Goal: Register for event/course: Sign up to attend an event or enroll in a course

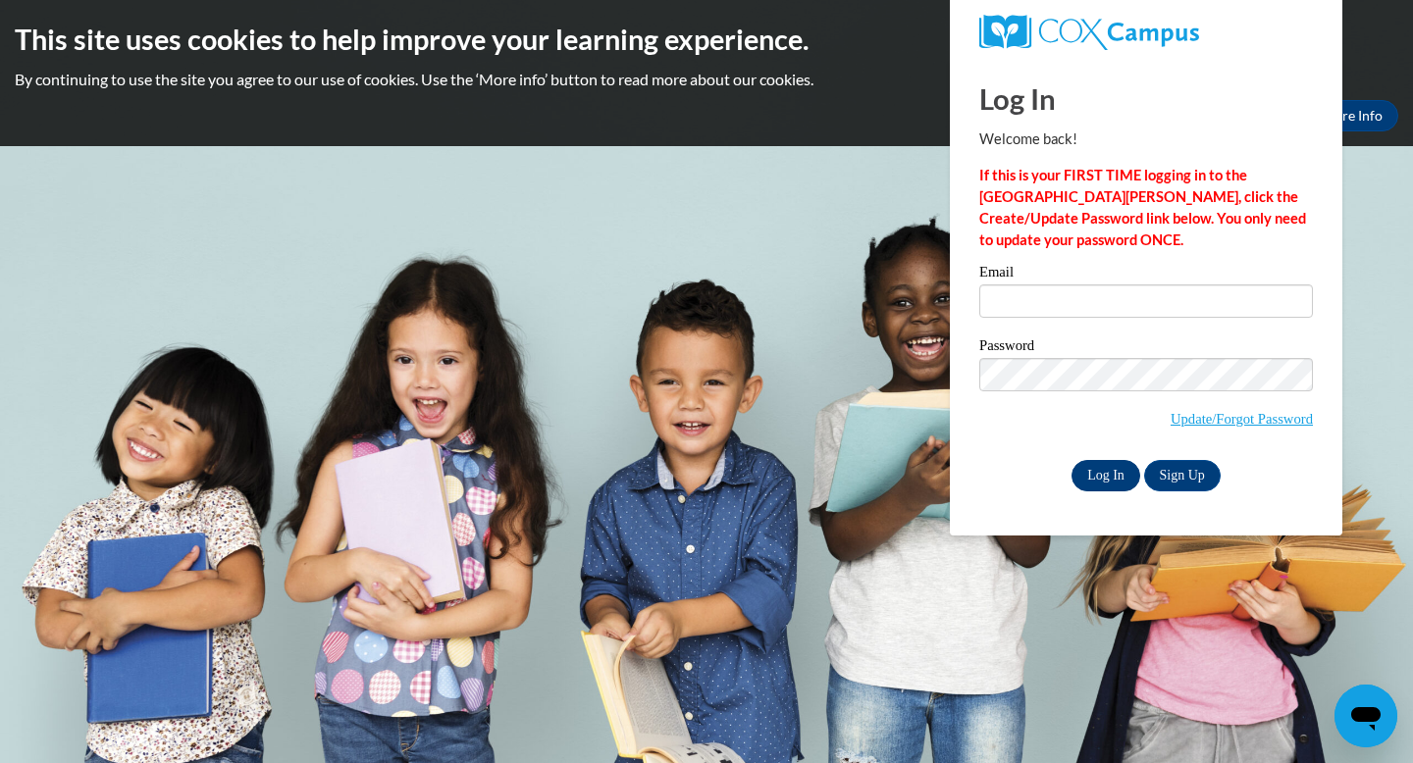
type input "[EMAIL_ADDRESS][DOMAIN_NAME]"
click at [1123, 480] on input "Log In" at bounding box center [1106, 475] width 69 height 31
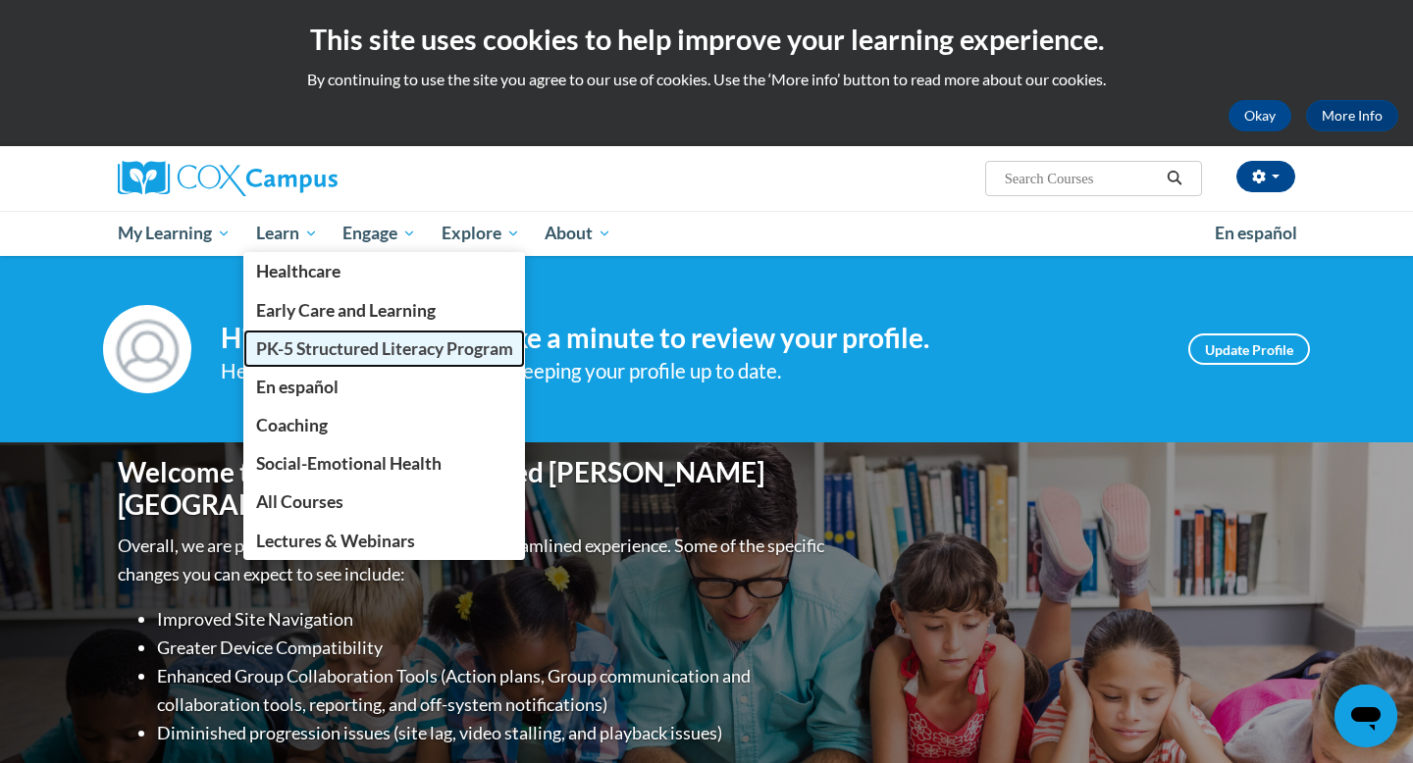
click at [367, 340] on span "PK-5 Structured Literacy Program" at bounding box center [384, 349] width 257 height 21
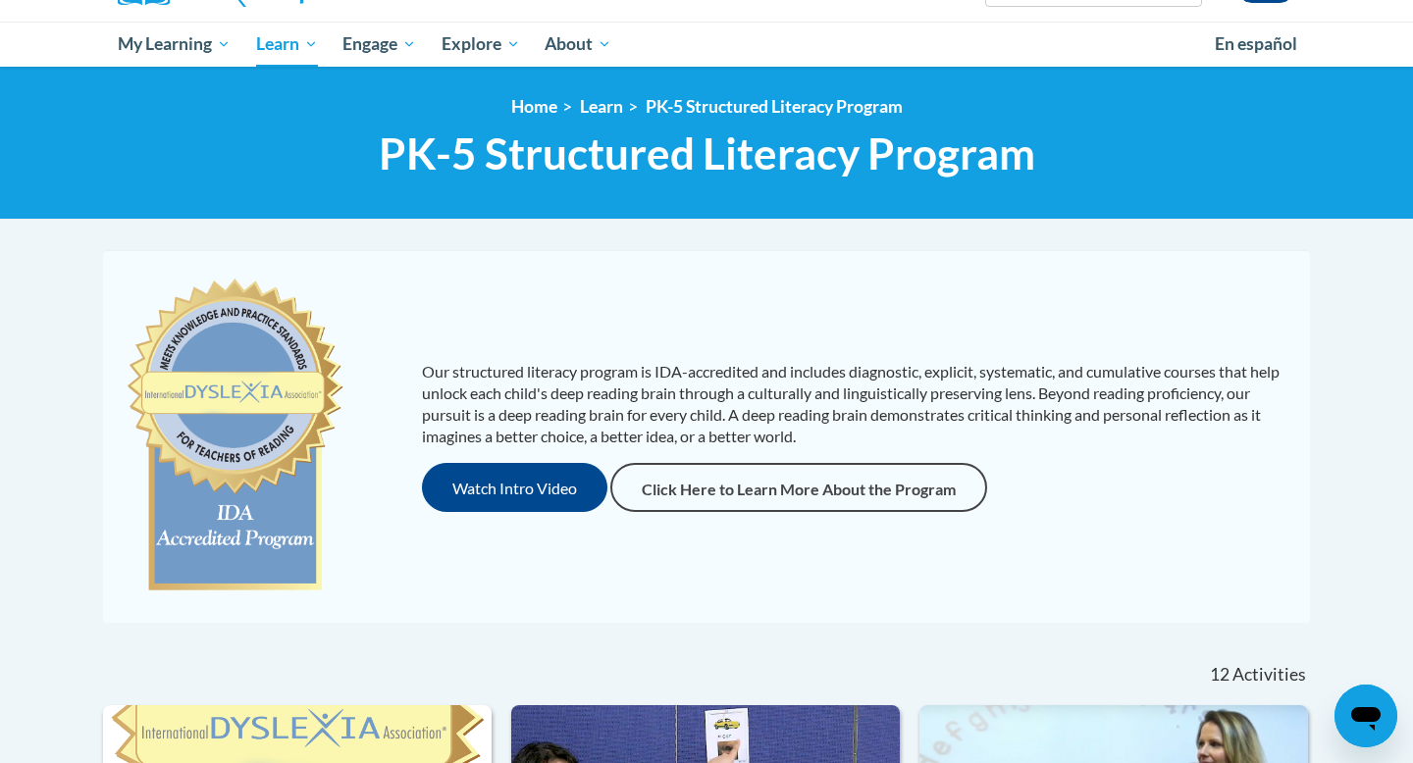
scroll to position [193, 0]
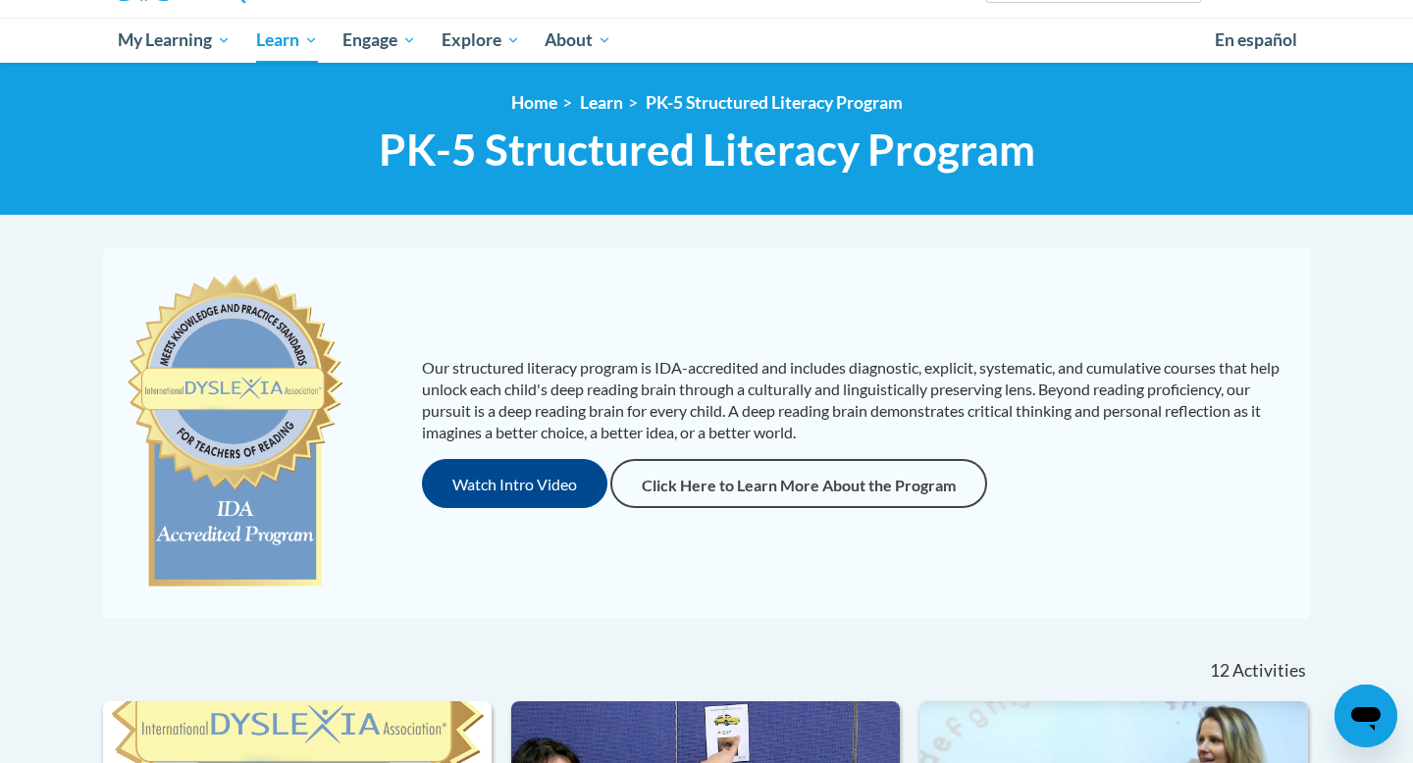
click at [1231, 613] on div "Our structured literacy program is IDA-accredited and includes diagnostic, expl…" at bounding box center [706, 432] width 1207 height 373
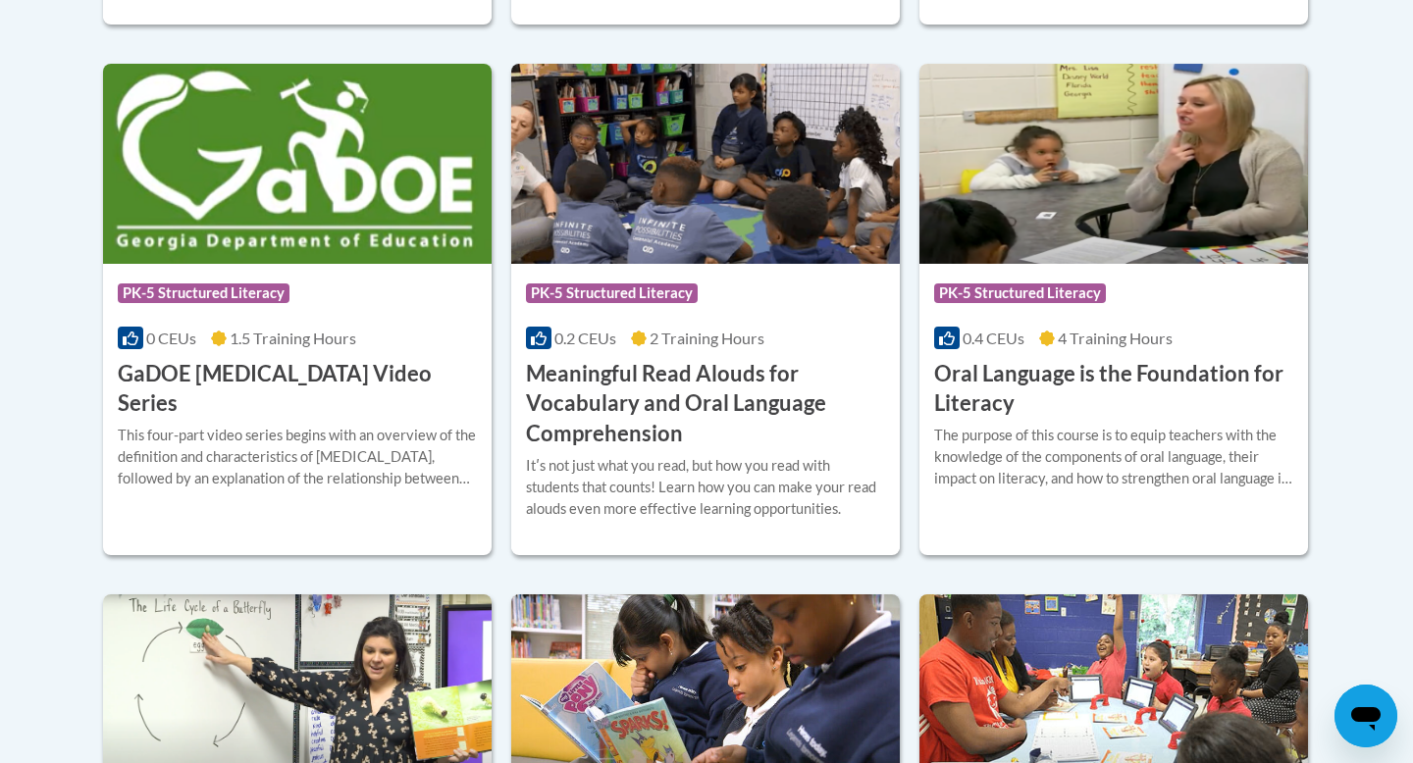
scroll to position [1309, 0]
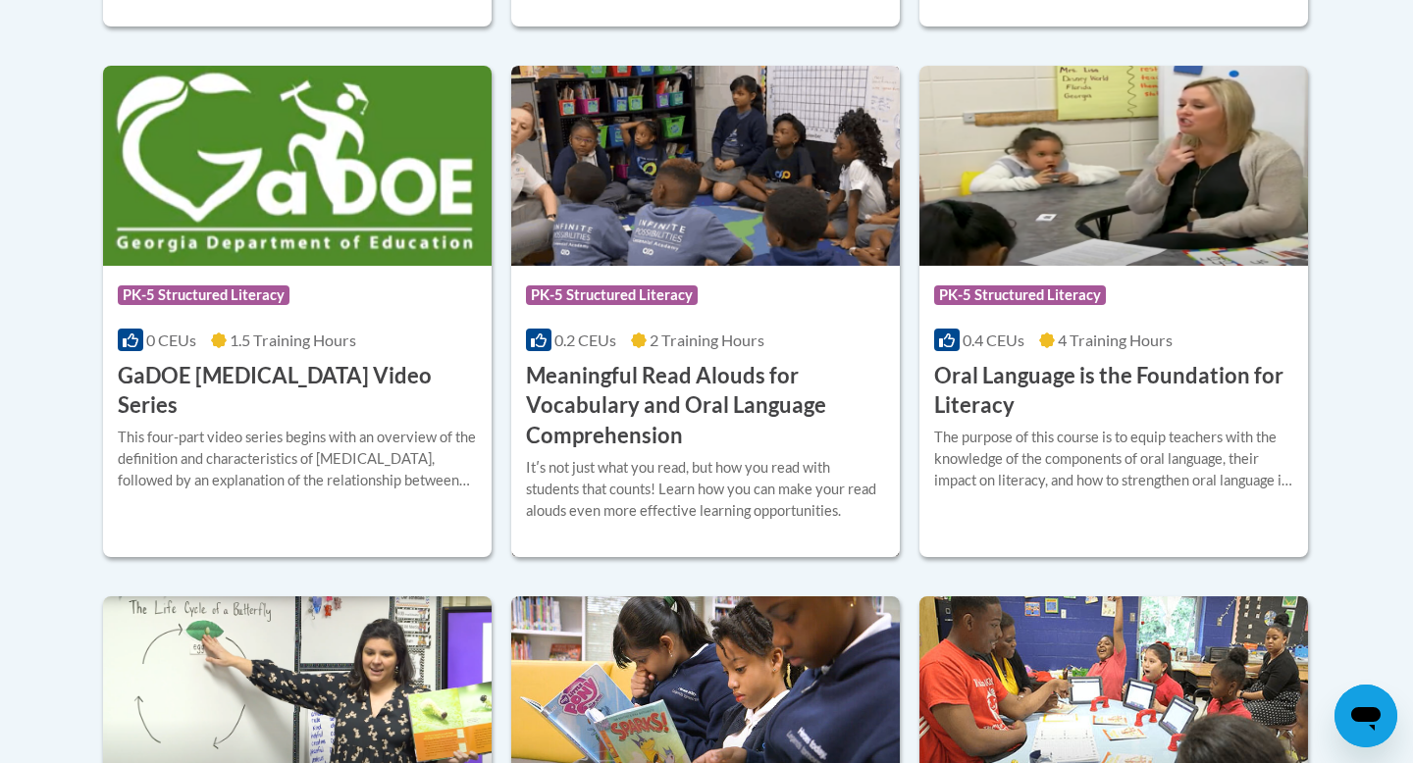
click at [655, 384] on h3 "Meaningful Read Alouds for Vocabulary and Oral Language Comprehension" at bounding box center [705, 406] width 359 height 90
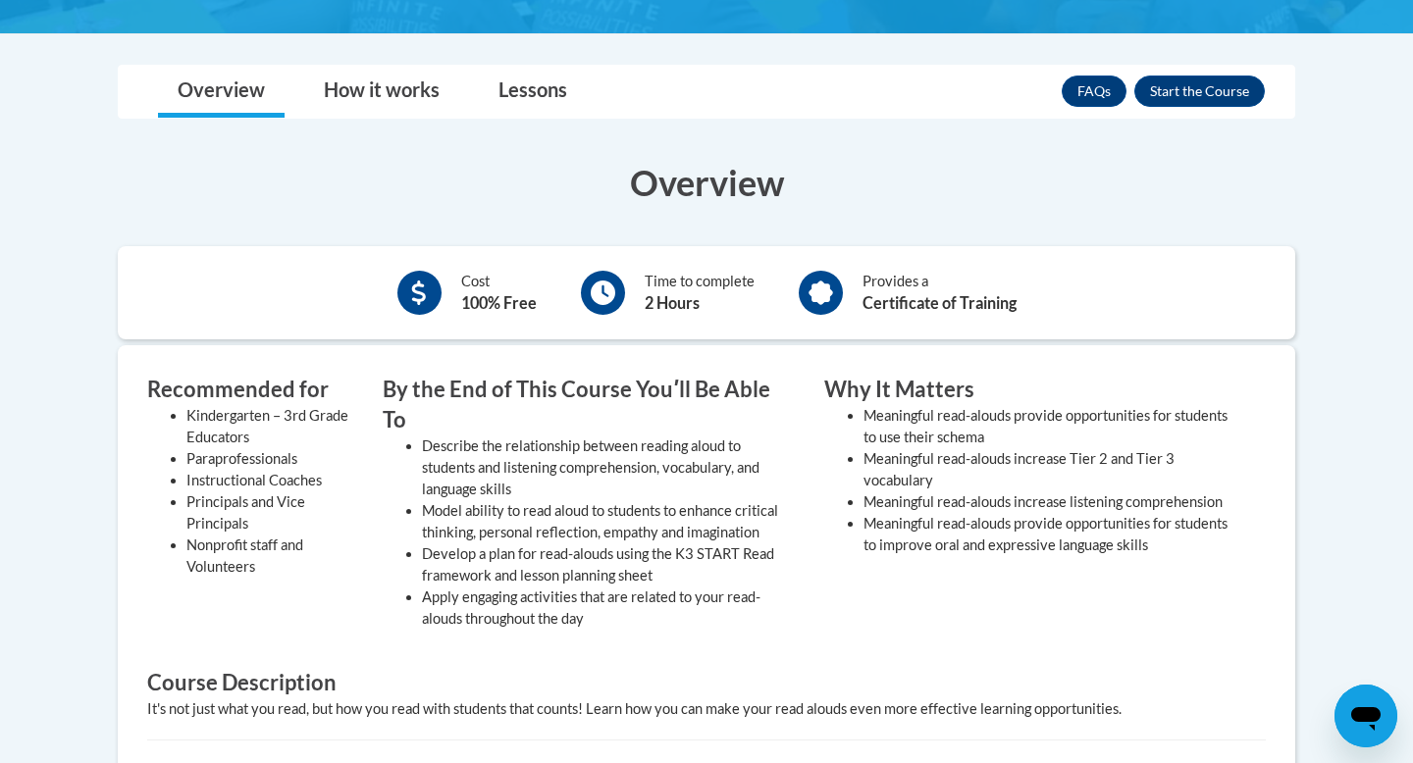
scroll to position [623, 0]
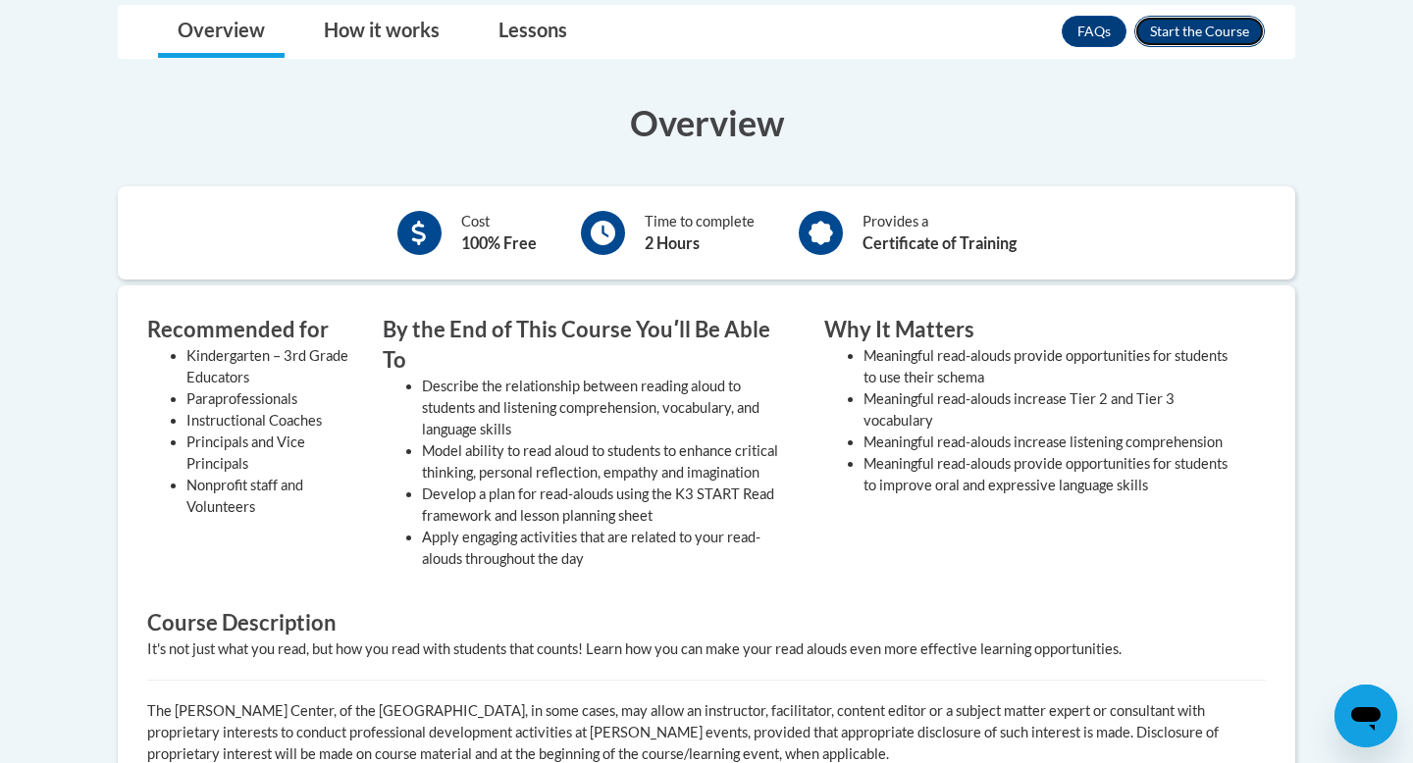
click at [1223, 27] on button "Enroll" at bounding box center [1199, 31] width 131 height 31
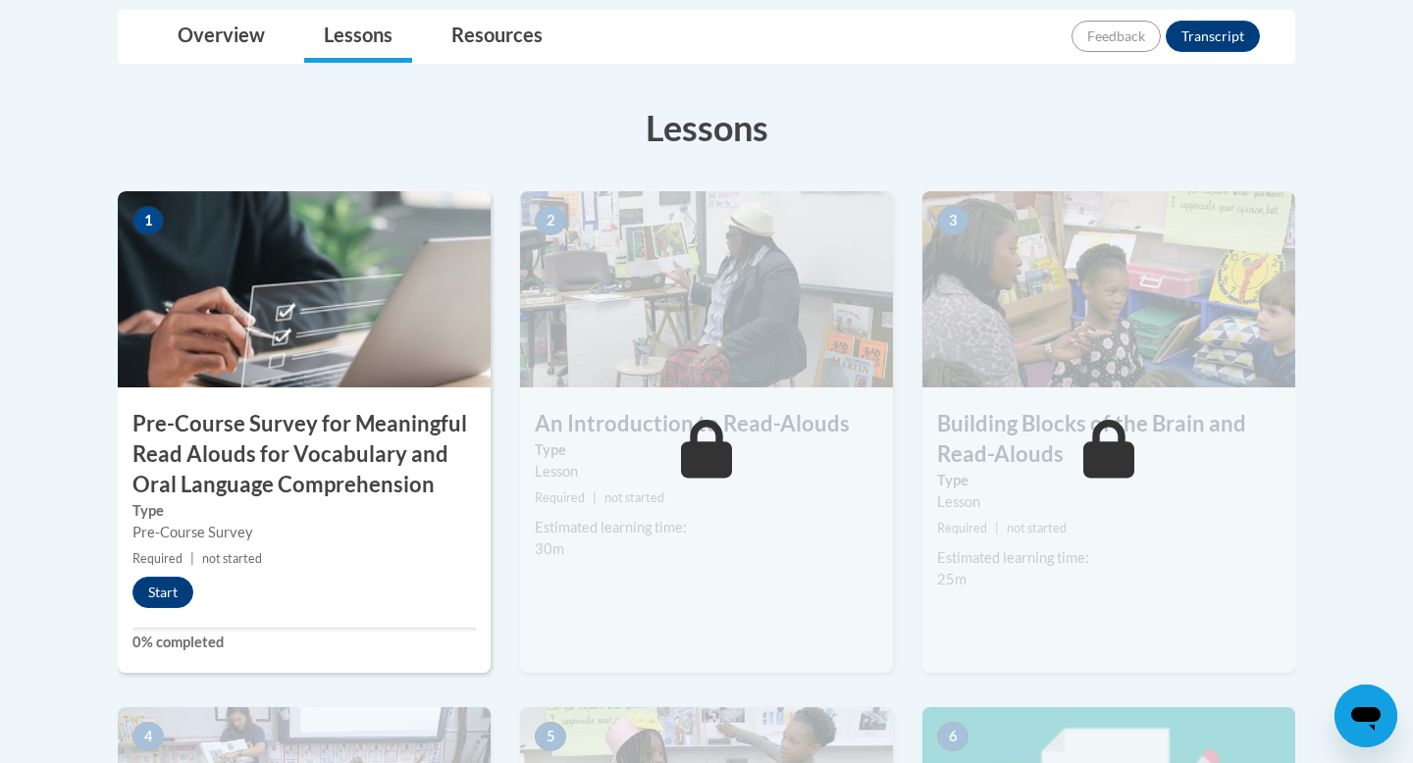
scroll to position [565, 0]
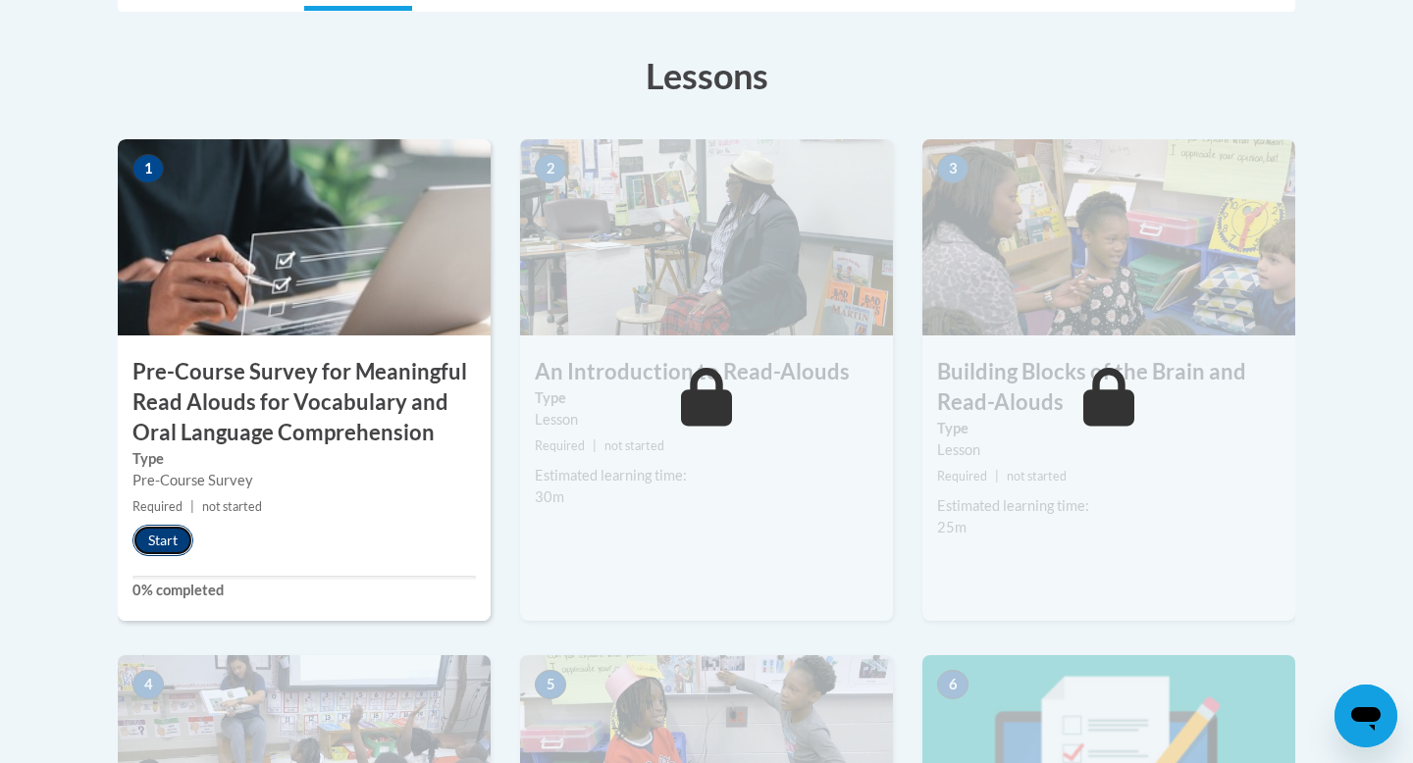
click at [185, 529] on button "Start" at bounding box center [162, 540] width 61 height 31
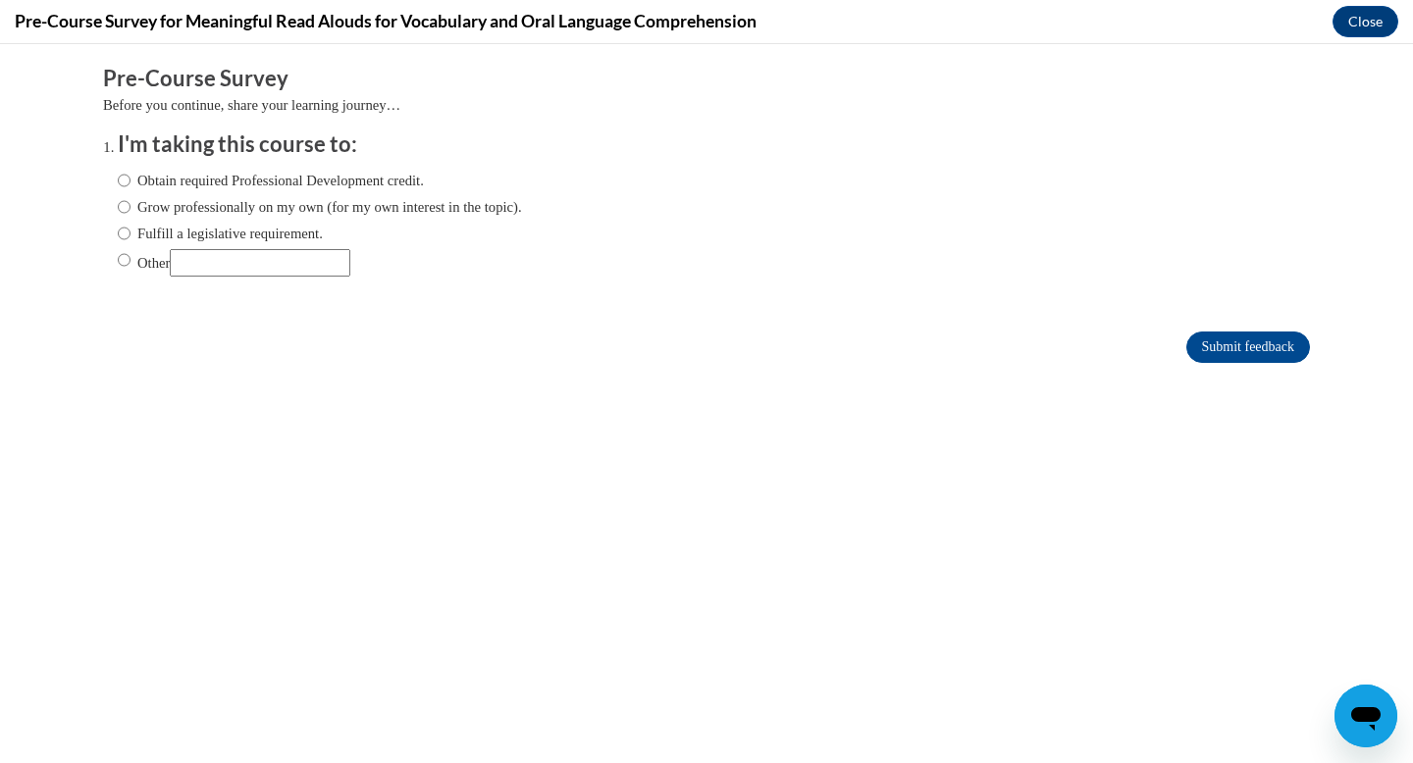
scroll to position [0, 0]
click at [214, 201] on label "Grow professionally on my own (for my own interest in the topic)." at bounding box center [320, 207] width 404 height 22
click at [131, 201] on input "Grow professionally on my own (for my own interest in the topic)." at bounding box center [124, 207] width 13 height 22
radio input "true"
click at [214, 201] on label "Grow professionally on my own (for my own interest in the topic)." at bounding box center [320, 207] width 404 height 22
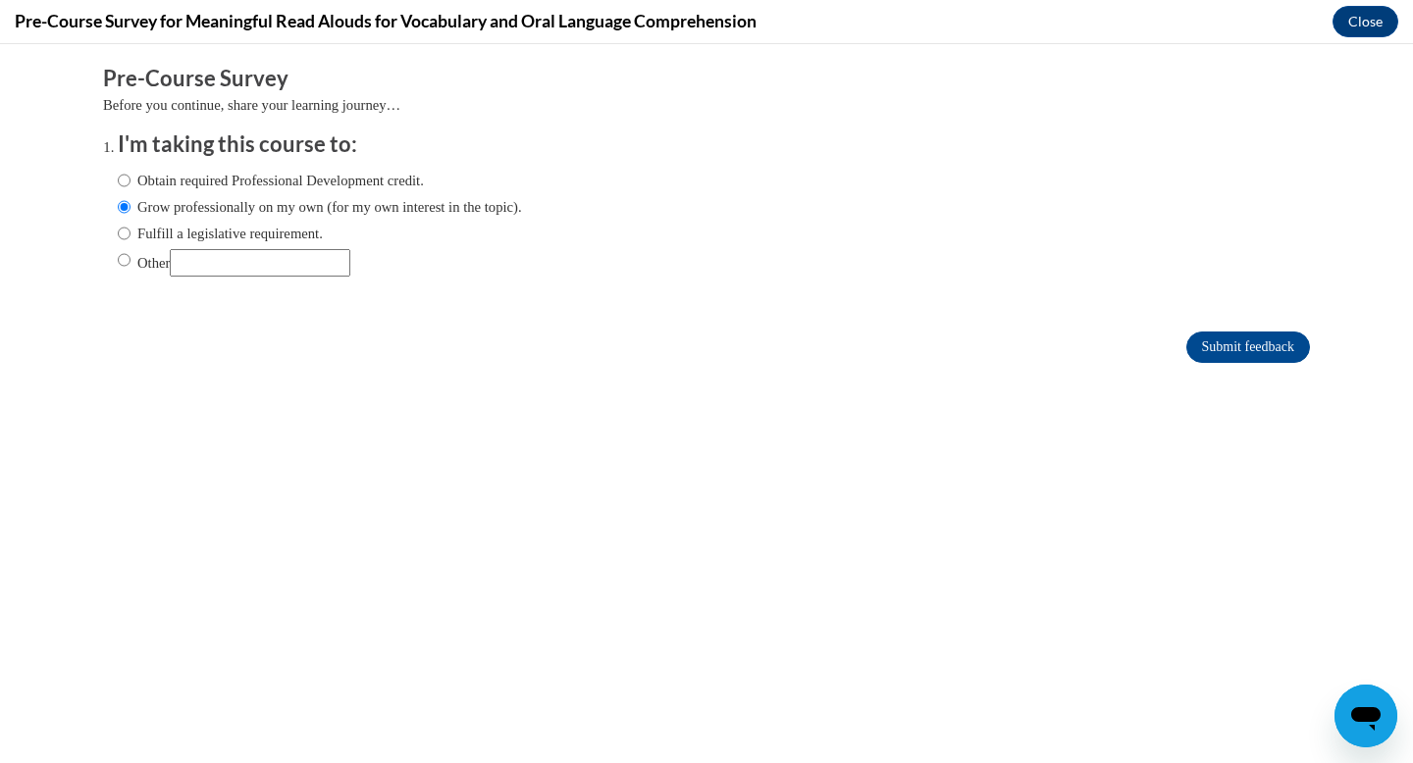
click at [131, 201] on input "Grow professionally on my own (for my own interest in the topic)." at bounding box center [124, 207] width 13 height 22
click at [235, 182] on label "Obtain required Professional Development credit." at bounding box center [271, 181] width 306 height 22
click at [131, 182] on input "Obtain required Professional Development credit." at bounding box center [124, 181] width 13 height 22
radio input "true"
click at [1220, 369] on form "Pre-Course Survey Before you continue, share your learning journey… I'm taking …" at bounding box center [706, 224] width 1207 height 320
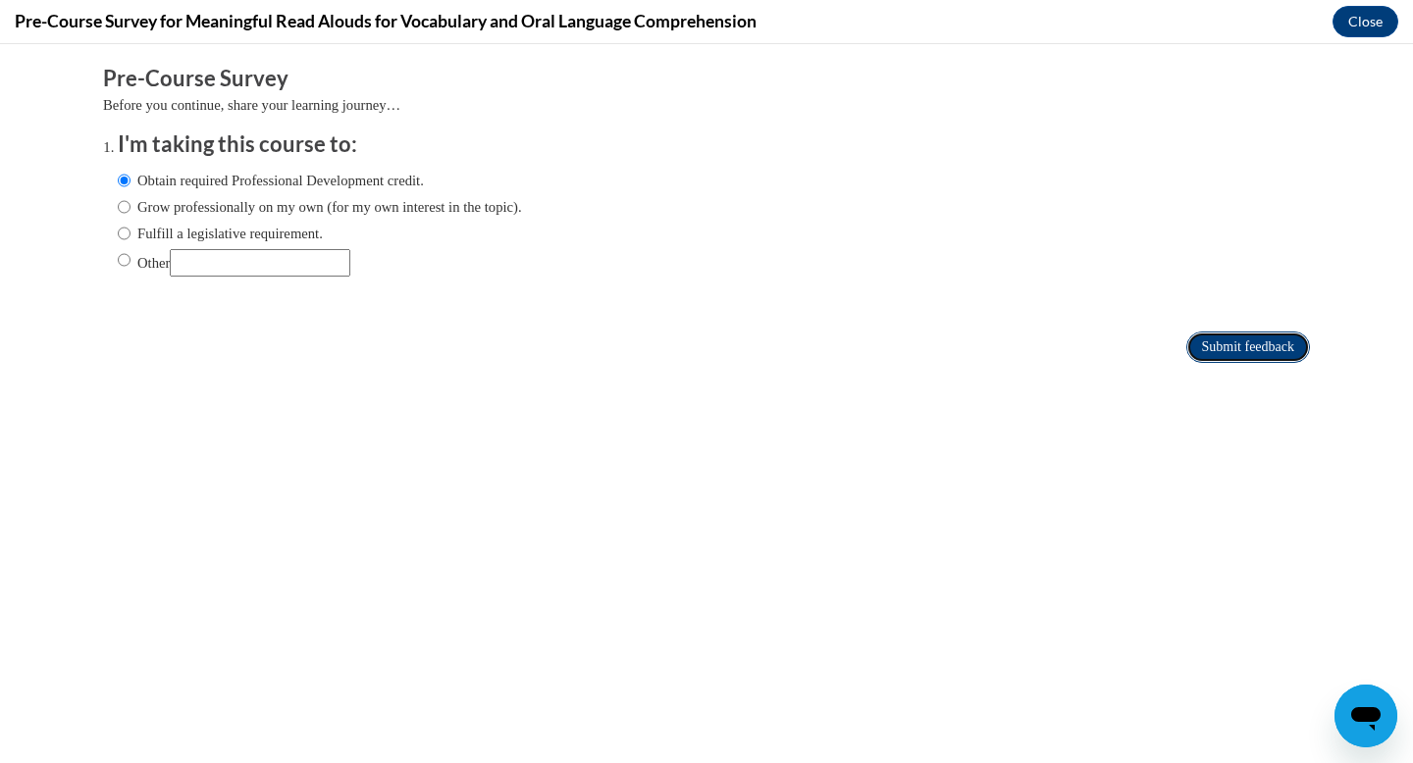
click at [1202, 340] on input "Submit feedback" at bounding box center [1248, 347] width 124 height 31
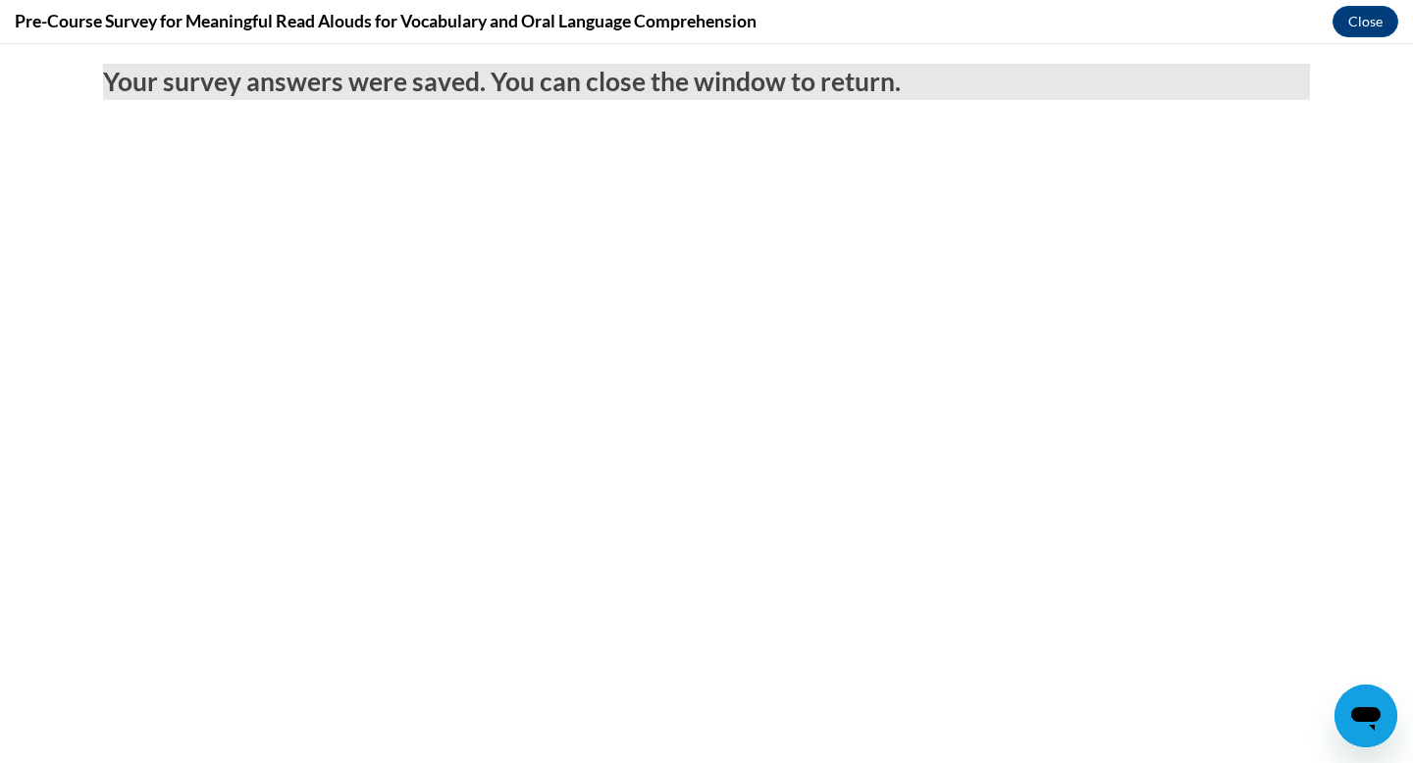
click at [1369, 41] on div "Pre-Course Survey for Meaningful Read Alouds for Vocabulary and Oral Language C…" at bounding box center [706, 22] width 1413 height 44
click at [1366, 29] on button "Close" at bounding box center [1366, 21] width 66 height 31
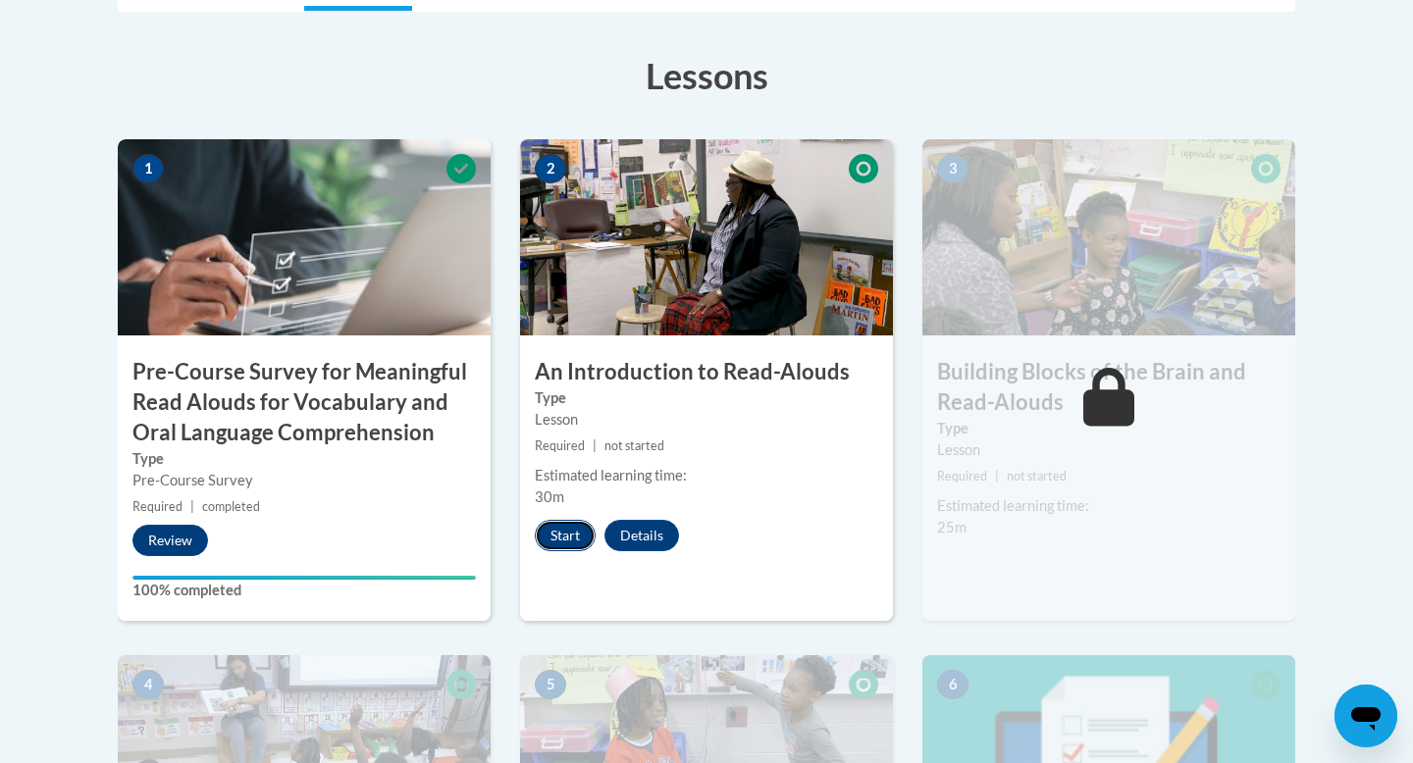
click at [561, 538] on button "Start" at bounding box center [565, 535] width 61 height 31
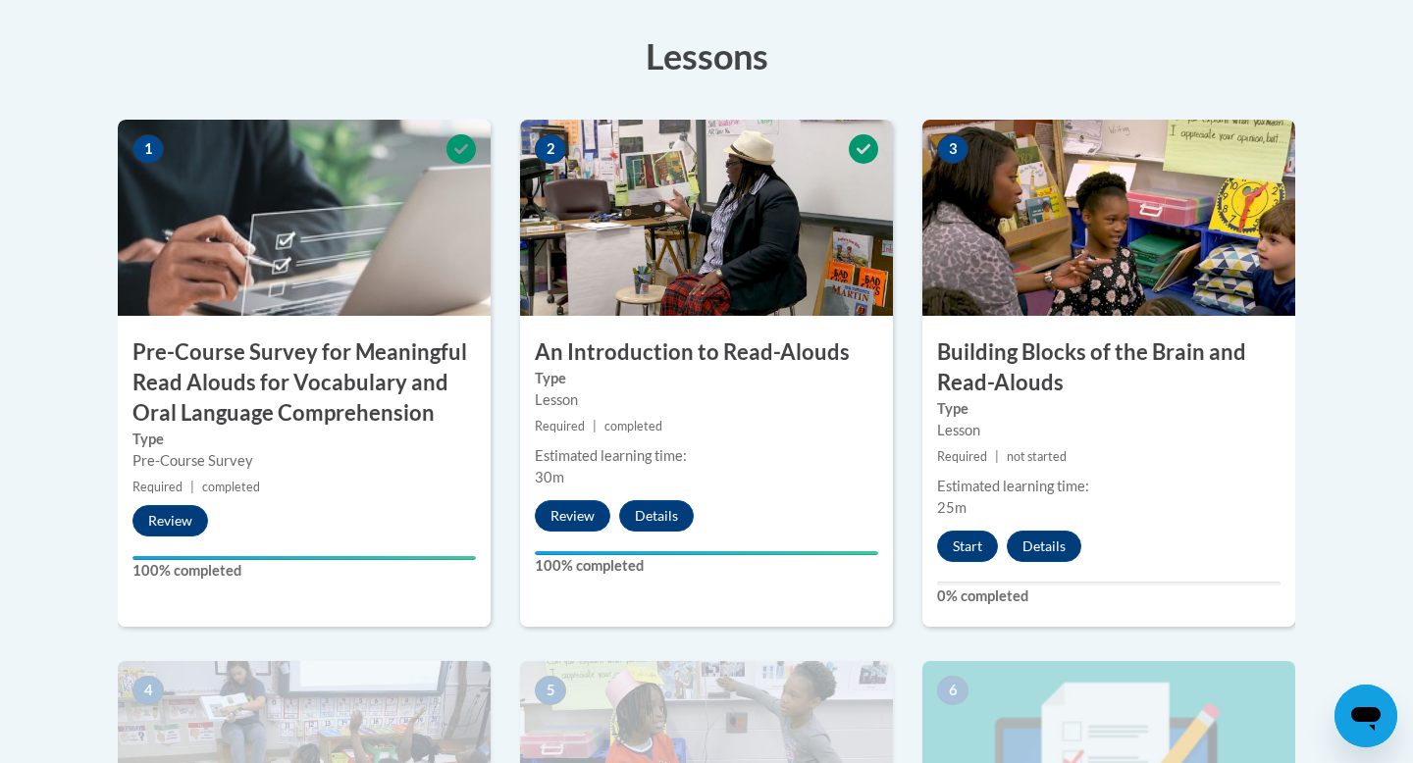
scroll to position [590, 0]
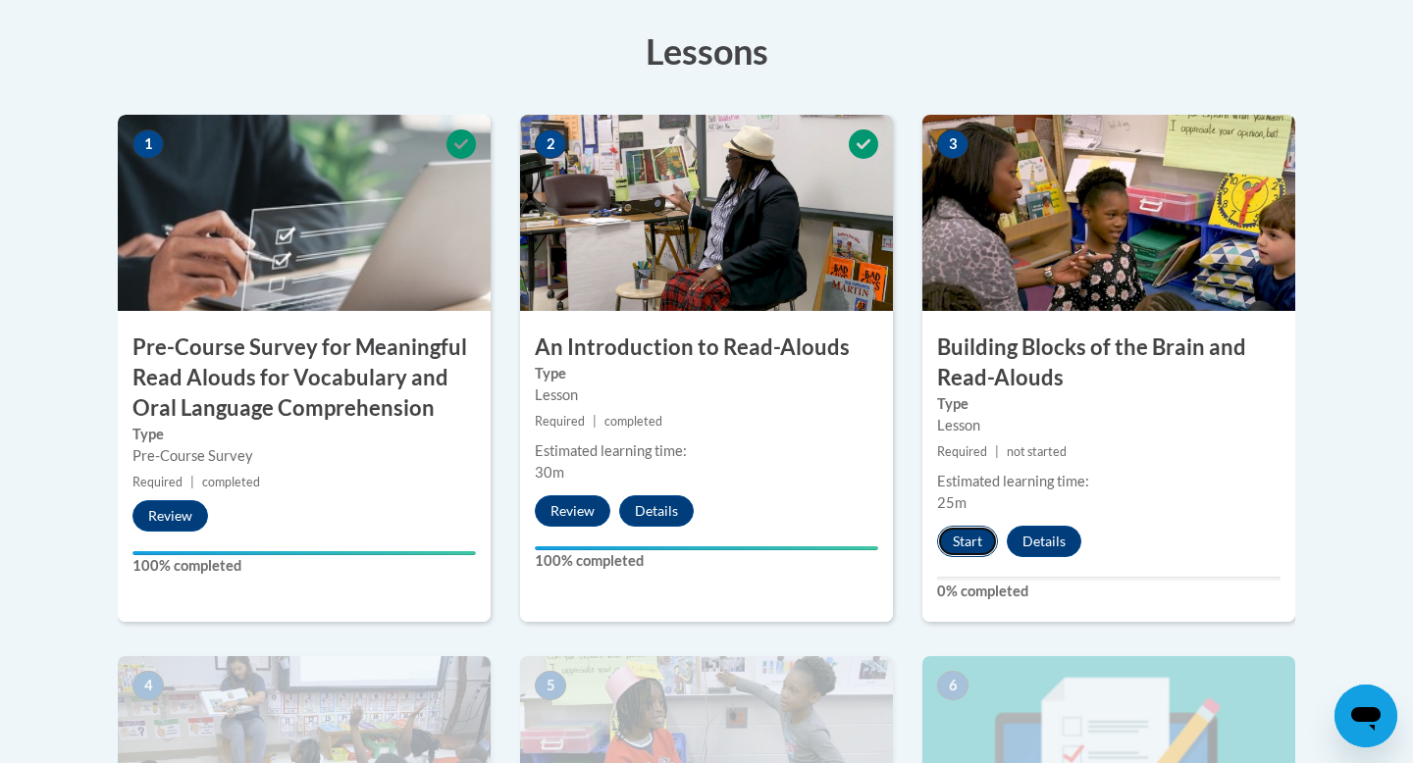
click at [976, 544] on button "Start" at bounding box center [967, 541] width 61 height 31
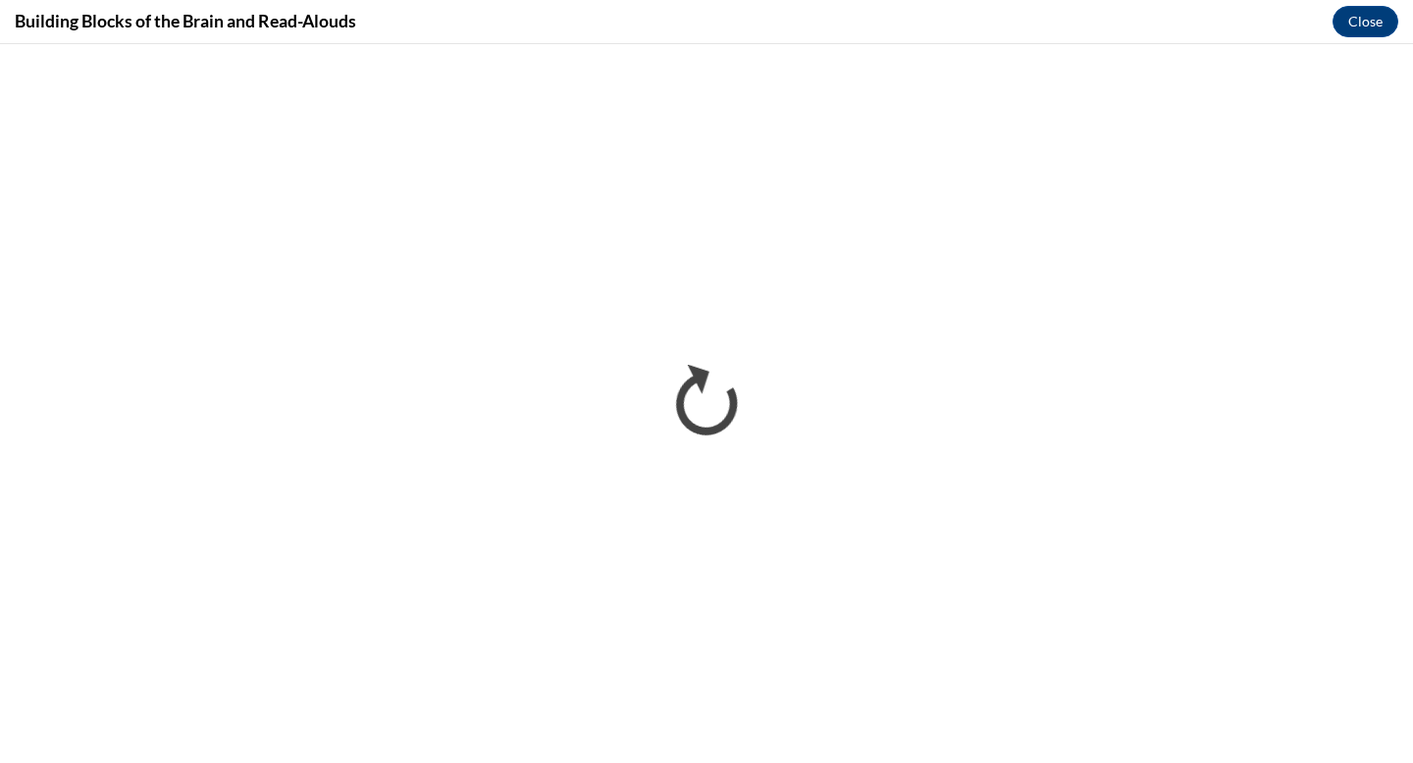
scroll to position [0, 0]
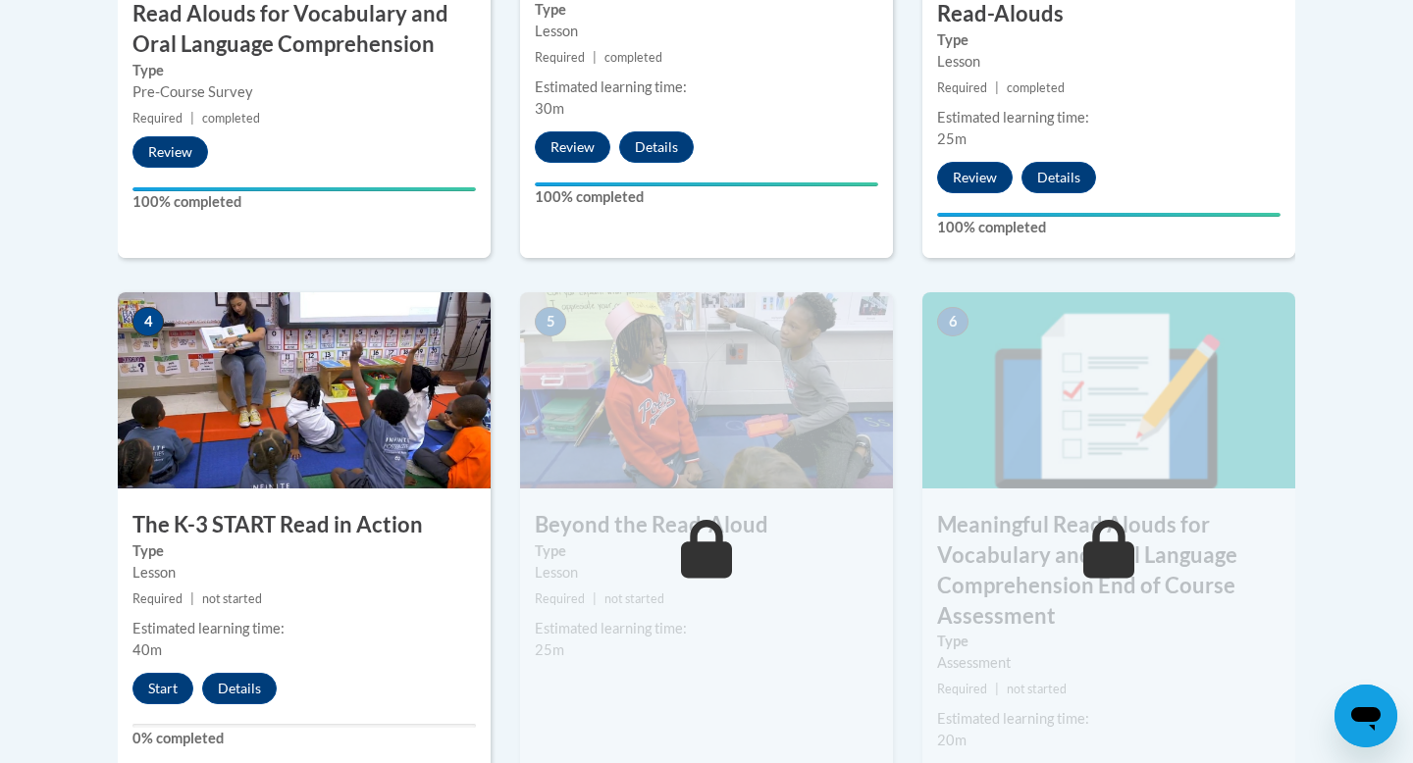
scroll to position [962, 0]
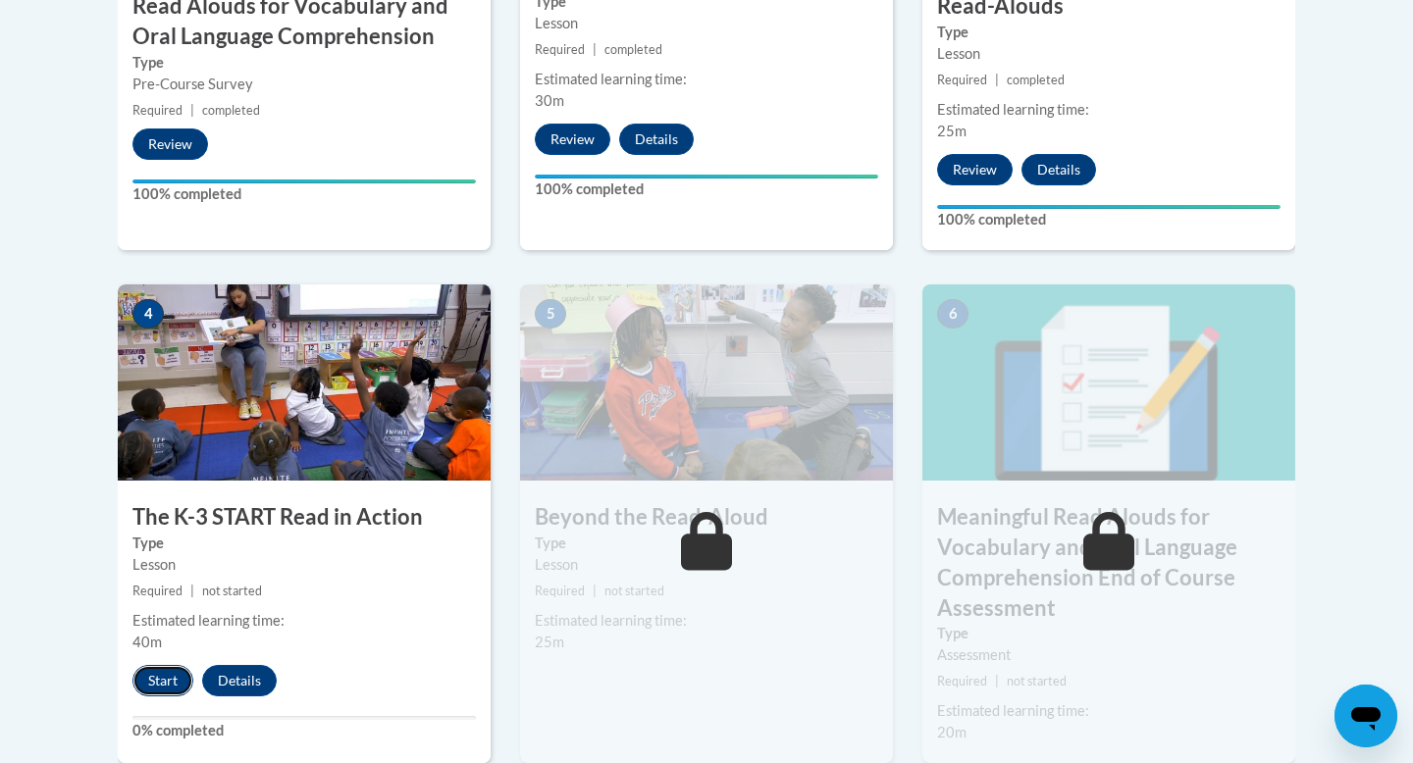
click at [151, 693] on button "Start" at bounding box center [162, 680] width 61 height 31
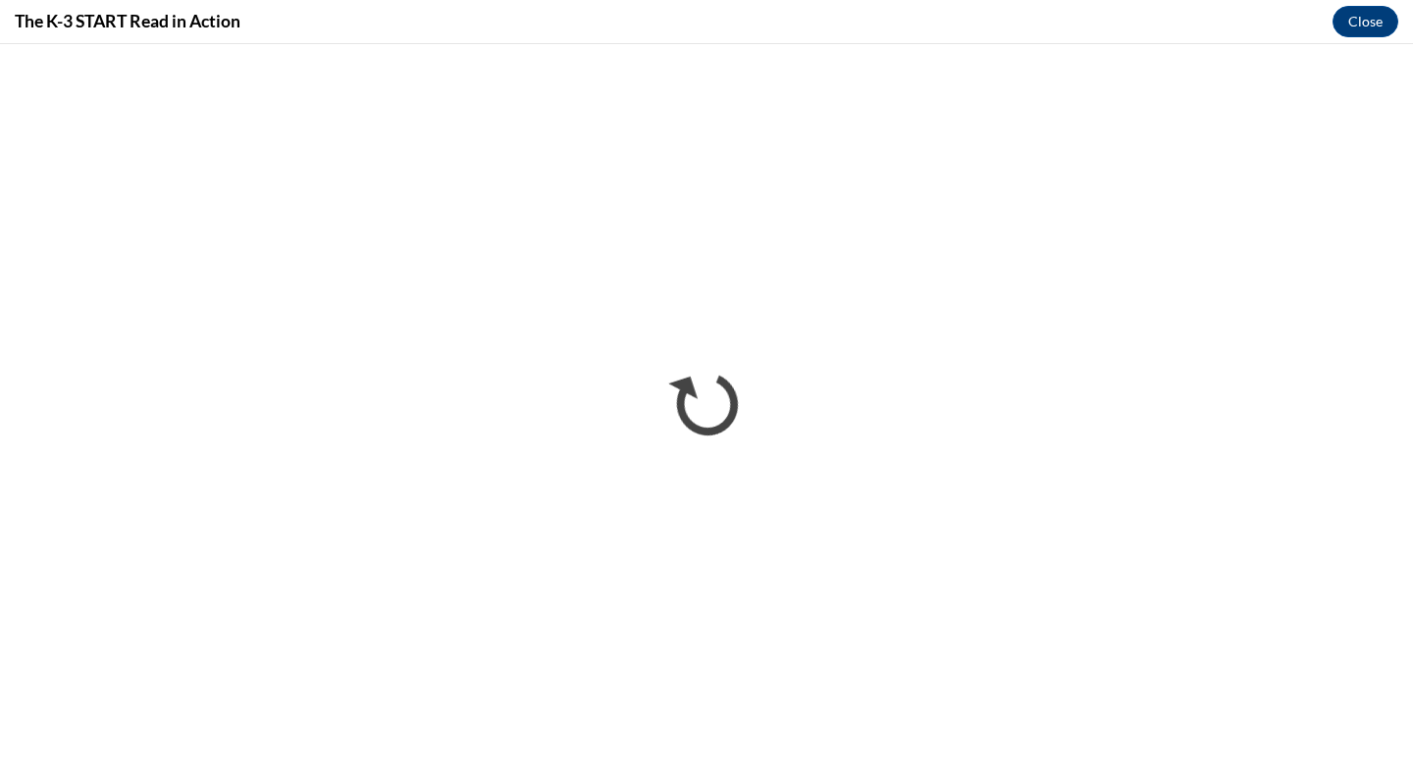
scroll to position [0, 0]
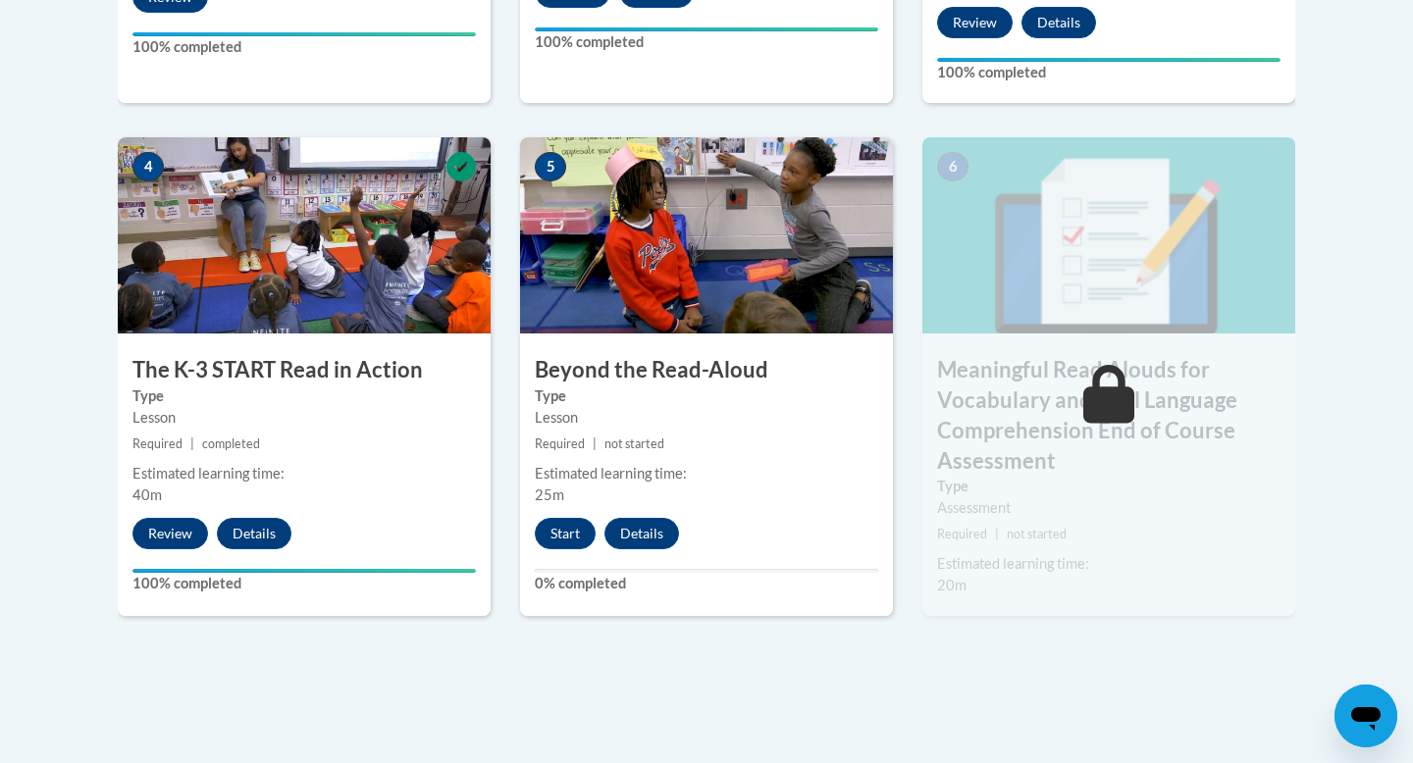
scroll to position [1111, 0]
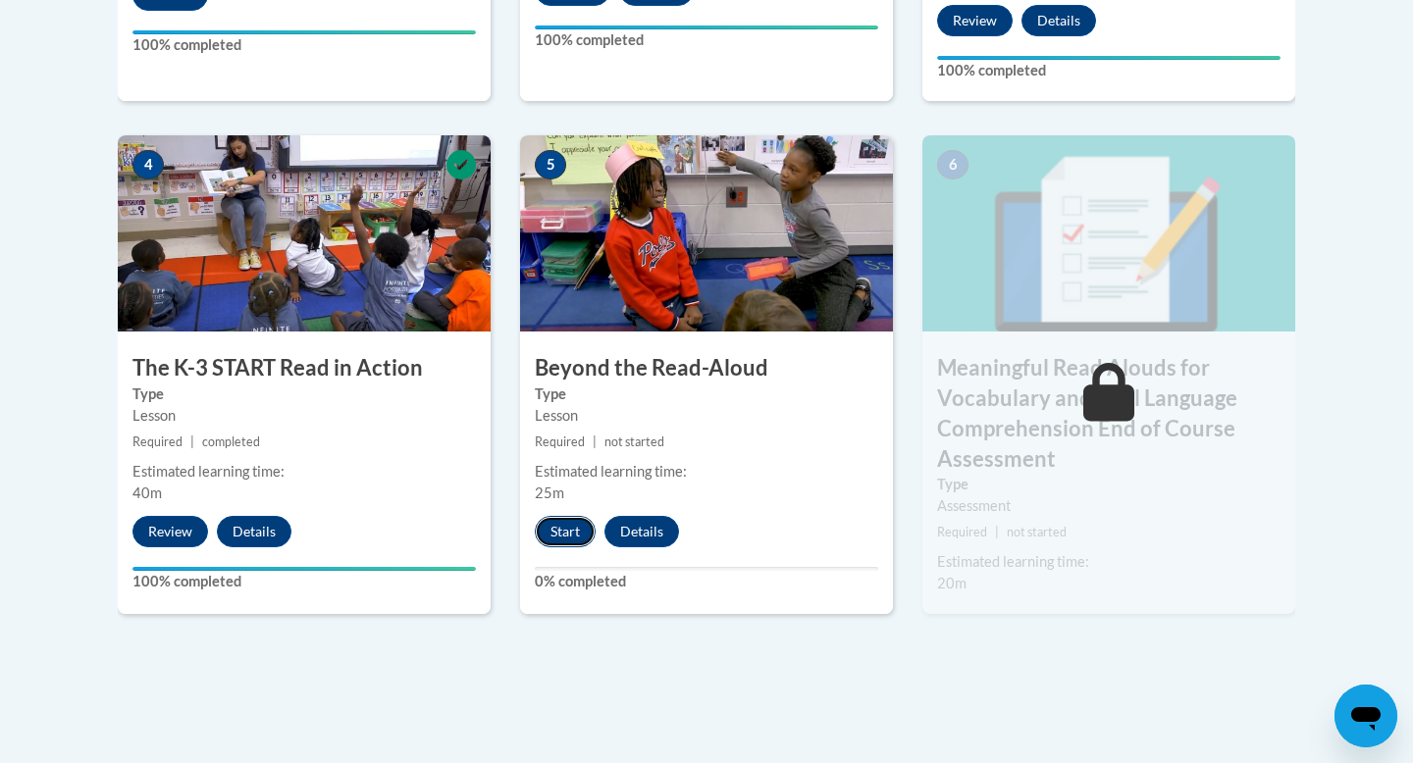
click at [576, 532] on button "Start" at bounding box center [565, 531] width 61 height 31
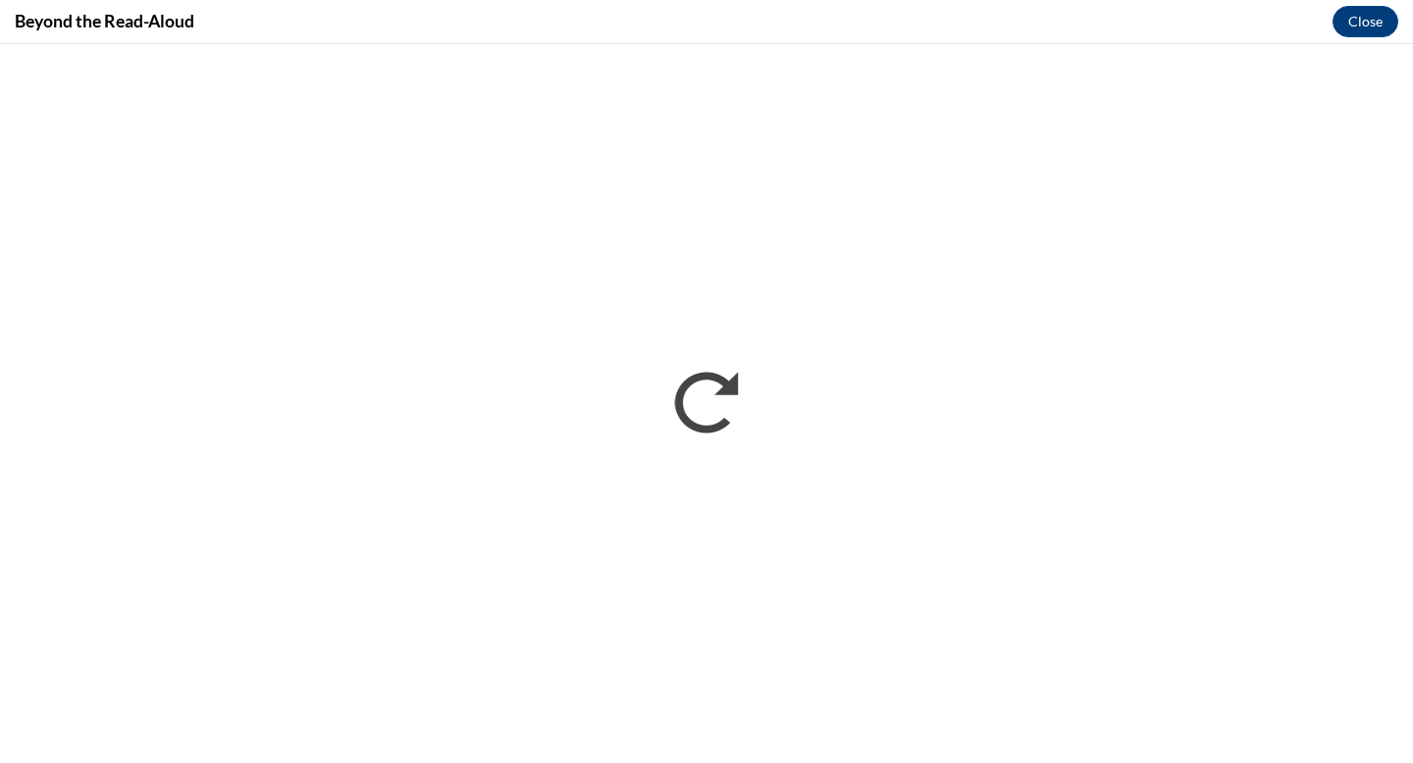
scroll to position [0, 0]
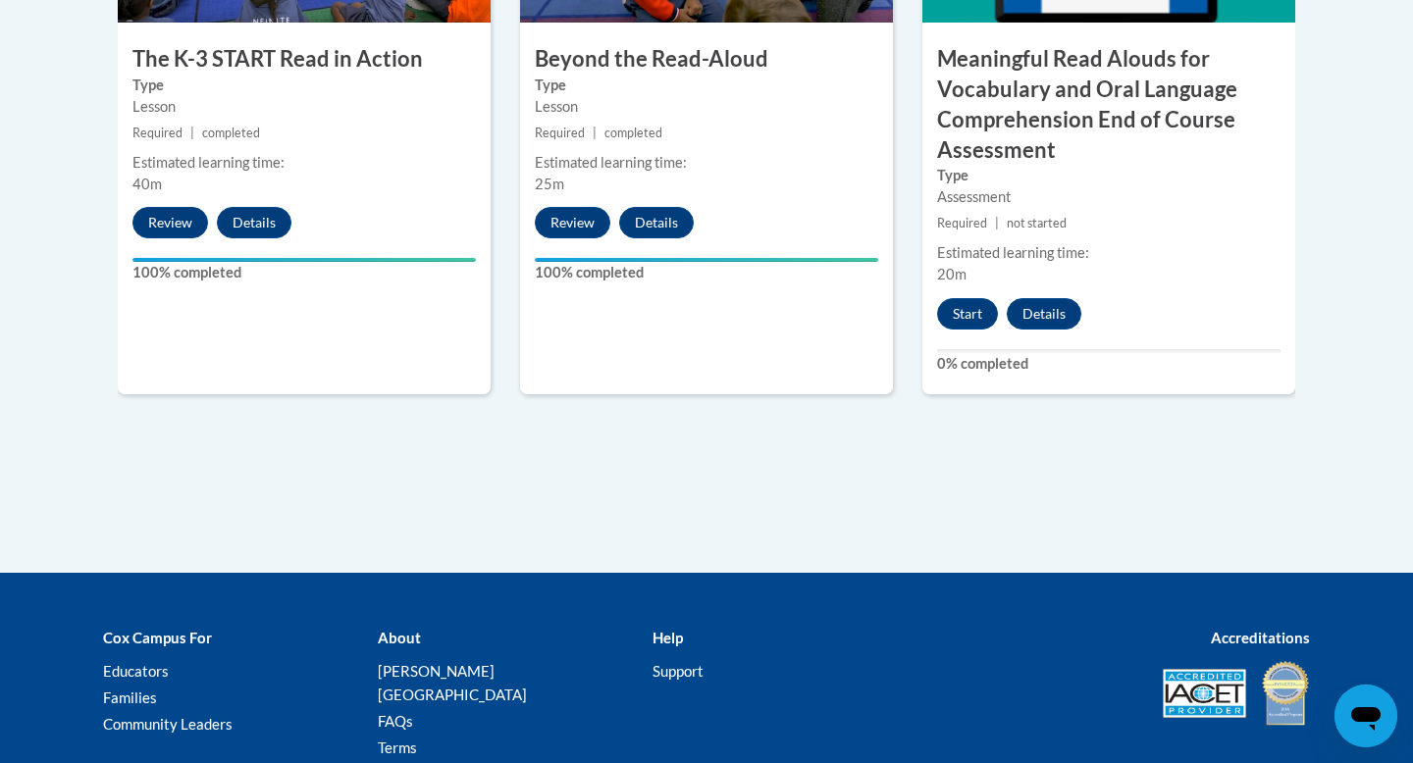
scroll to position [1410, 0]
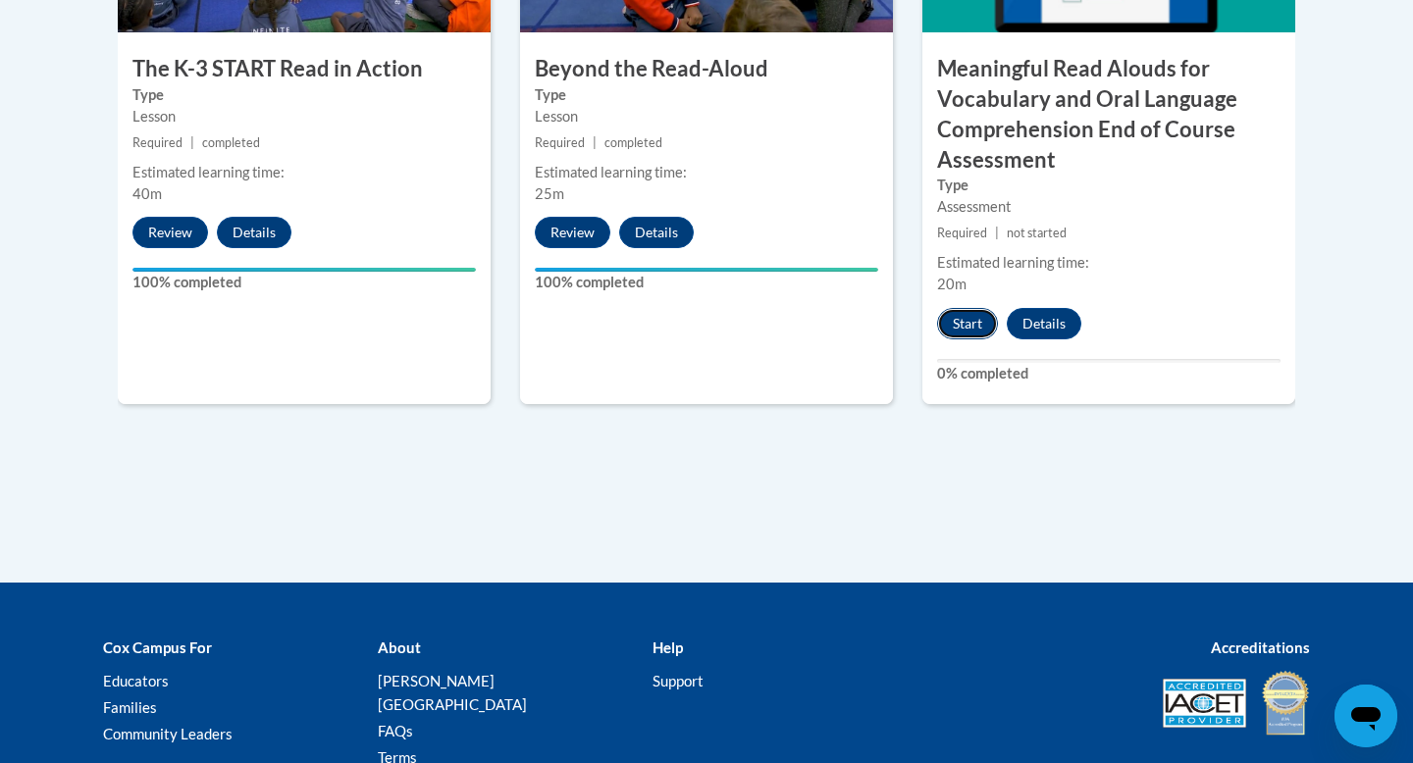
click at [985, 328] on button "Start" at bounding box center [967, 323] width 61 height 31
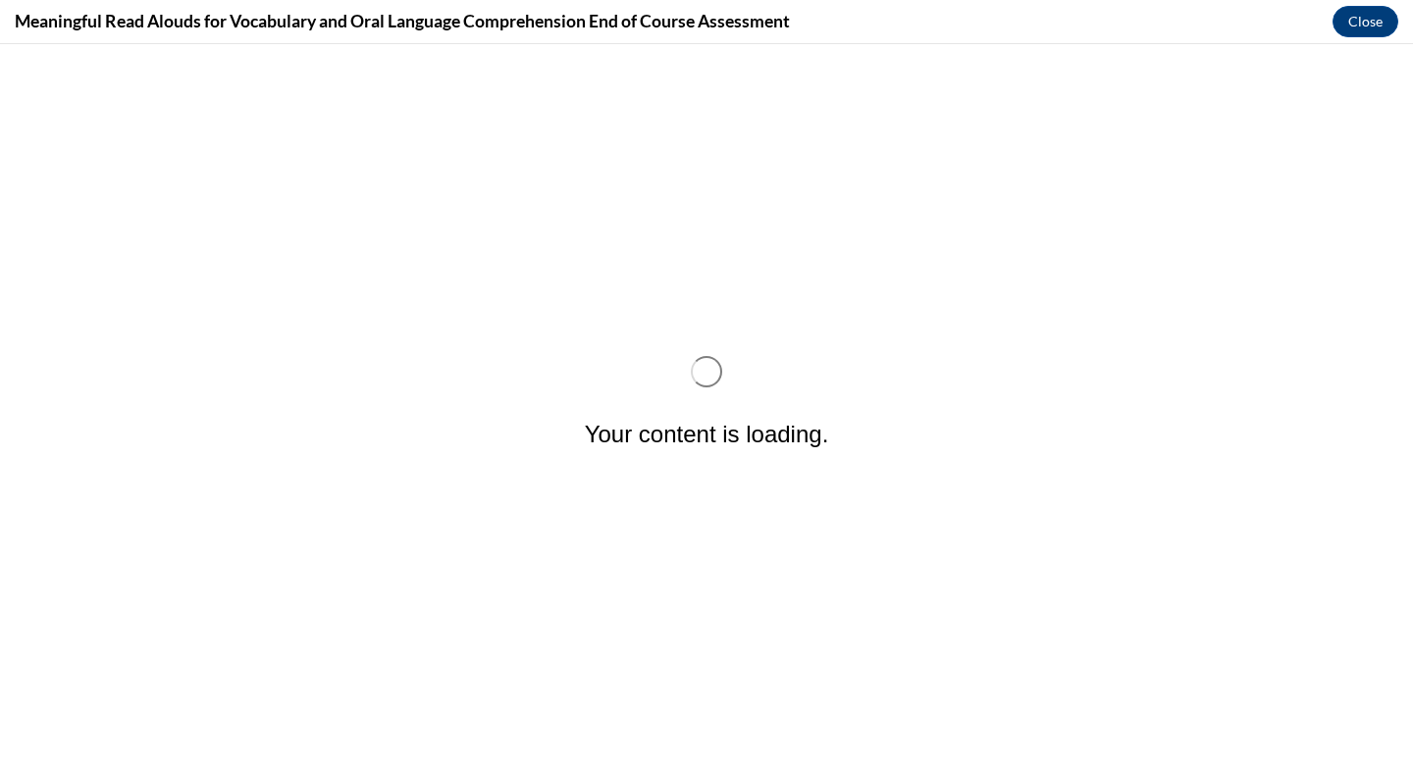
scroll to position [0, 0]
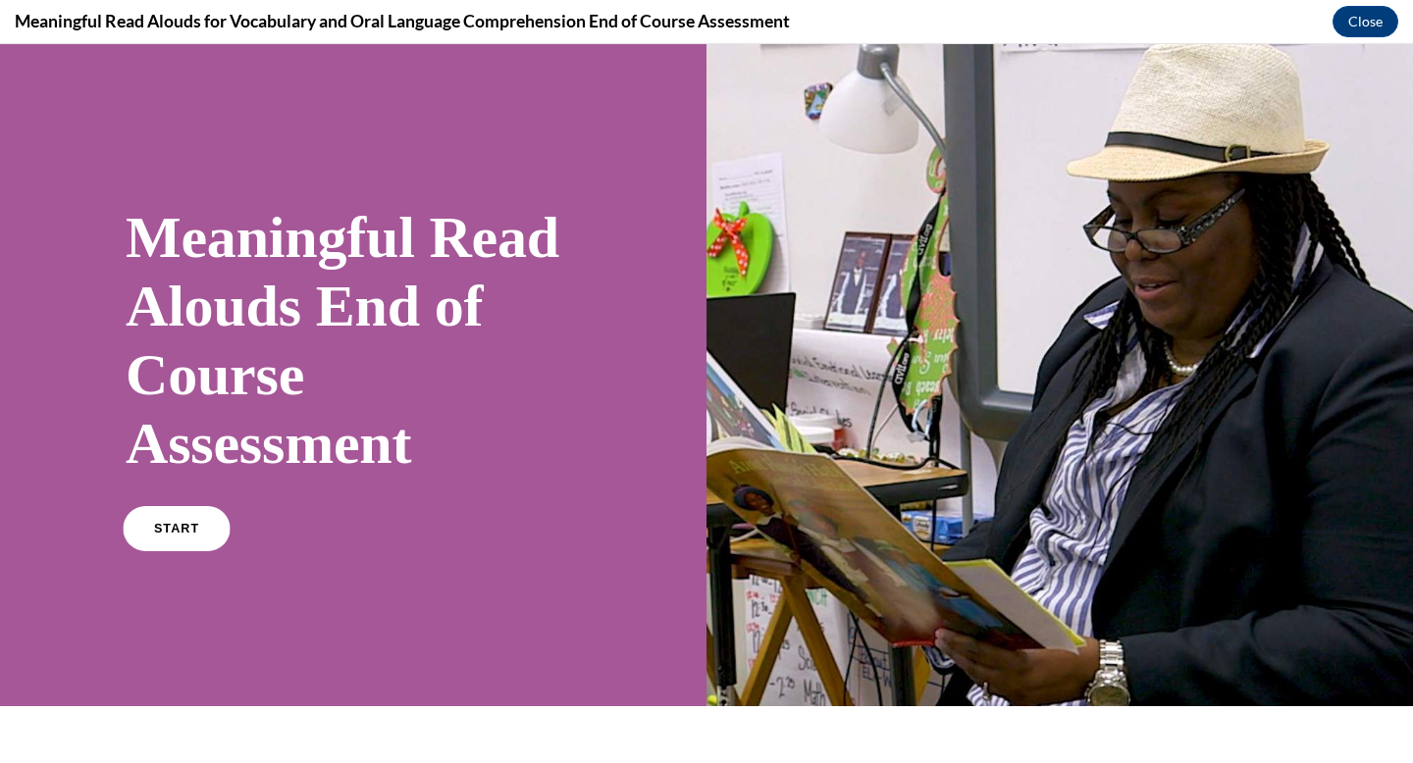
click at [211, 530] on link "START" at bounding box center [176, 528] width 107 height 45
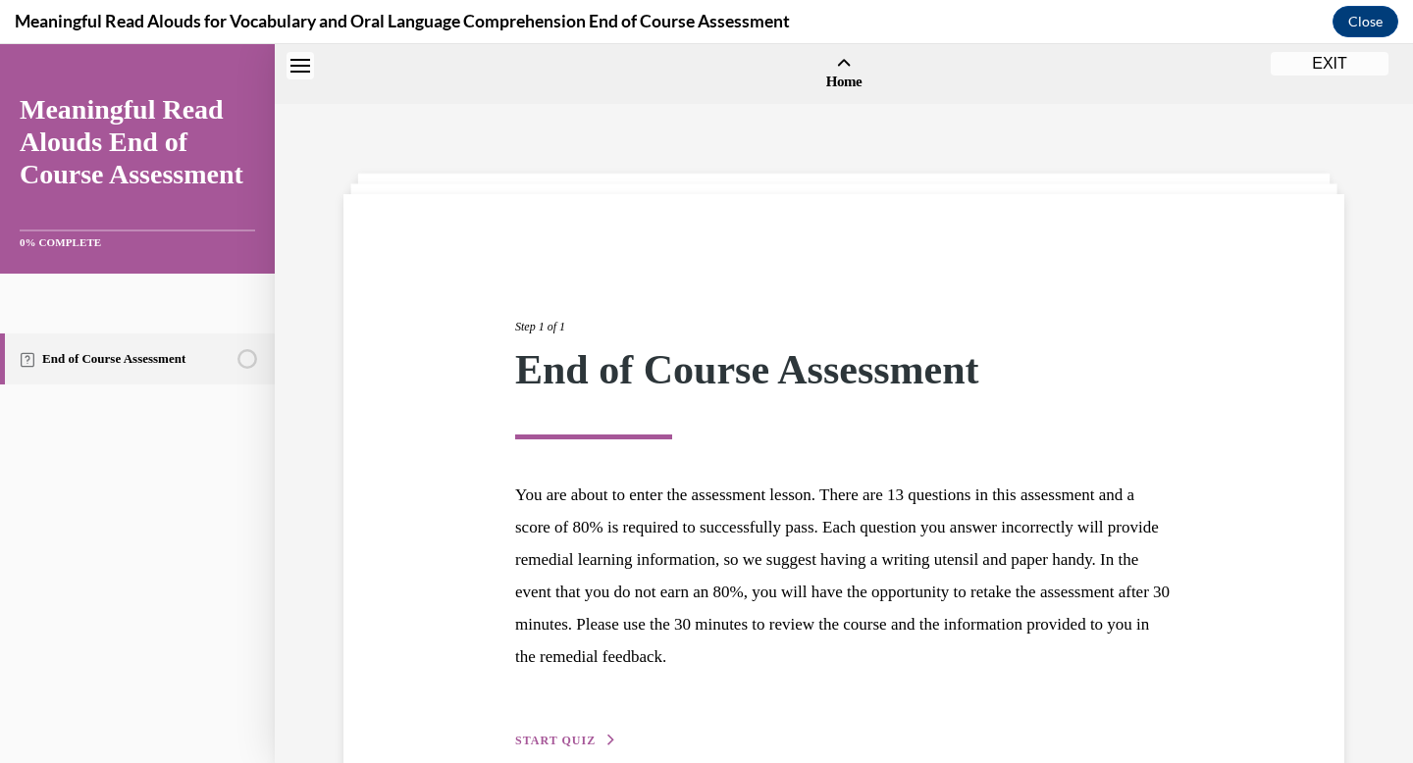
scroll to position [61, 0]
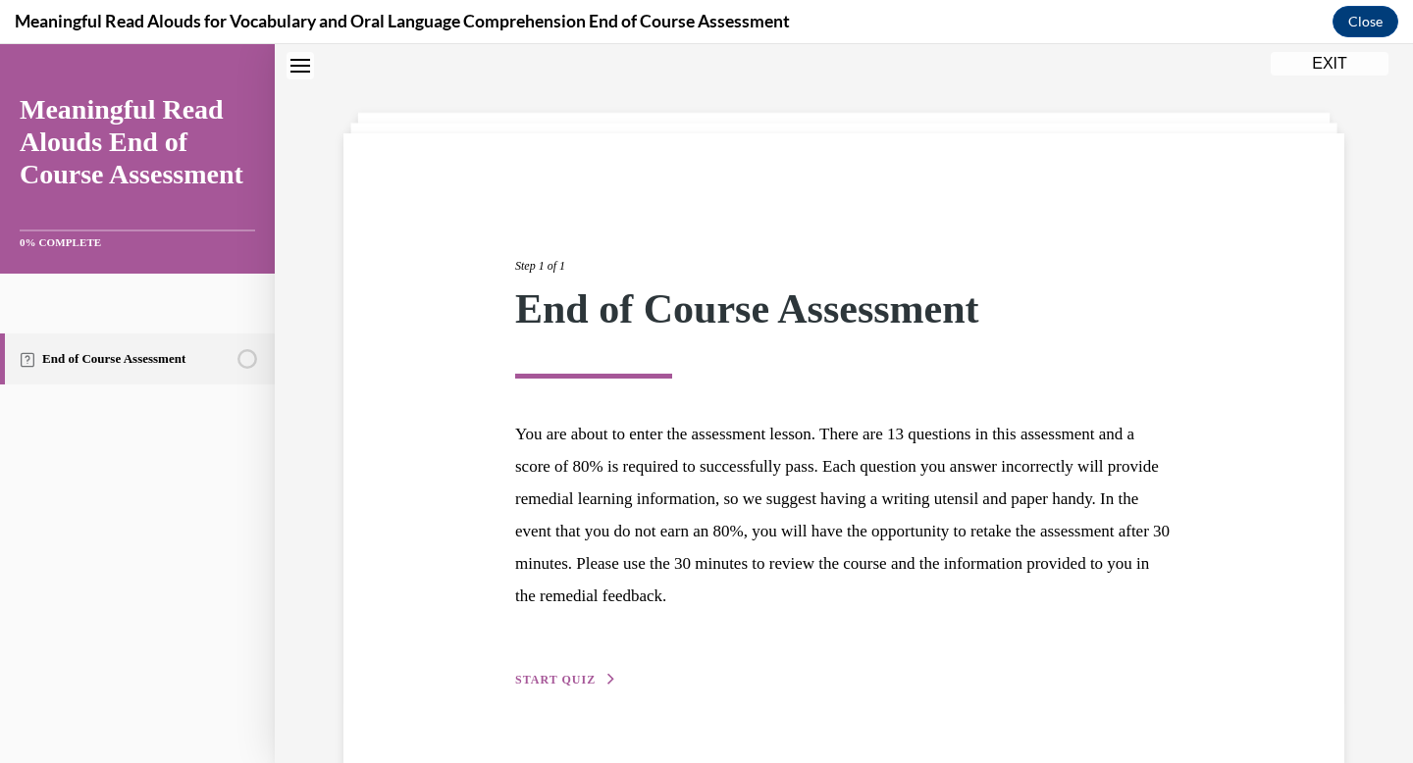
click at [529, 700] on div "Step 1 of 1 End of Course Assessment You are about to enter the assessment less…" at bounding box center [843, 451] width 1001 height 636
click at [530, 677] on span "START QUIZ" at bounding box center [555, 680] width 80 height 14
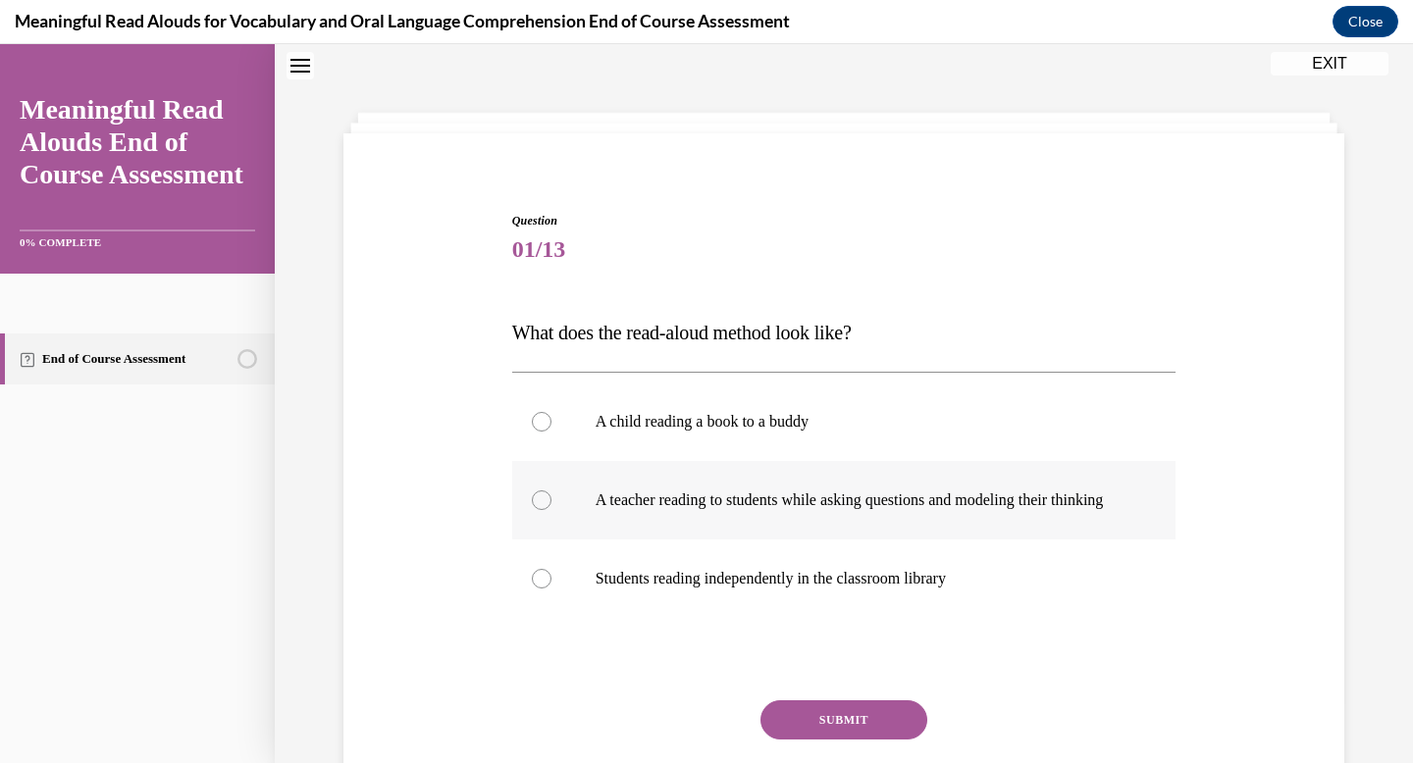
click at [635, 540] on label "A teacher reading to students while asking questions and modeling their thinking" at bounding box center [844, 500] width 664 height 79
click at [551, 510] on input "A teacher reading to students while asking questions and modeling their thinking" at bounding box center [542, 501] width 20 height 20
radio input "true"
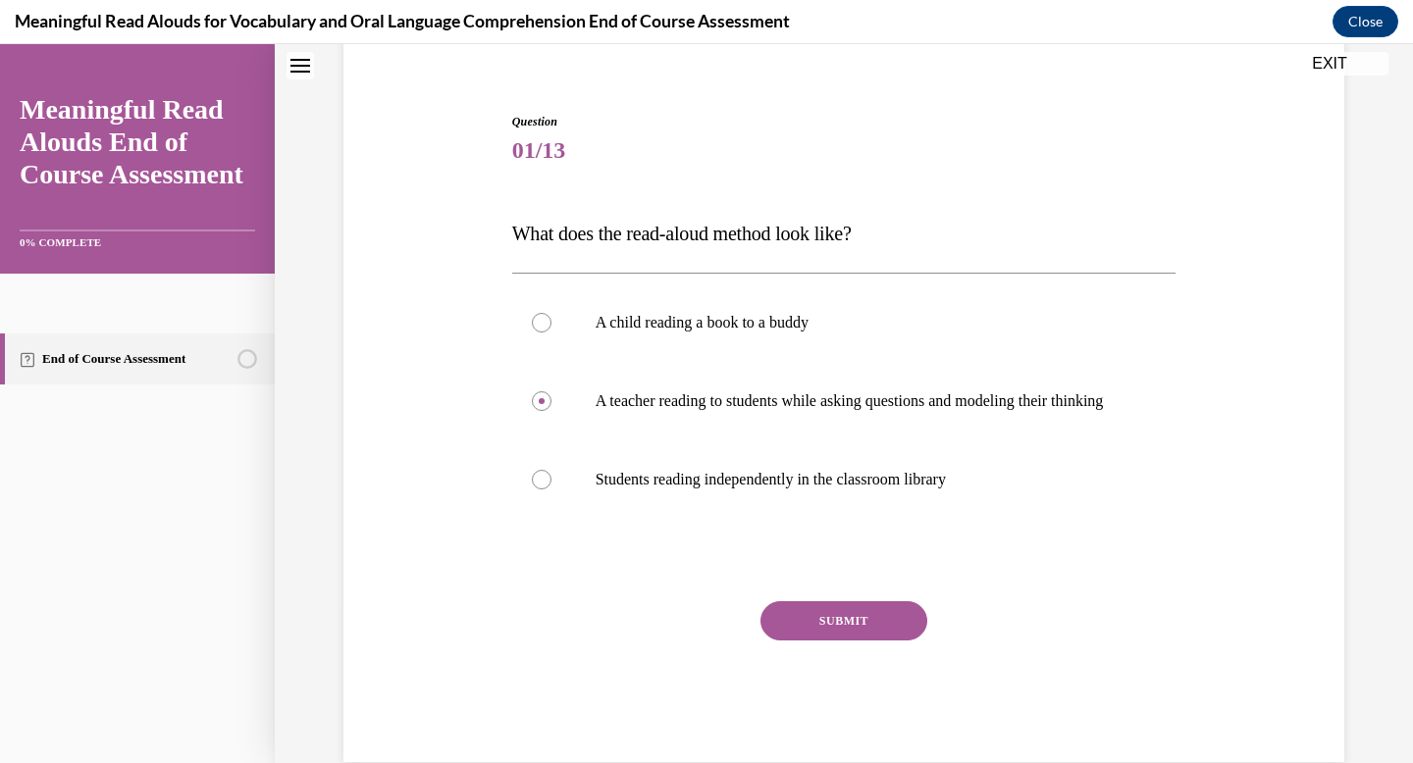
click at [782, 626] on button "SUBMIT" at bounding box center [843, 621] width 167 height 39
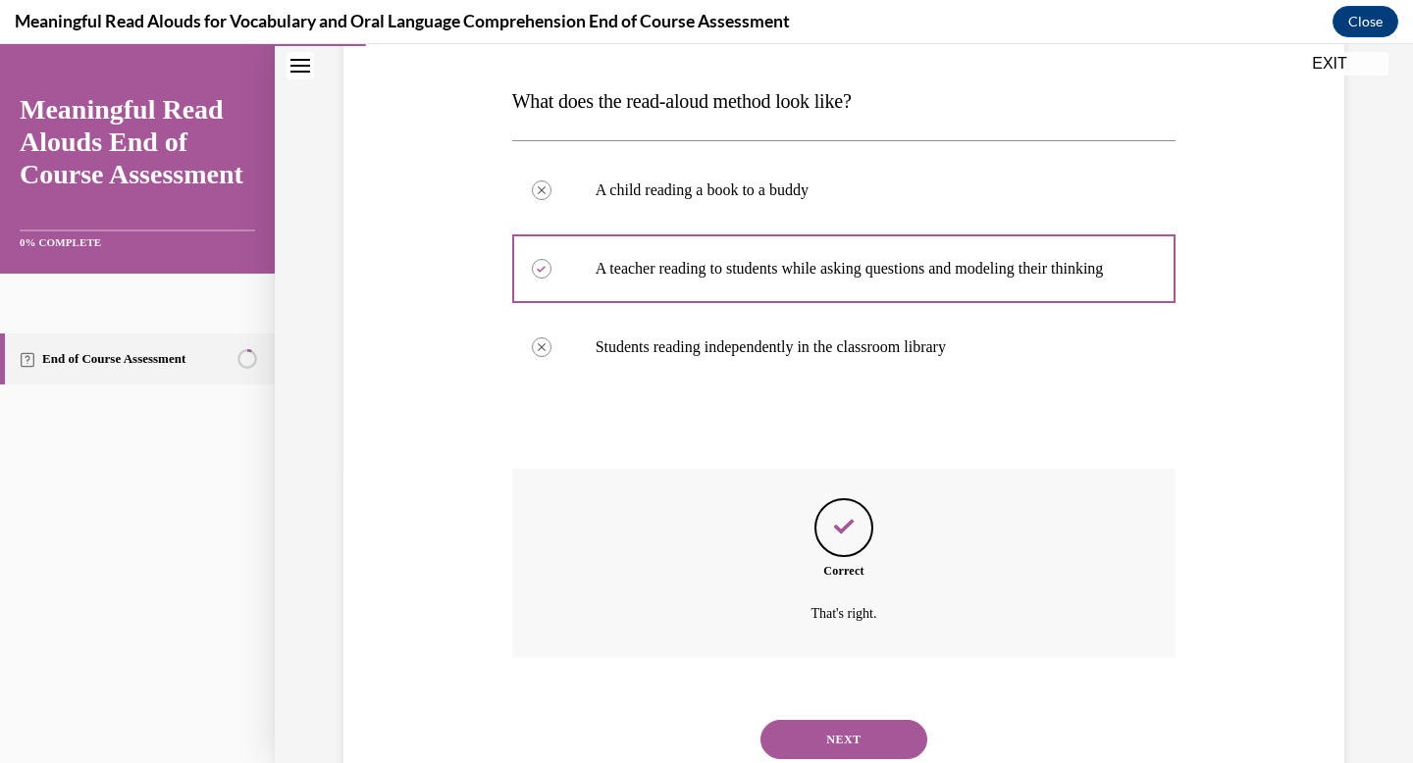
scroll to position [377, 0]
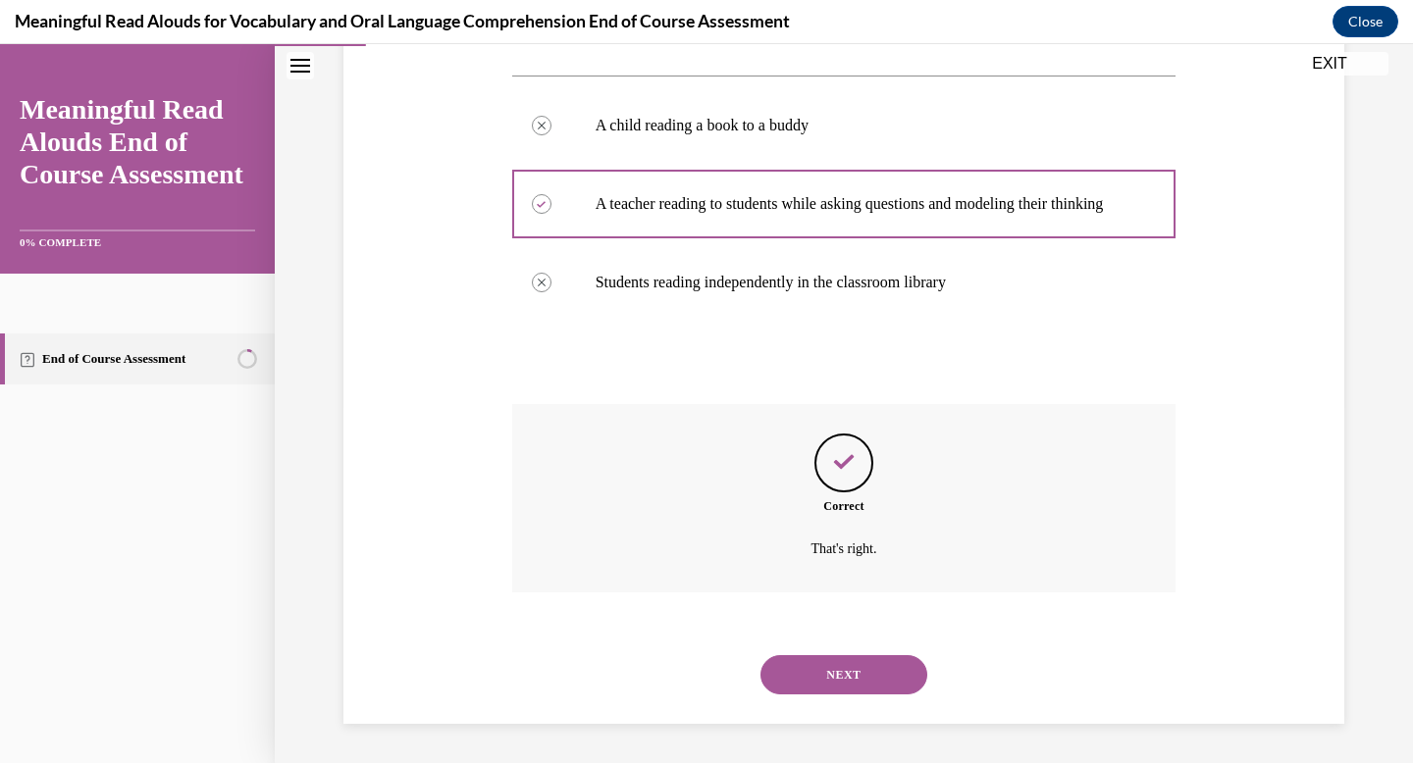
click at [796, 667] on button "NEXT" at bounding box center [843, 674] width 167 height 39
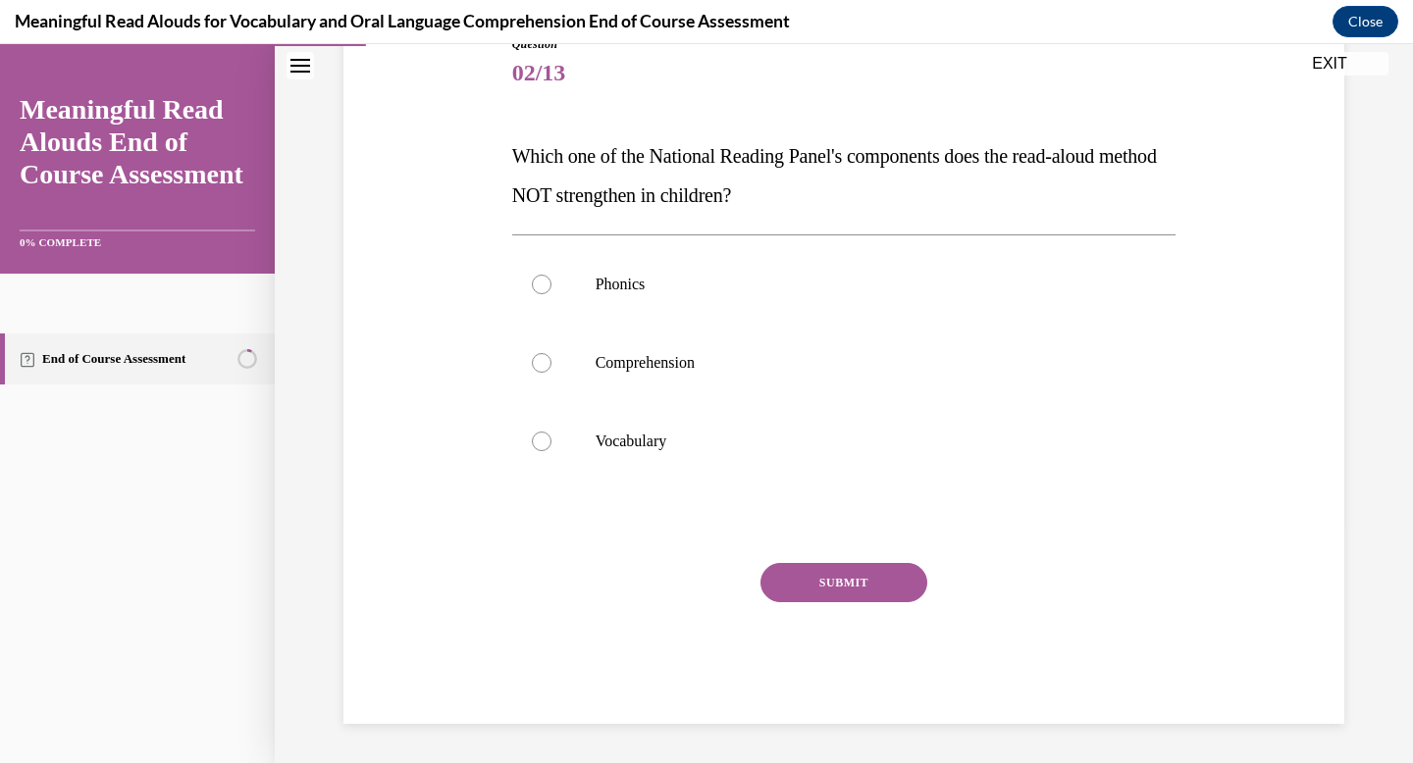
scroll to position [218, 0]
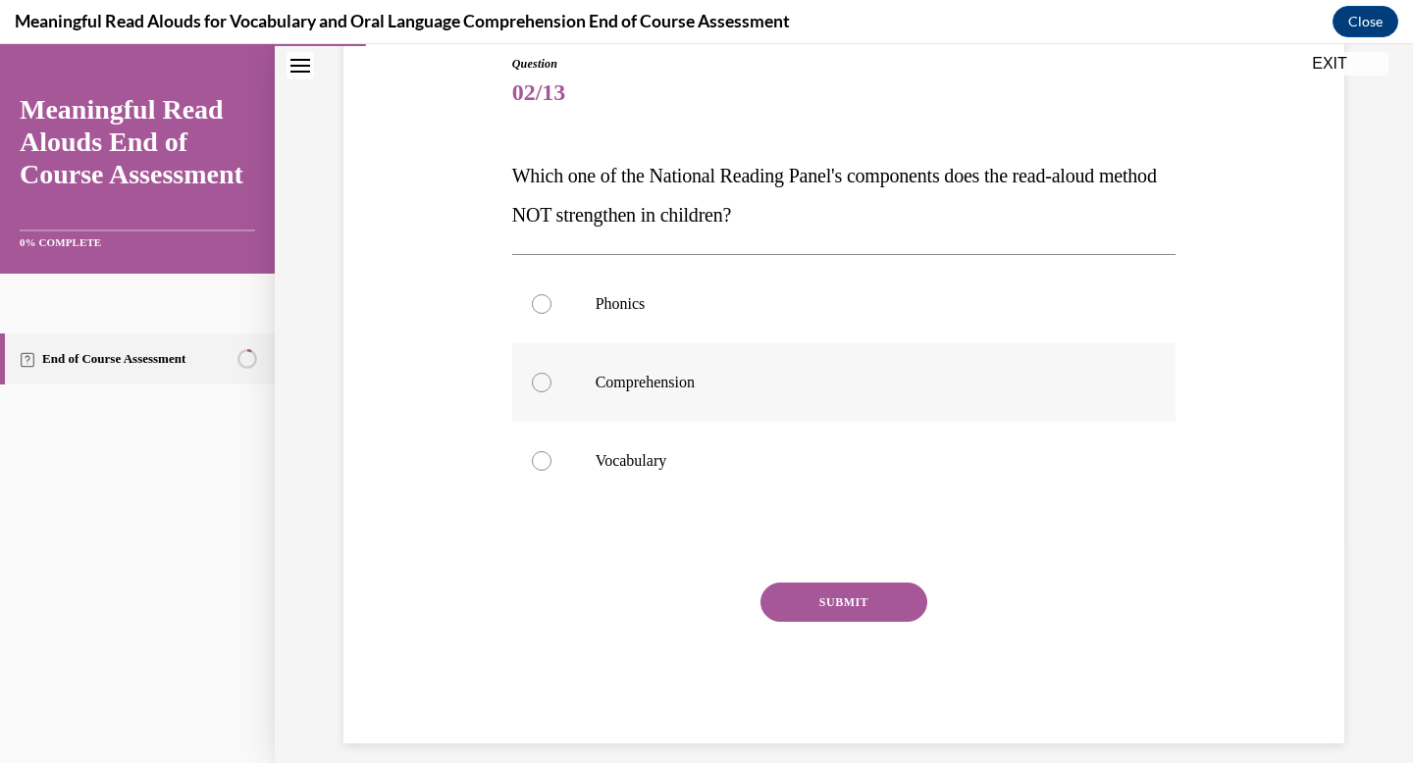
click at [872, 401] on label "Comprehension" at bounding box center [844, 382] width 664 height 79
click at [551, 393] on input "Comprehension" at bounding box center [542, 383] width 20 height 20
radio input "true"
click at [864, 608] on button "SUBMIT" at bounding box center [843, 602] width 167 height 39
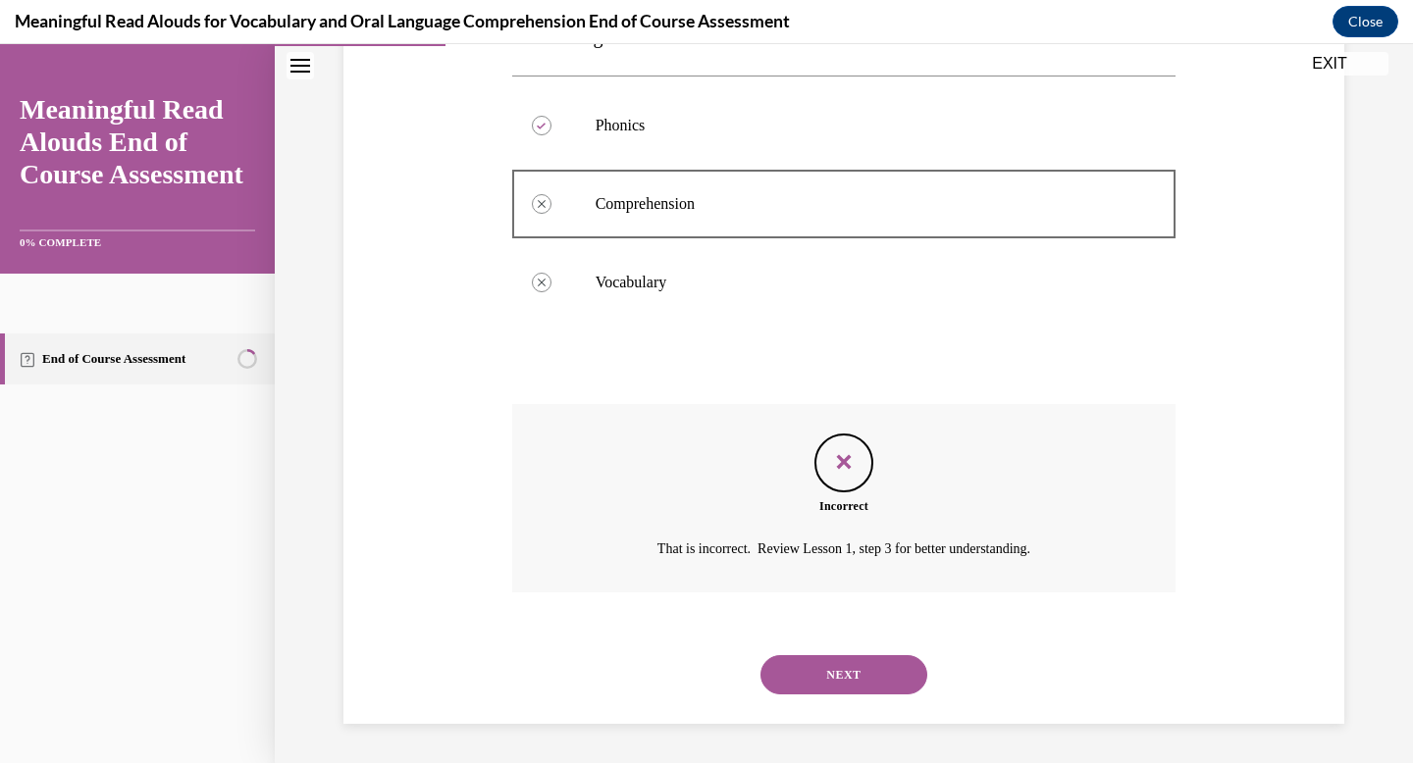
click at [838, 657] on button "NEXT" at bounding box center [843, 674] width 167 height 39
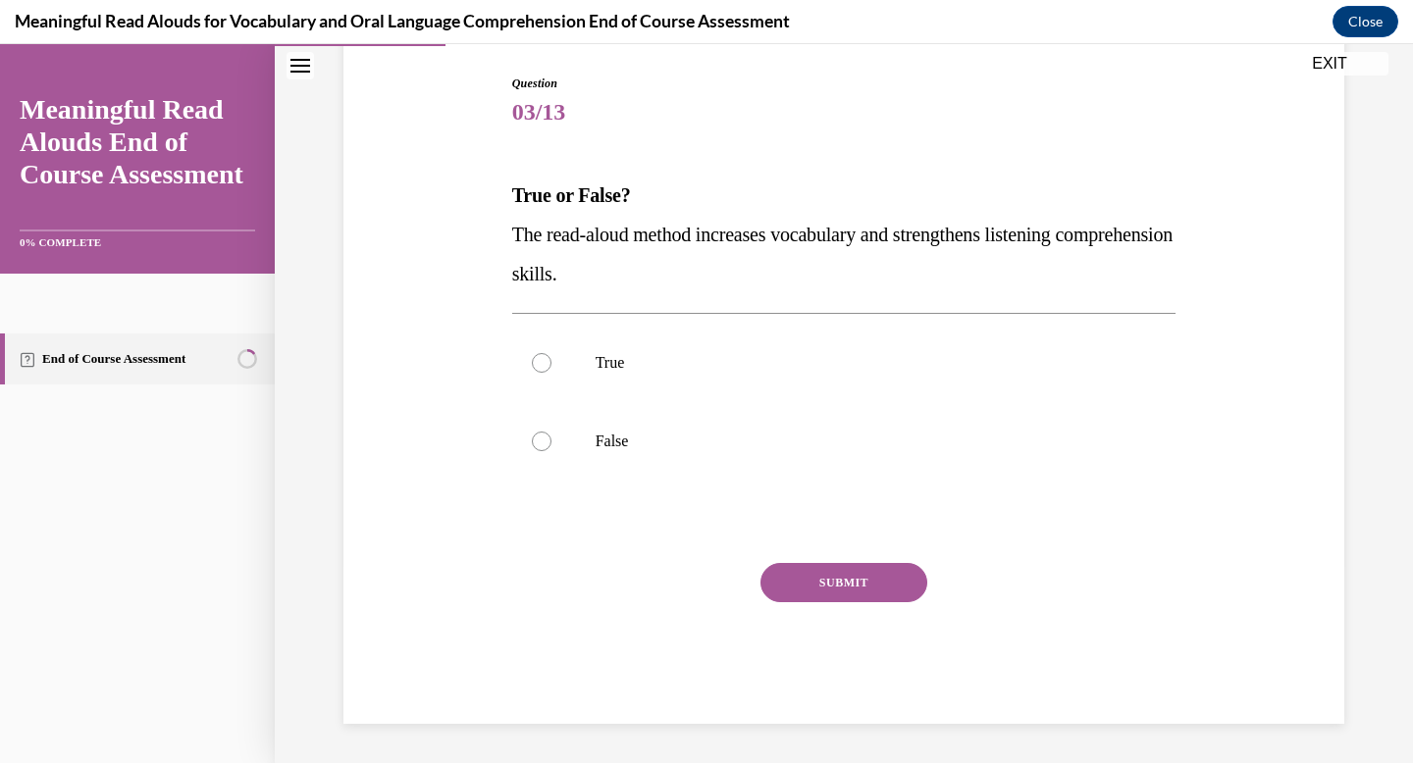
scroll to position [198, 0]
click at [623, 367] on p "True" at bounding box center [862, 363] width 532 height 20
click at [551, 367] on input "True" at bounding box center [542, 363] width 20 height 20
radio input "true"
click at [779, 571] on button "SUBMIT" at bounding box center [843, 582] width 167 height 39
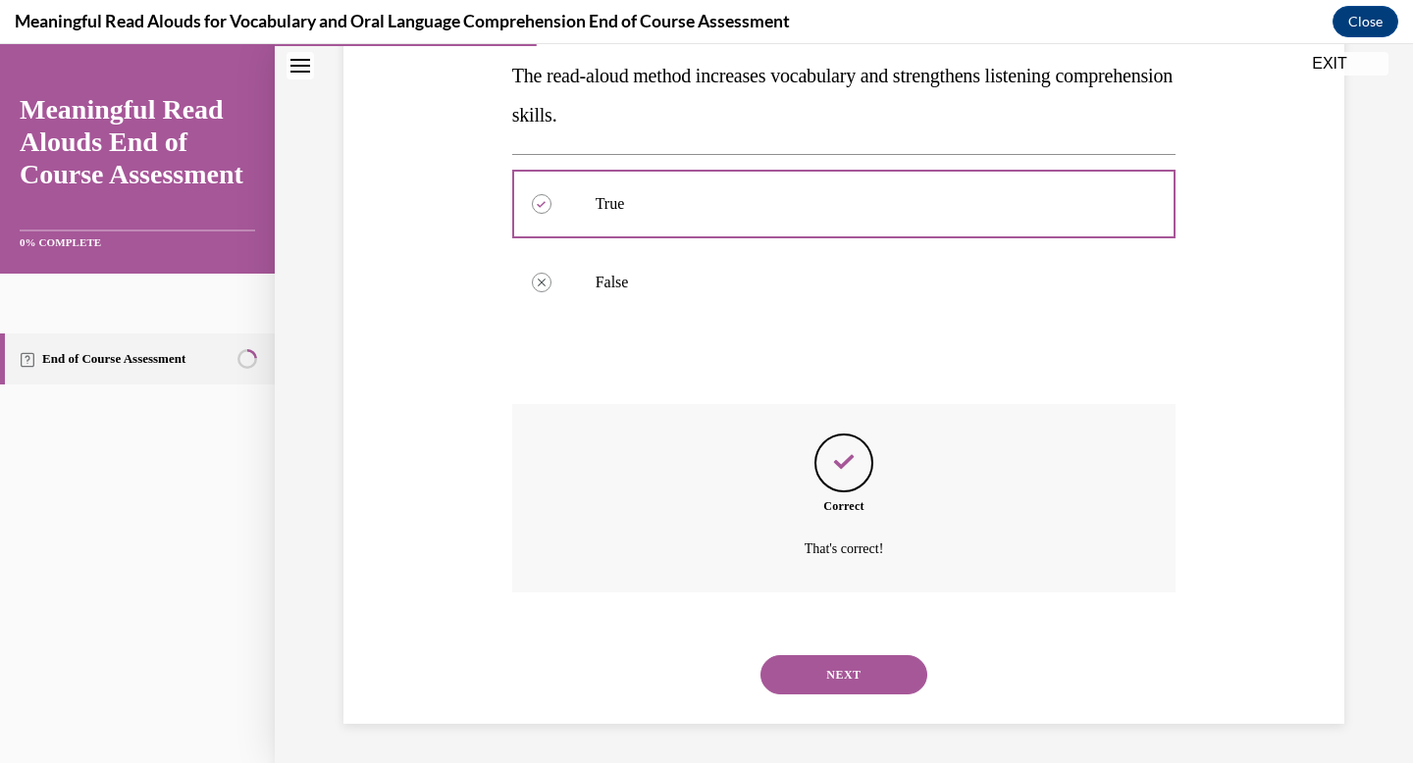
click at [822, 665] on button "NEXT" at bounding box center [843, 674] width 167 height 39
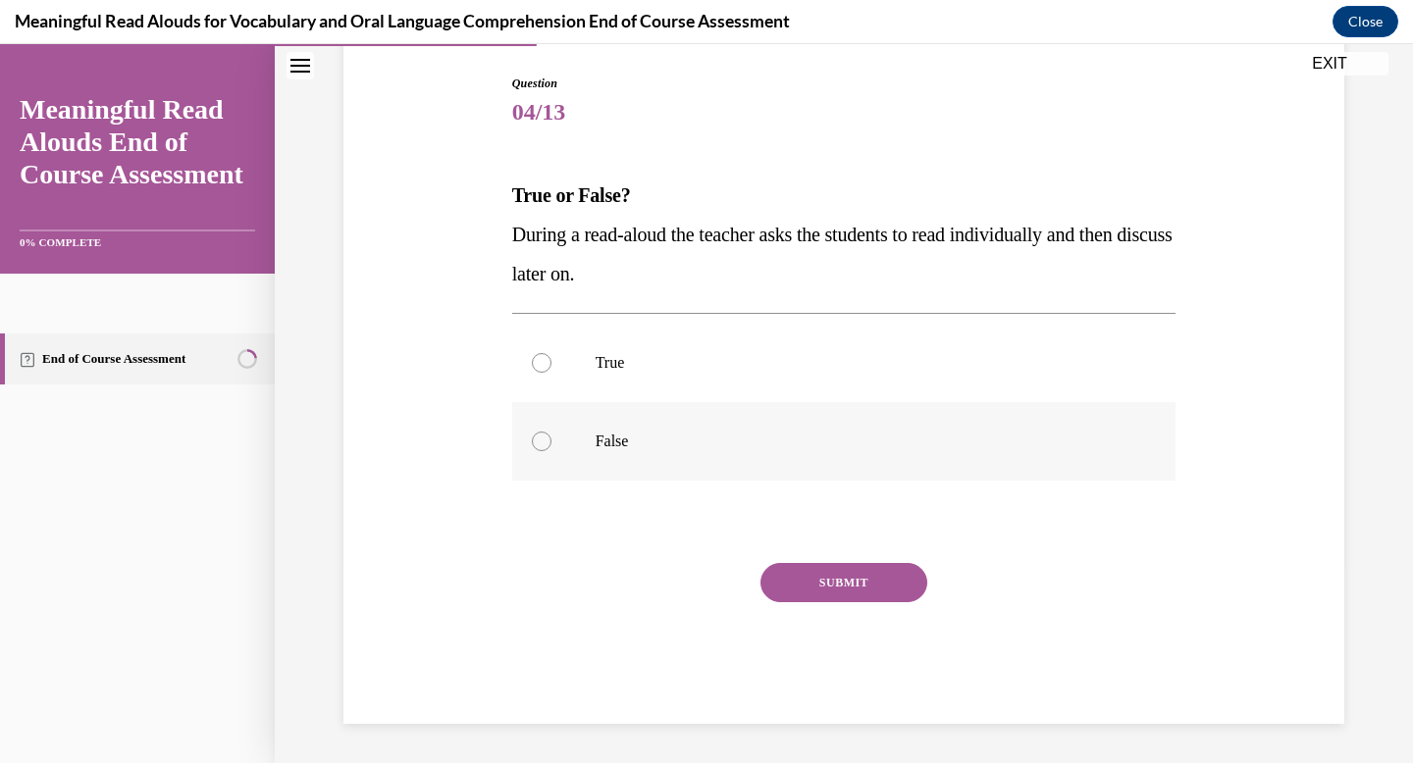
click at [714, 426] on label "False" at bounding box center [844, 441] width 664 height 79
click at [551, 432] on input "False" at bounding box center [542, 442] width 20 height 20
radio input "true"
click at [811, 600] on button "SUBMIT" at bounding box center [843, 582] width 167 height 39
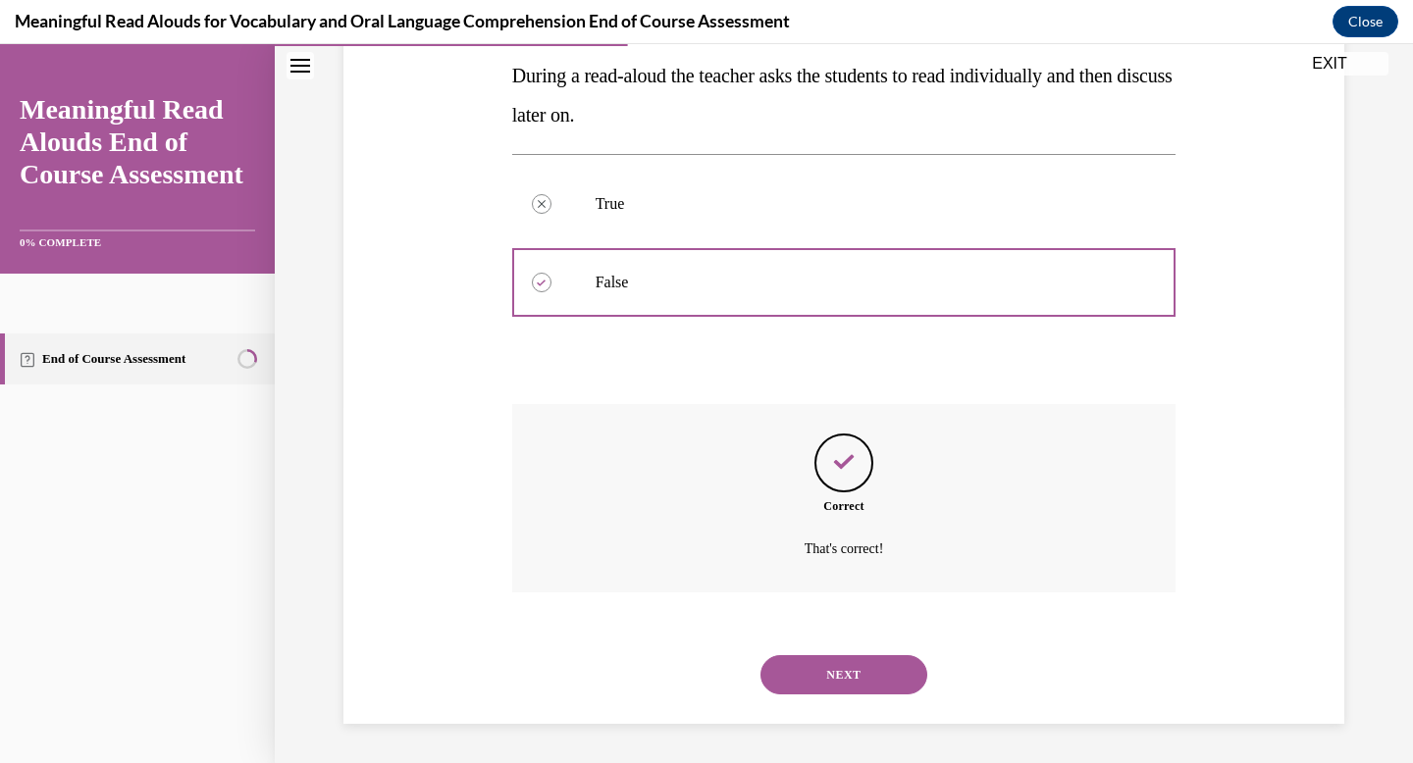
click at [838, 674] on button "NEXT" at bounding box center [843, 674] width 167 height 39
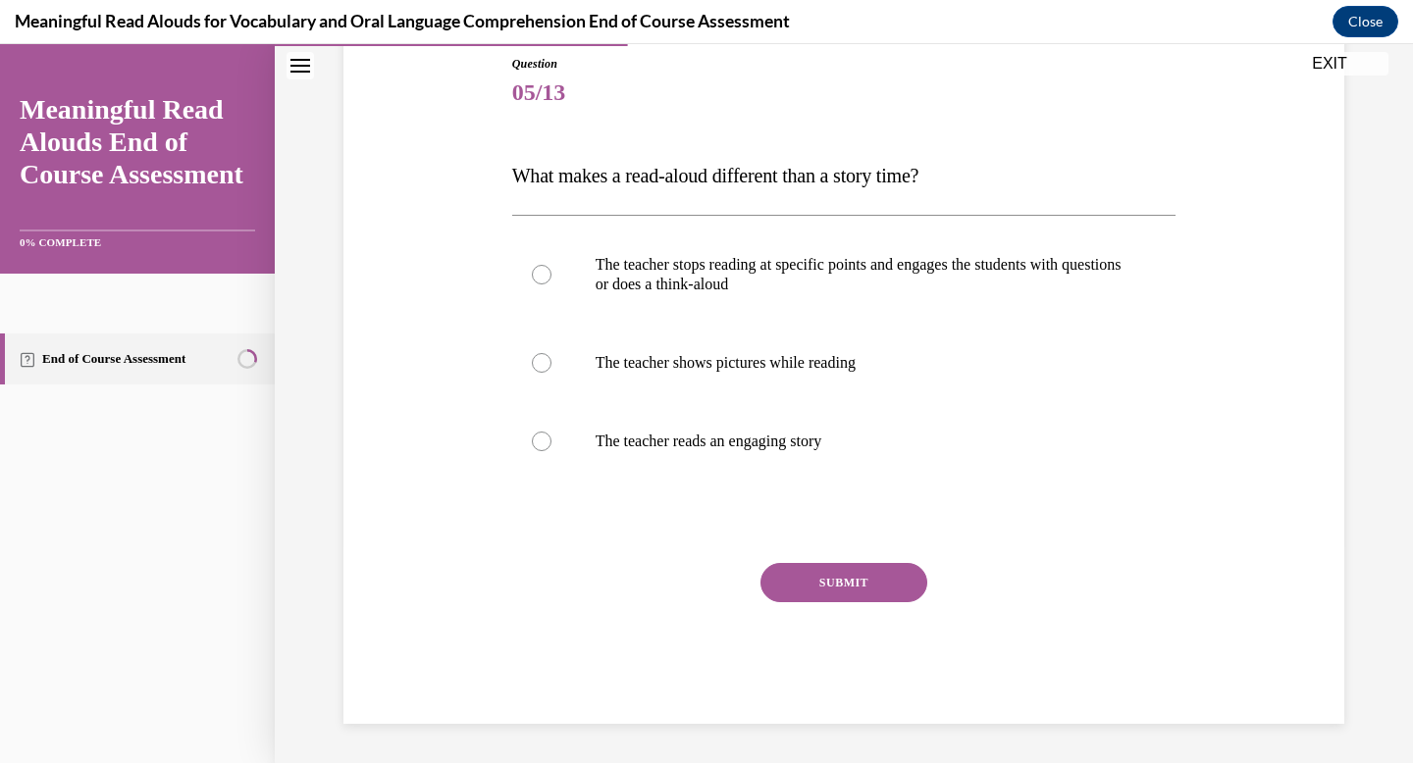
scroll to position [218, 0]
click at [684, 288] on p "The teacher stops reading at specific points and engages the students with ques…" at bounding box center [862, 274] width 532 height 39
click at [551, 285] on input "The teacher stops reading at specific points and engages the students with ques…" at bounding box center [542, 275] width 20 height 20
radio input "true"
click at [832, 599] on button "SUBMIT" at bounding box center [843, 582] width 167 height 39
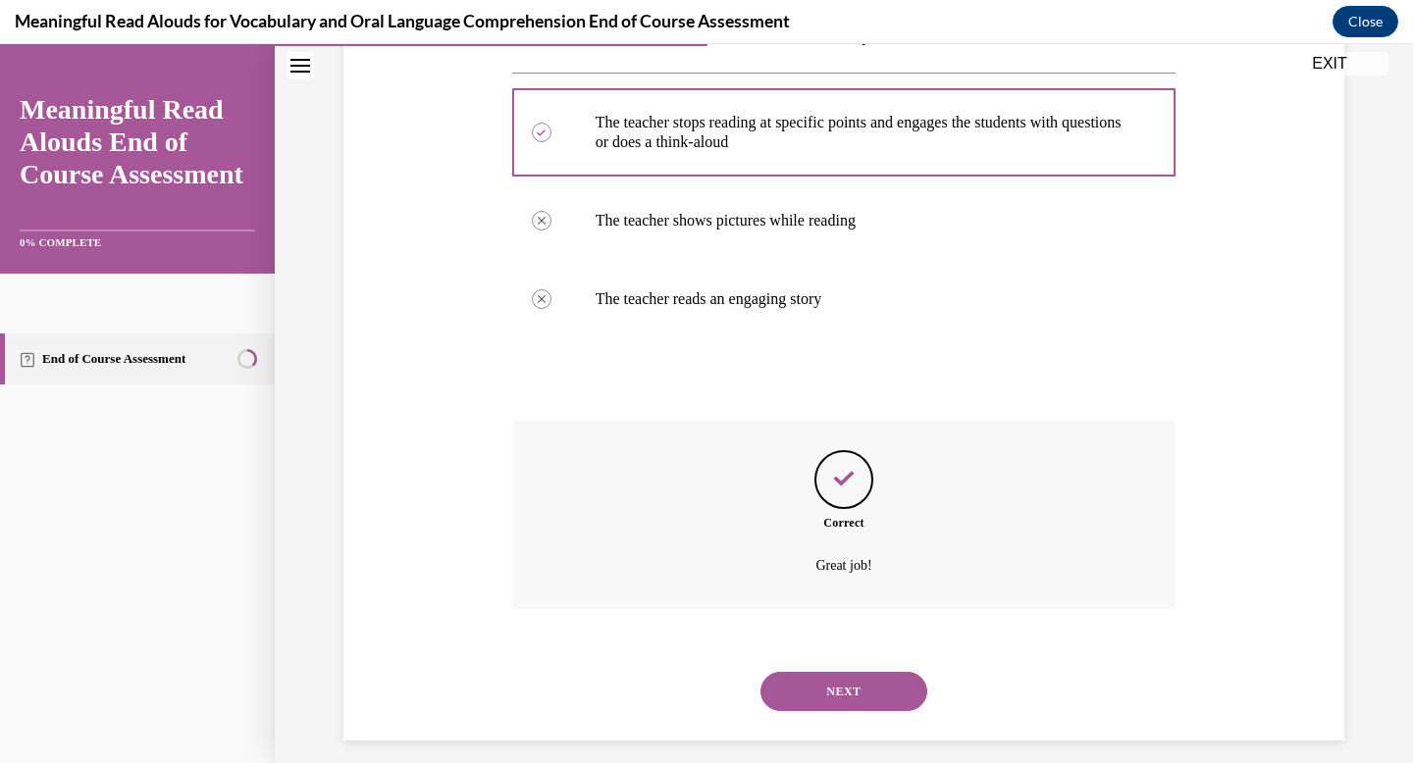
scroll to position [377, 0]
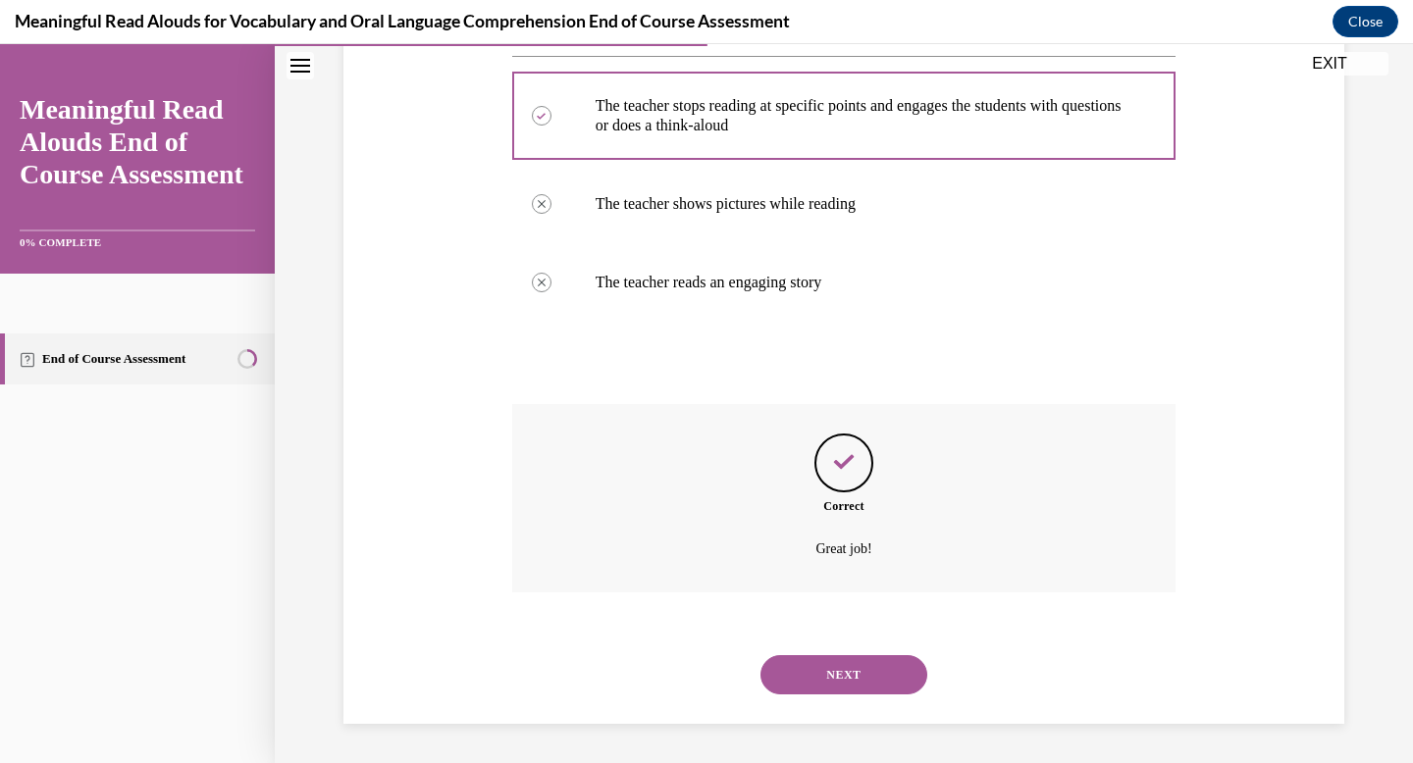
click at [842, 648] on div "NEXT" at bounding box center [844, 675] width 664 height 79
click at [842, 668] on button "NEXT" at bounding box center [843, 674] width 167 height 39
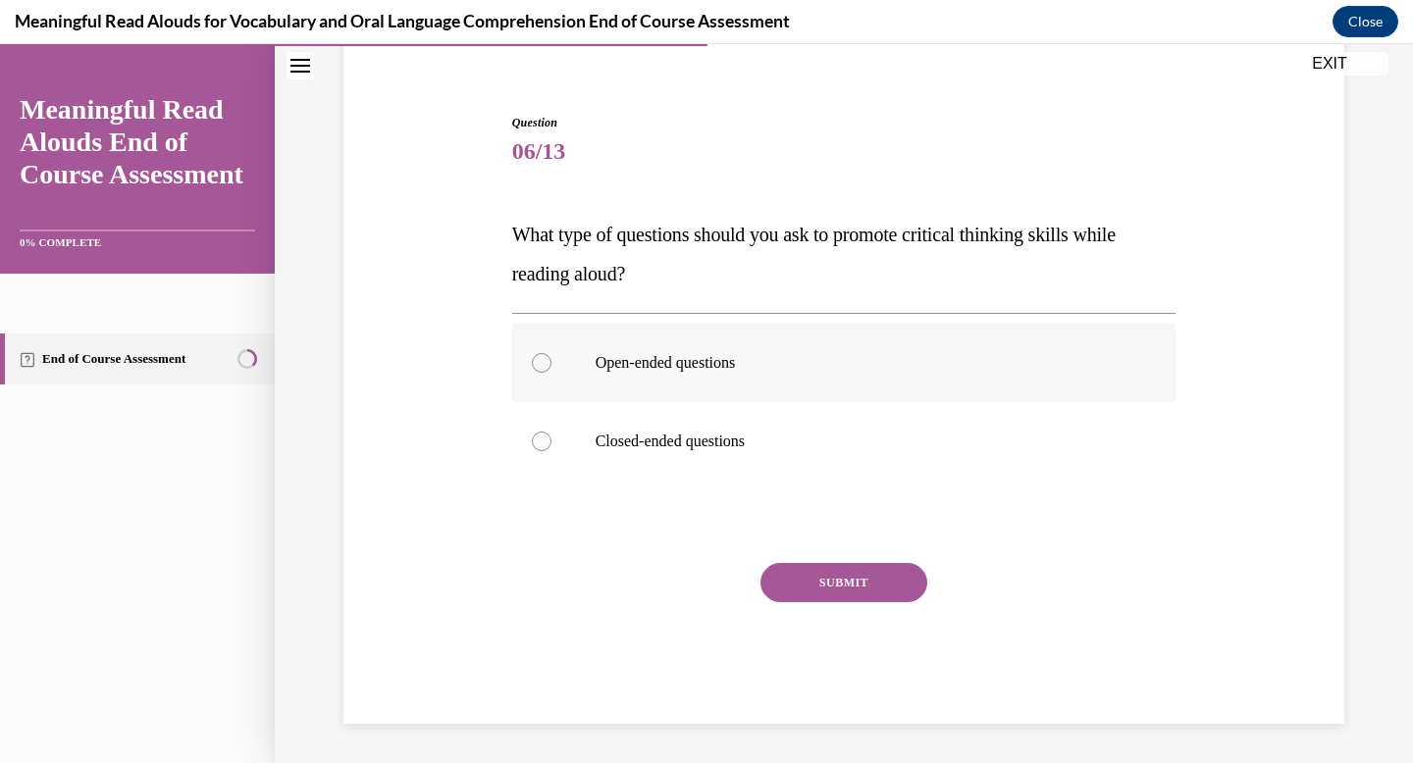
click at [677, 388] on label "Open-ended questions" at bounding box center [844, 363] width 664 height 79
click at [551, 373] on input "Open-ended questions" at bounding box center [542, 363] width 20 height 20
radio input "true"
click at [779, 564] on button "SUBMIT" at bounding box center [843, 582] width 167 height 39
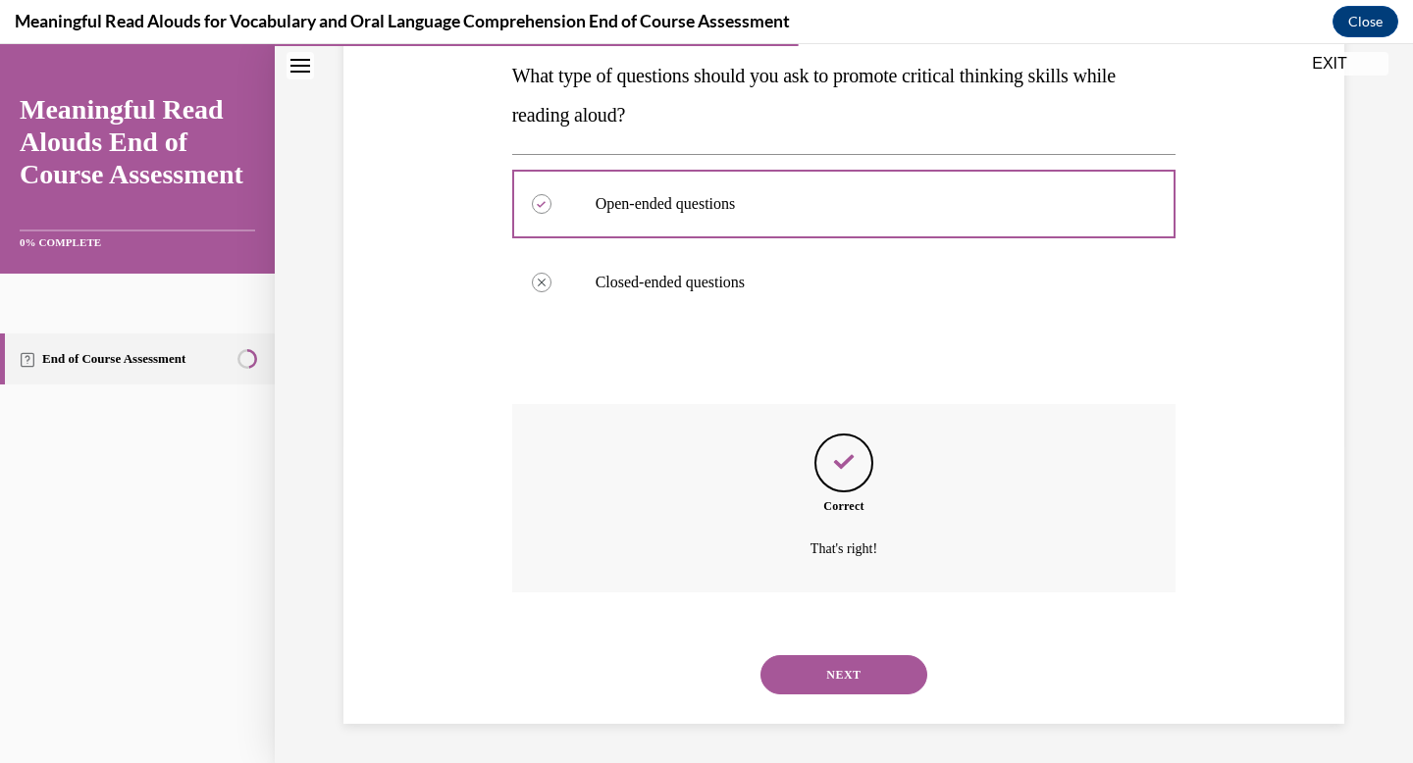
click at [836, 672] on button "NEXT" at bounding box center [843, 674] width 167 height 39
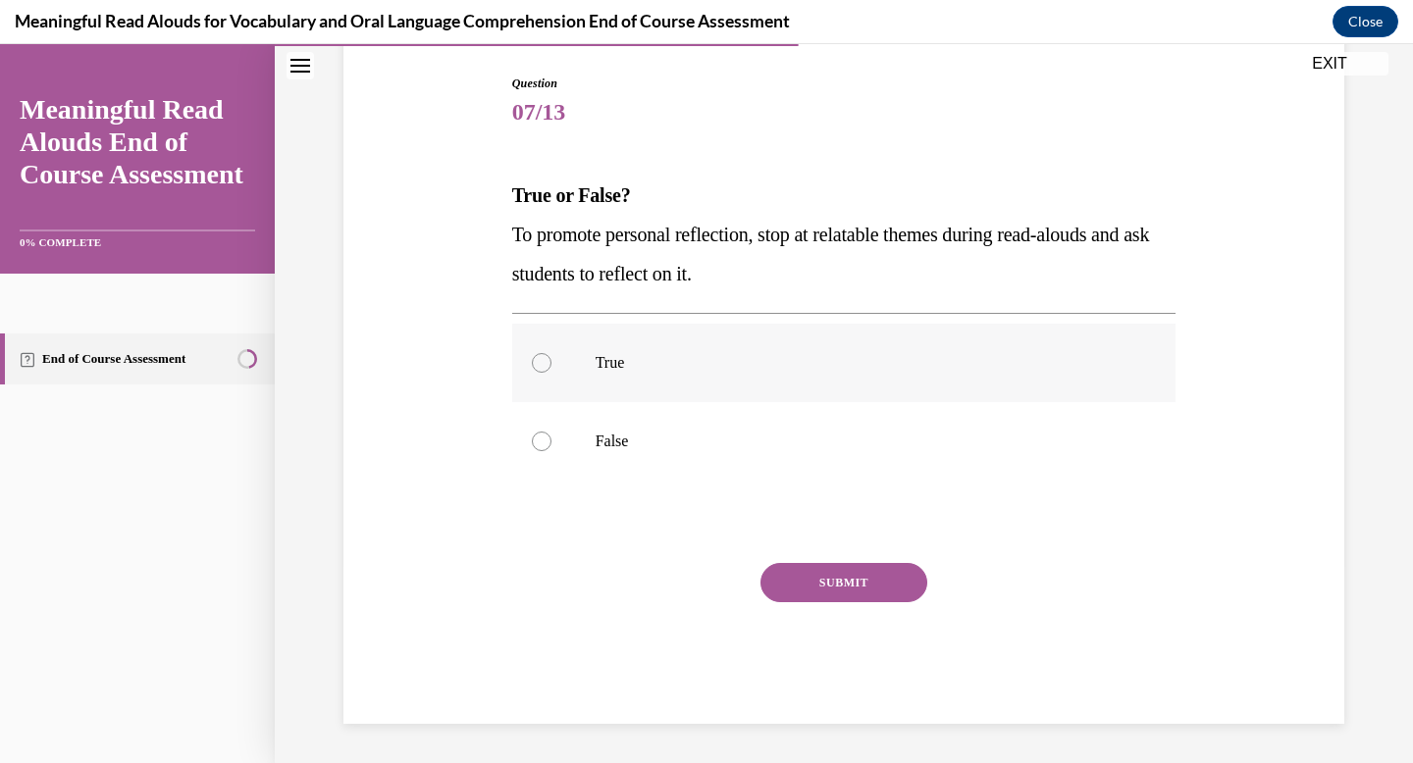
click at [622, 358] on p "True" at bounding box center [862, 363] width 532 height 20
click at [551, 358] on input "True" at bounding box center [542, 363] width 20 height 20
radio input "true"
click at [782, 591] on button "SUBMIT" at bounding box center [843, 582] width 167 height 39
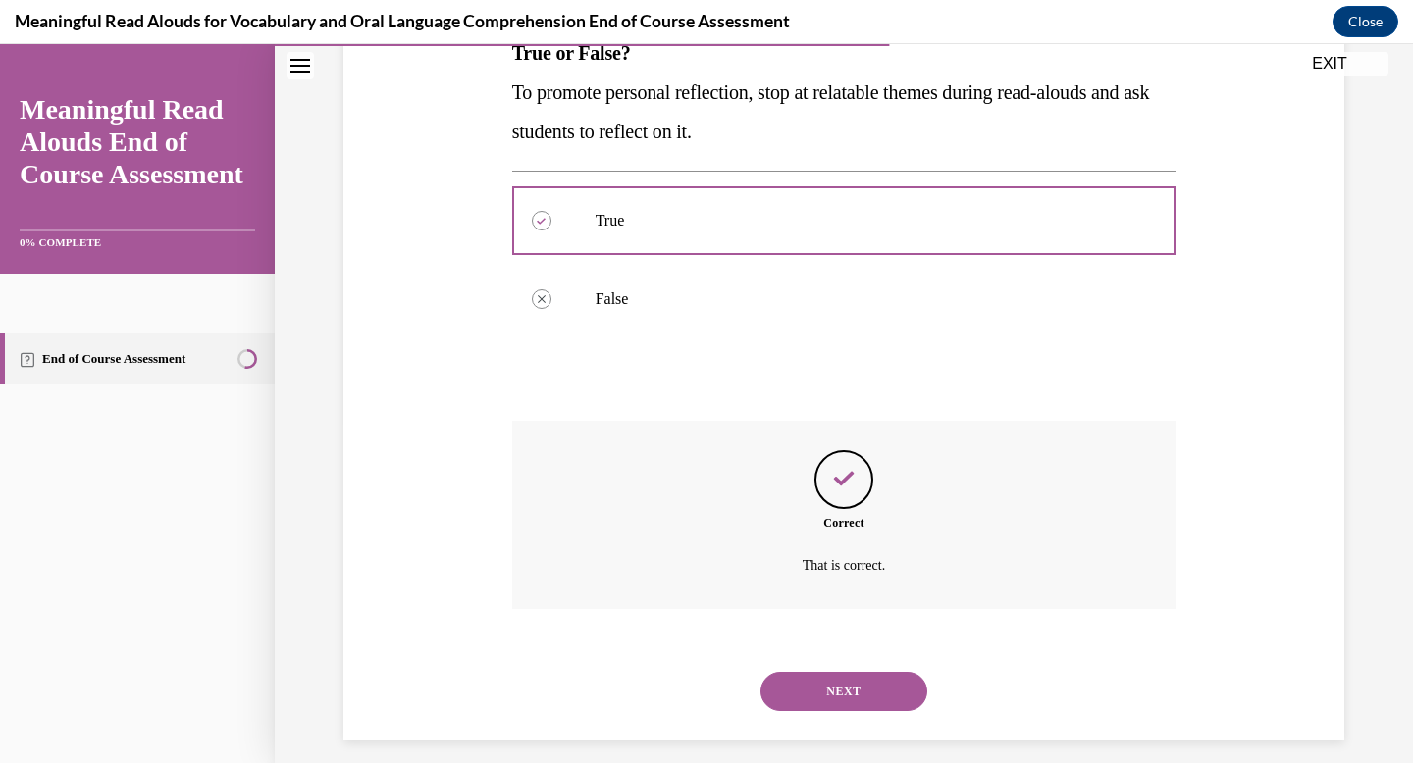
scroll to position [357, 0]
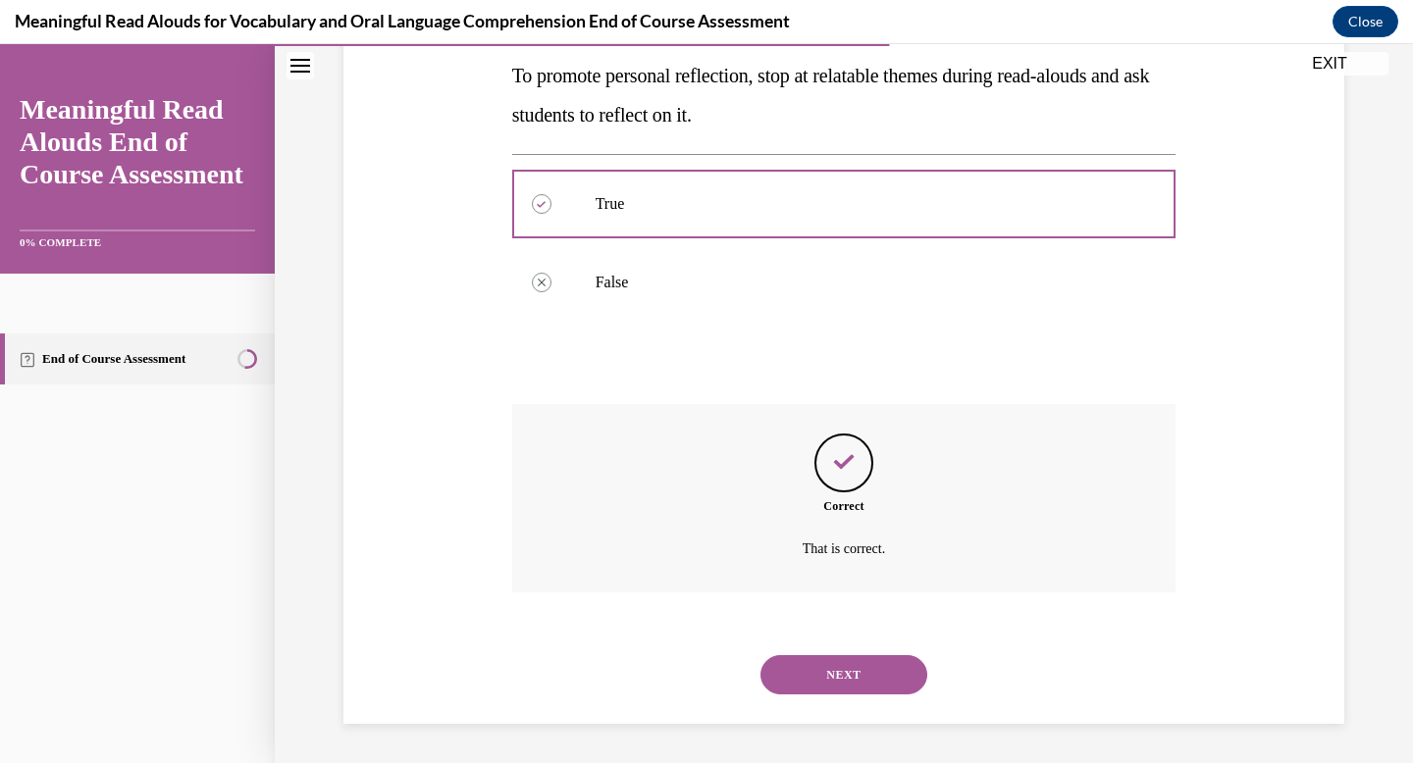
click at [834, 701] on div "NEXT" at bounding box center [844, 675] width 664 height 79
click at [820, 678] on button "NEXT" at bounding box center [843, 674] width 167 height 39
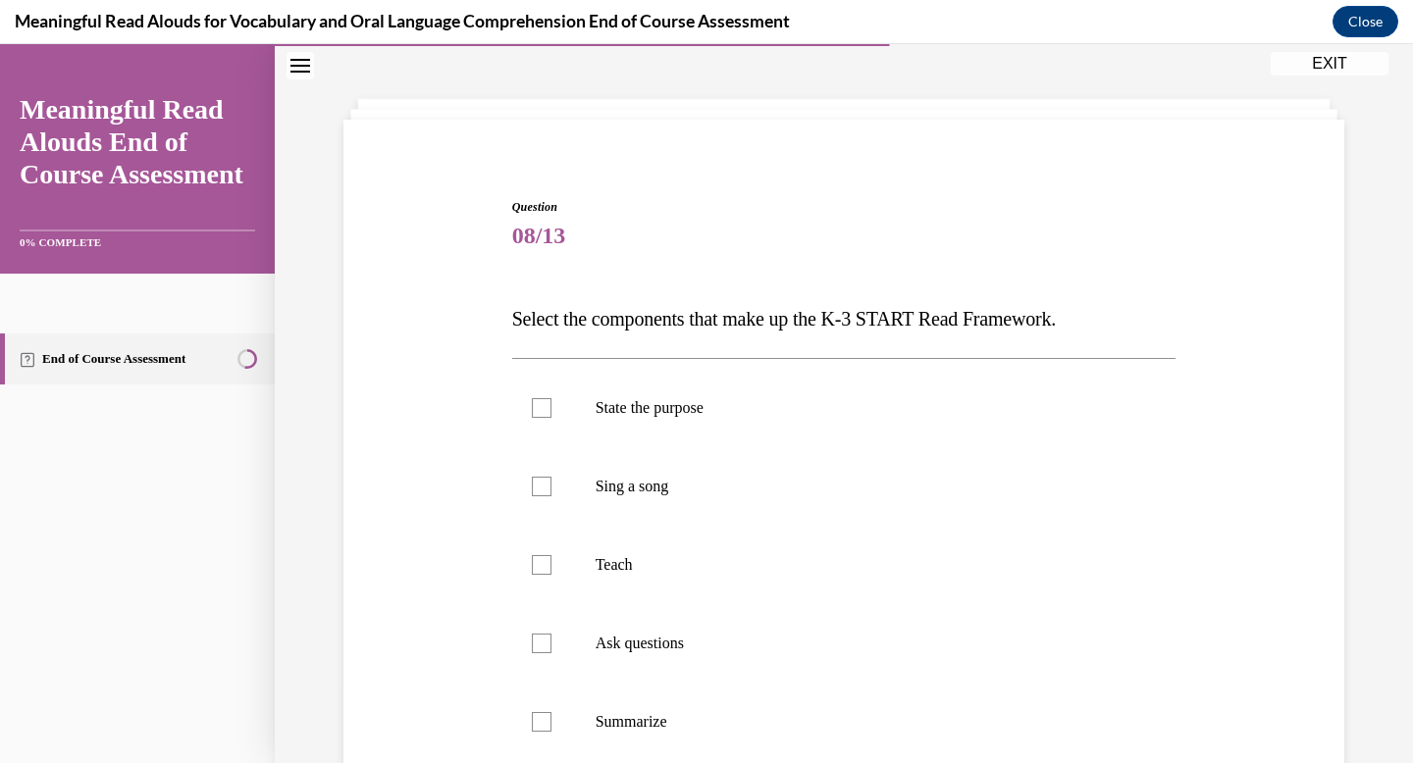
scroll to position [78, 0]
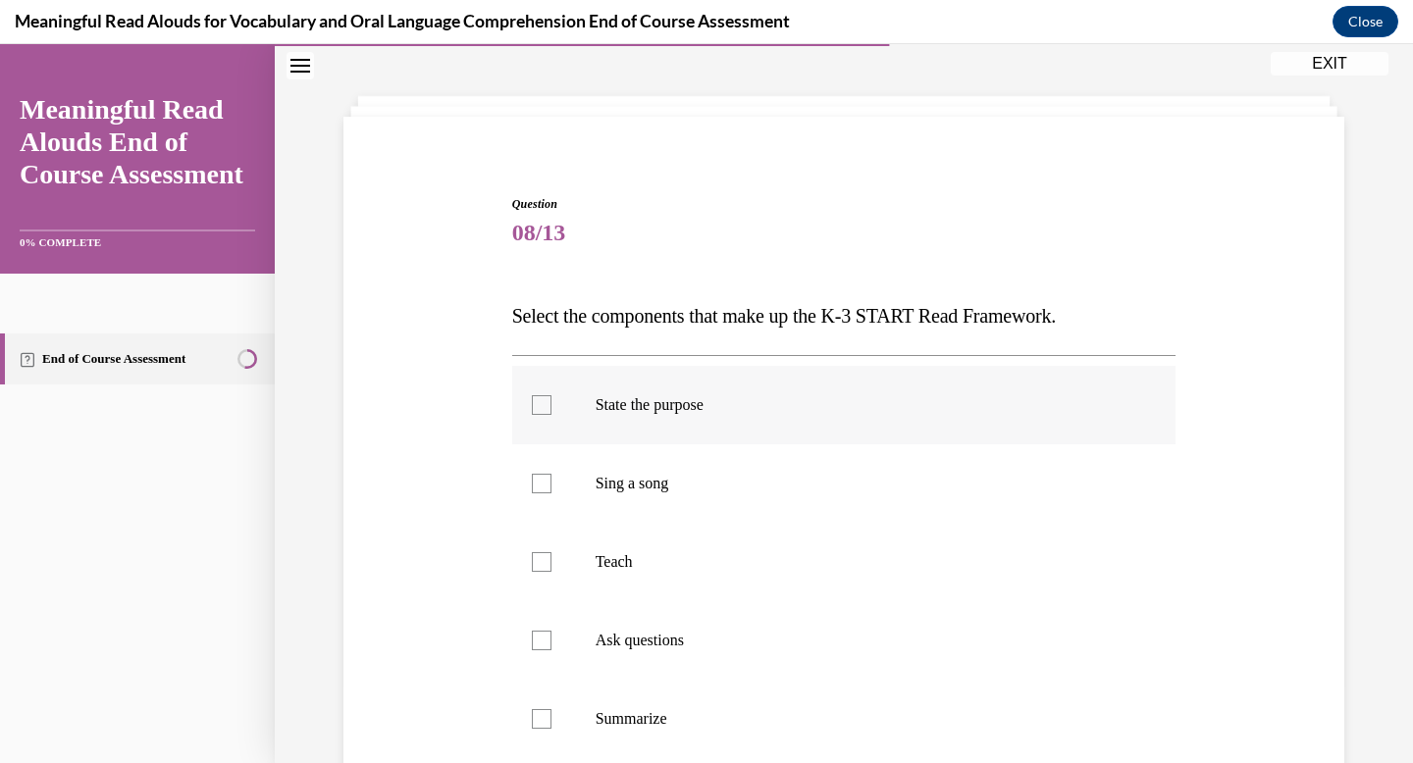
click at [689, 438] on label "State the purpose" at bounding box center [844, 405] width 664 height 79
click at [551, 415] on input "State the purpose" at bounding box center [542, 405] width 20 height 20
checkbox input "true"
click at [710, 581] on label "Teach" at bounding box center [844, 562] width 664 height 79
click at [551, 572] on input "Teach" at bounding box center [542, 562] width 20 height 20
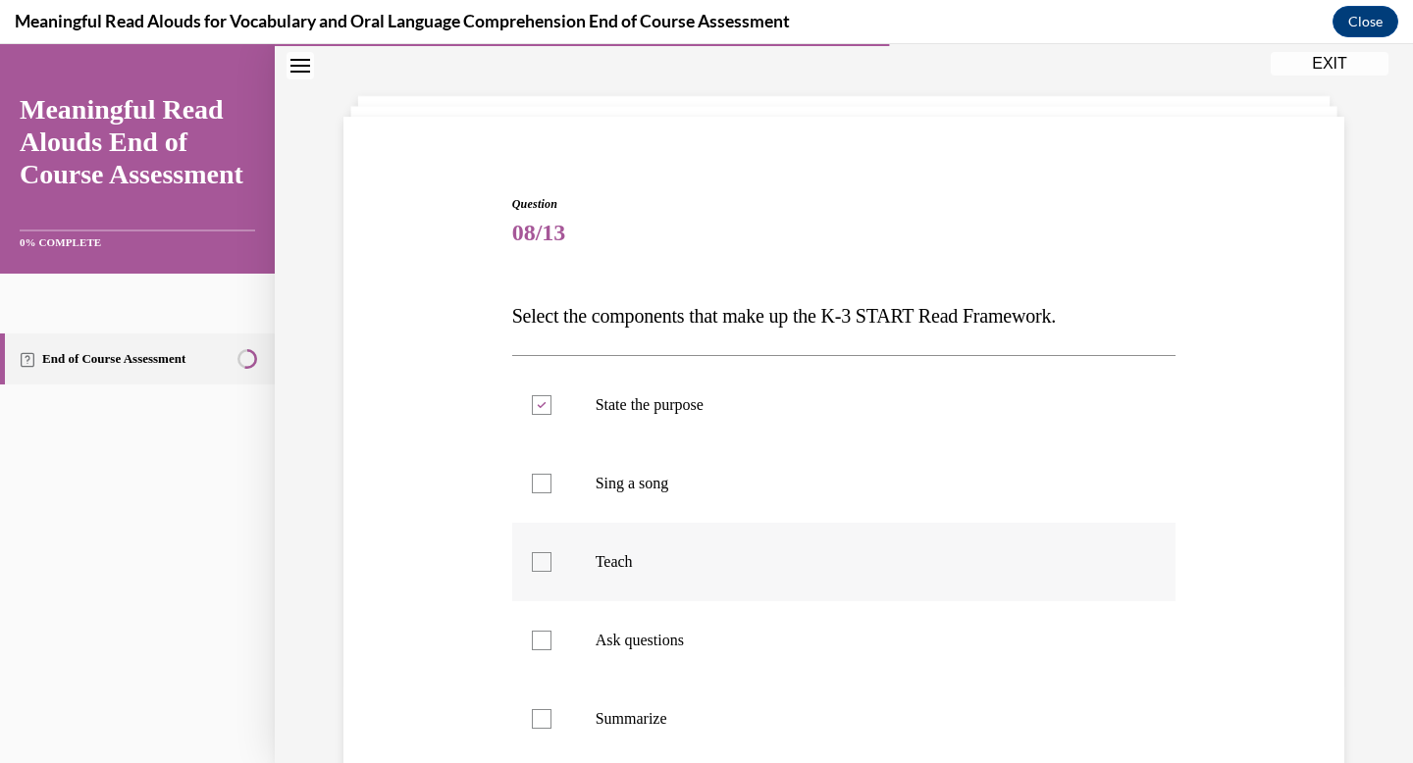
checkbox input "true"
click at [701, 648] on p "Ask questions" at bounding box center [862, 641] width 532 height 20
click at [551, 648] on input "Ask questions" at bounding box center [542, 641] width 20 height 20
checkbox input "true"
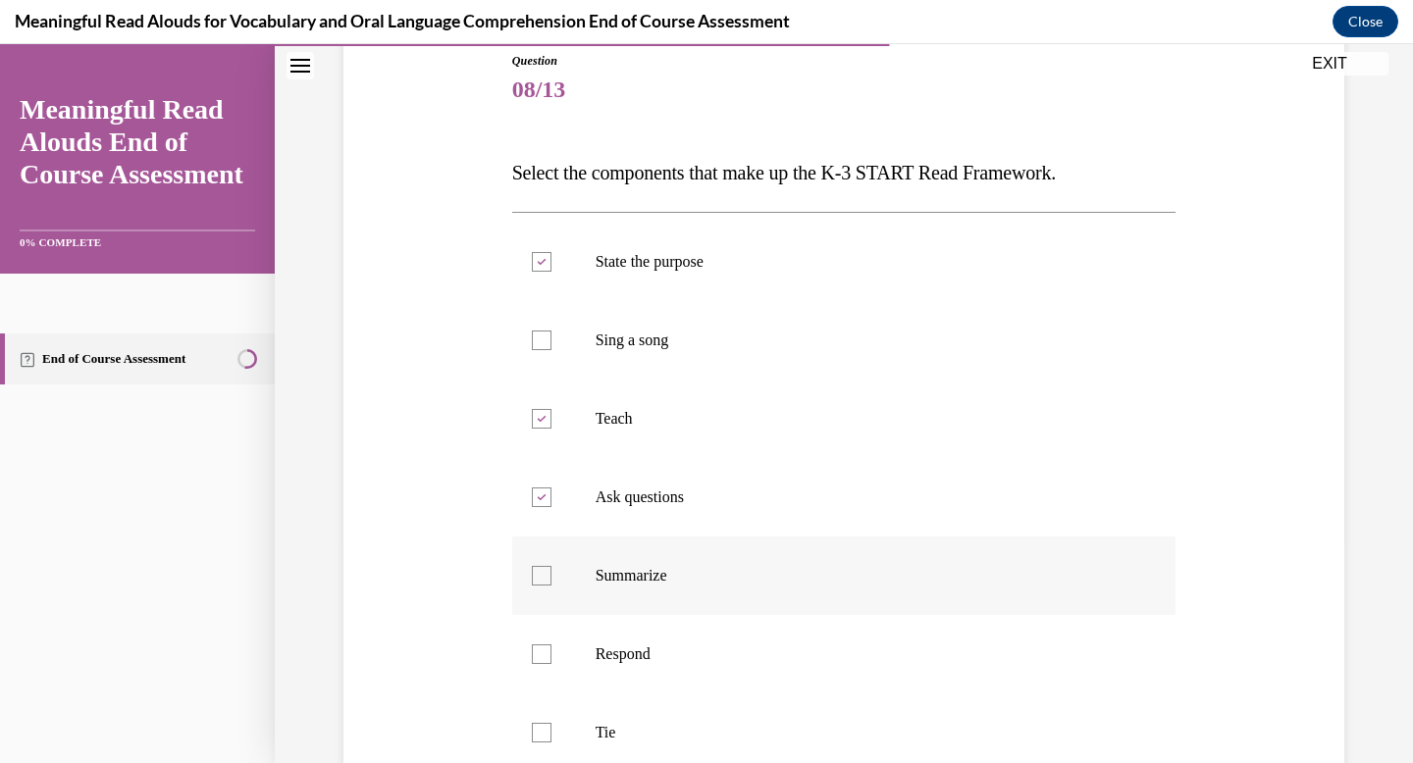
click at [677, 602] on label "Summarize" at bounding box center [844, 576] width 664 height 79
click at [551, 586] on input "Summarize" at bounding box center [542, 576] width 20 height 20
checkbox input "true"
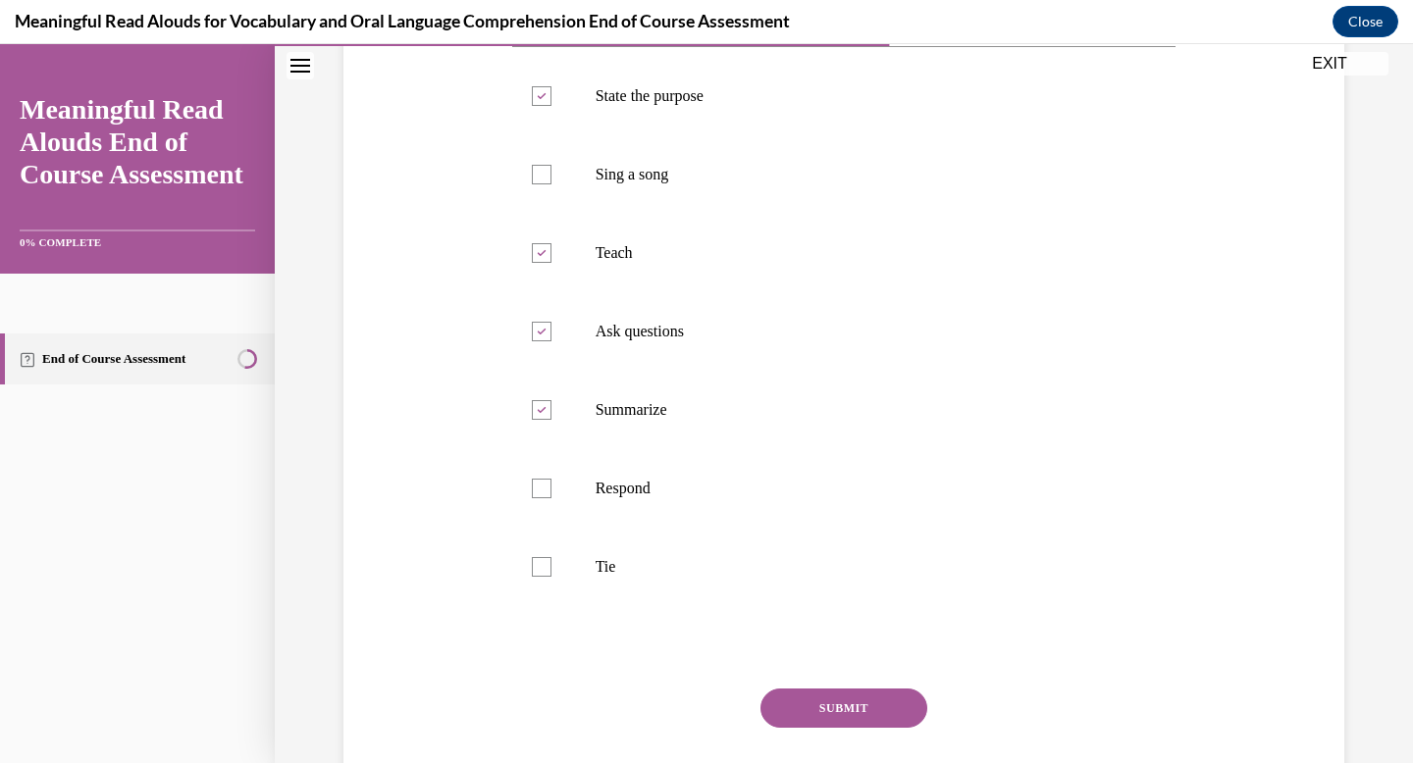
click at [798, 708] on button "SUBMIT" at bounding box center [843, 708] width 167 height 39
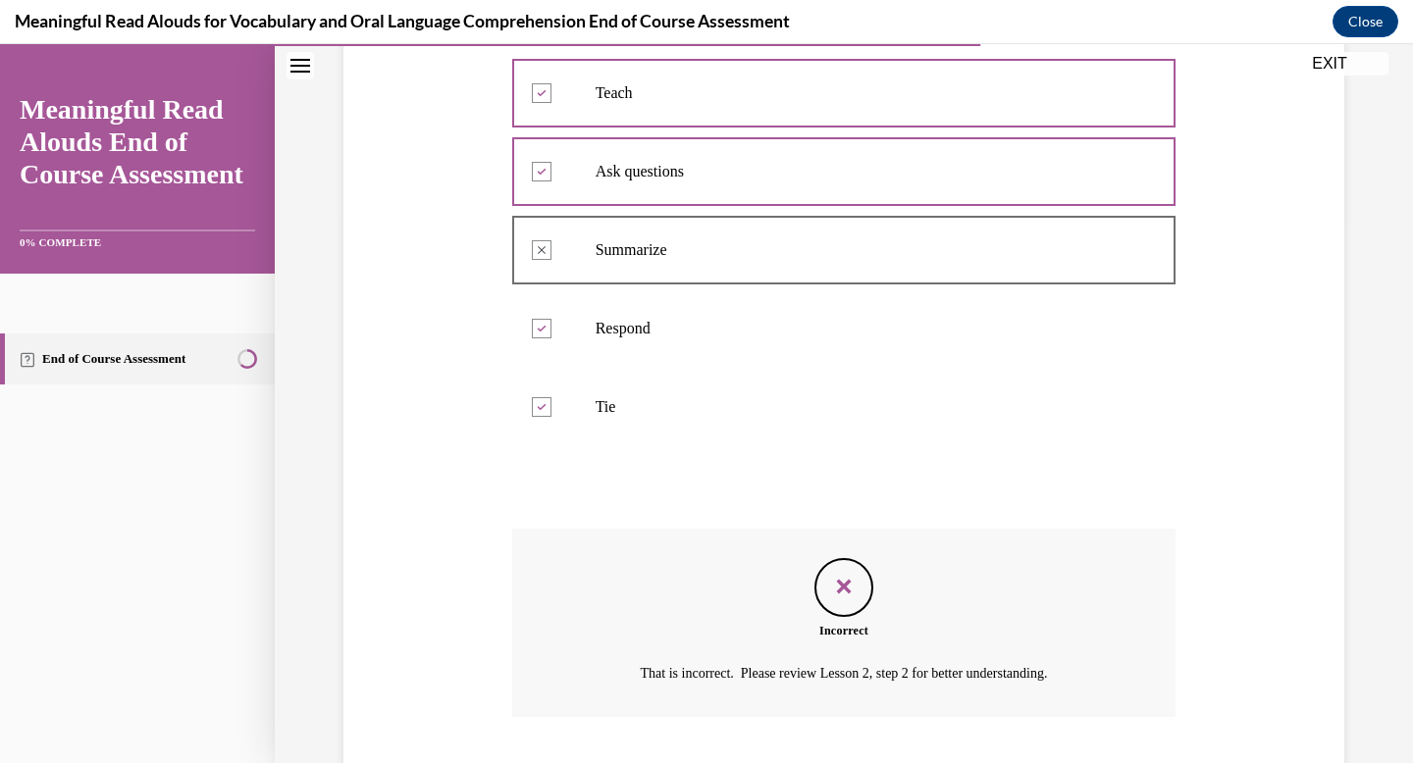
scroll to position [671, 0]
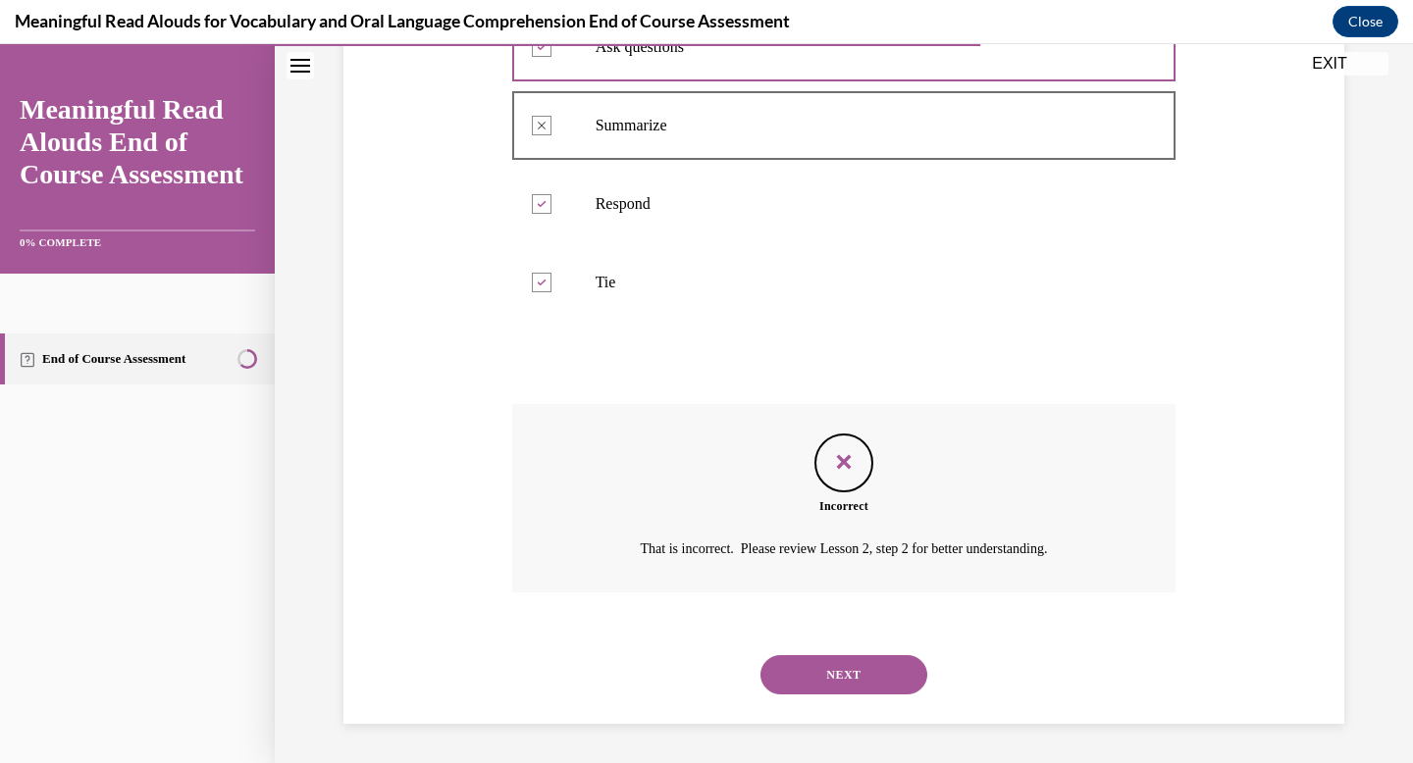
click at [857, 686] on button "NEXT" at bounding box center [843, 674] width 167 height 39
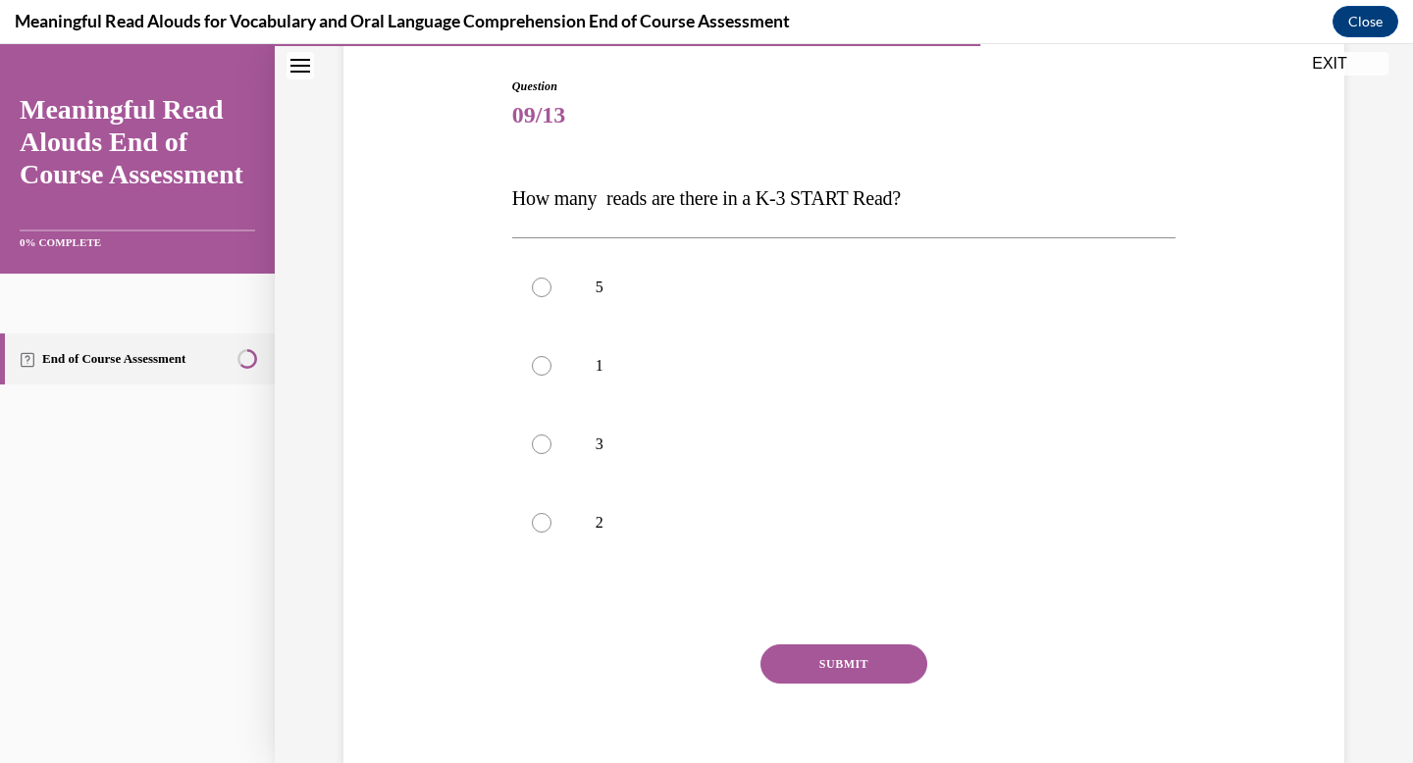
scroll to position [197, 0]
click at [641, 471] on label "3" at bounding box center [844, 442] width 664 height 79
click at [551, 452] on input "3" at bounding box center [542, 443] width 20 height 20
radio input "true"
click at [824, 663] on button "SUBMIT" at bounding box center [843, 662] width 167 height 39
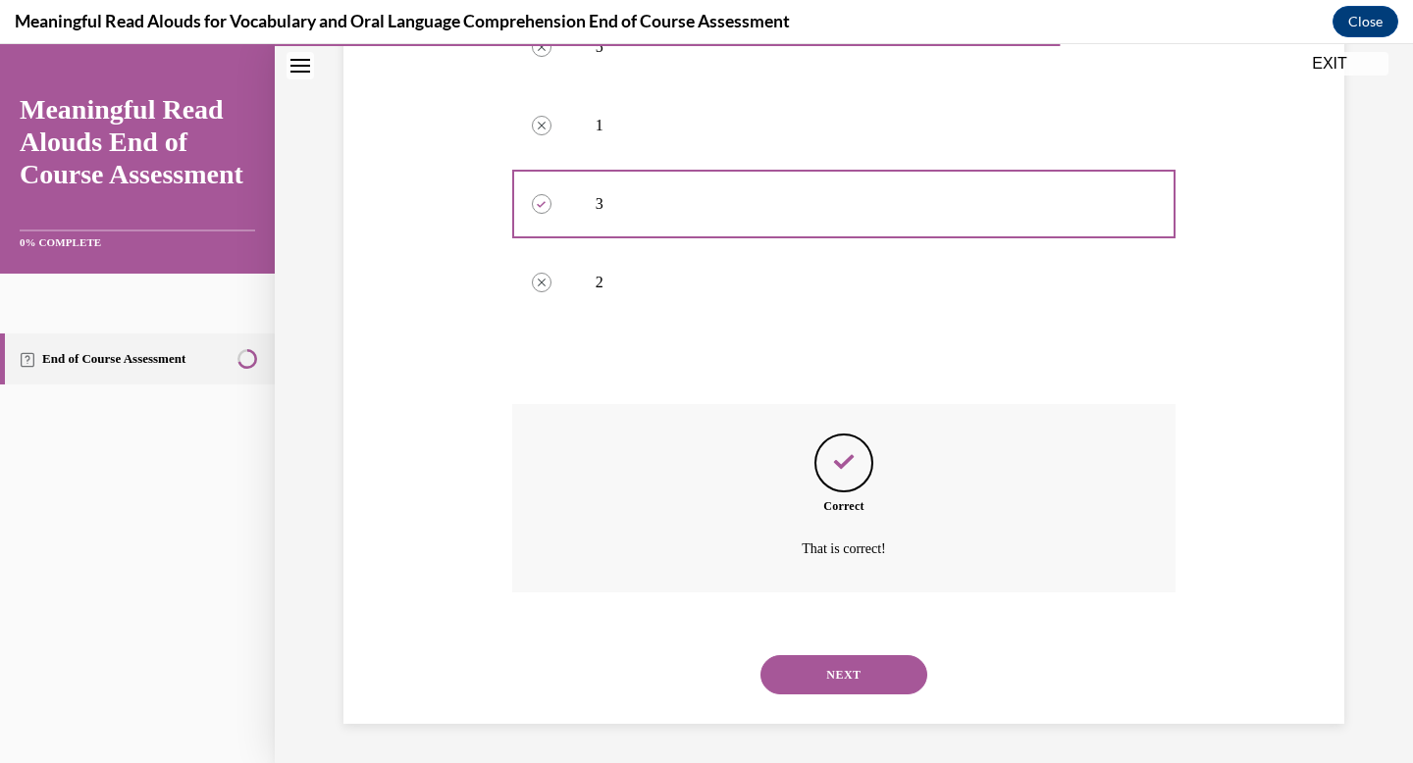
click at [824, 663] on button "NEXT" at bounding box center [843, 674] width 167 height 39
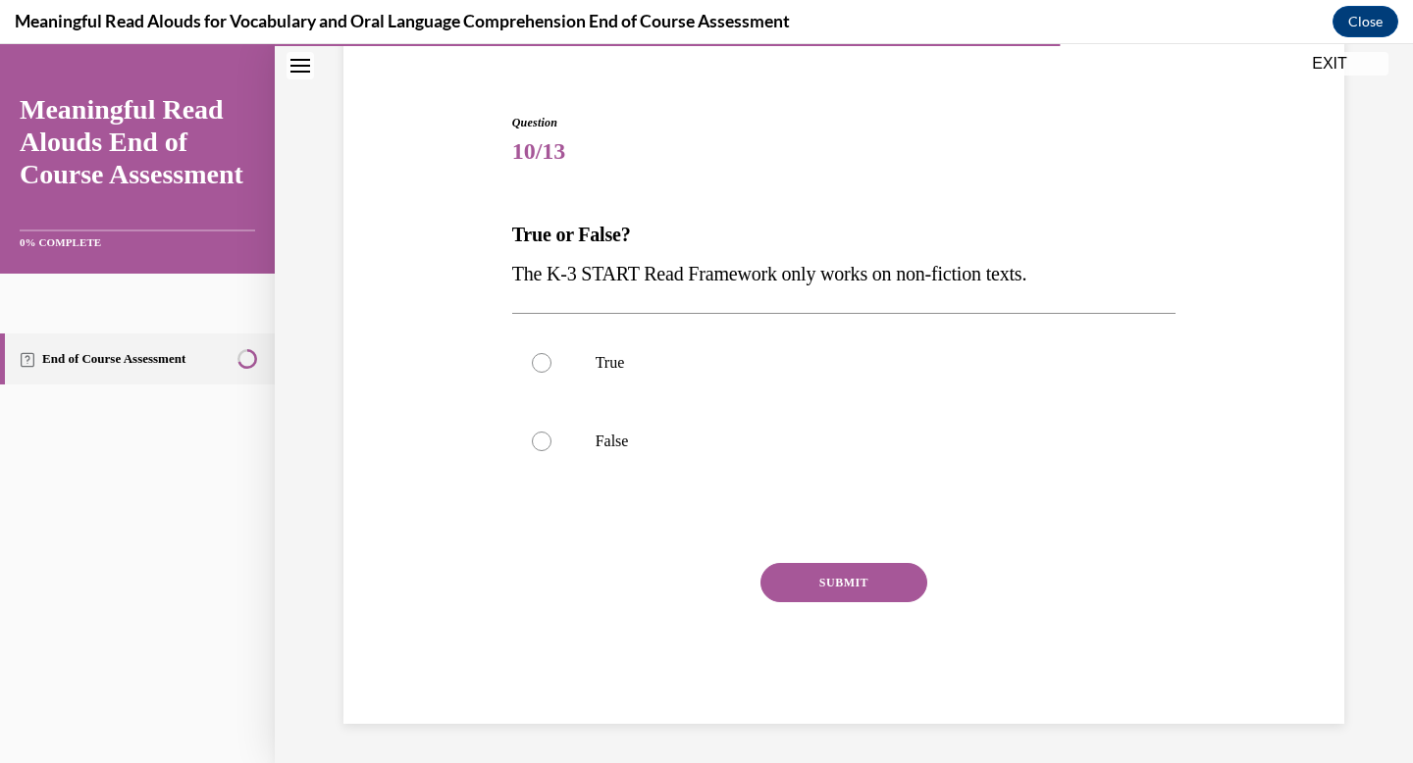
scroll to position [159, 0]
click at [639, 458] on label "False" at bounding box center [844, 441] width 664 height 79
click at [551, 451] on input "False" at bounding box center [542, 442] width 20 height 20
radio input "true"
click at [809, 576] on button "SUBMIT" at bounding box center [843, 582] width 167 height 39
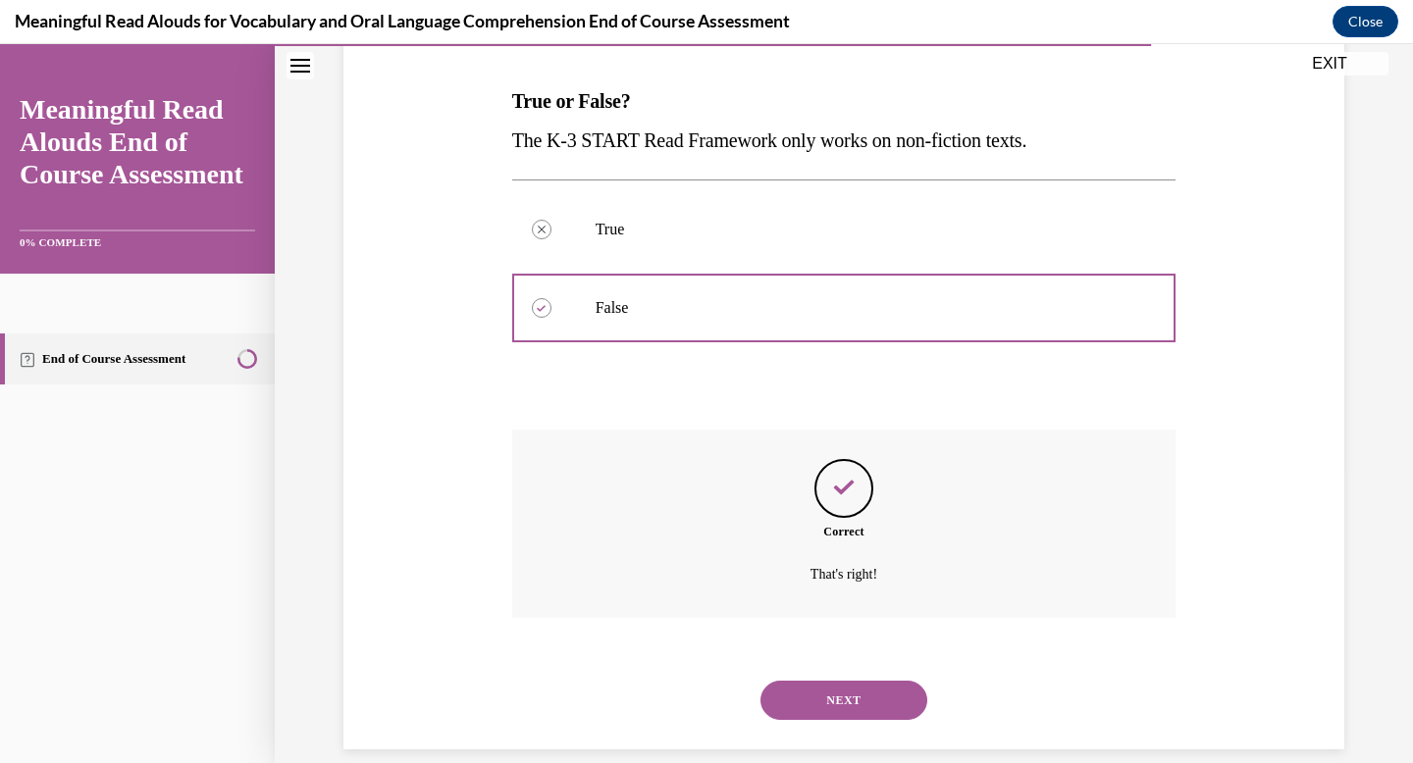
scroll to position [318, 0]
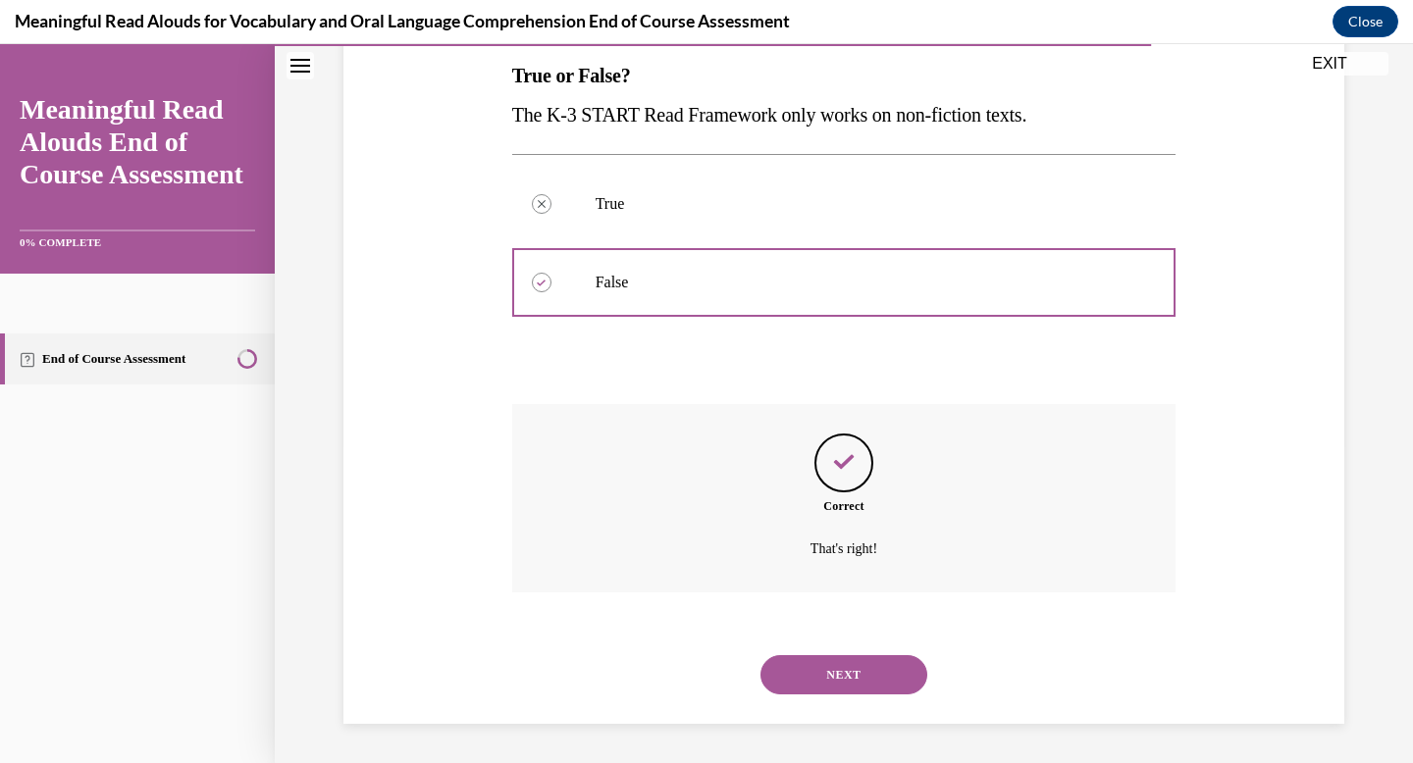
click at [830, 669] on button "NEXT" at bounding box center [843, 674] width 167 height 39
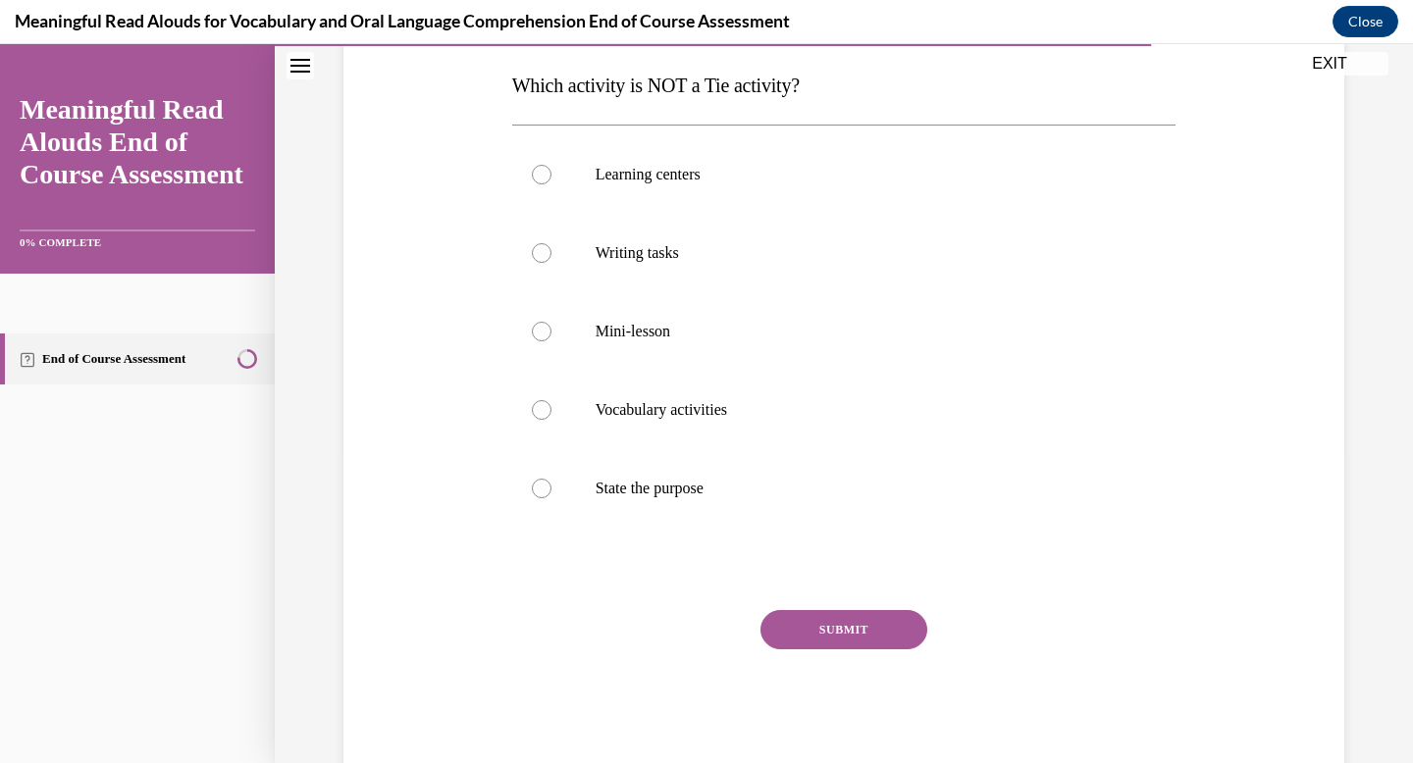
scroll to position [309, 0]
click at [649, 333] on p "Mini-lesson" at bounding box center [862, 331] width 532 height 20
click at [551, 333] on input "Mini-lesson" at bounding box center [542, 331] width 20 height 20
radio input "true"
click at [808, 617] on button "SUBMIT" at bounding box center [843, 628] width 167 height 39
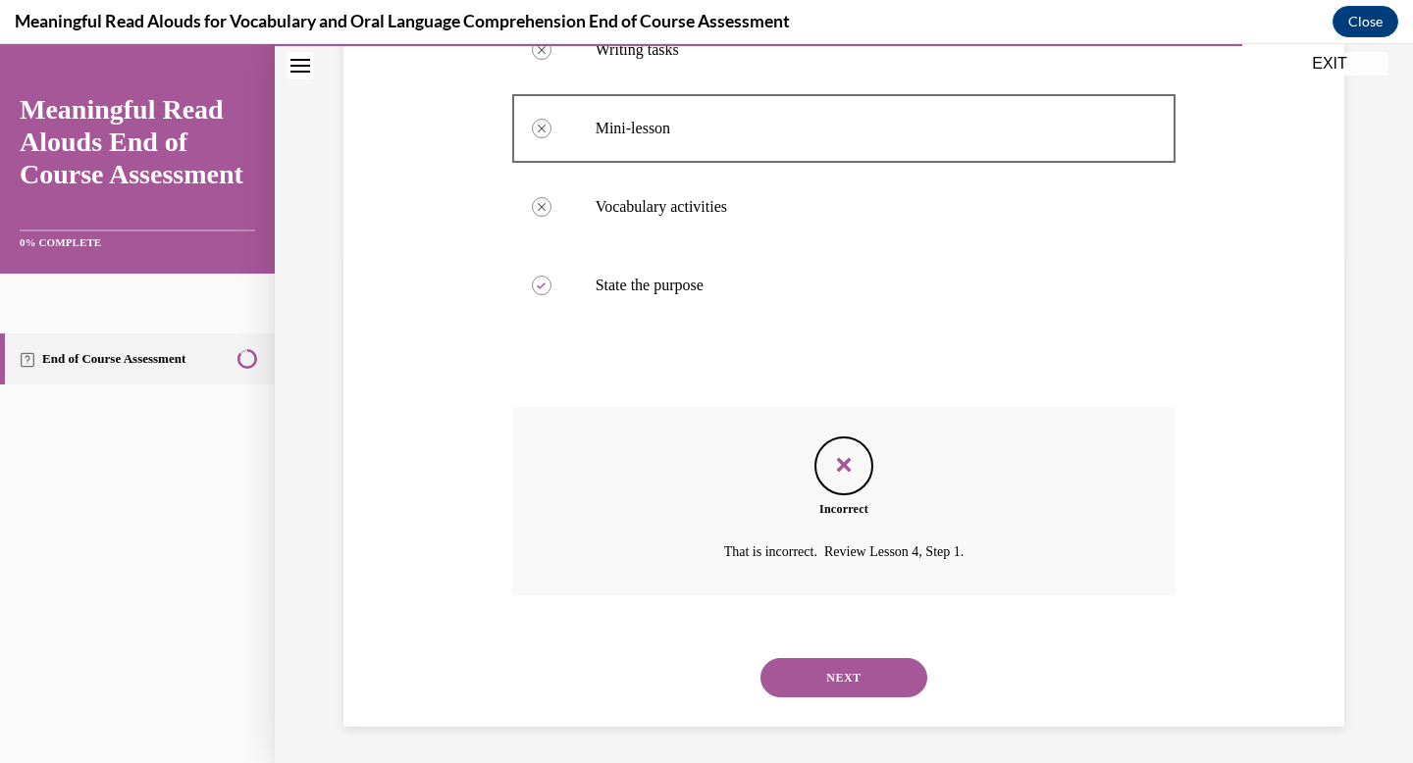
scroll to position [514, 0]
click at [854, 709] on div "NEXT" at bounding box center [844, 675] width 664 height 79
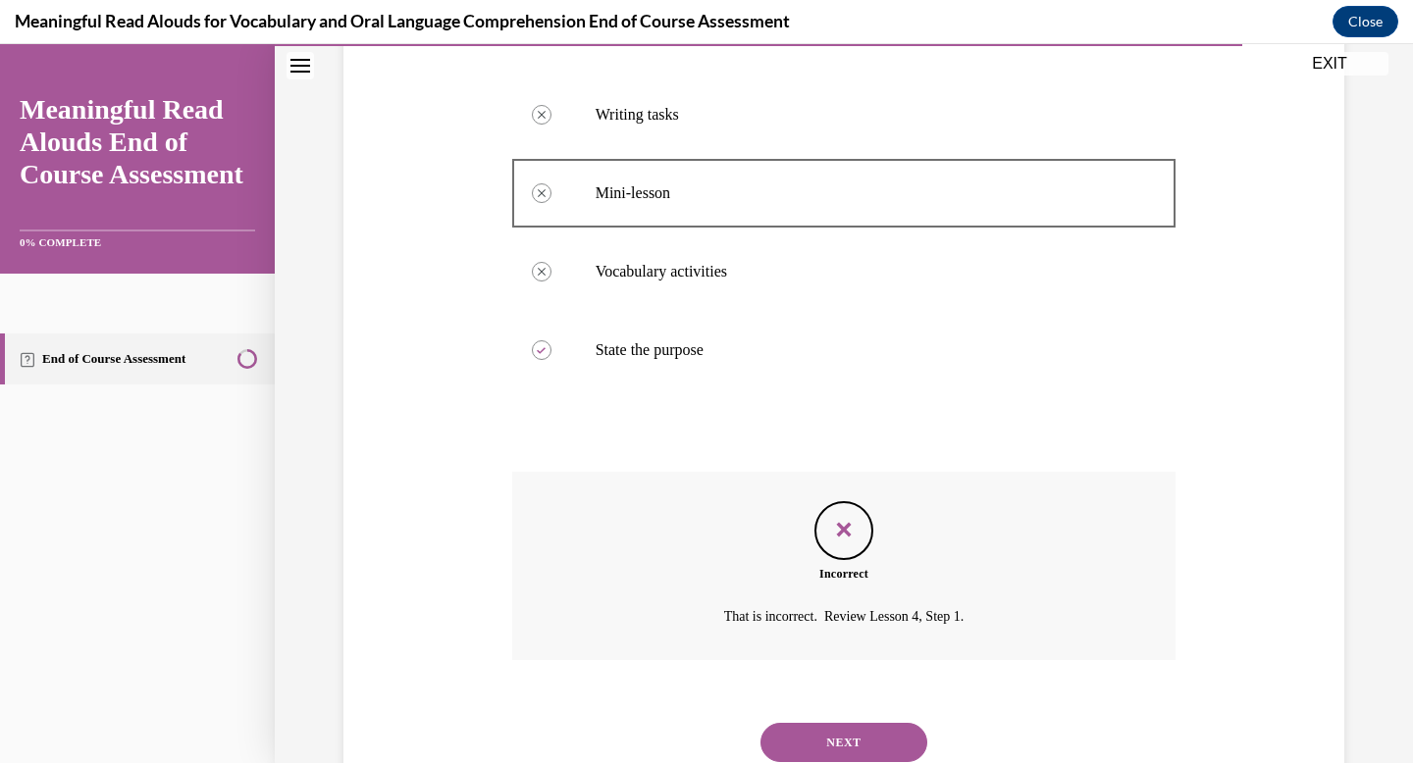
scroll to position [427, 0]
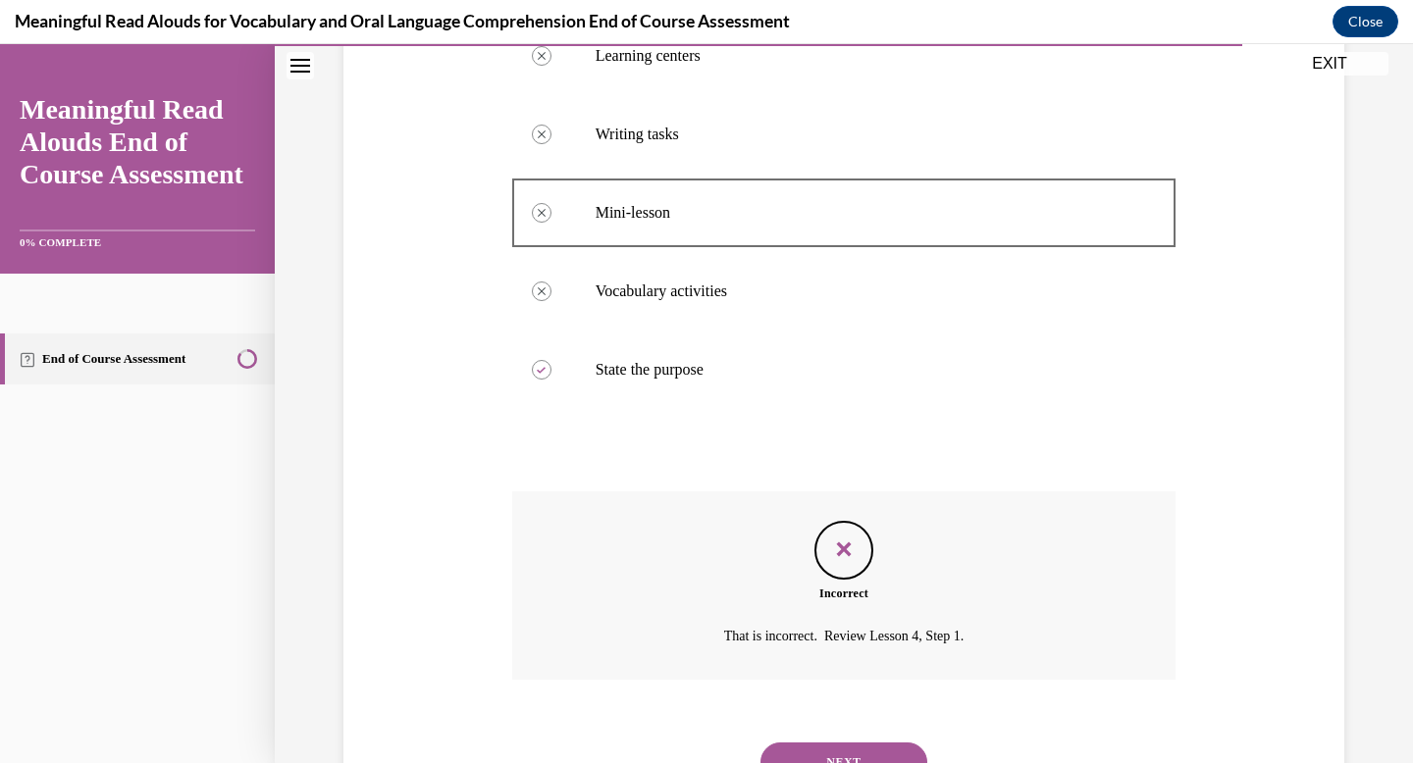
click at [864, 751] on button "NEXT" at bounding box center [843, 762] width 167 height 39
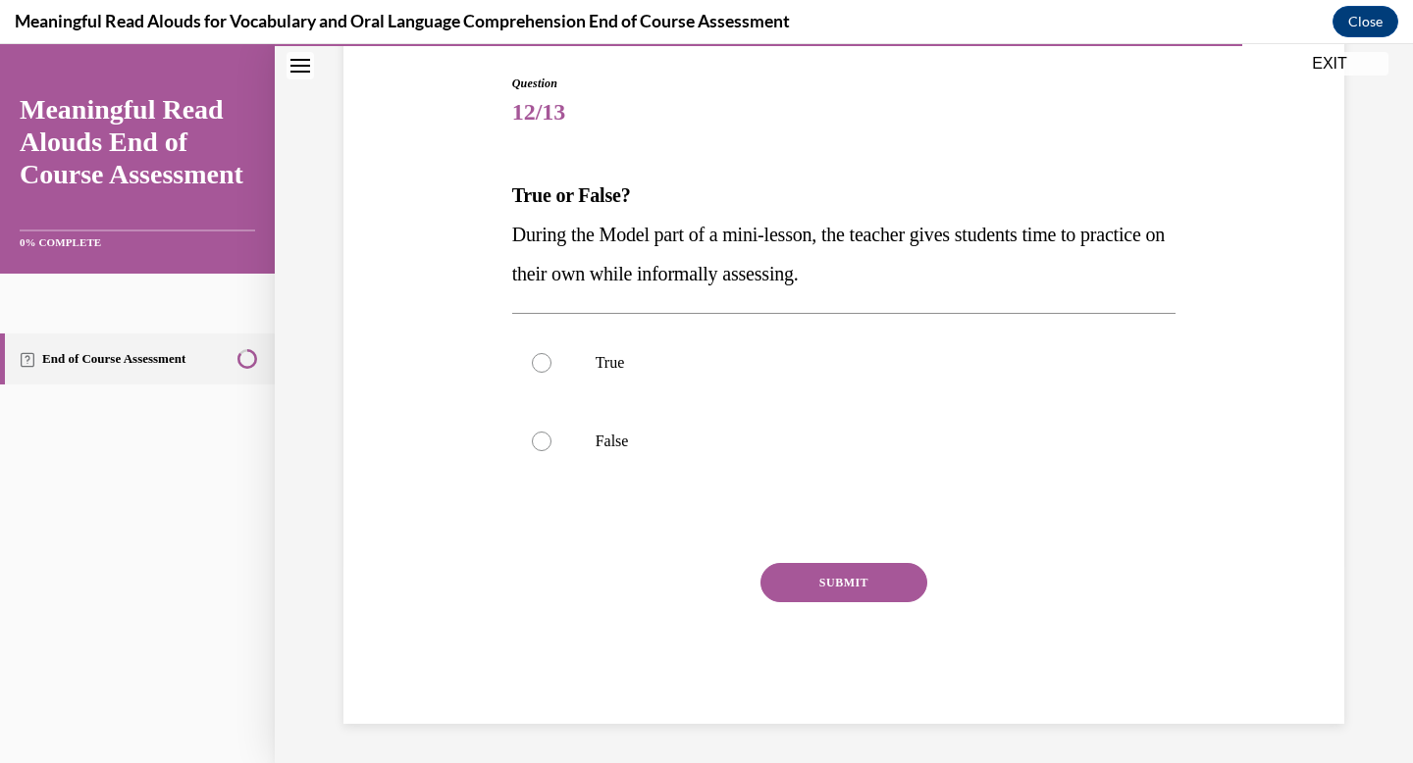
scroll to position [198, 0]
click at [618, 341] on label "True" at bounding box center [844, 363] width 664 height 79
click at [551, 353] on input "True" at bounding box center [542, 363] width 20 height 20
radio input "true"
click at [789, 565] on button "SUBMIT" at bounding box center [843, 582] width 167 height 39
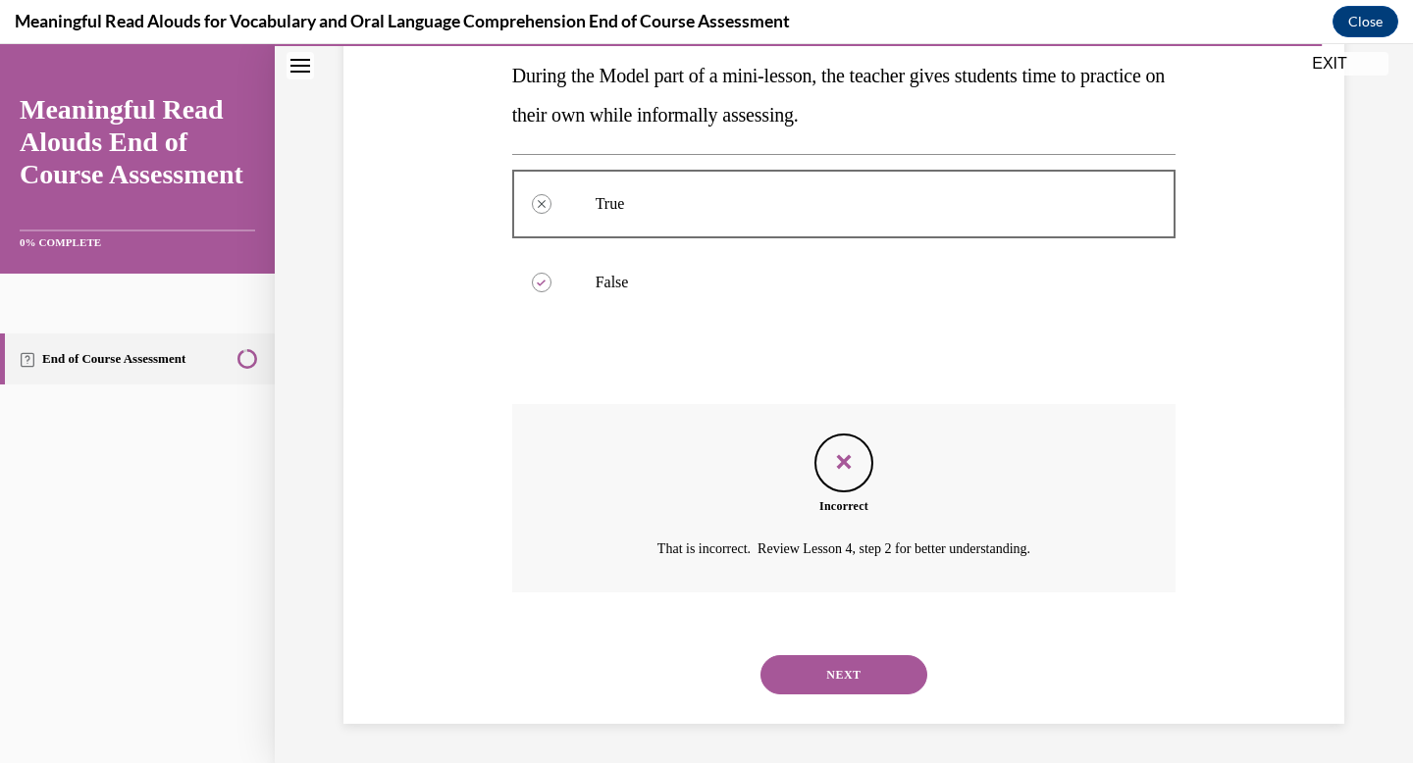
click at [847, 682] on button "NEXT" at bounding box center [843, 674] width 167 height 39
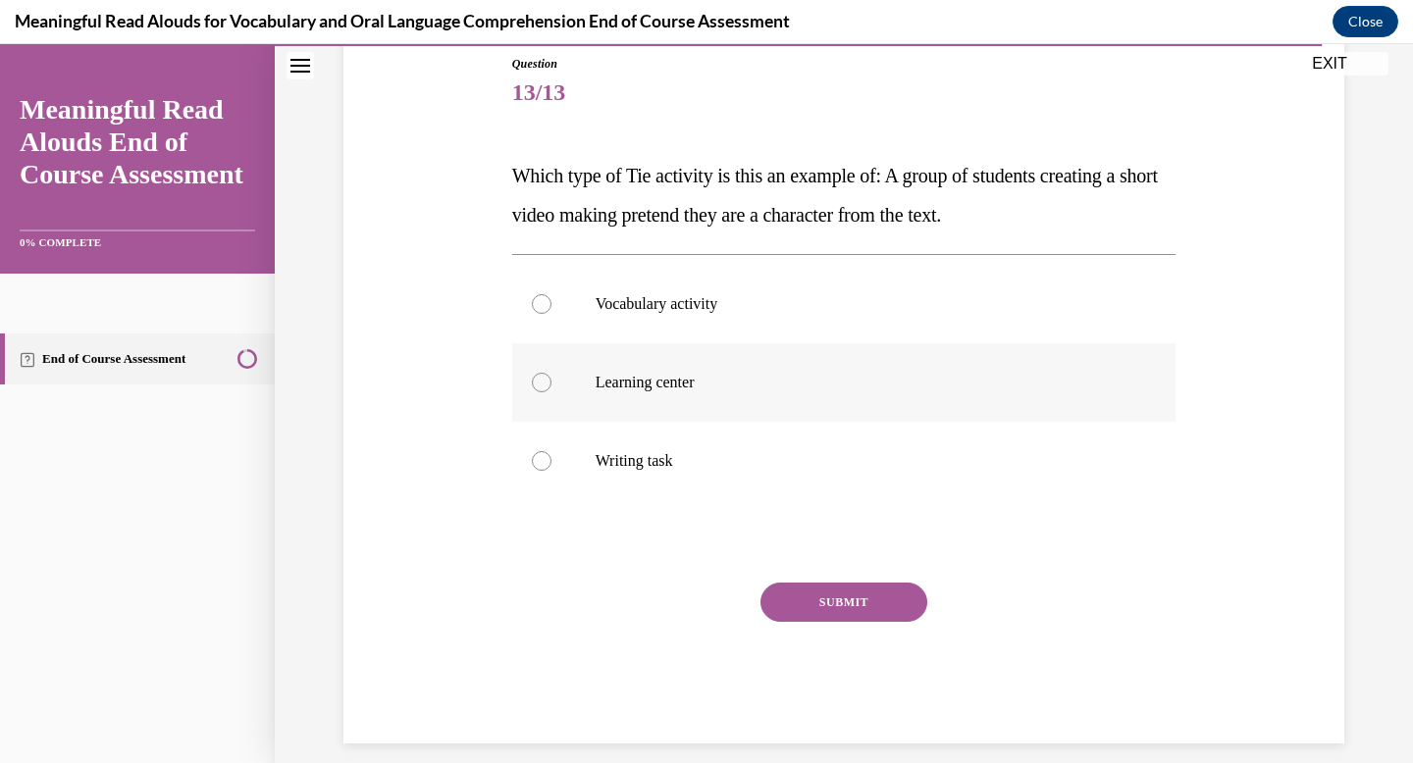
click at [687, 402] on label "Learning center" at bounding box center [844, 382] width 664 height 79
click at [551, 393] on input "Learning center" at bounding box center [542, 383] width 20 height 20
radio input "true"
click at [784, 600] on button "SUBMIT" at bounding box center [843, 602] width 167 height 39
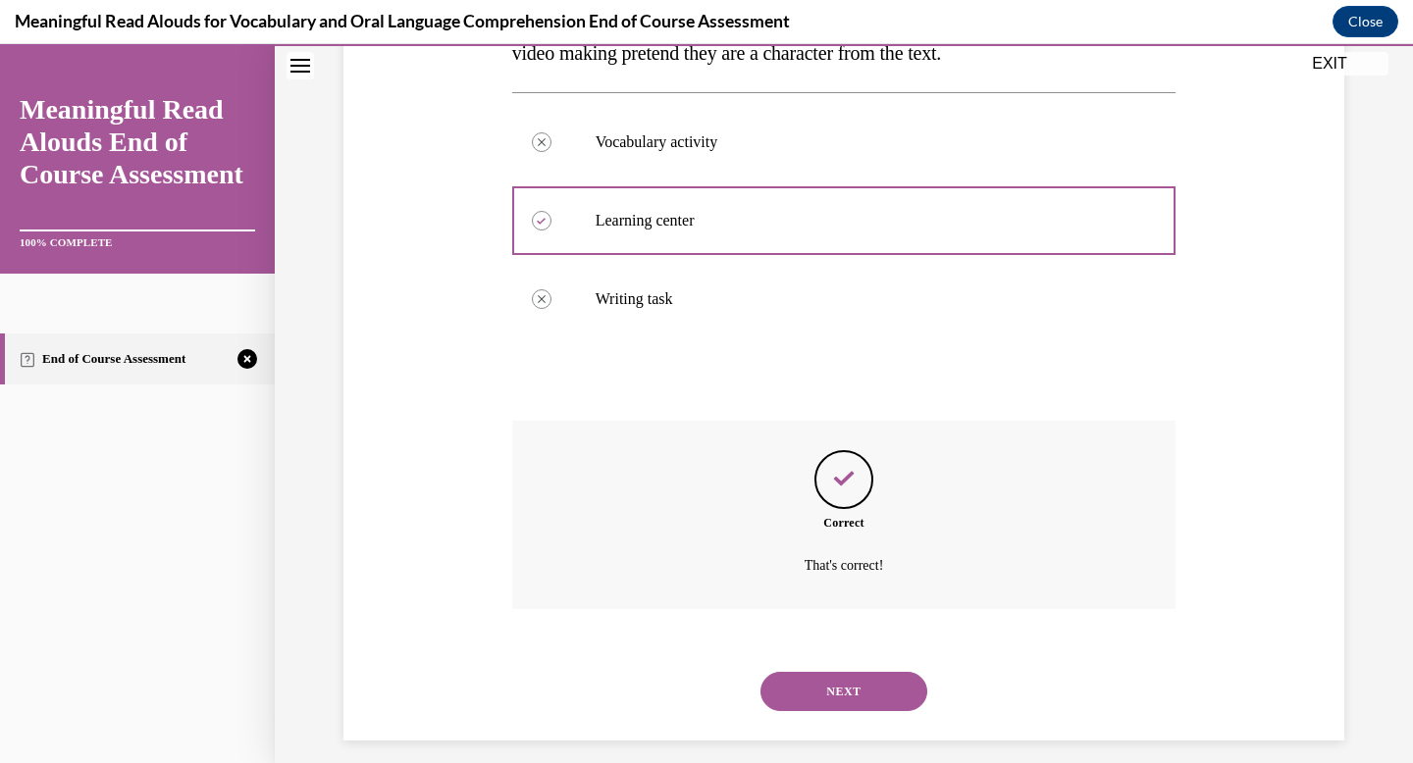
scroll to position [396, 0]
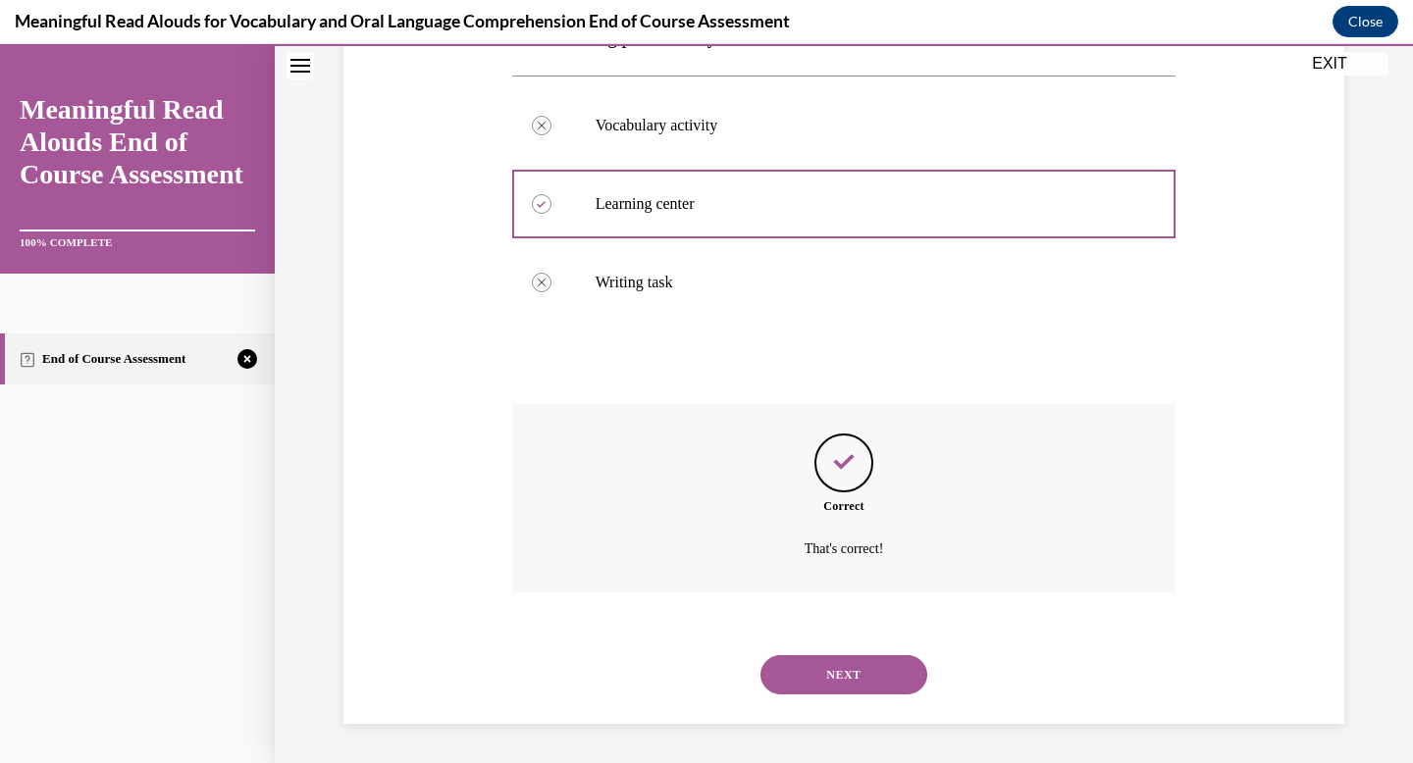
click at [795, 655] on button "NEXT" at bounding box center [843, 674] width 167 height 39
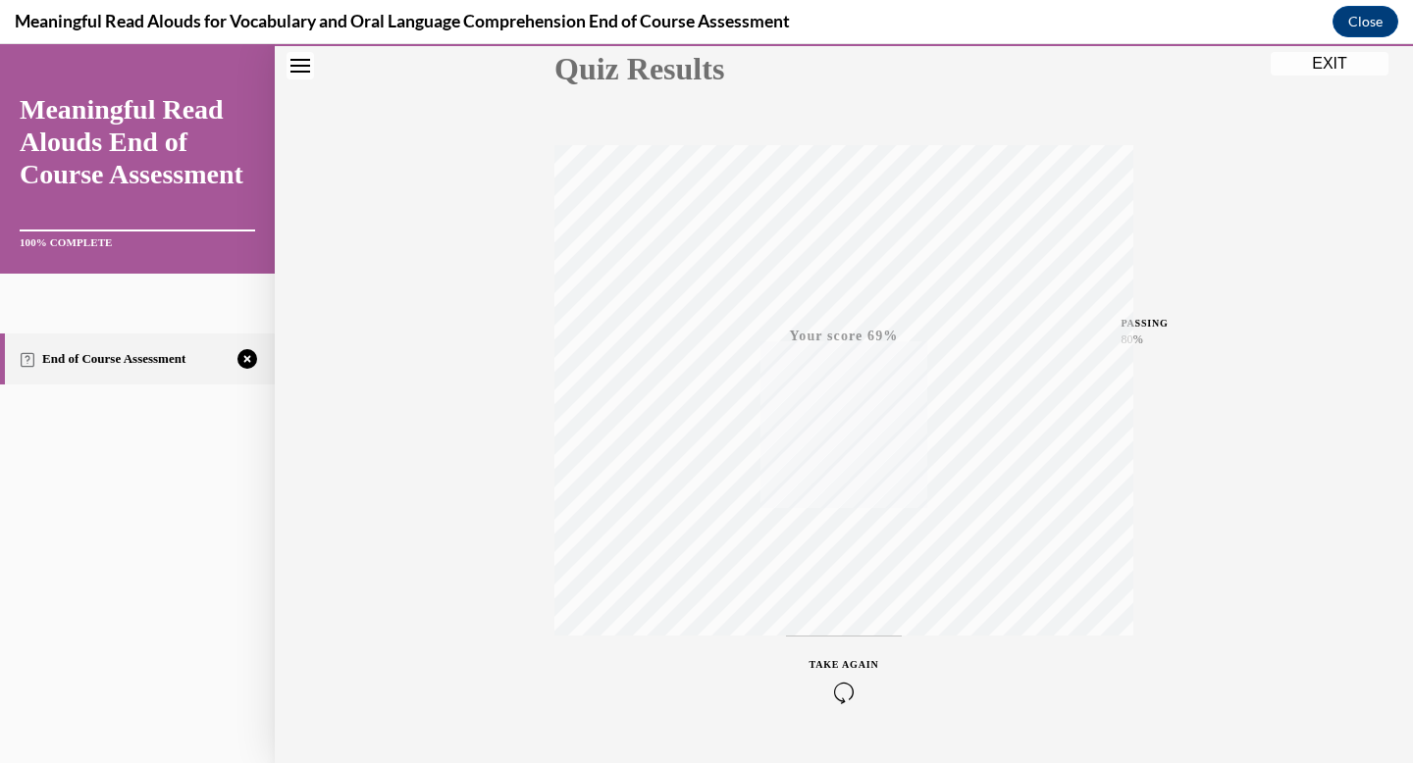
scroll to position [287, 0]
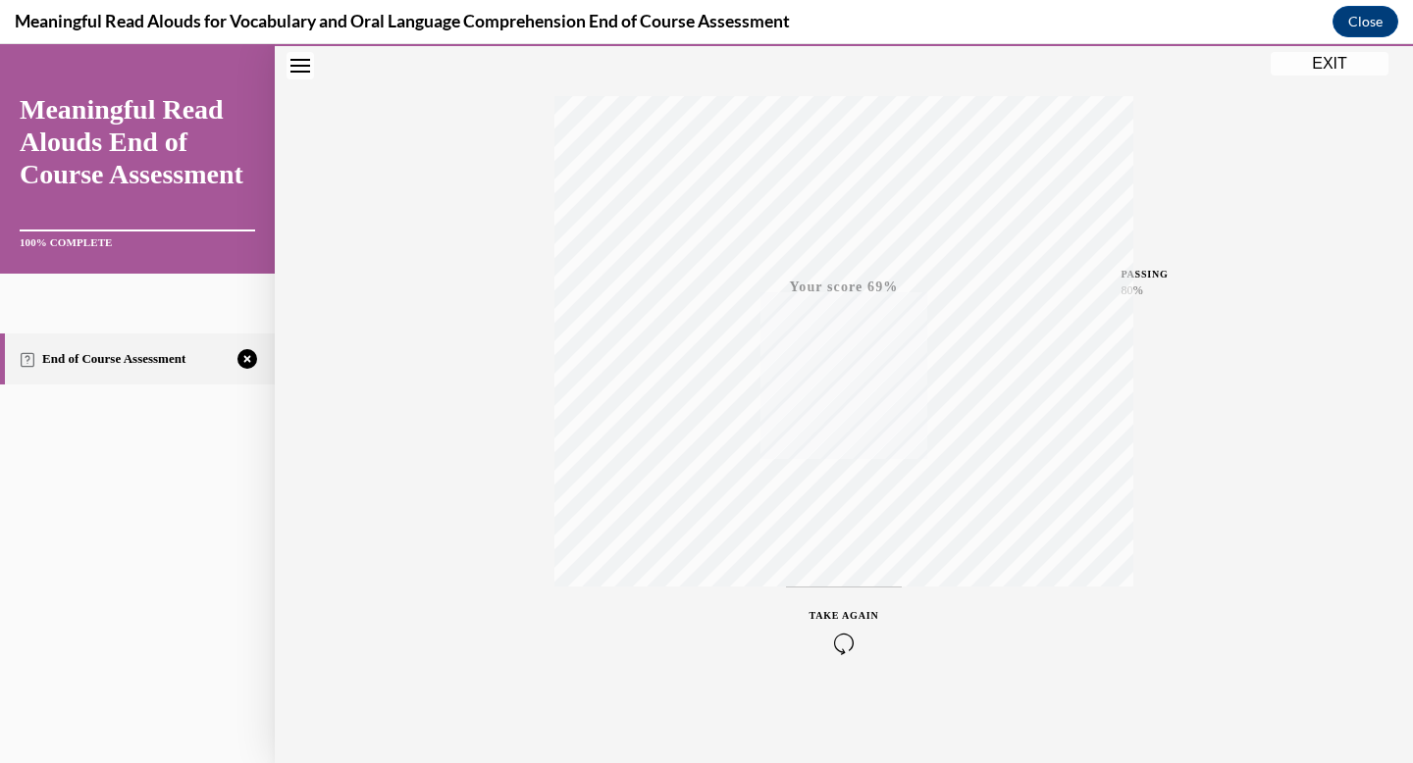
click at [842, 631] on div "TAKE AGAIN" at bounding box center [845, 631] width 70 height 46
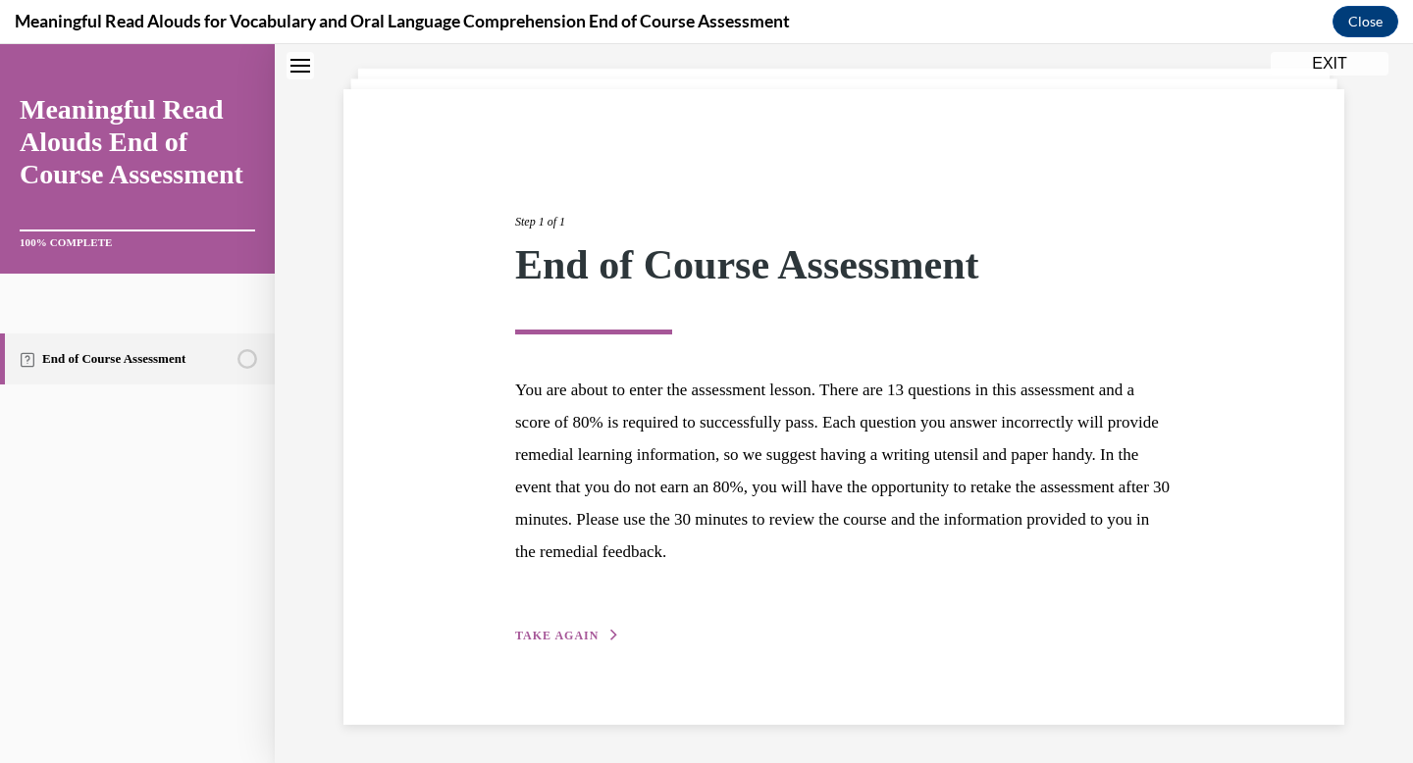
click at [550, 643] on button "TAKE AGAIN" at bounding box center [567, 636] width 105 height 18
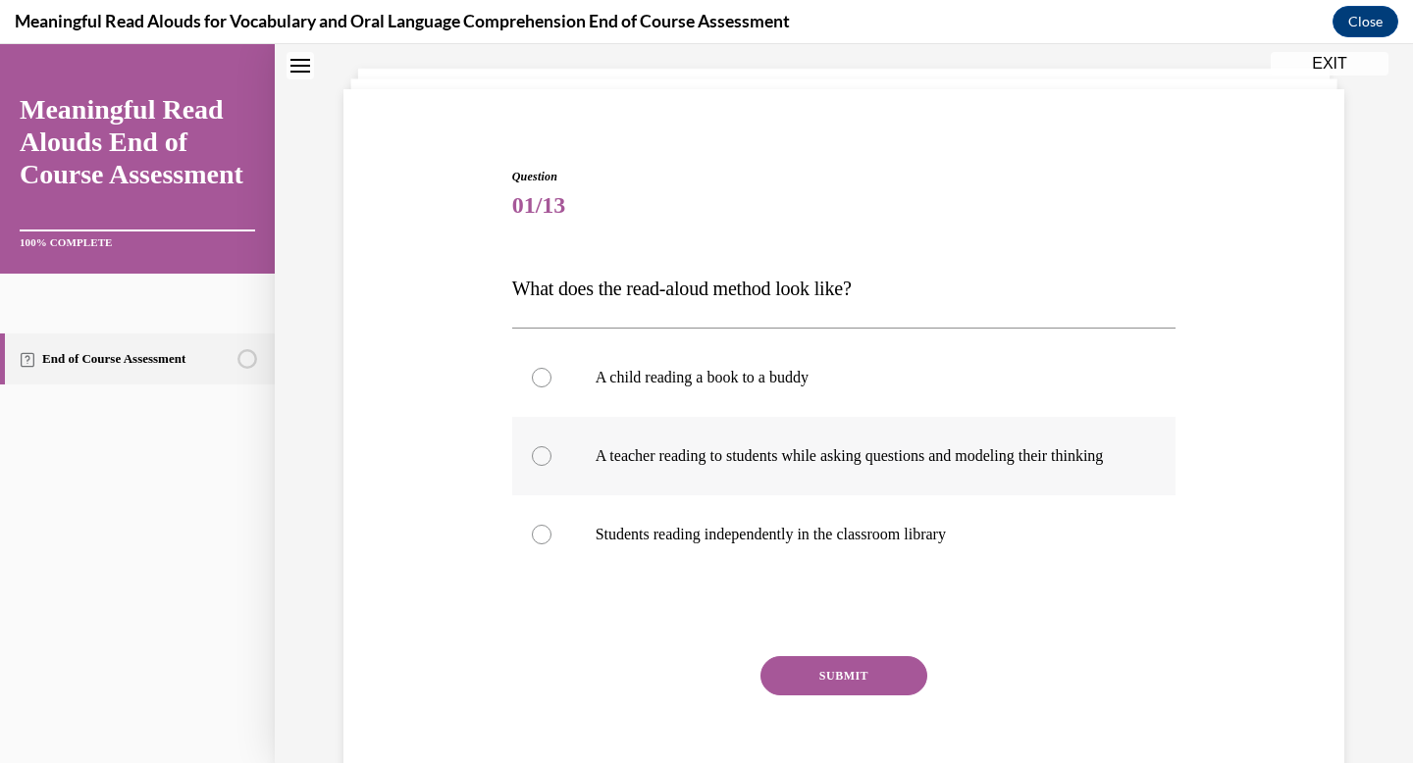
click at [675, 466] on p "A teacher reading to students while asking questions and modeling their thinking" at bounding box center [862, 456] width 532 height 20
click at [551, 466] on input "A teacher reading to students while asking questions and modeling their thinking" at bounding box center [542, 456] width 20 height 20
radio input "true"
click at [805, 696] on button "SUBMIT" at bounding box center [843, 675] width 167 height 39
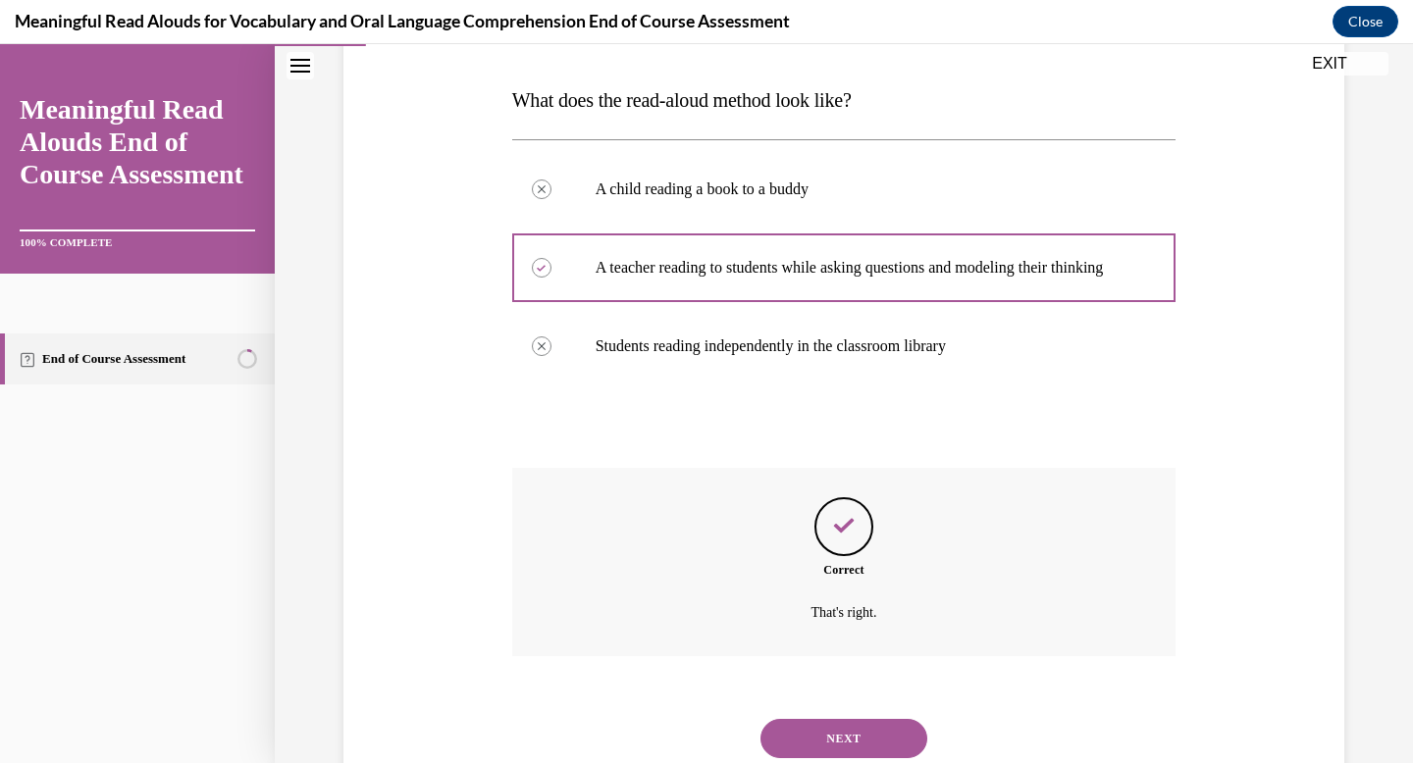
scroll to position [377, 0]
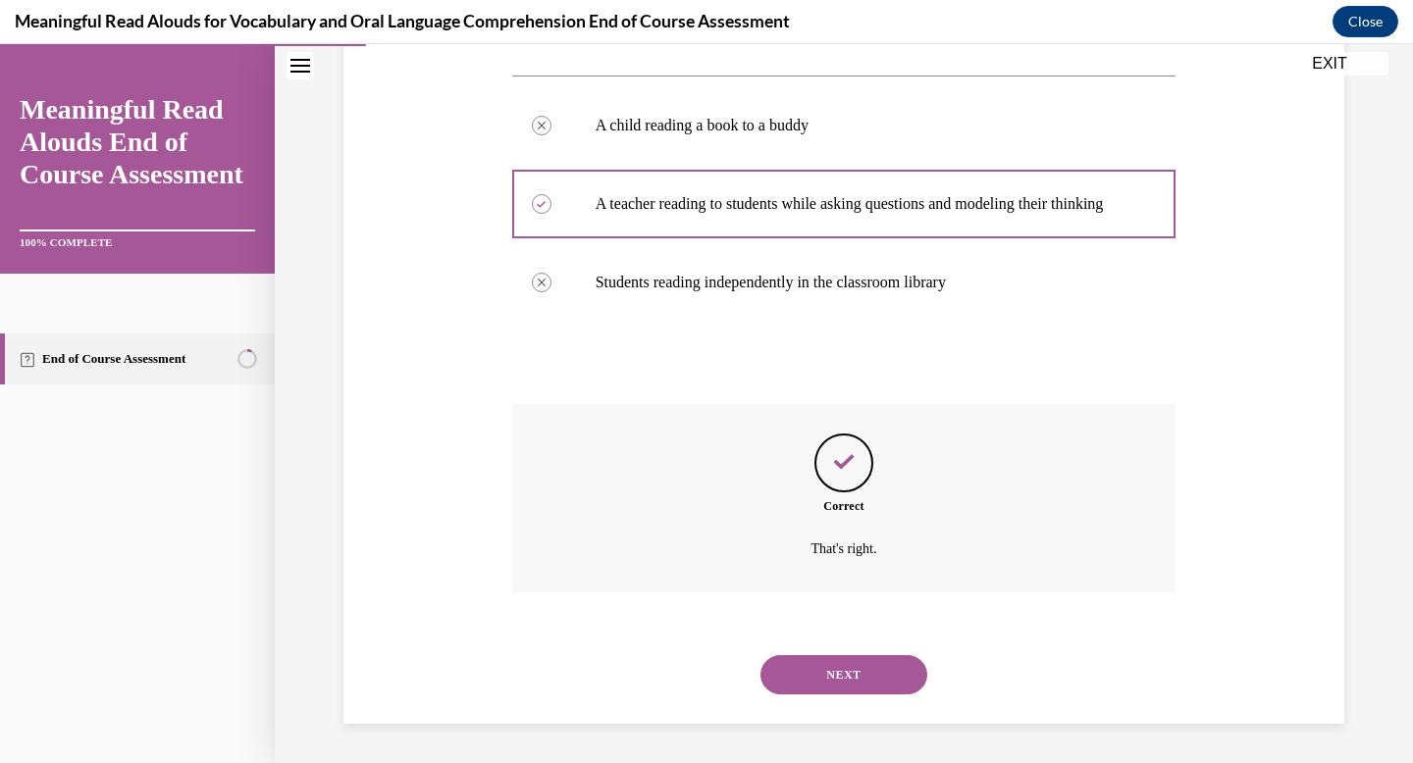
click at [805, 702] on div "NEXT" at bounding box center [844, 675] width 664 height 79
click at [800, 689] on button "NEXT" at bounding box center [843, 674] width 167 height 39
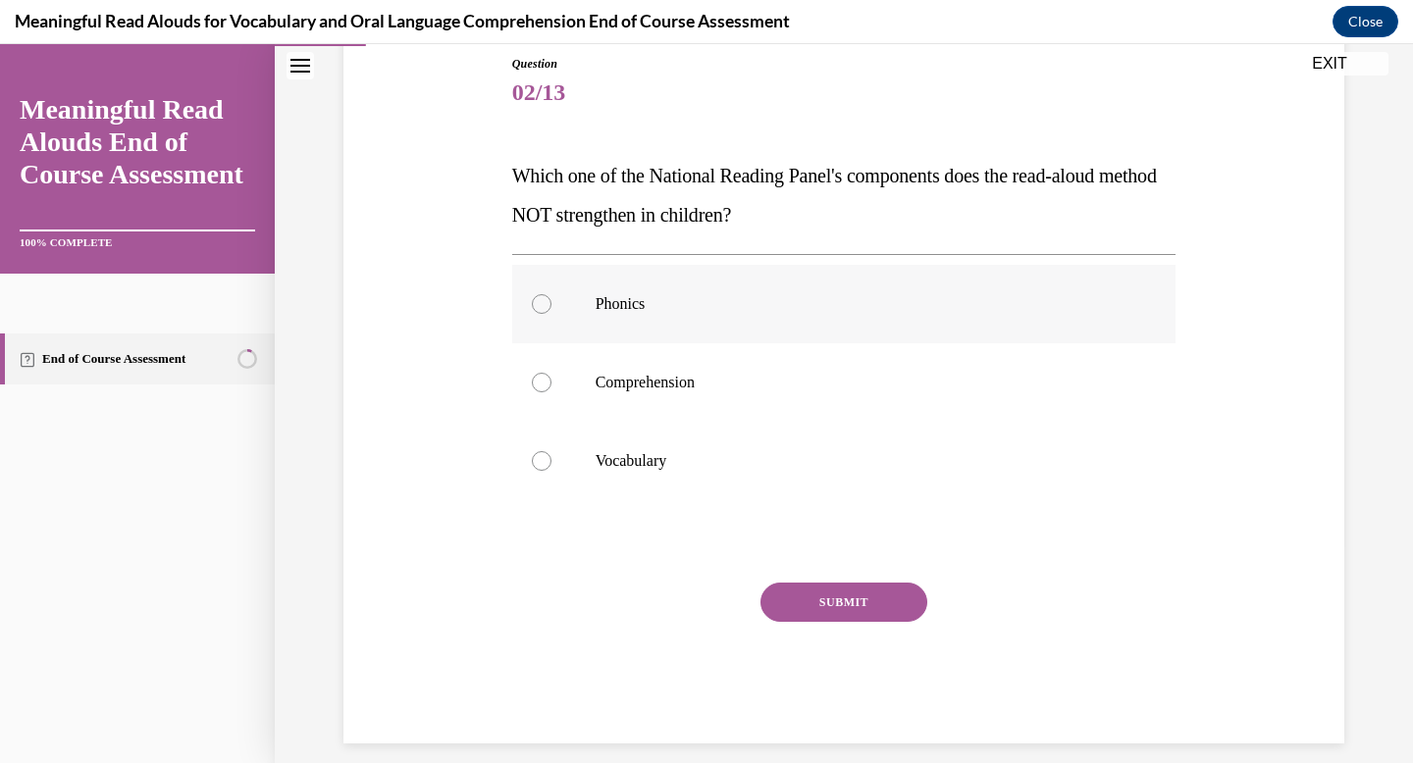
click at [640, 308] on p "Phonics" at bounding box center [862, 304] width 532 height 20
click at [551, 308] on input "Phonics" at bounding box center [542, 304] width 20 height 20
radio input "true"
click at [768, 598] on button "SUBMIT" at bounding box center [843, 602] width 167 height 39
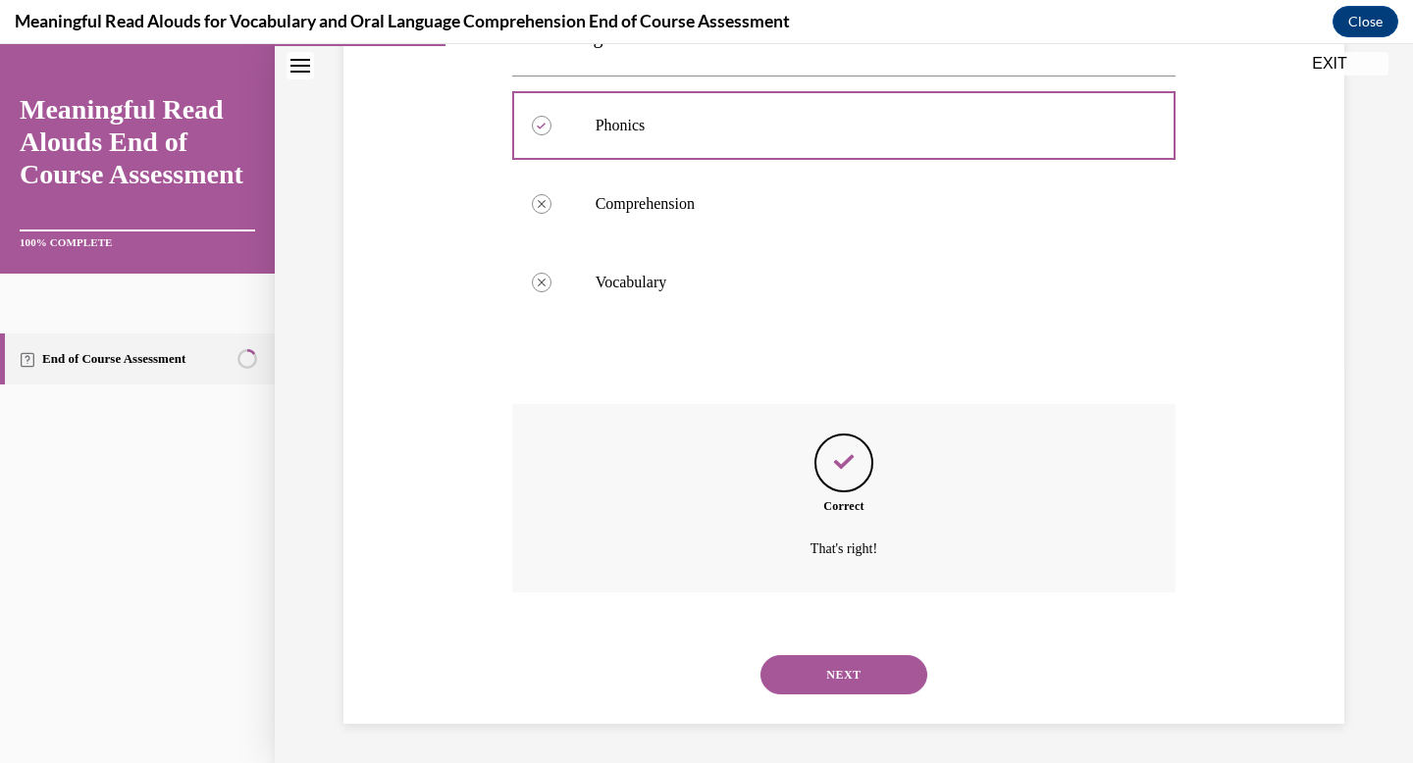
click at [828, 690] on button "NEXT" at bounding box center [843, 674] width 167 height 39
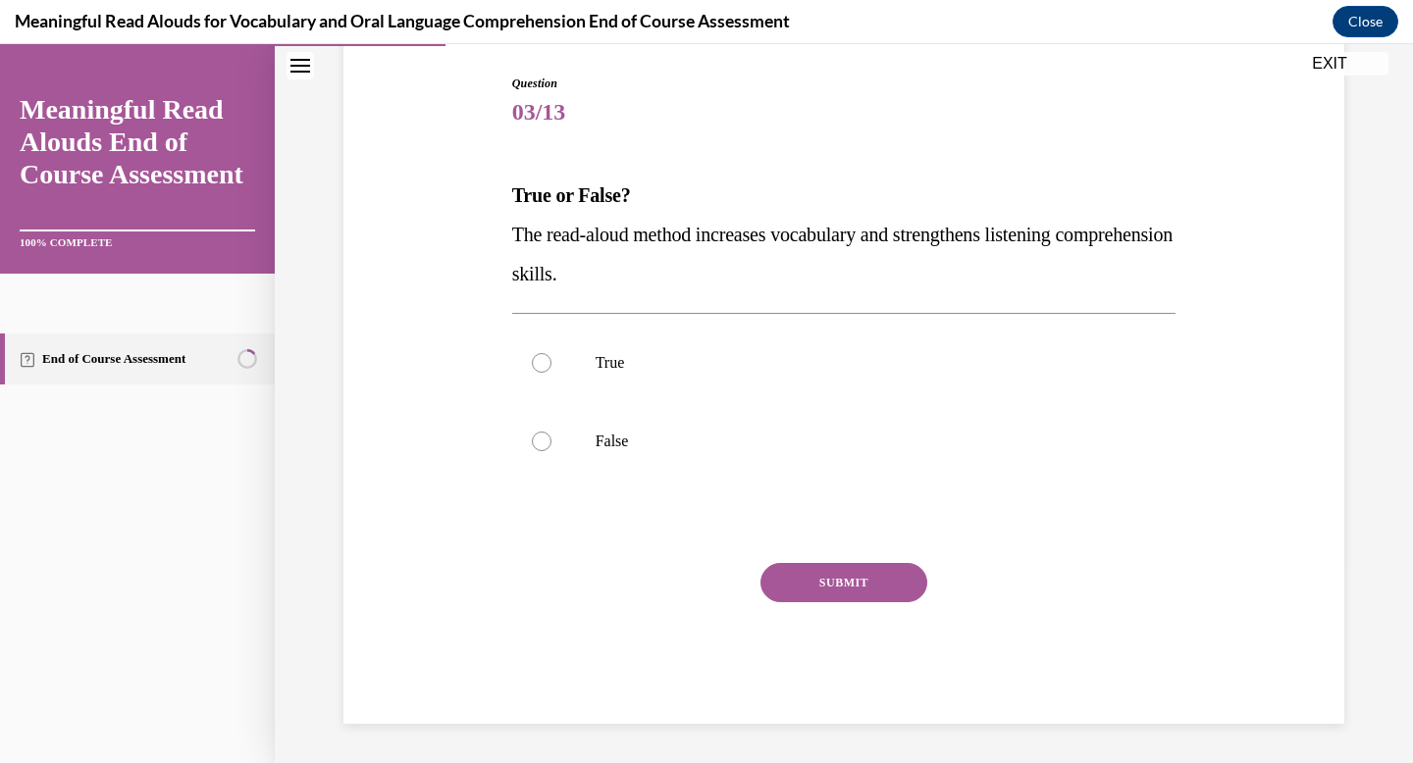
scroll to position [198, 0]
click at [522, 336] on label "True" at bounding box center [844, 363] width 664 height 79
click at [532, 353] on input "True" at bounding box center [542, 363] width 20 height 20
radio input "true"
click at [774, 580] on button "SUBMIT" at bounding box center [843, 582] width 167 height 39
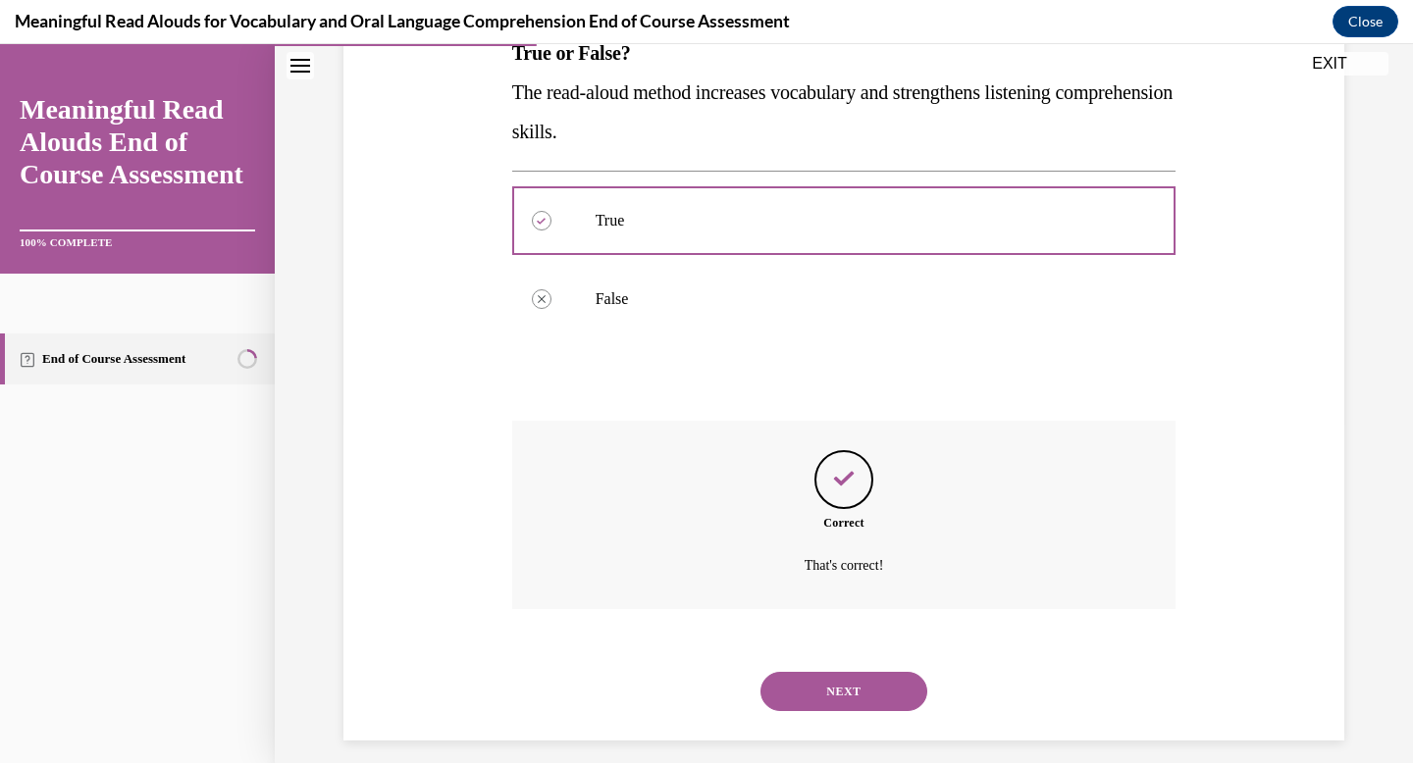
scroll to position [357, 0]
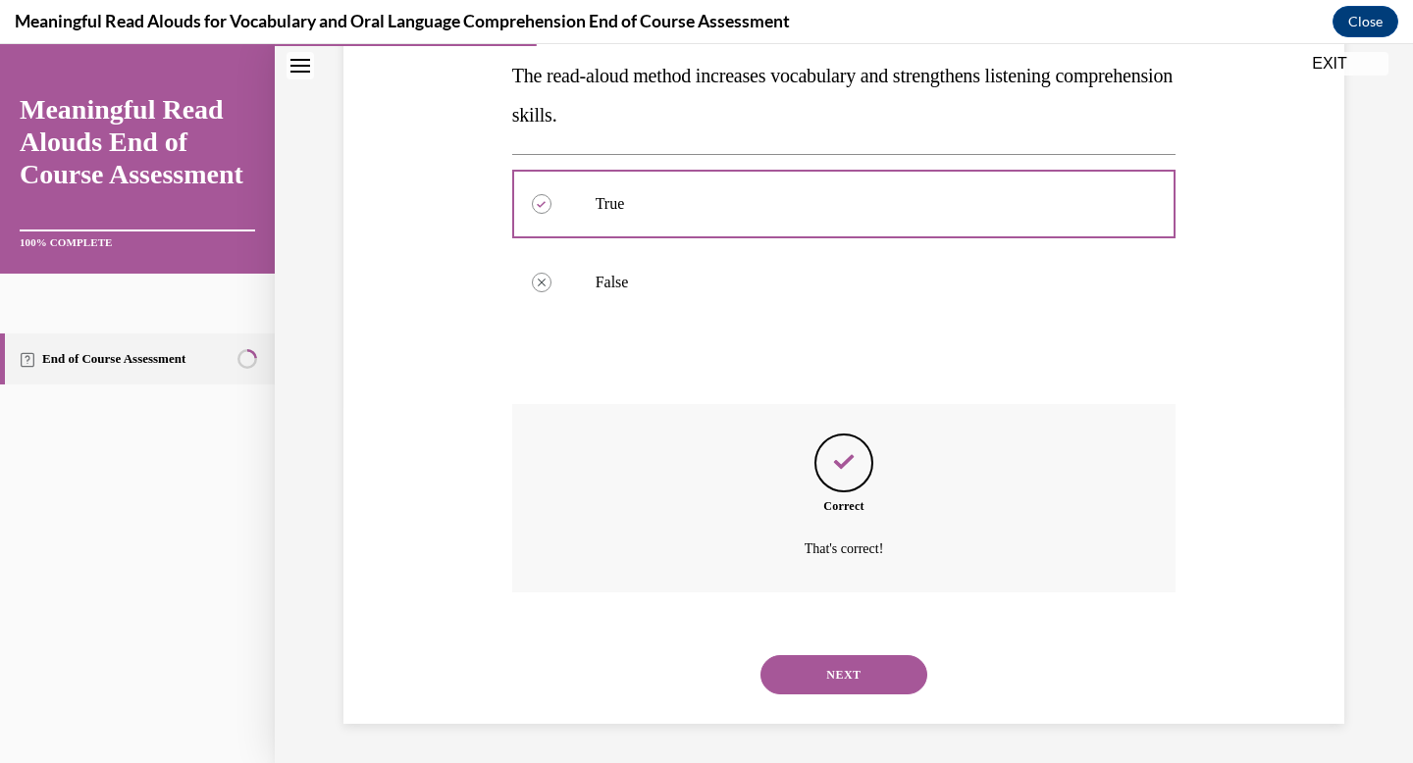
click at [836, 675] on button "NEXT" at bounding box center [843, 674] width 167 height 39
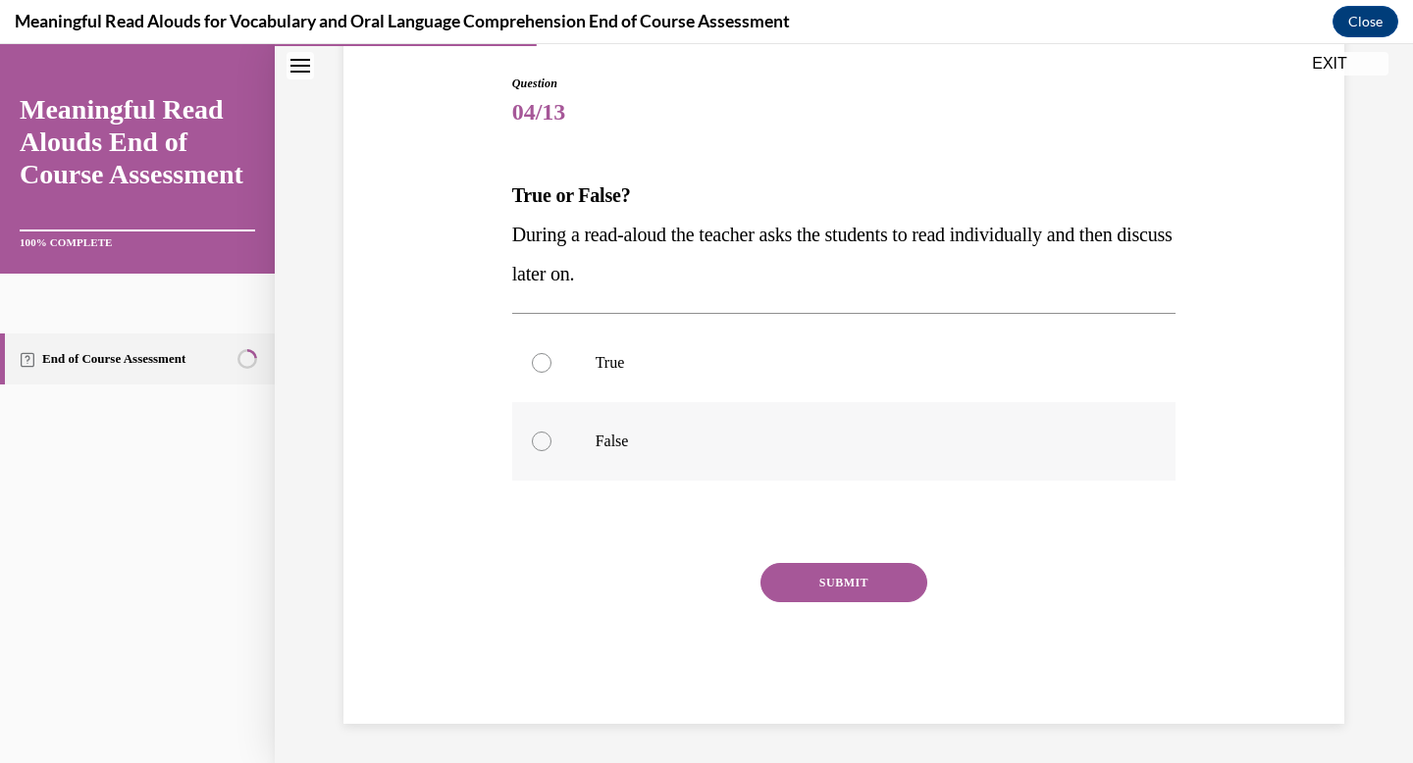
click at [696, 474] on label "False" at bounding box center [844, 441] width 664 height 79
click at [551, 451] on input "False" at bounding box center [542, 442] width 20 height 20
radio input "true"
click at [822, 591] on button "SUBMIT" at bounding box center [843, 582] width 167 height 39
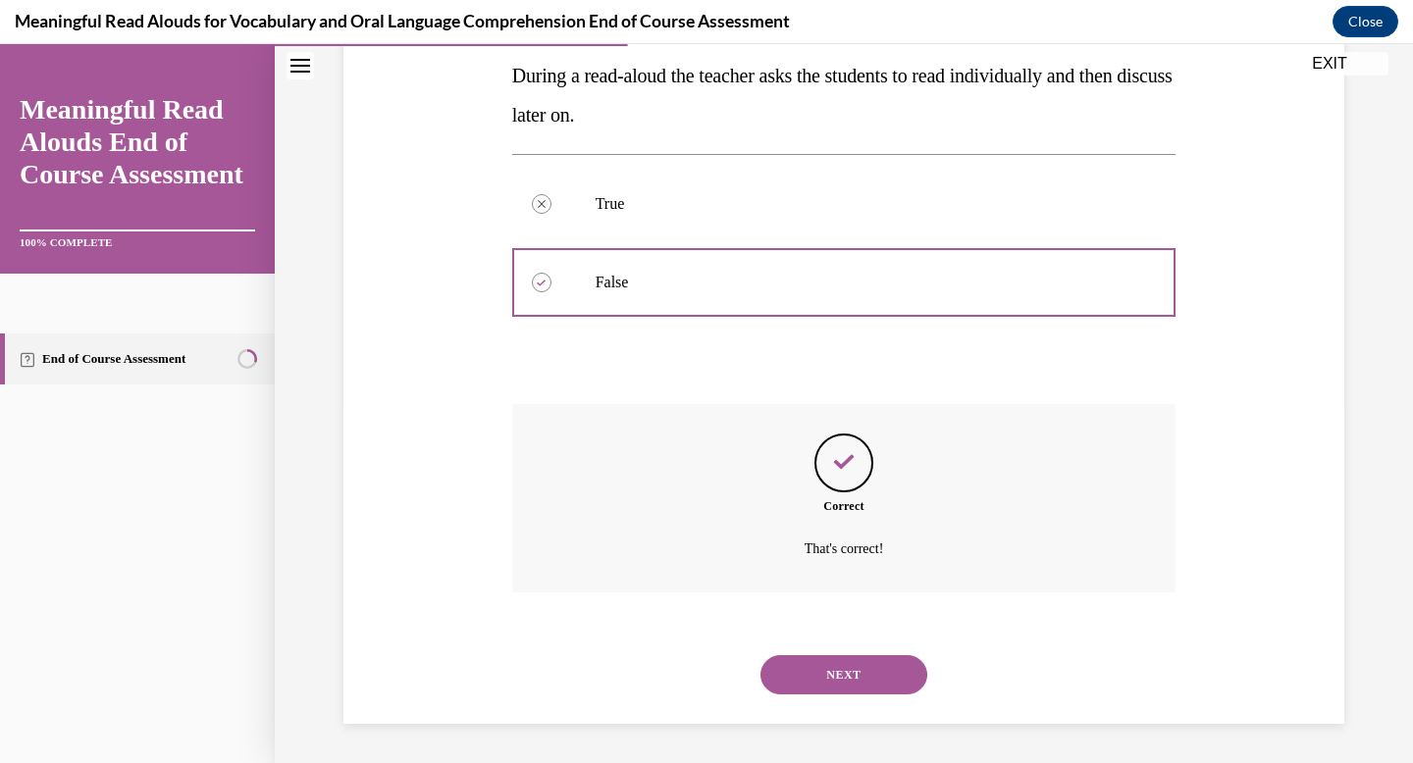
click at [854, 667] on button "NEXT" at bounding box center [843, 674] width 167 height 39
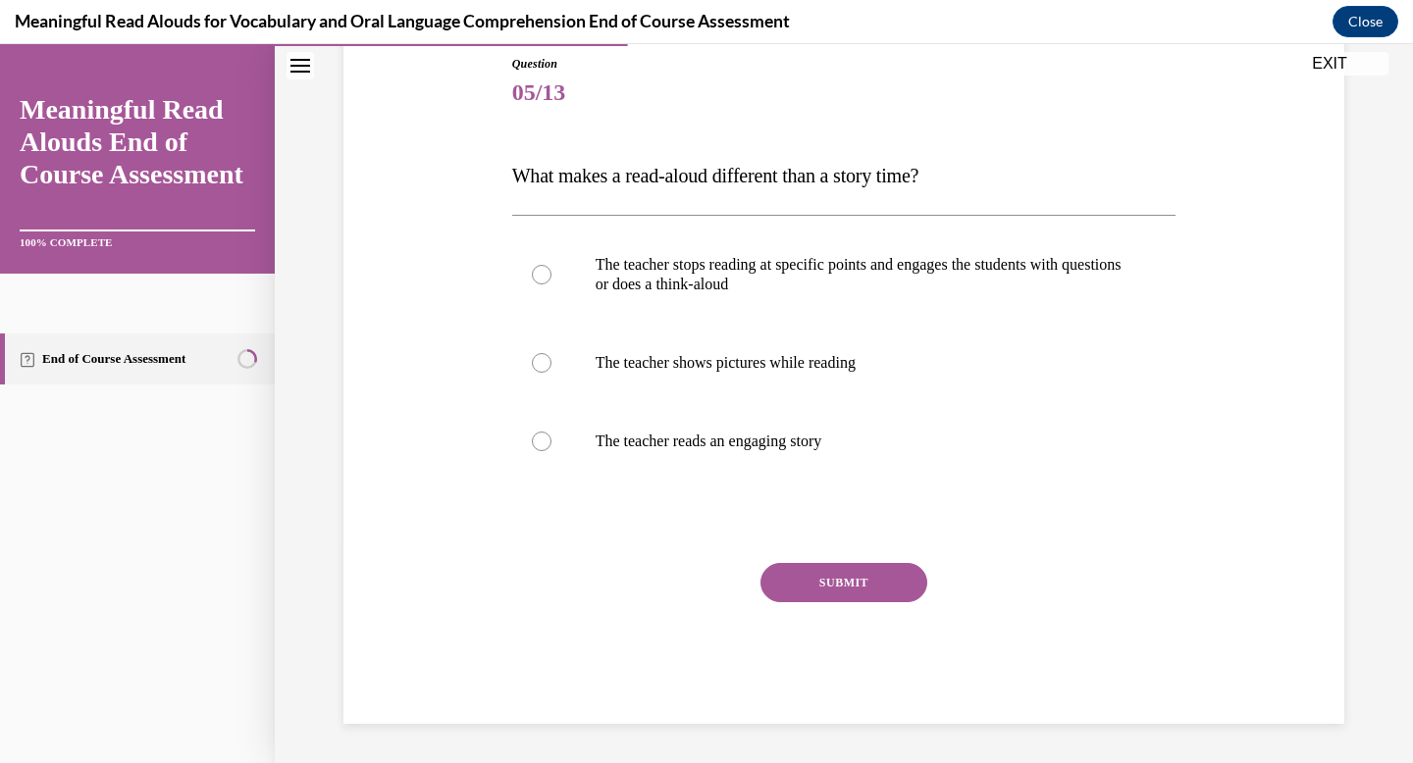
scroll to position [218, 0]
click at [700, 302] on label "The teacher stops reading at specific points and engages the students with ques…" at bounding box center [844, 275] width 664 height 98
click at [551, 285] on input "The teacher stops reading at specific points and engages the students with ques…" at bounding box center [542, 275] width 20 height 20
radio input "true"
click at [804, 579] on button "SUBMIT" at bounding box center [843, 582] width 167 height 39
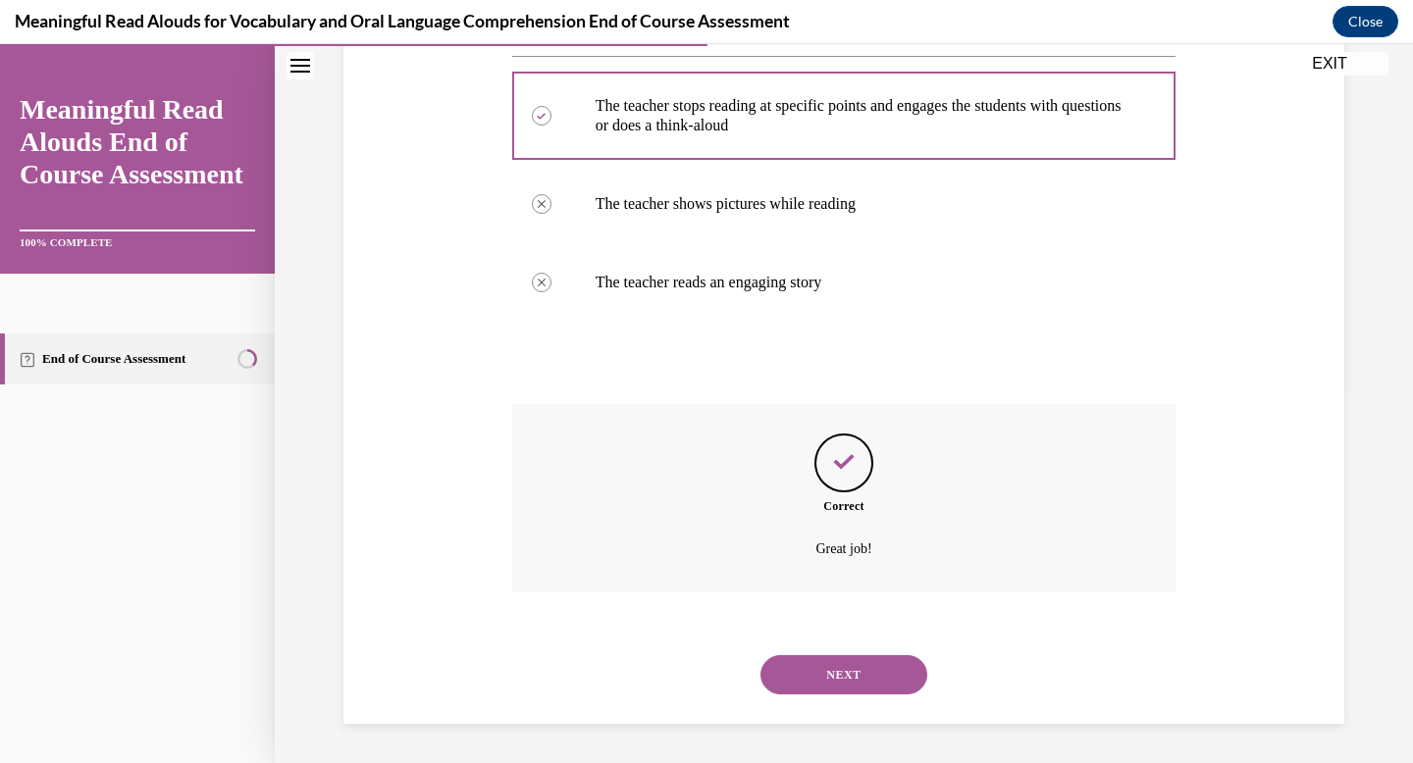
click at [852, 677] on button "NEXT" at bounding box center [843, 674] width 167 height 39
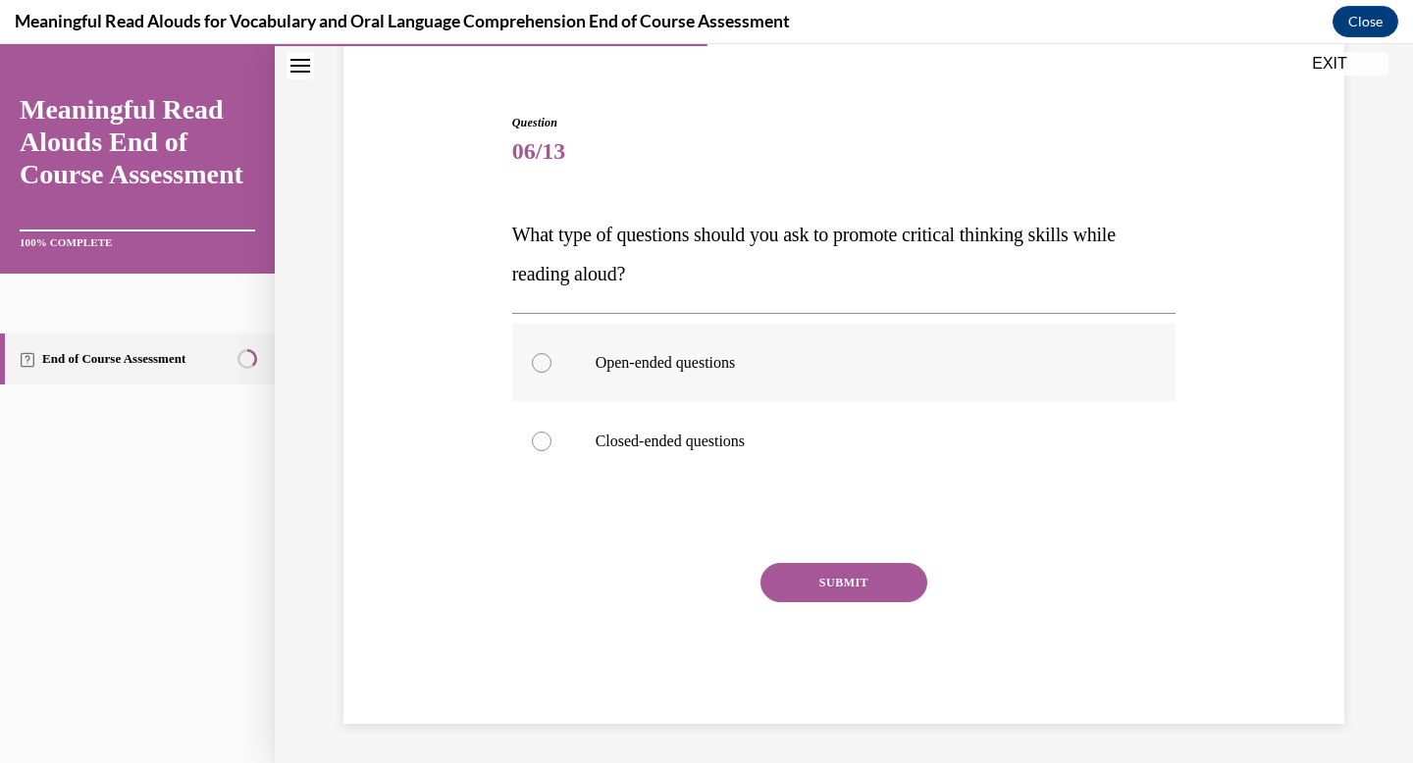
click at [713, 393] on label "Open-ended questions" at bounding box center [844, 363] width 664 height 79
click at [551, 373] on input "Open-ended questions" at bounding box center [542, 363] width 20 height 20
radio input "true"
click at [805, 591] on button "SUBMIT" at bounding box center [843, 582] width 167 height 39
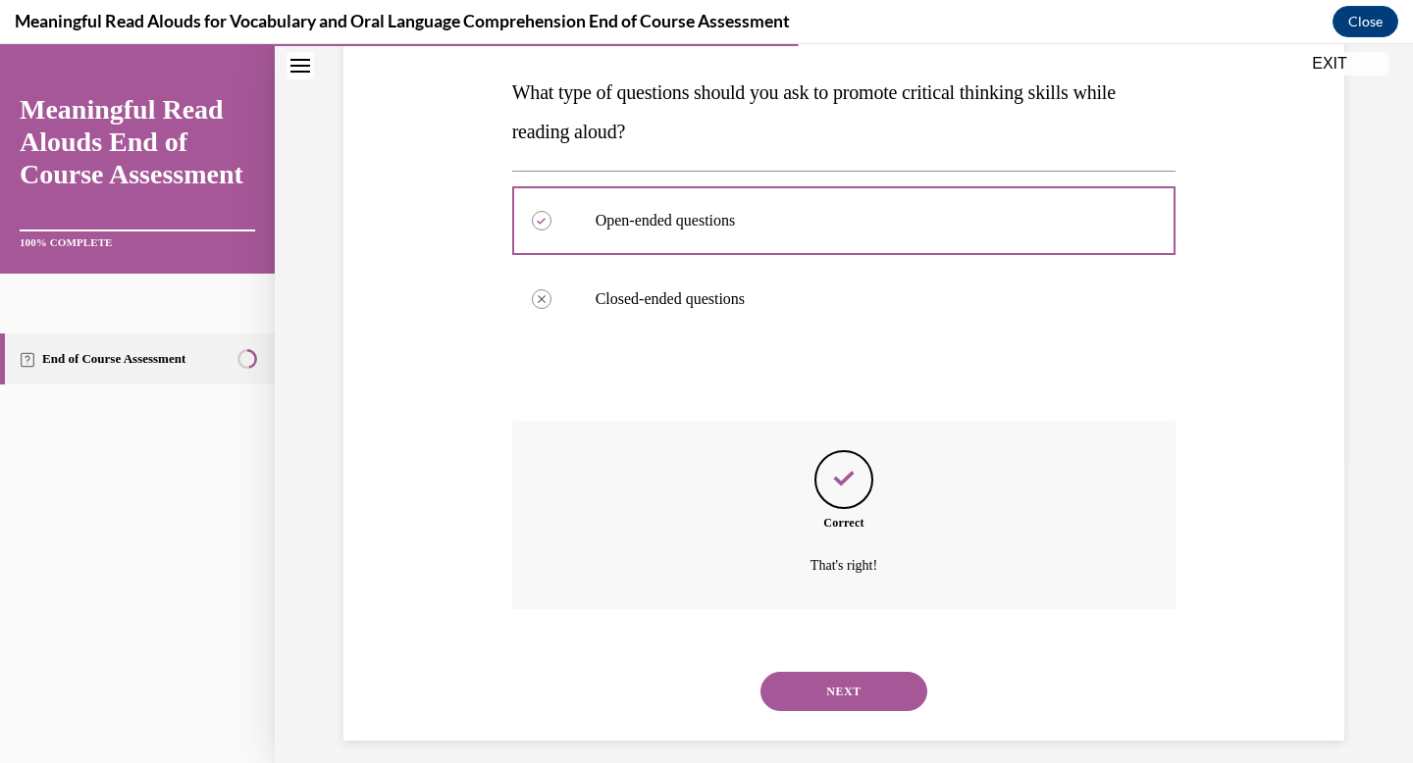
scroll to position [318, 0]
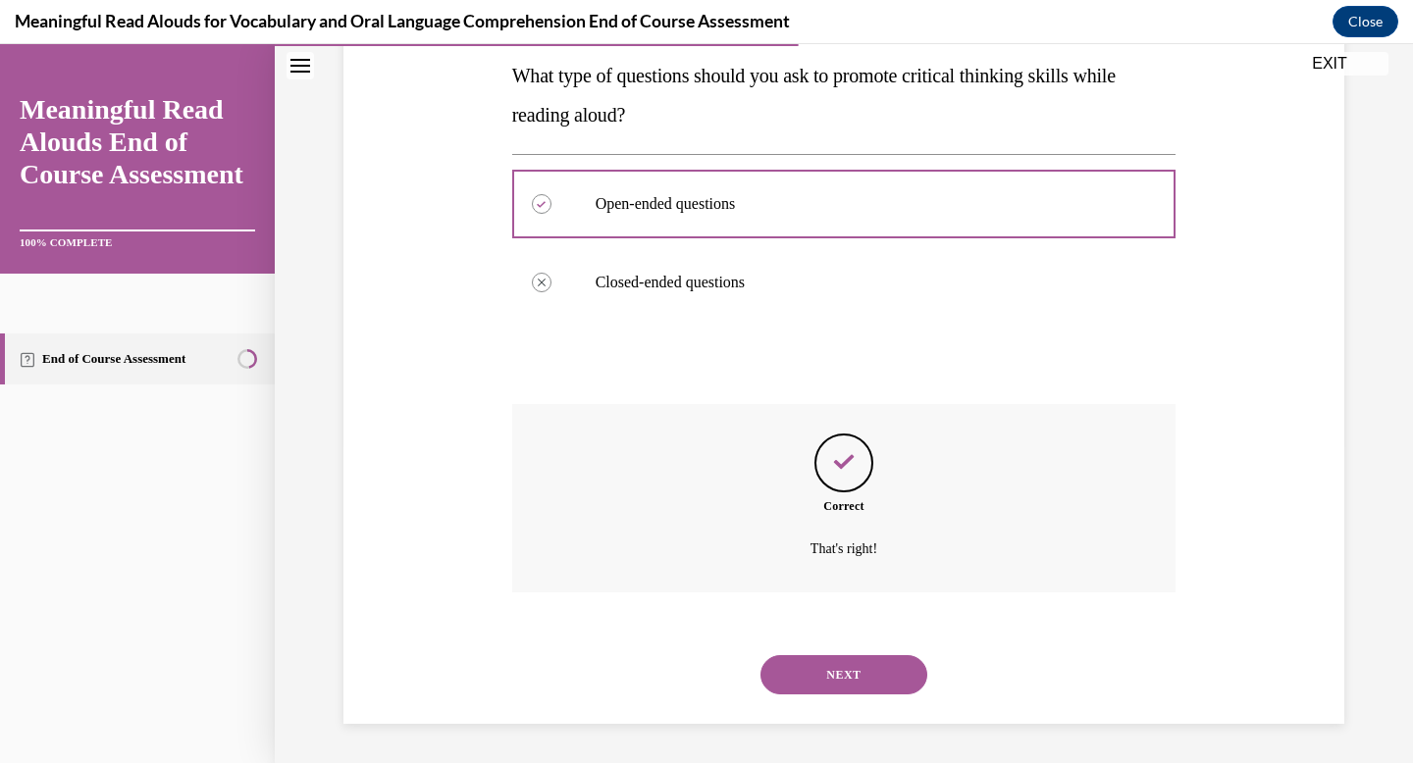
click at [821, 668] on button "NEXT" at bounding box center [843, 674] width 167 height 39
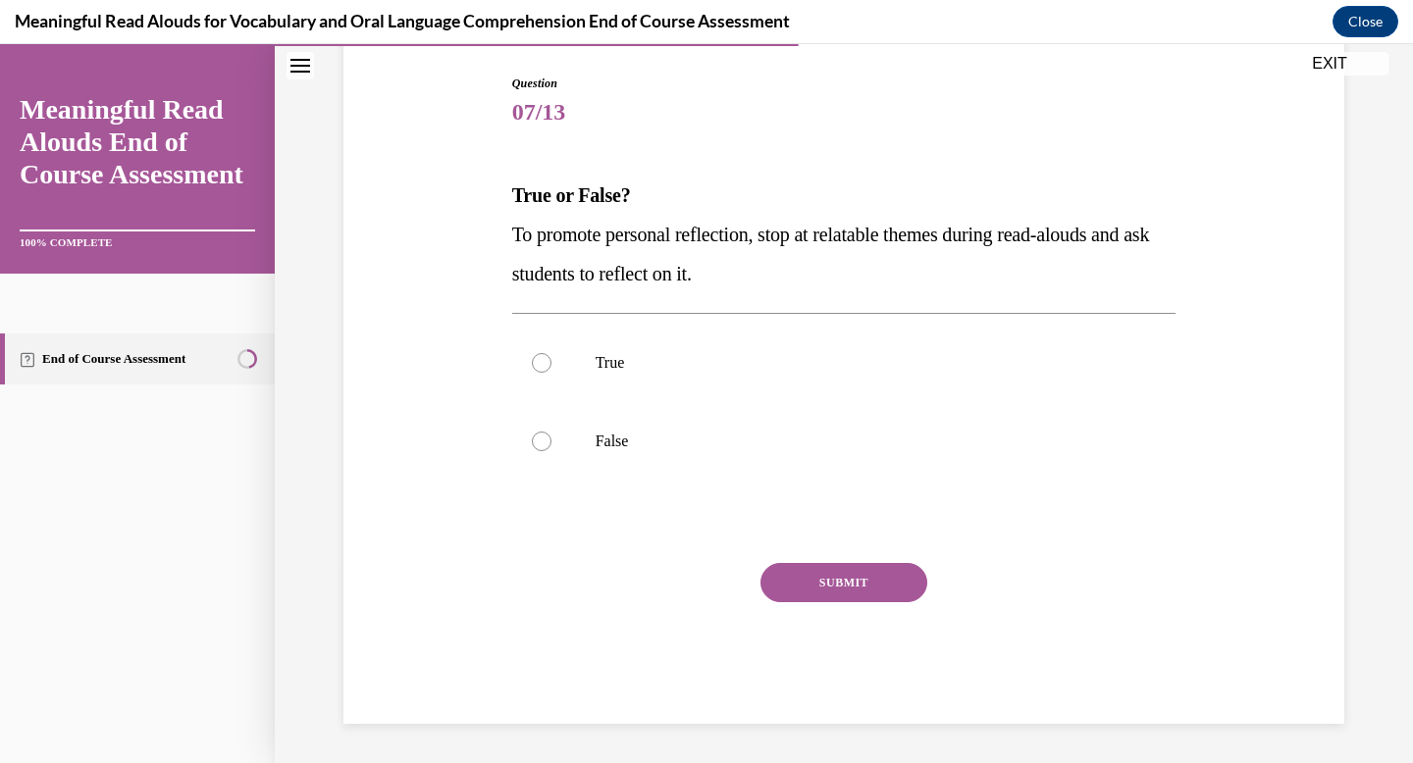
scroll to position [198, 0]
click at [646, 389] on label "True" at bounding box center [844, 363] width 664 height 79
click at [551, 373] on input "True" at bounding box center [542, 363] width 20 height 20
radio input "true"
click at [785, 589] on button "SUBMIT" at bounding box center [843, 582] width 167 height 39
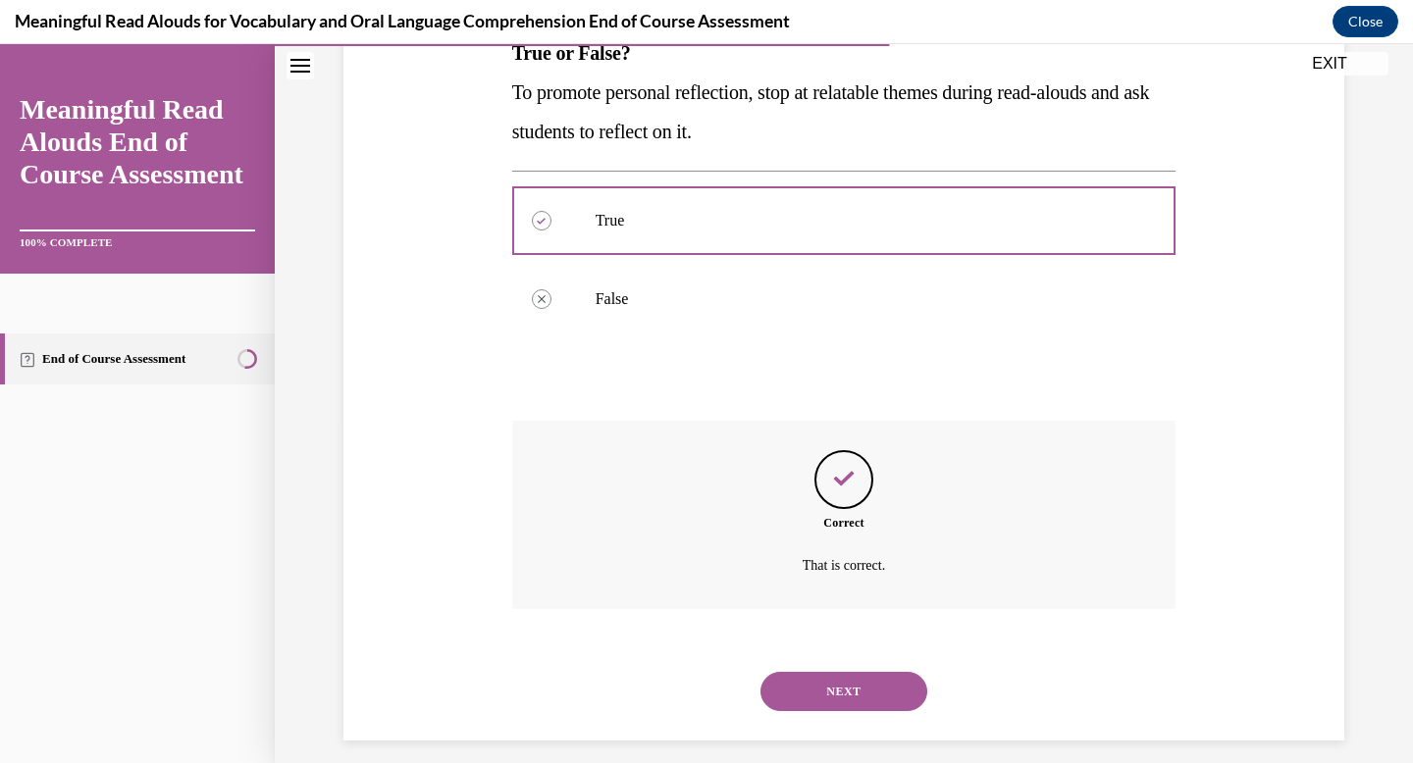
scroll to position [357, 0]
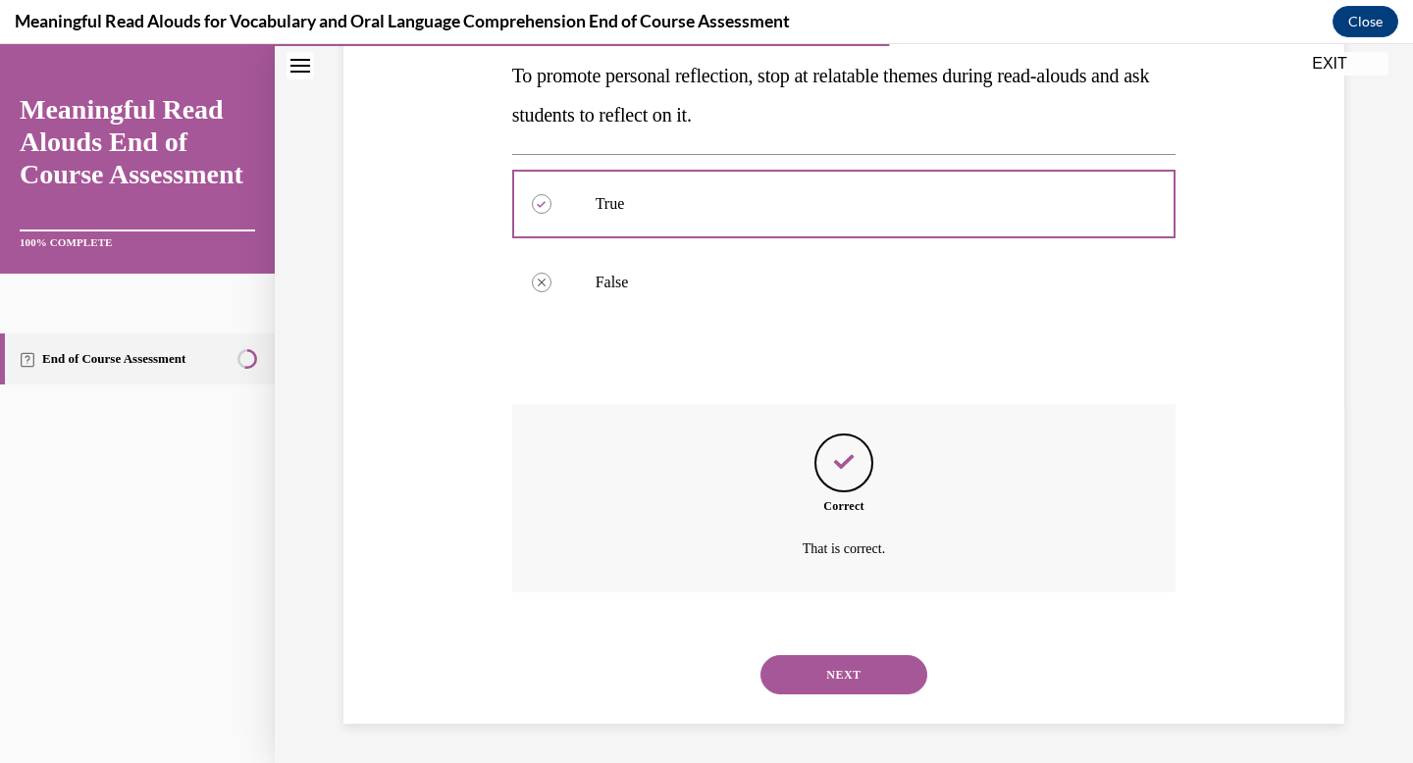
click at [796, 681] on button "NEXT" at bounding box center [843, 674] width 167 height 39
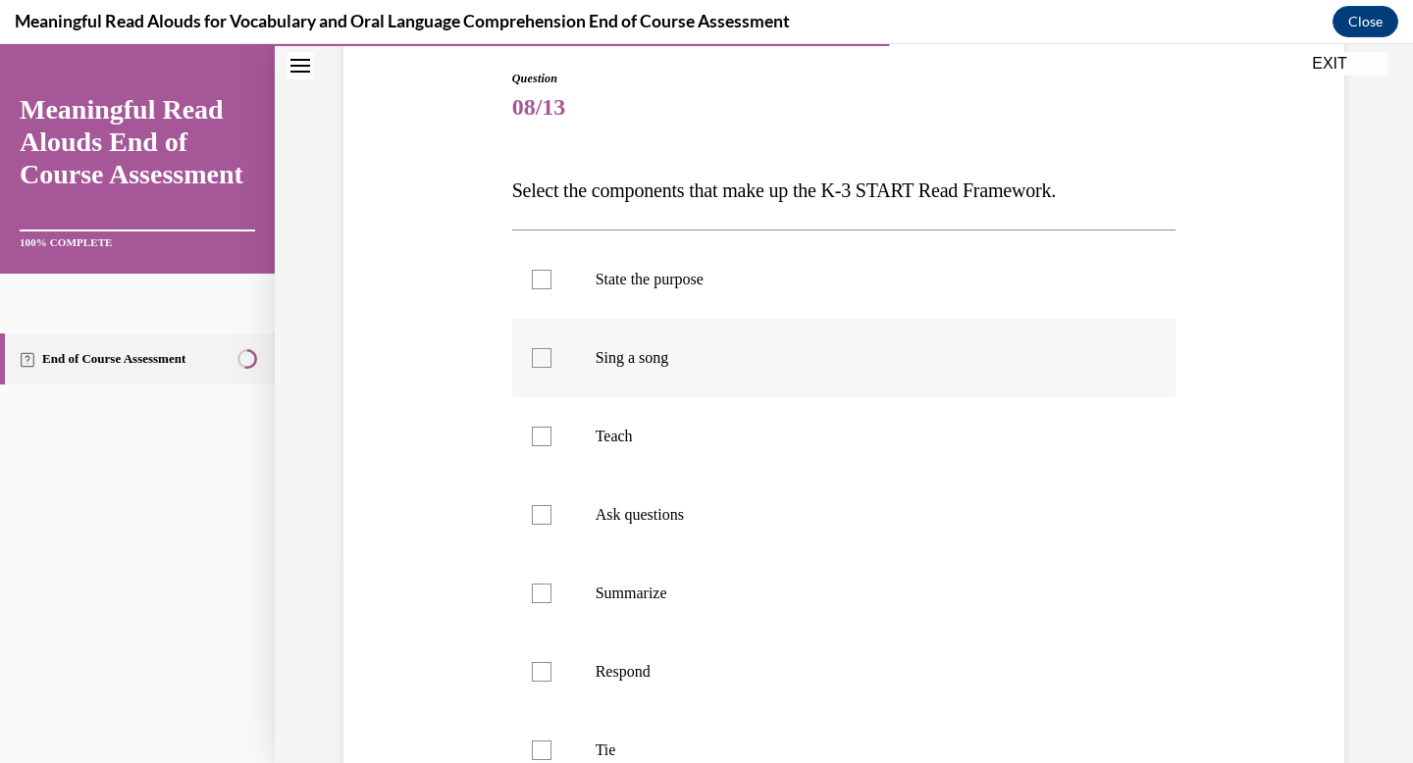
scroll to position [206, 0]
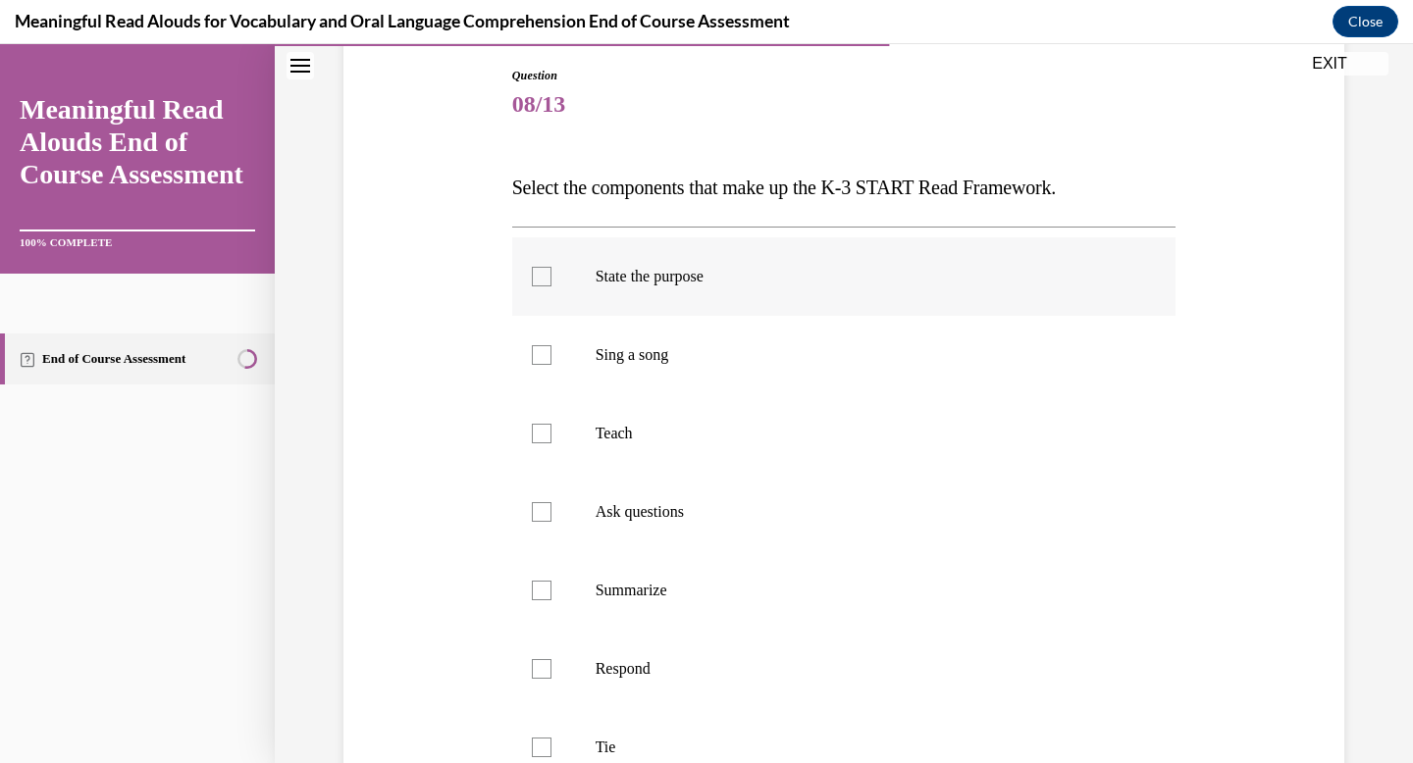
click at [629, 277] on p "State the purpose" at bounding box center [862, 277] width 532 height 20
click at [551, 277] on input "State the purpose" at bounding box center [542, 277] width 20 height 20
checkbox input "true"
click at [654, 429] on p "Teach" at bounding box center [862, 434] width 532 height 20
click at [551, 429] on input "Teach" at bounding box center [542, 434] width 20 height 20
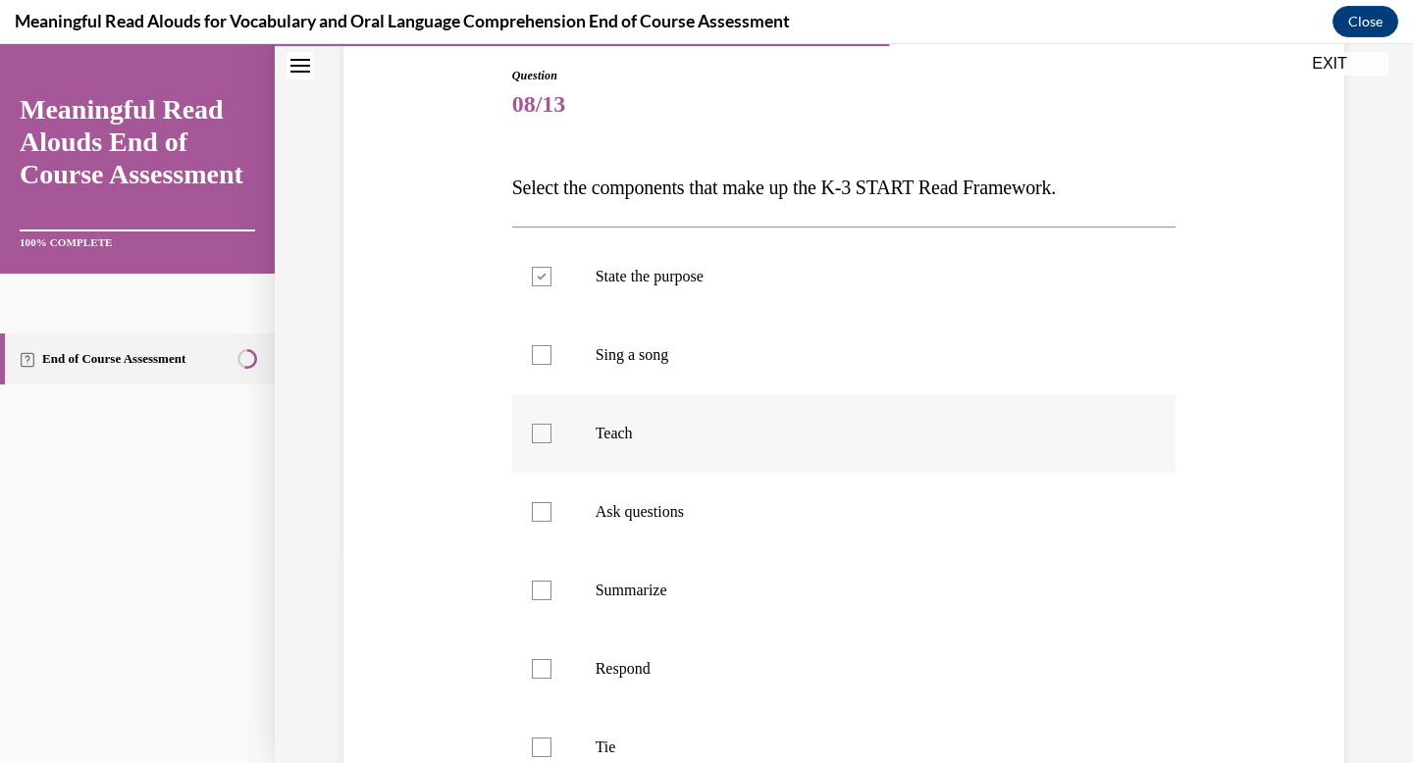
checkbox input "true"
click at [653, 481] on label "Ask questions" at bounding box center [844, 512] width 664 height 79
click at [551, 502] on input "Ask questions" at bounding box center [542, 512] width 20 height 20
checkbox input "true"
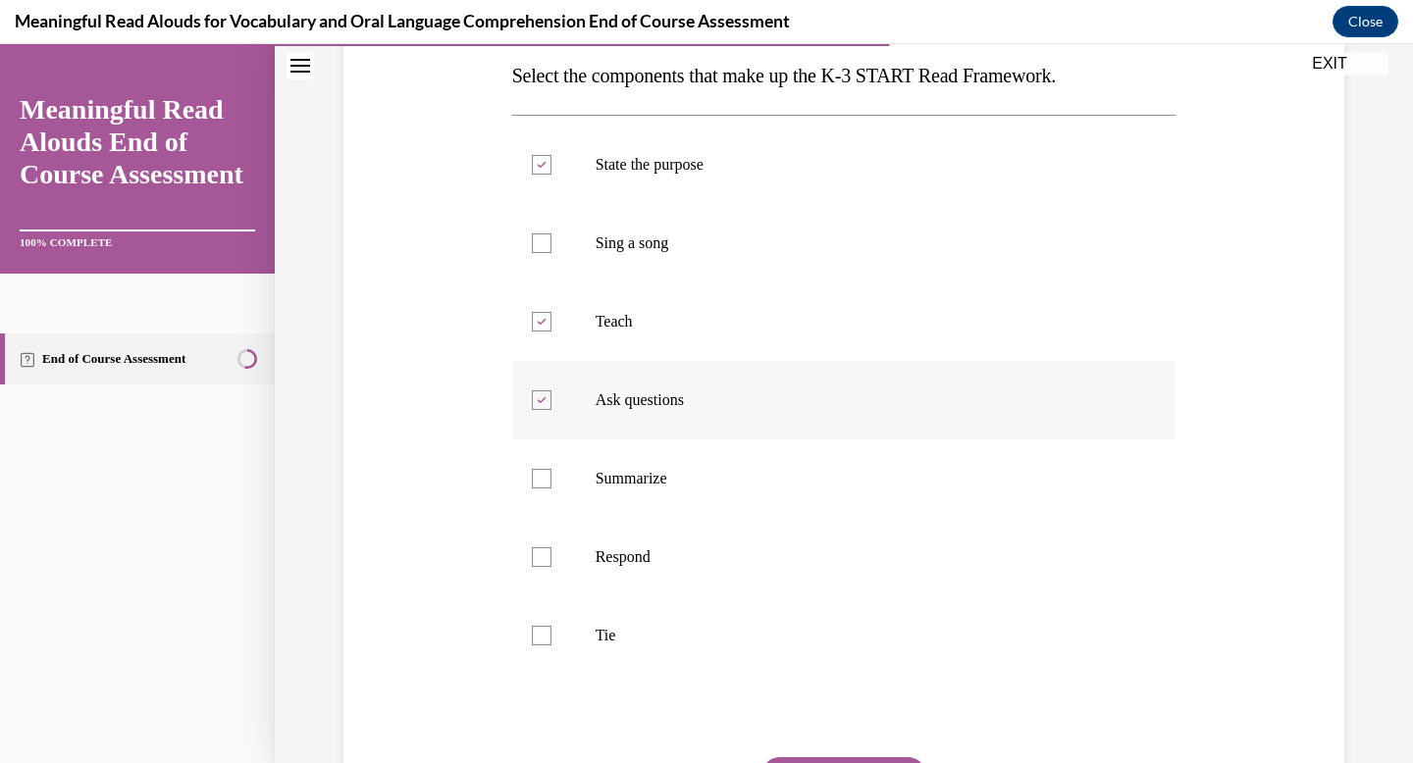
scroll to position [330, 0]
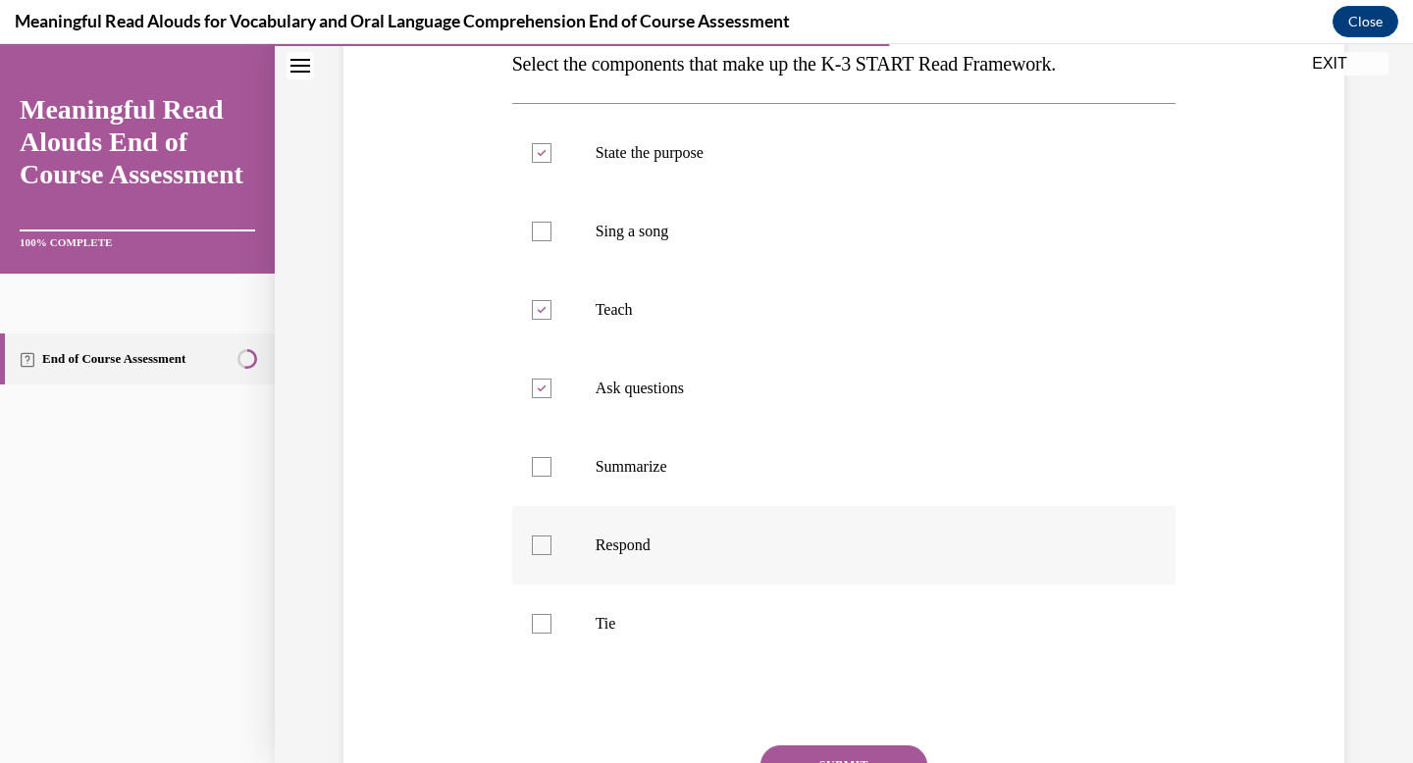
click at [665, 579] on label "Respond" at bounding box center [844, 545] width 664 height 79
click at [551, 555] on input "Respond" at bounding box center [542, 546] width 20 height 20
checkbox input "true"
click at [664, 614] on p "Tie" at bounding box center [862, 624] width 532 height 20
click at [551, 614] on input "Tie" at bounding box center [542, 624] width 20 height 20
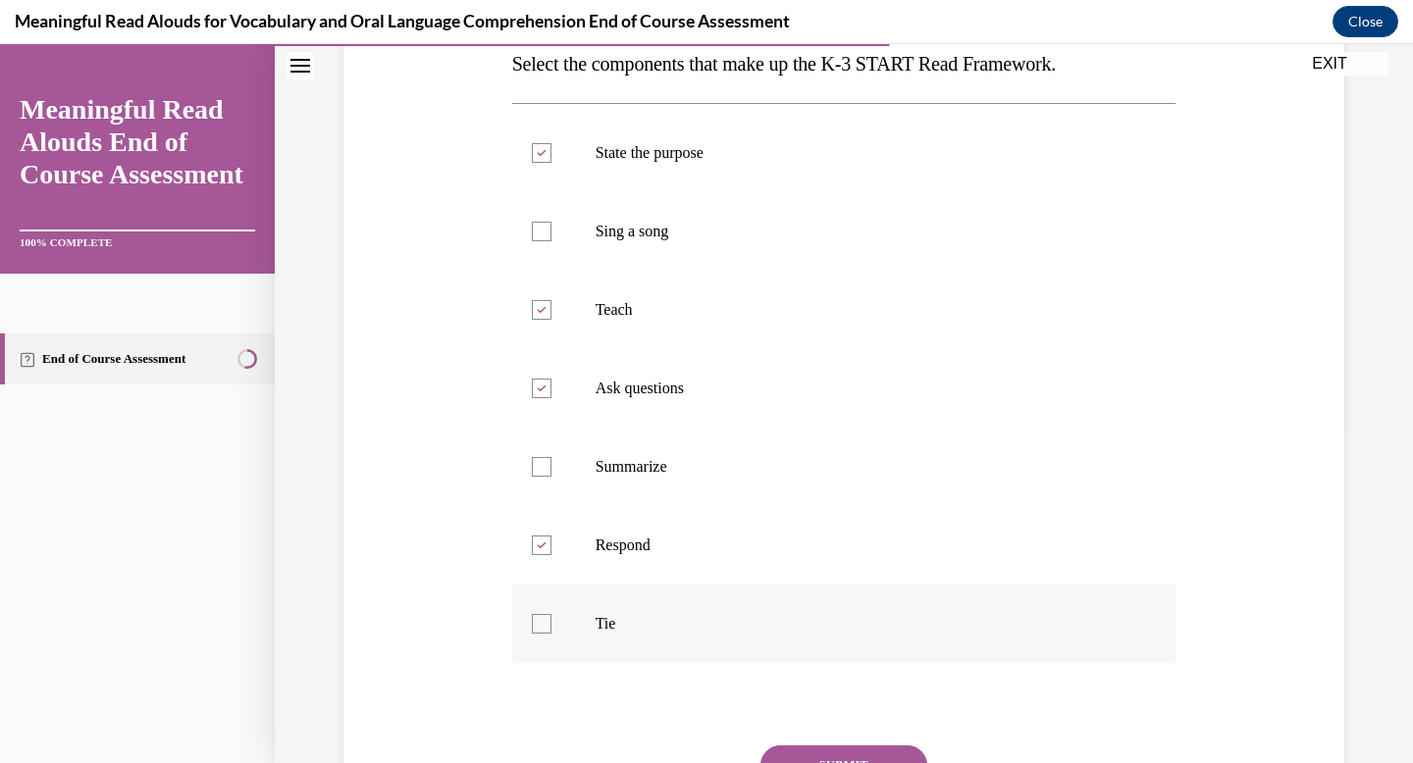
checkbox input "true"
click at [807, 754] on button "SUBMIT" at bounding box center [843, 765] width 167 height 39
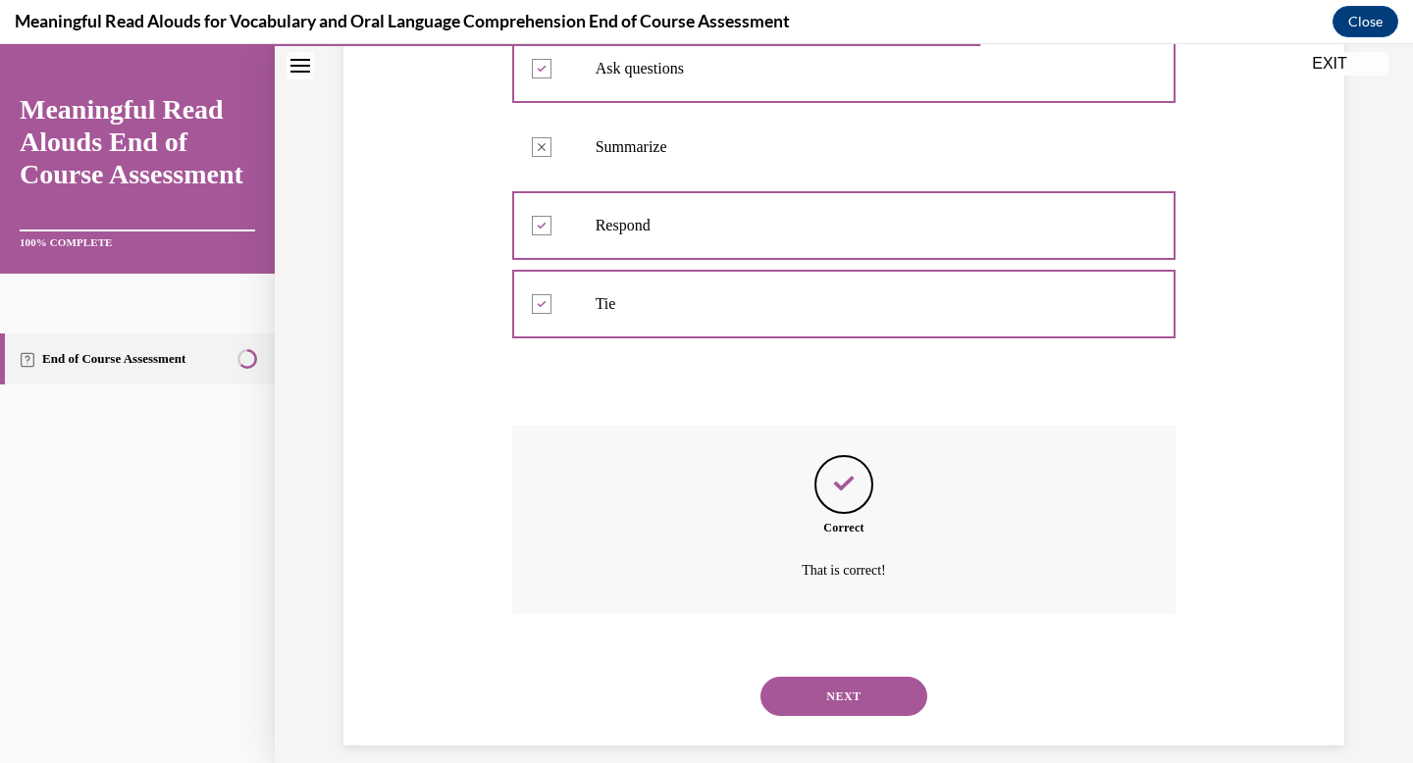
scroll to position [671, 0]
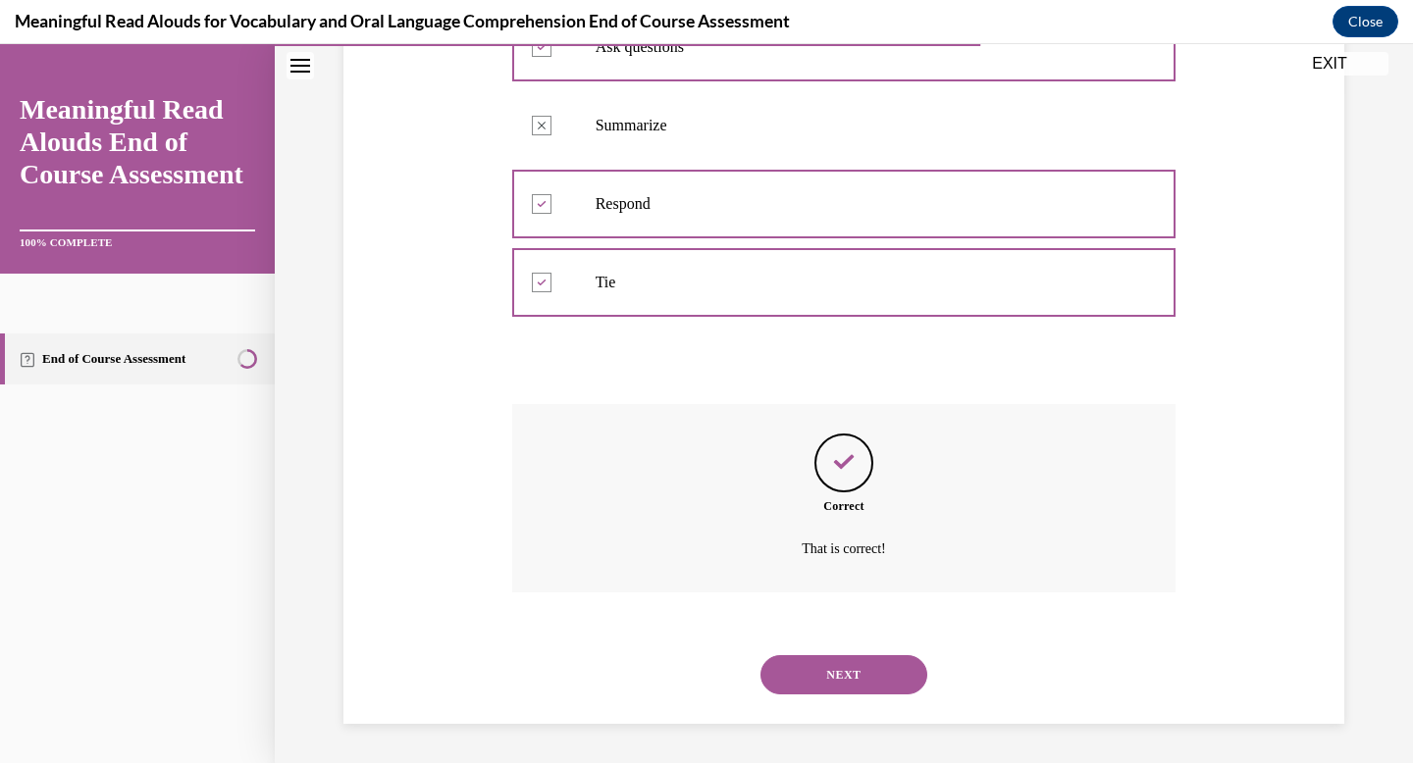
click at [845, 698] on div "NEXT" at bounding box center [844, 675] width 664 height 79
click at [830, 683] on button "NEXT" at bounding box center [843, 674] width 167 height 39
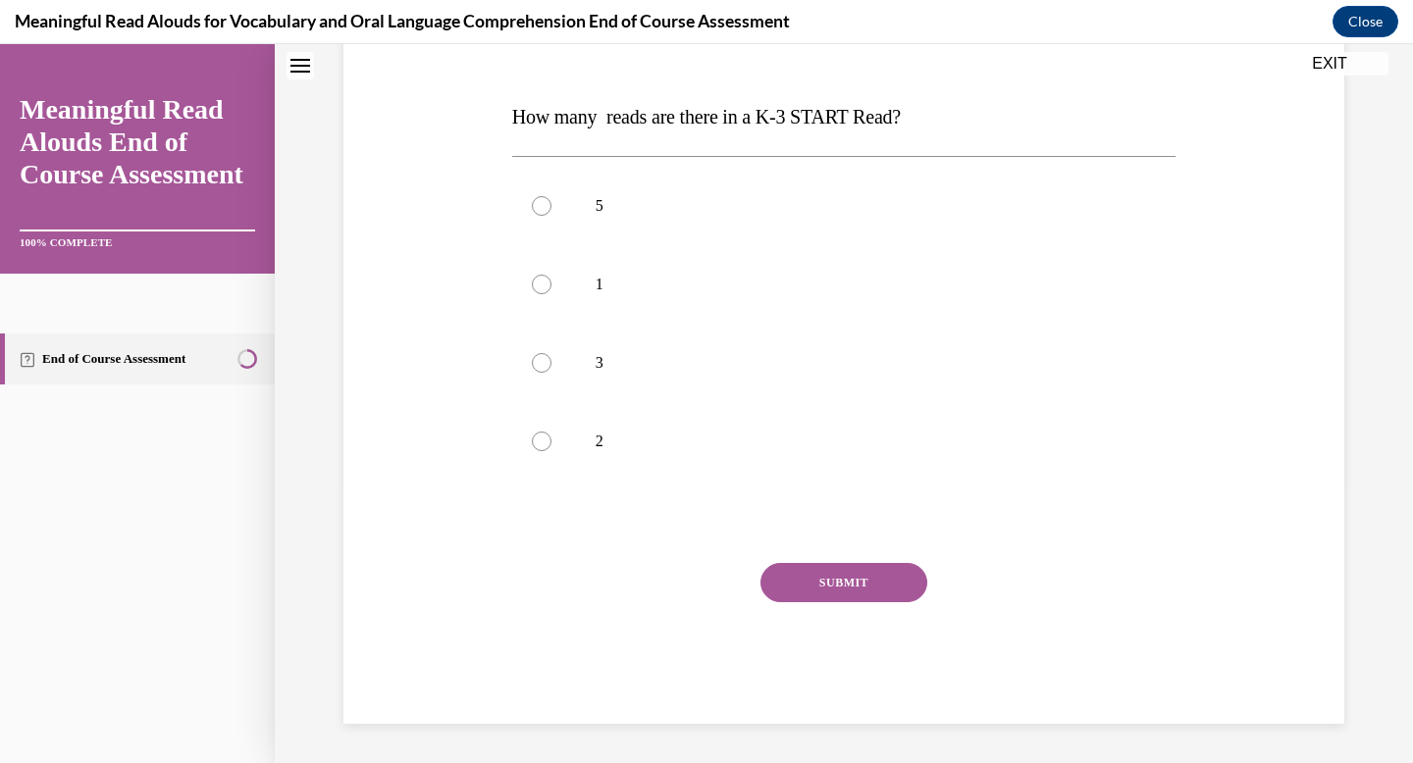
scroll to position [0, 0]
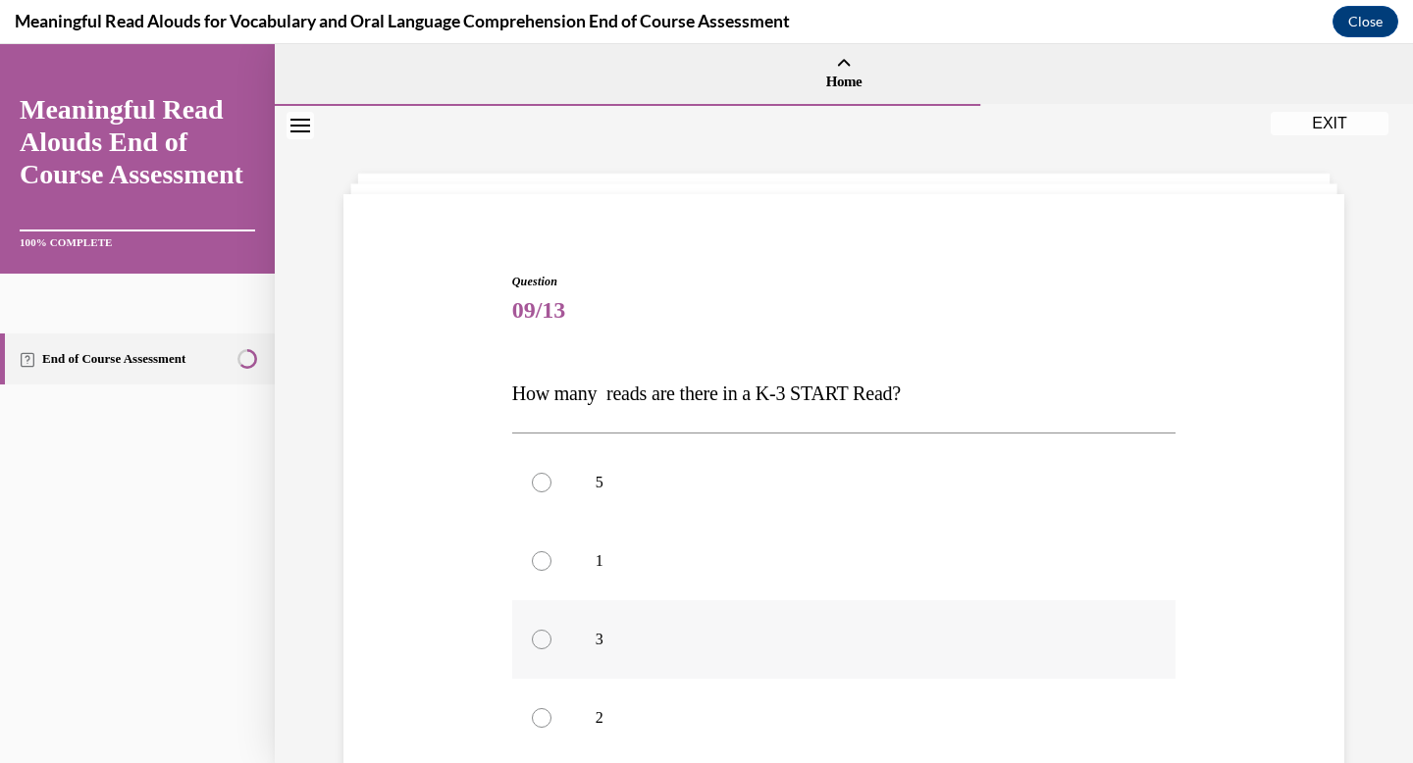
click at [660, 627] on label "3" at bounding box center [844, 640] width 664 height 79
click at [551, 630] on input "3" at bounding box center [542, 640] width 20 height 20
radio input "true"
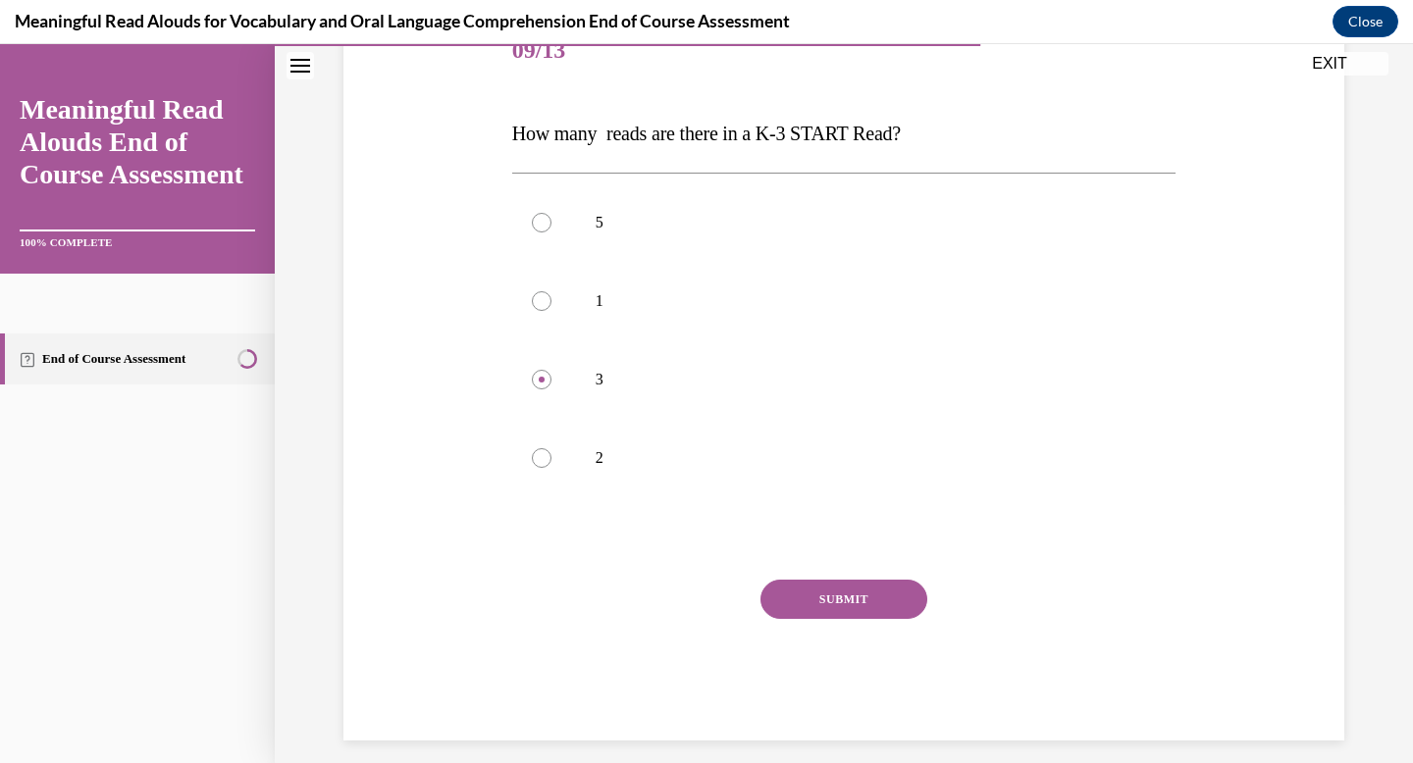
click at [803, 608] on button "SUBMIT" at bounding box center [843, 599] width 167 height 39
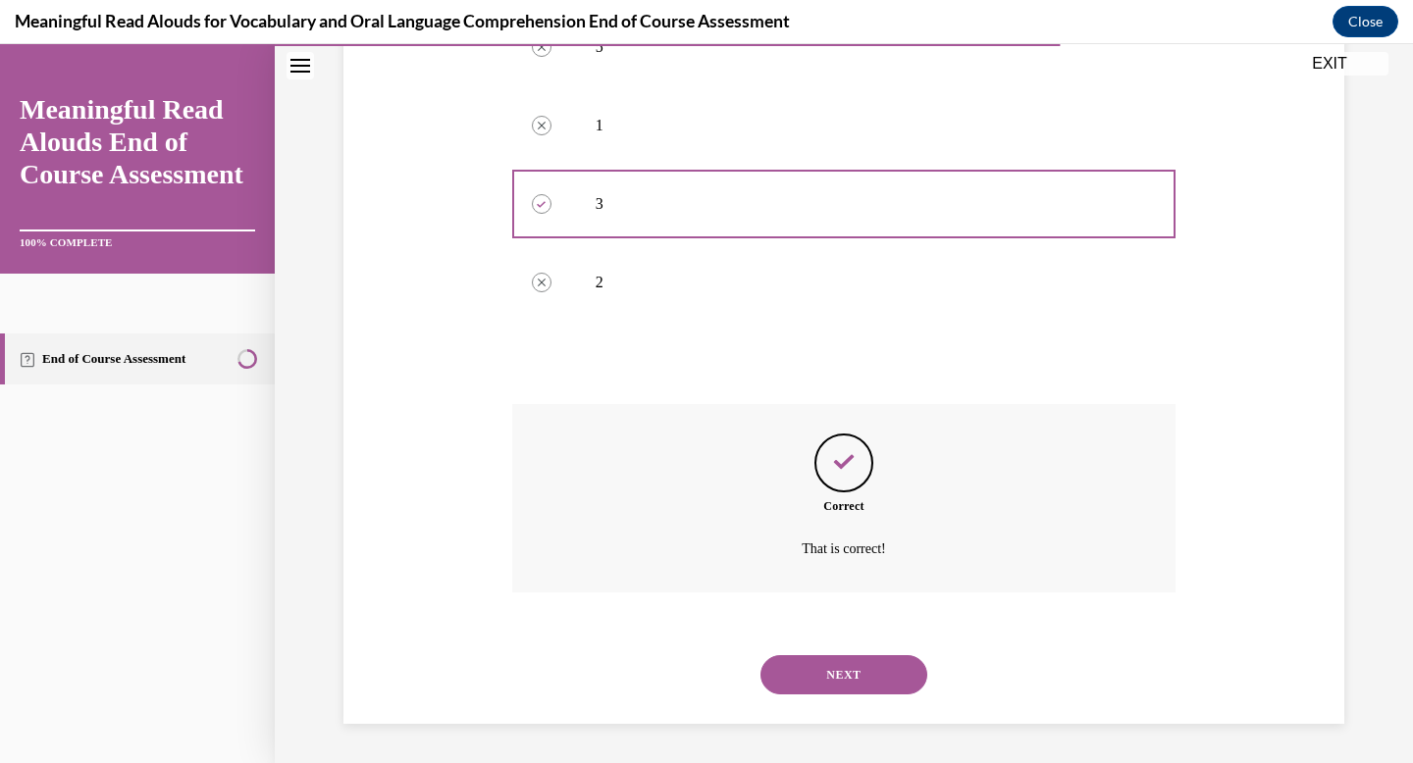
click at [826, 680] on button "NEXT" at bounding box center [843, 674] width 167 height 39
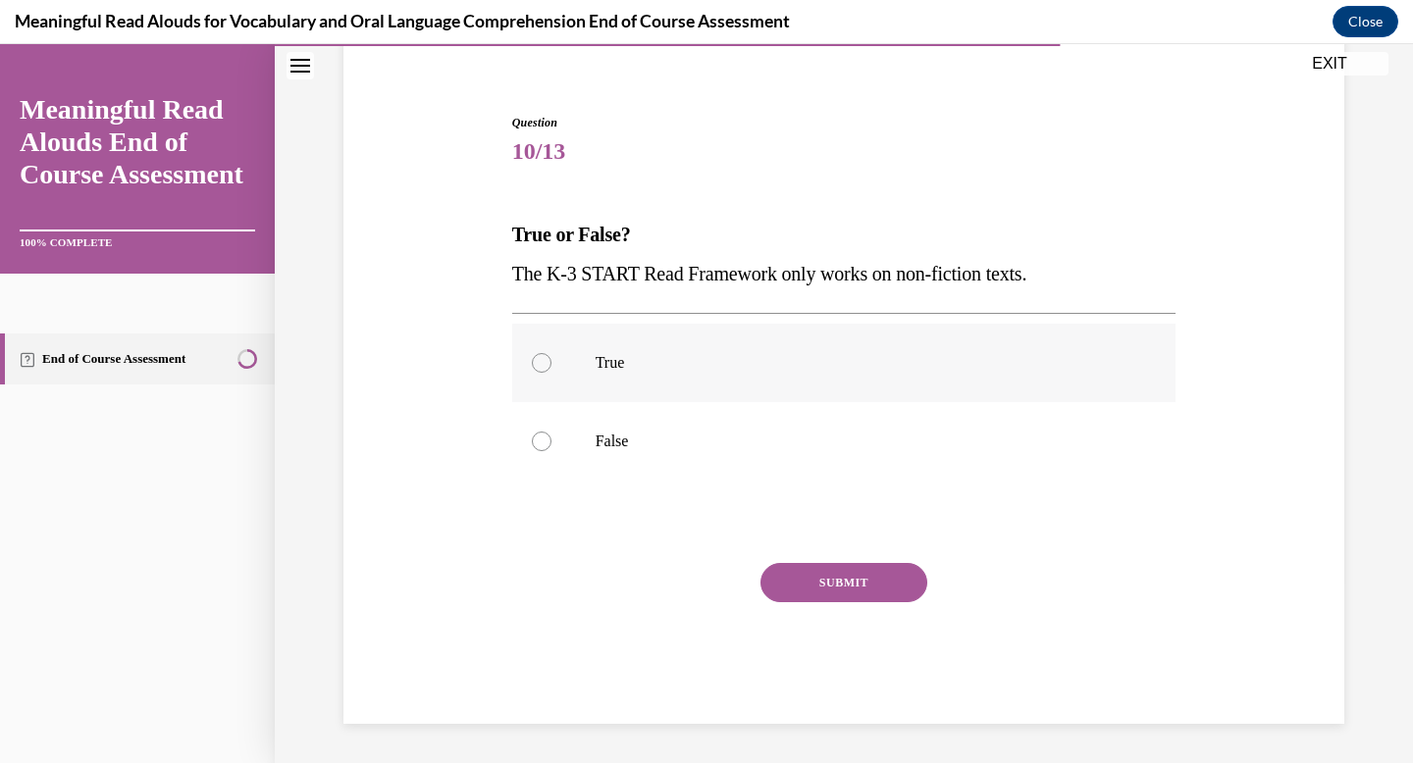
click at [587, 355] on label "True" at bounding box center [844, 363] width 664 height 79
click at [551, 355] on input "True" at bounding box center [542, 363] width 20 height 20
radio input "true"
click at [814, 590] on button "SUBMIT" at bounding box center [843, 582] width 167 height 39
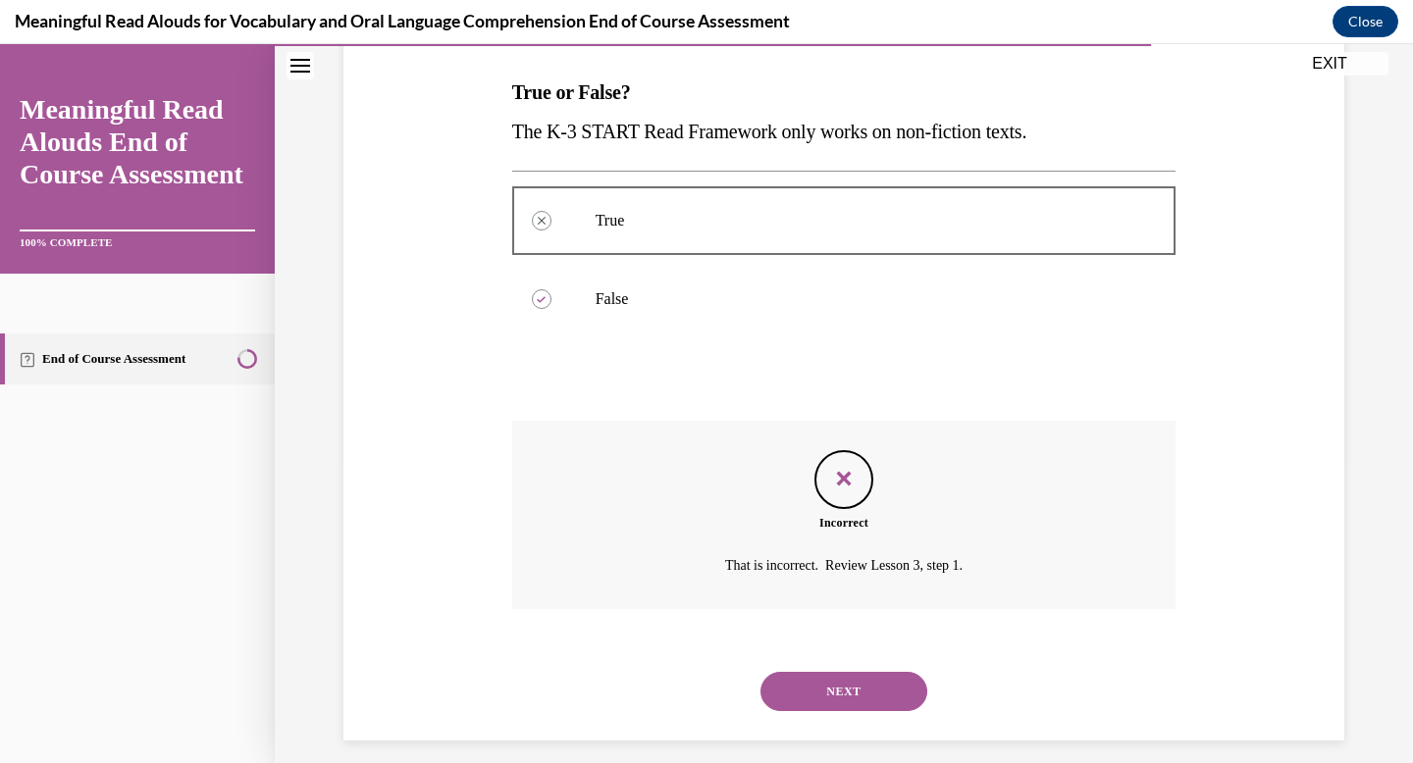
scroll to position [318, 0]
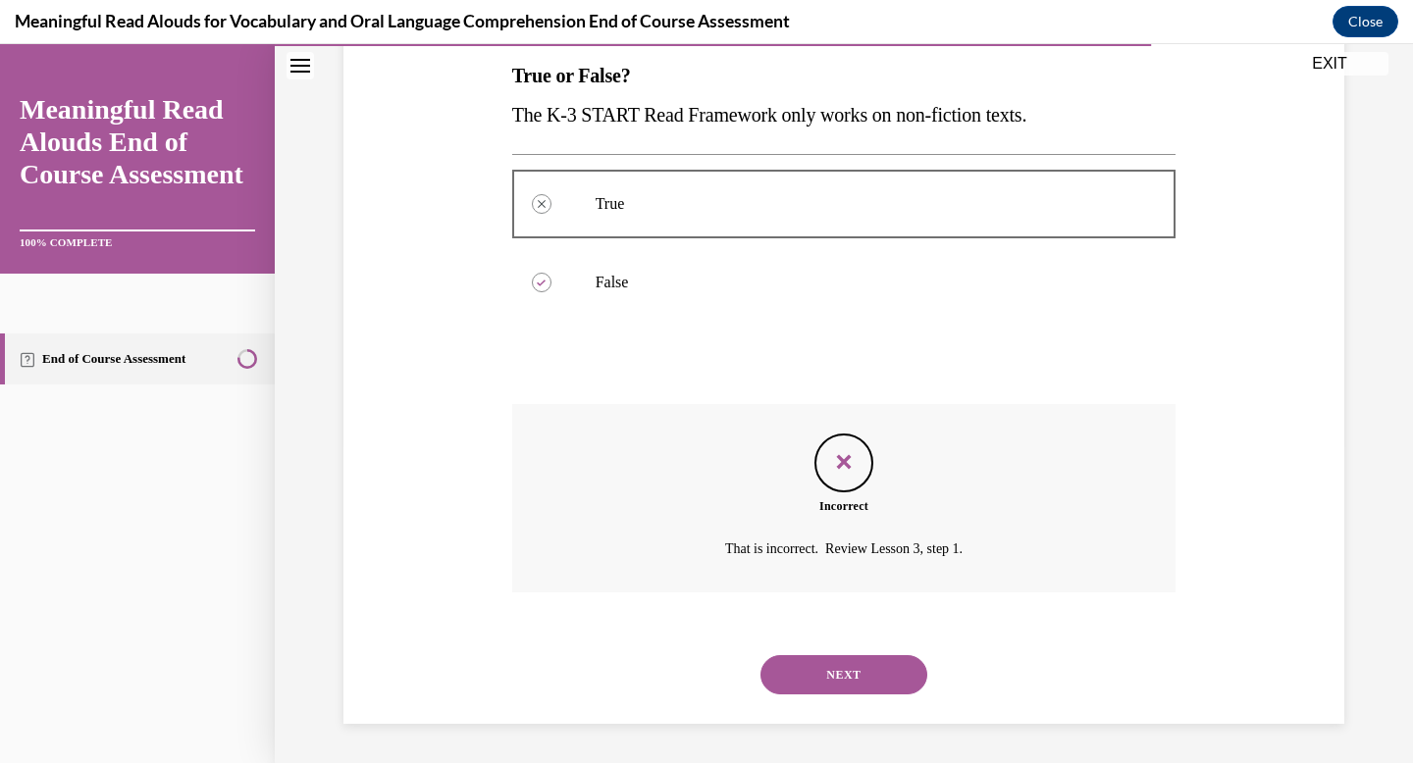
click at [836, 675] on button "NEXT" at bounding box center [843, 674] width 167 height 39
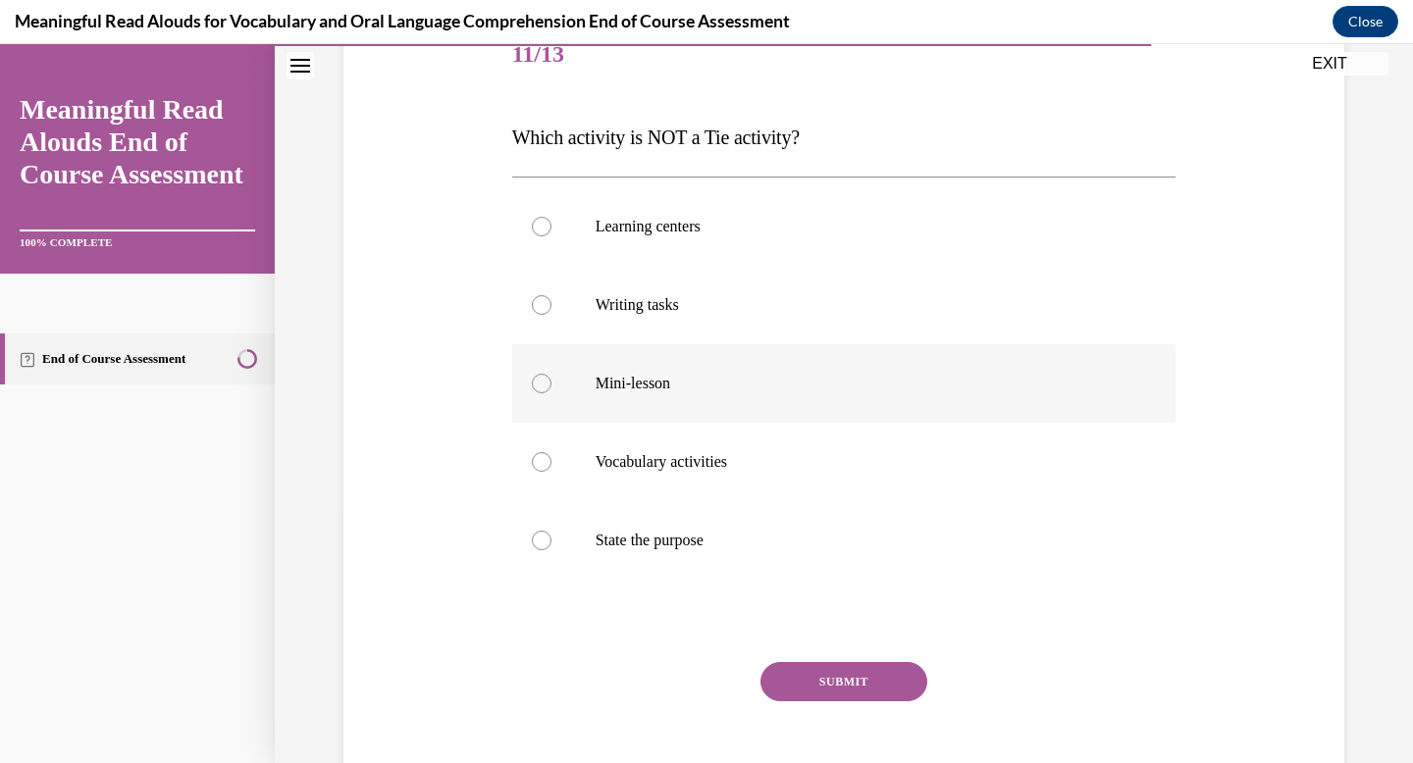
scroll to position [260, 0]
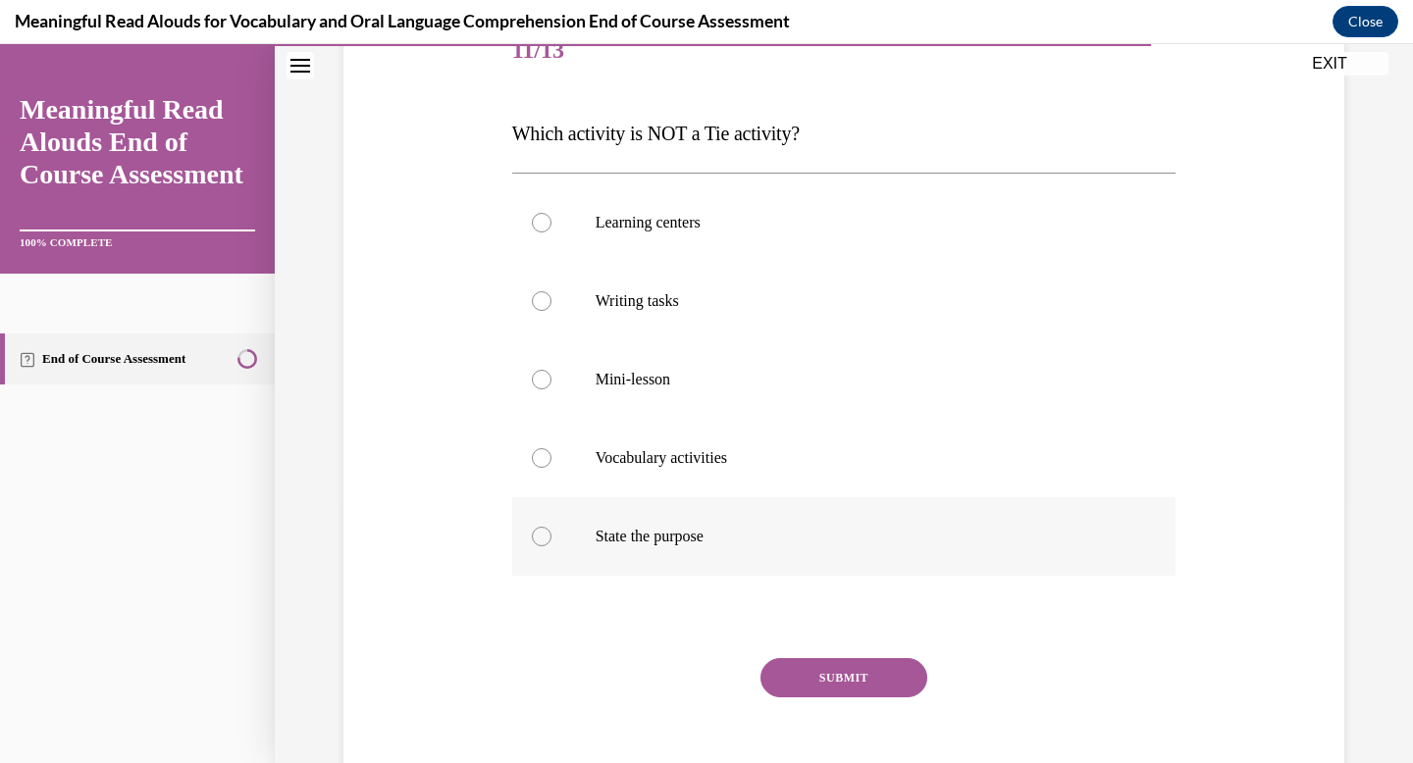
click at [610, 501] on label "State the purpose" at bounding box center [844, 537] width 664 height 79
click at [551, 527] on input "State the purpose" at bounding box center [542, 537] width 20 height 20
radio input "true"
click at [799, 690] on button "SUBMIT" at bounding box center [843, 677] width 167 height 39
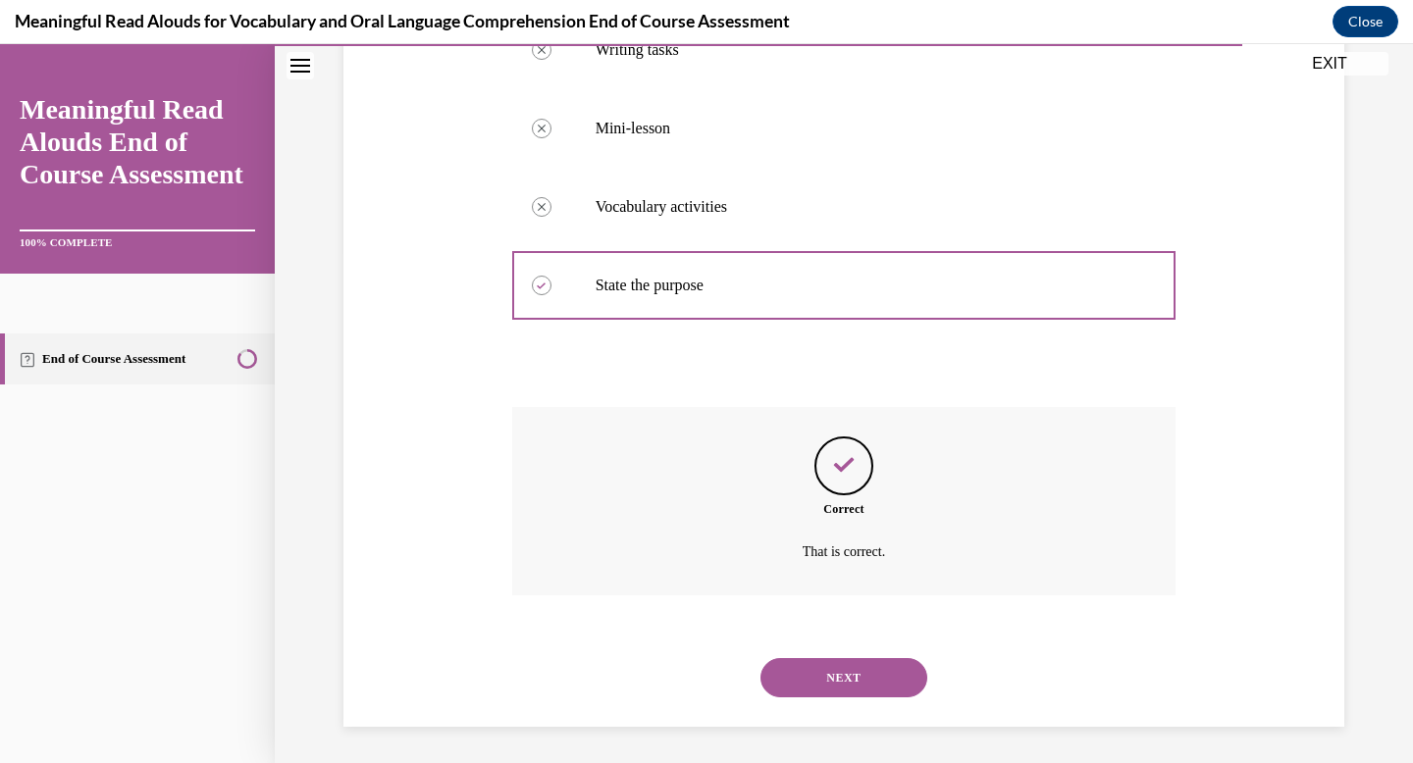
scroll to position [514, 0]
click at [790, 672] on button "NEXT" at bounding box center [843, 674] width 167 height 39
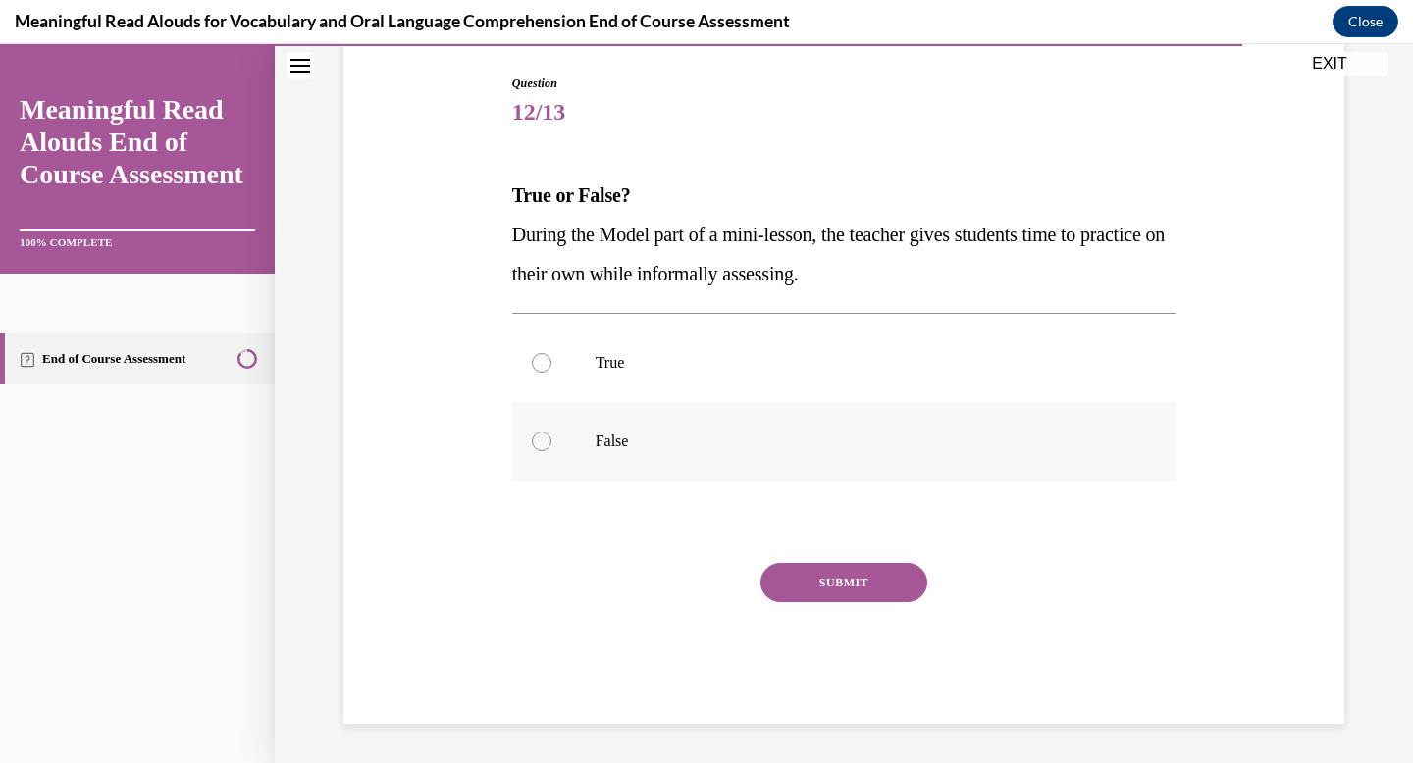
click at [595, 426] on label "False" at bounding box center [844, 441] width 664 height 79
click at [551, 432] on input "False" at bounding box center [542, 442] width 20 height 20
radio input "true"
click at [829, 594] on button "SUBMIT" at bounding box center [843, 582] width 167 height 39
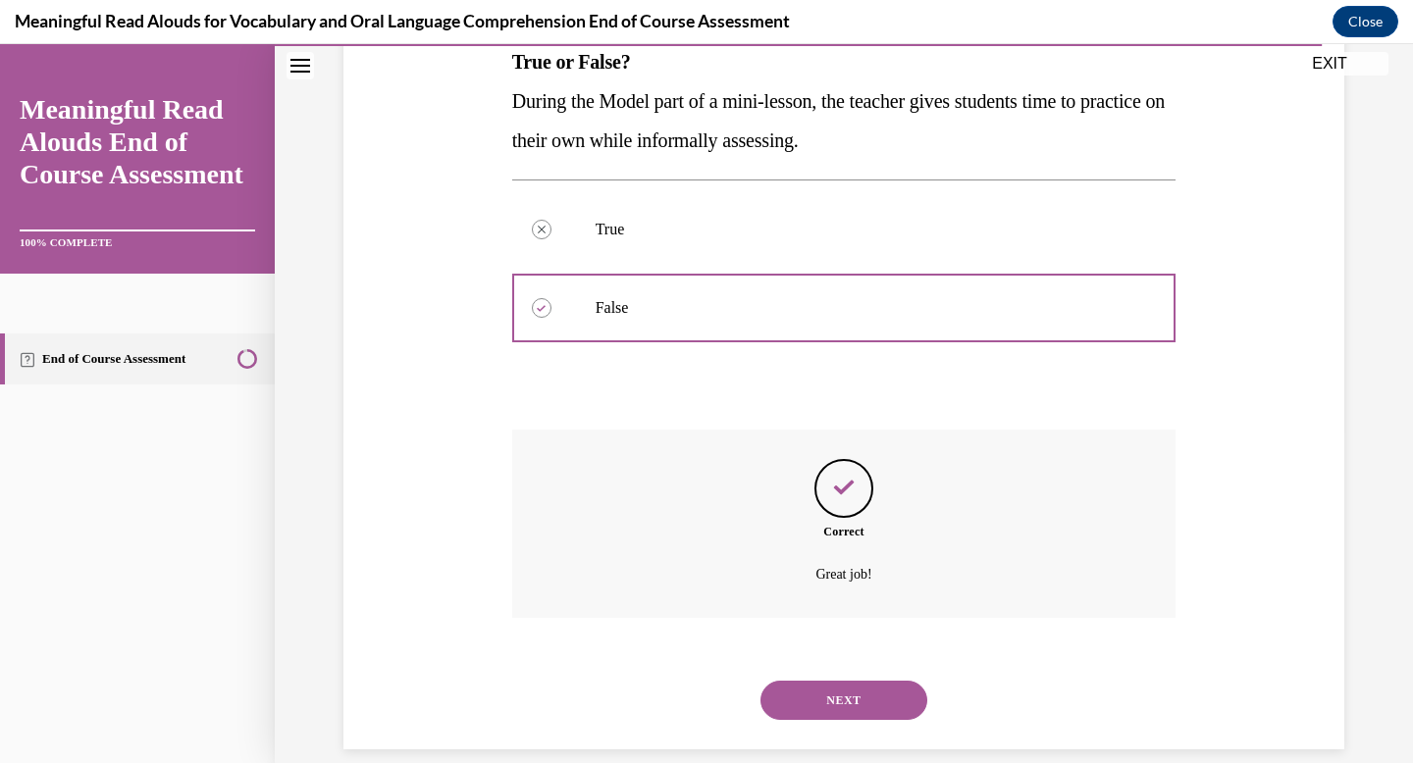
scroll to position [357, 0]
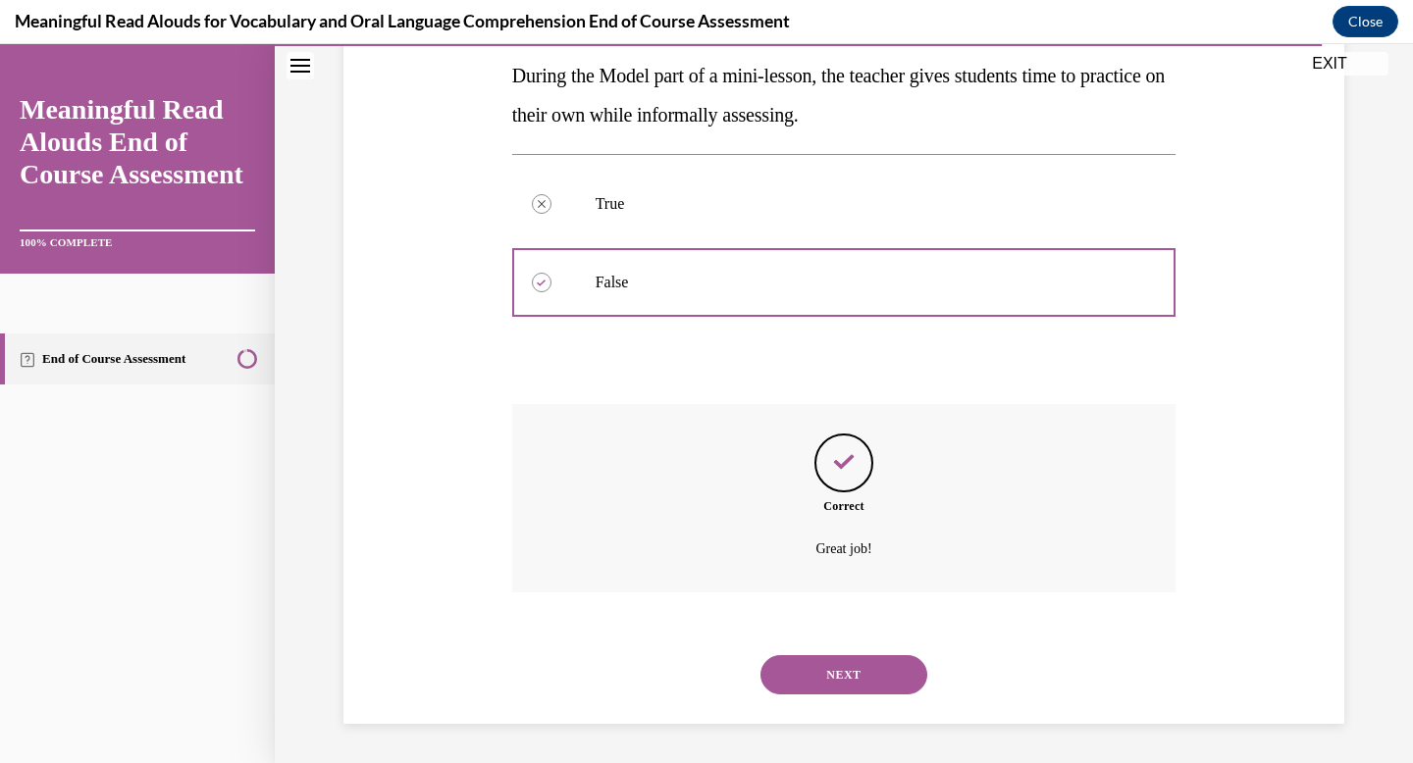
click at [859, 659] on div "NEXT" at bounding box center [844, 675] width 664 height 79
click at [859, 660] on button "NEXT" at bounding box center [843, 674] width 167 height 39
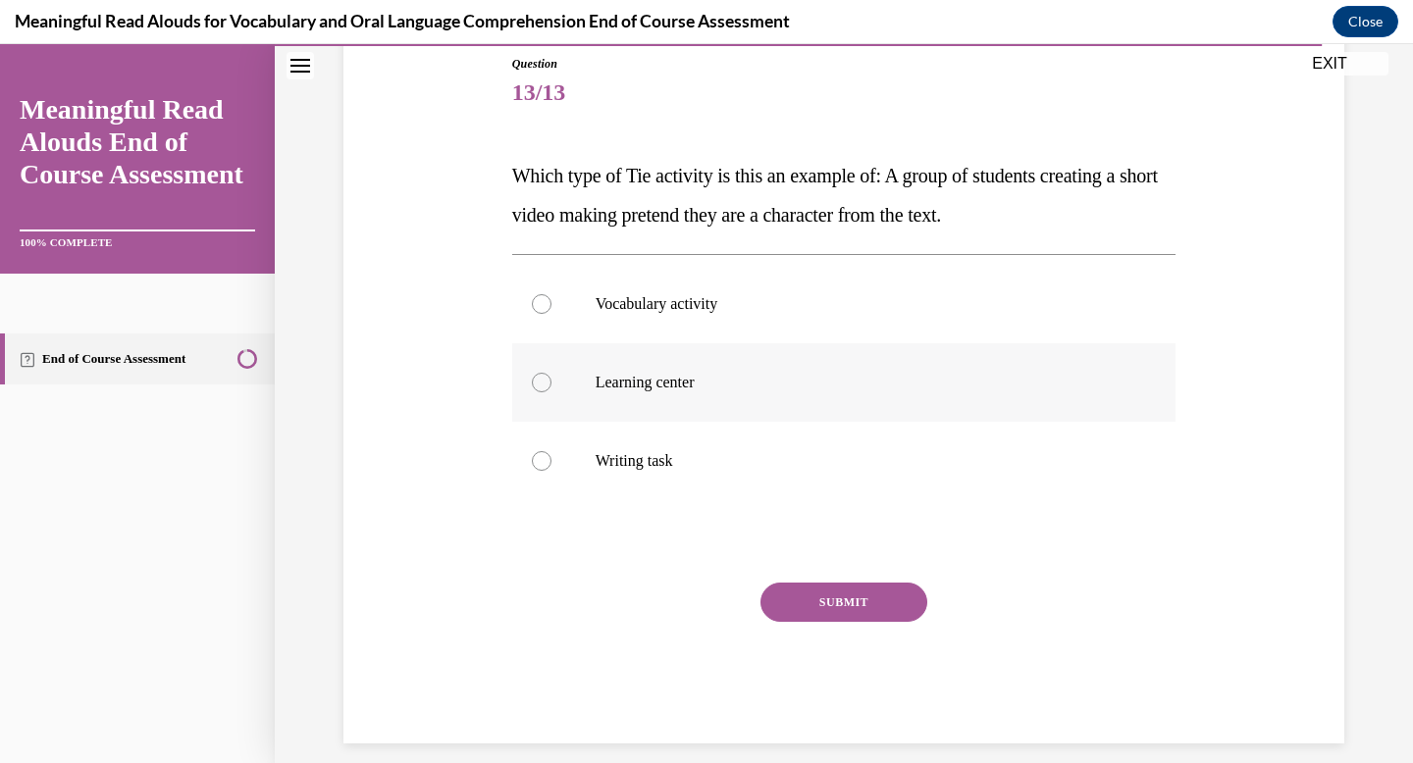
scroll to position [237, 0]
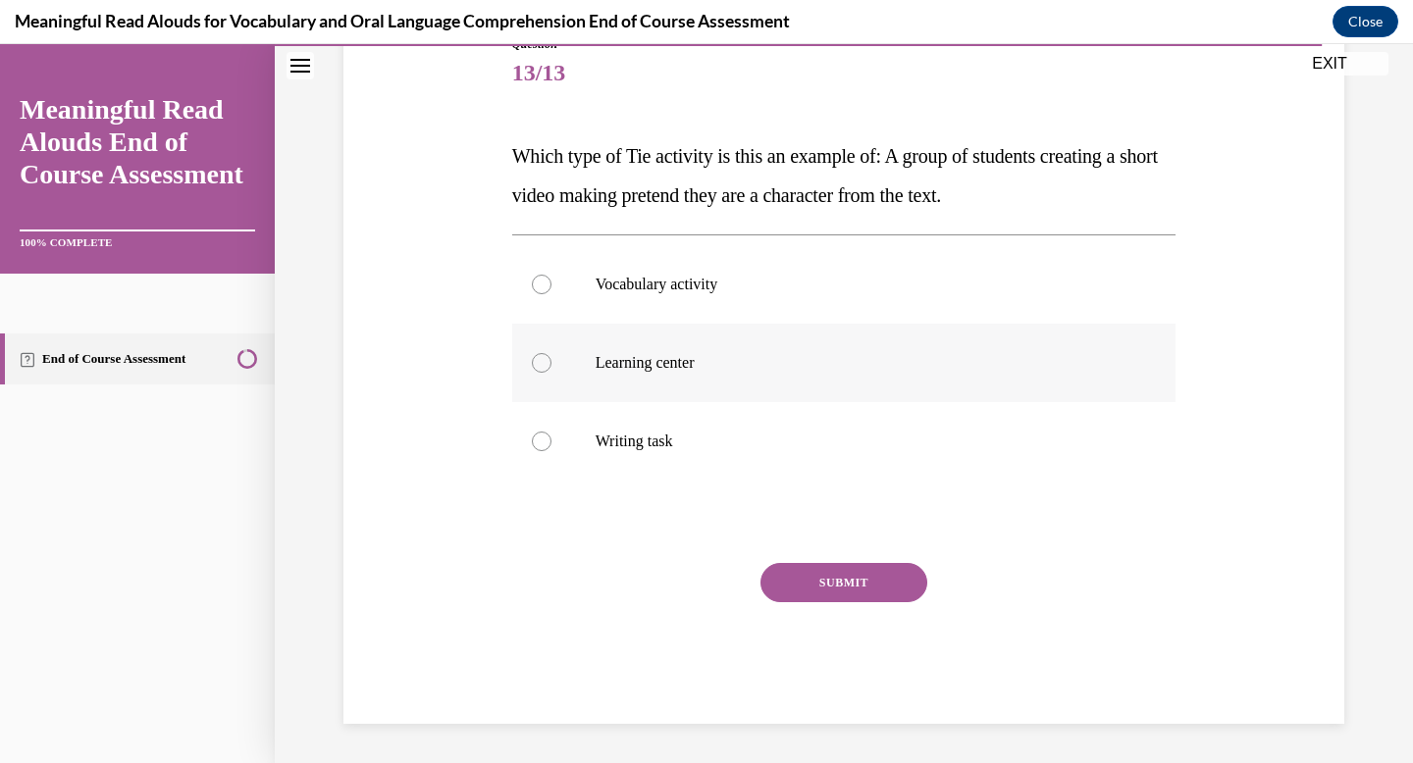
click at [668, 366] on p "Learning center" at bounding box center [862, 363] width 532 height 20
click at [551, 366] on input "Learning center" at bounding box center [542, 363] width 20 height 20
radio input "true"
click at [785, 574] on button "SUBMIT" at bounding box center [843, 582] width 167 height 39
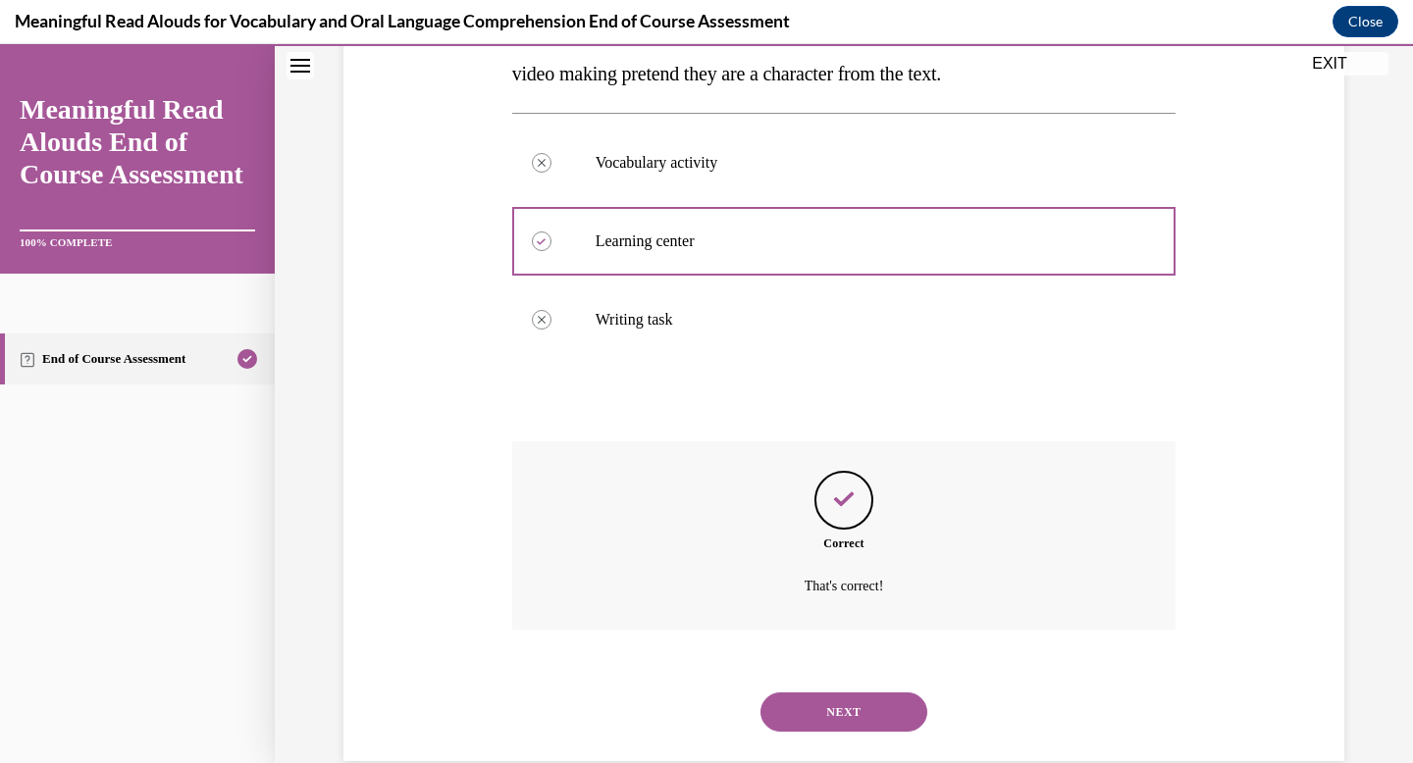
scroll to position [396, 0]
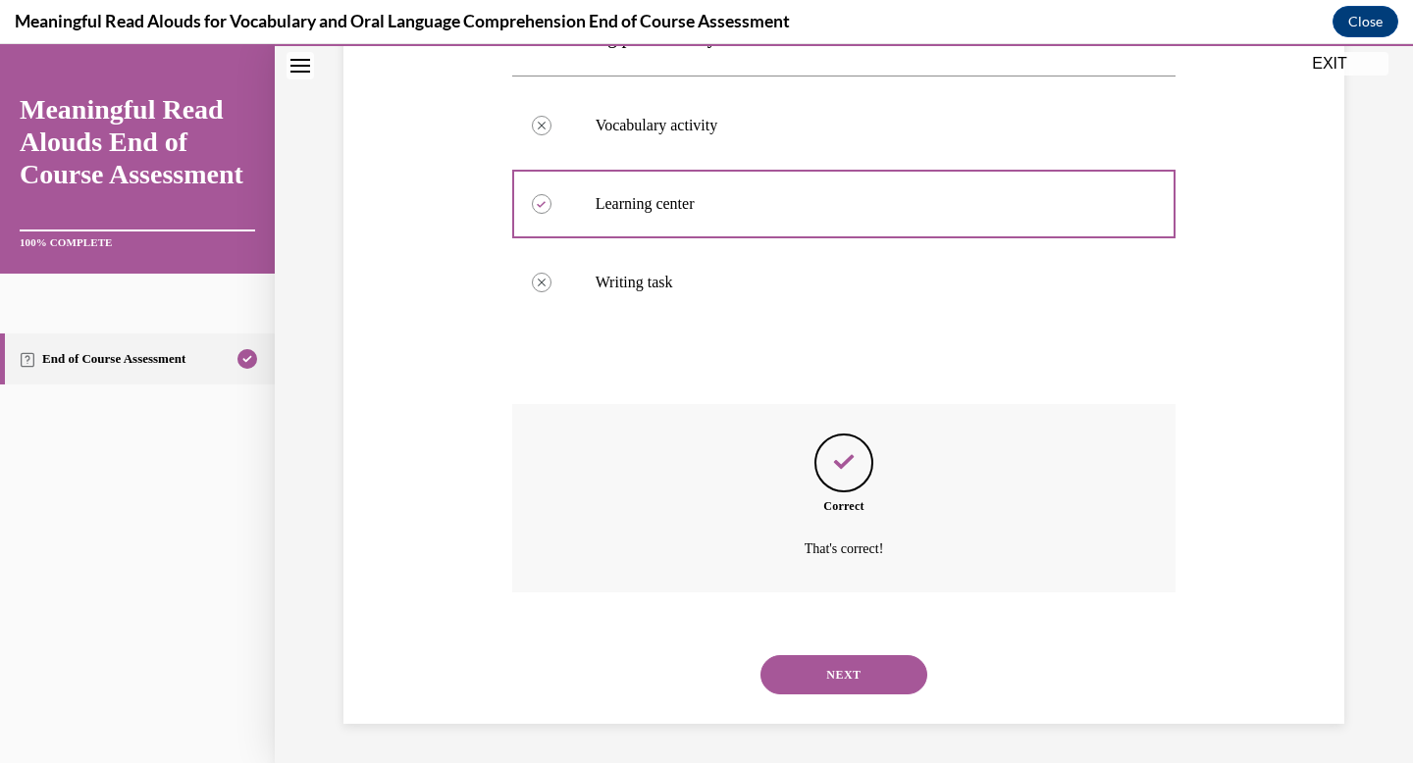
click at [816, 655] on div "NEXT" at bounding box center [844, 675] width 664 height 79
click at [816, 666] on button "NEXT" at bounding box center [843, 674] width 167 height 39
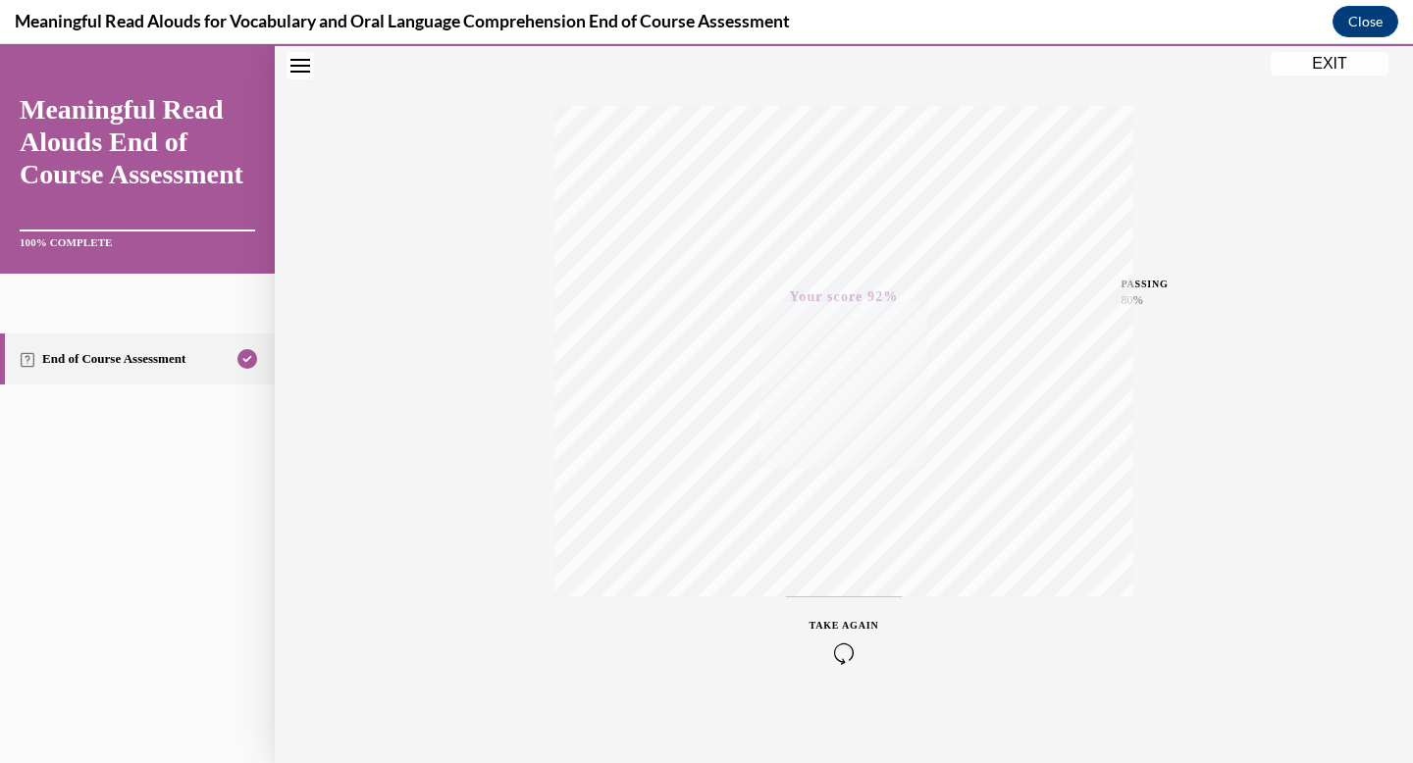
scroll to position [287, 0]
click at [1292, 55] on button "EXIT" at bounding box center [1330, 64] width 118 height 24
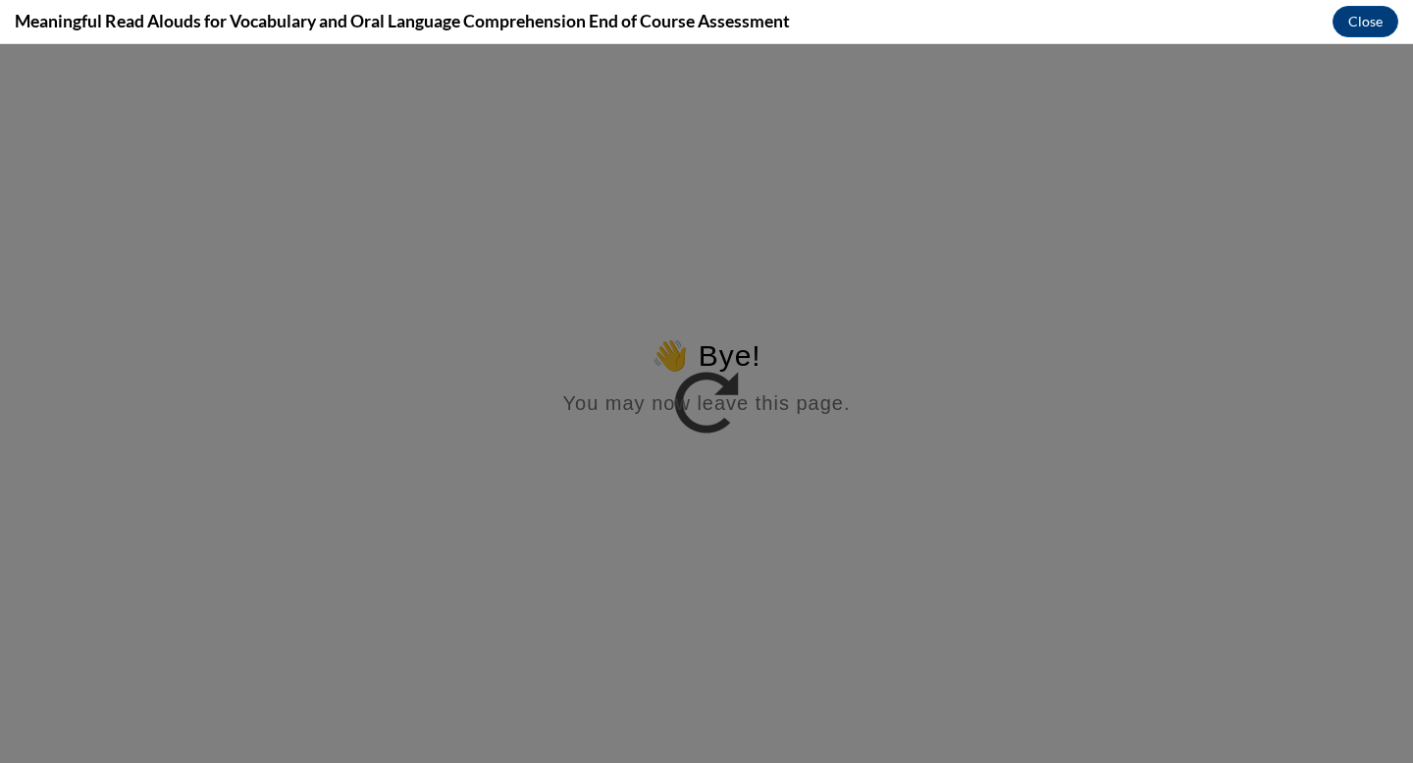
scroll to position [0, 0]
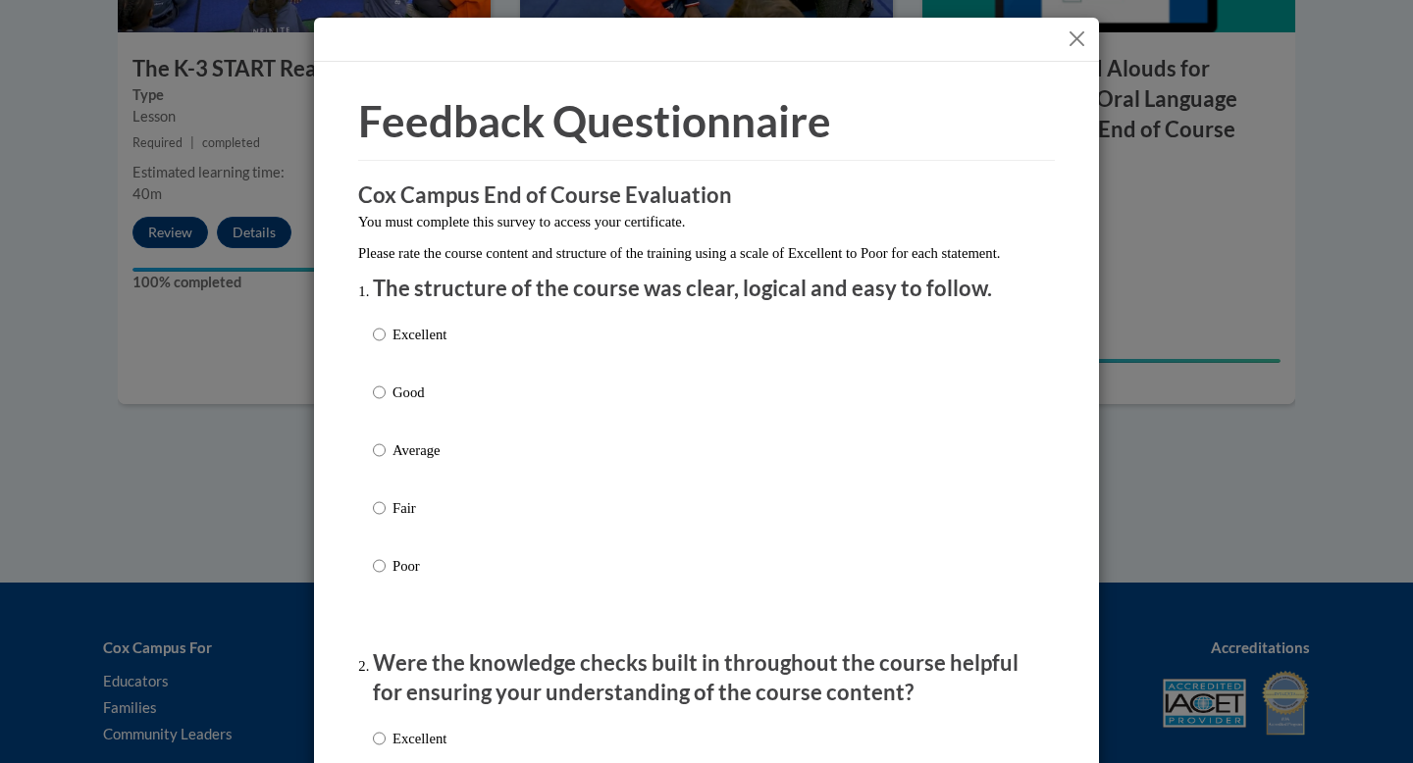
click at [529, 344] on div "Excellent Good Average Fair Poor" at bounding box center [706, 474] width 667 height 320
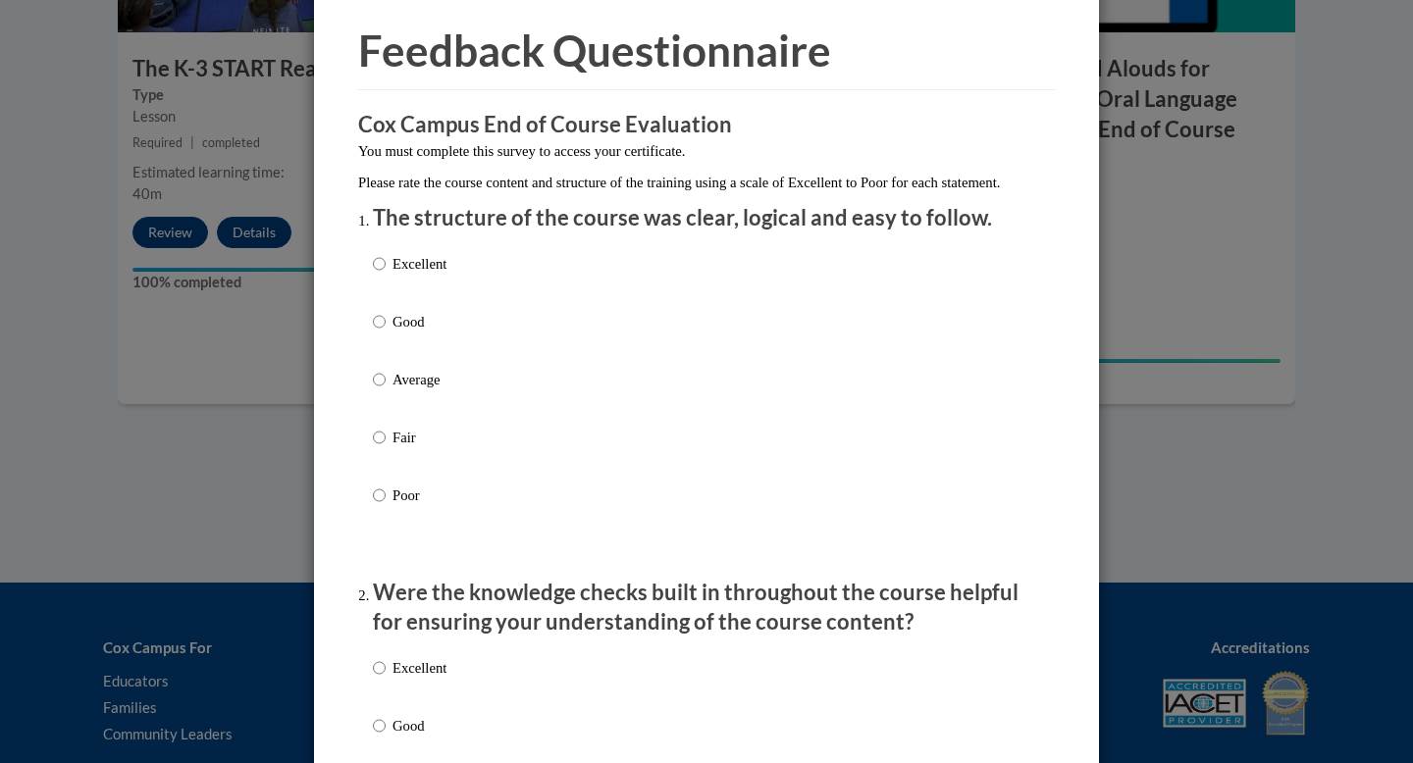
scroll to position [99, 0]
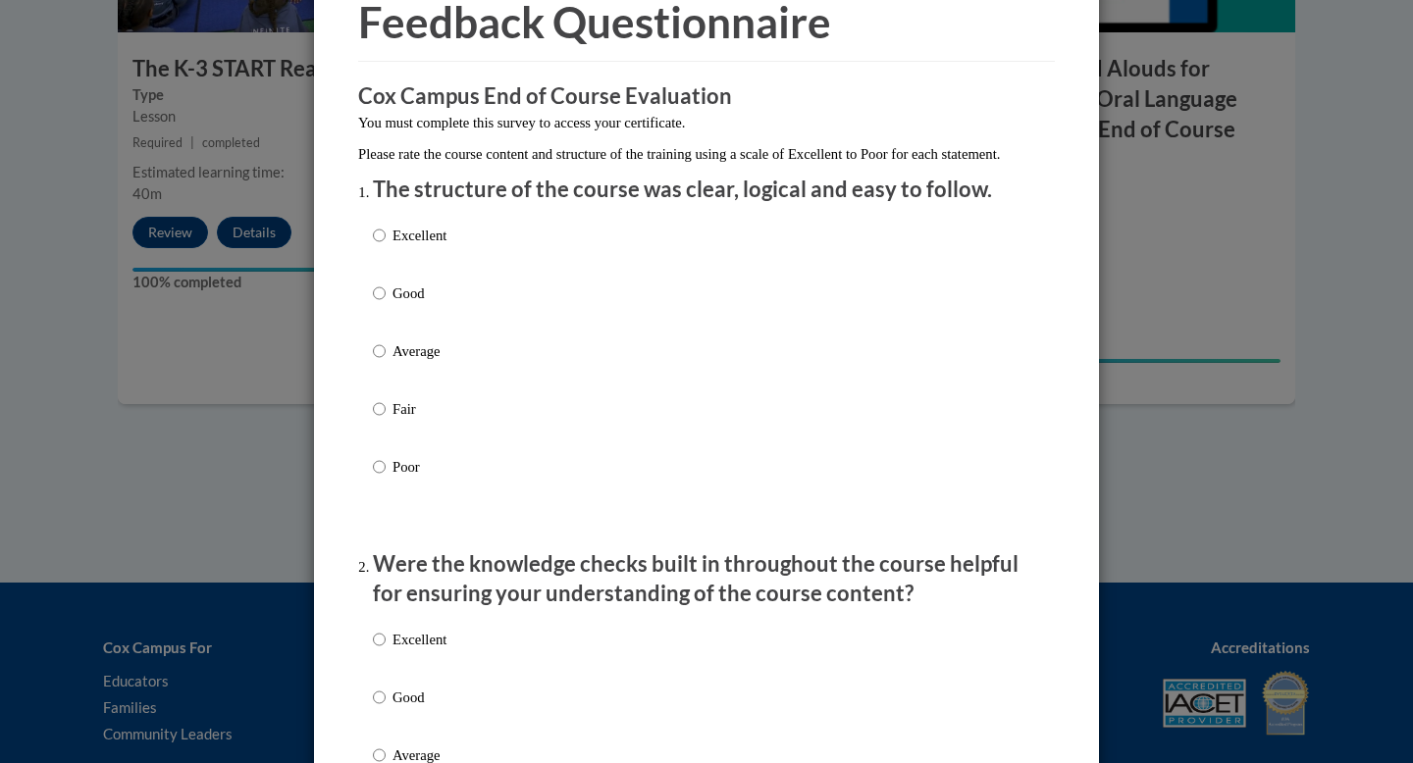
click at [408, 246] on p "Excellent" at bounding box center [420, 236] width 54 height 22
click at [386, 246] on input "Excellent" at bounding box center [379, 236] width 13 height 22
radio input "true"
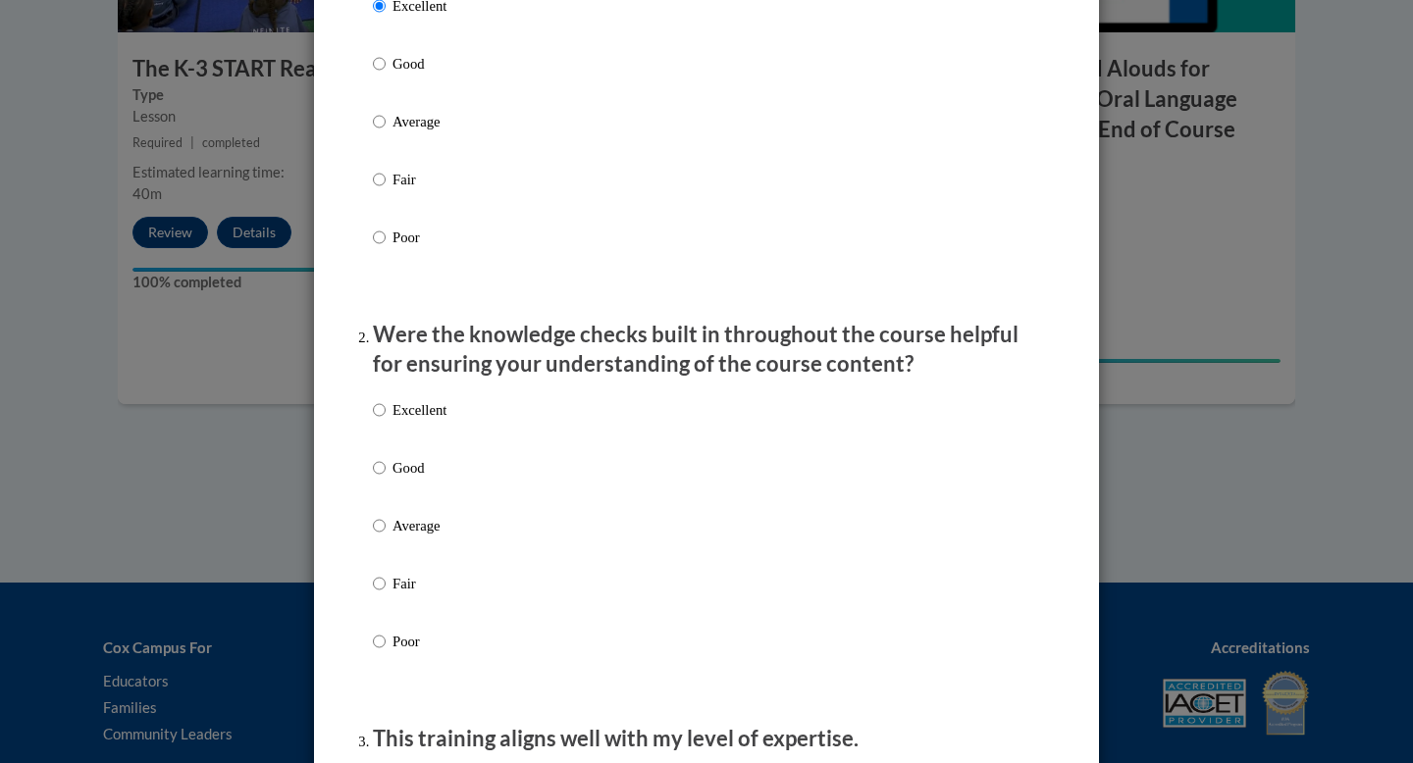
click at [445, 421] on p "Excellent" at bounding box center [420, 410] width 54 height 22
click at [386, 421] on input "Excellent" at bounding box center [379, 410] width 13 height 22
radio input "true"
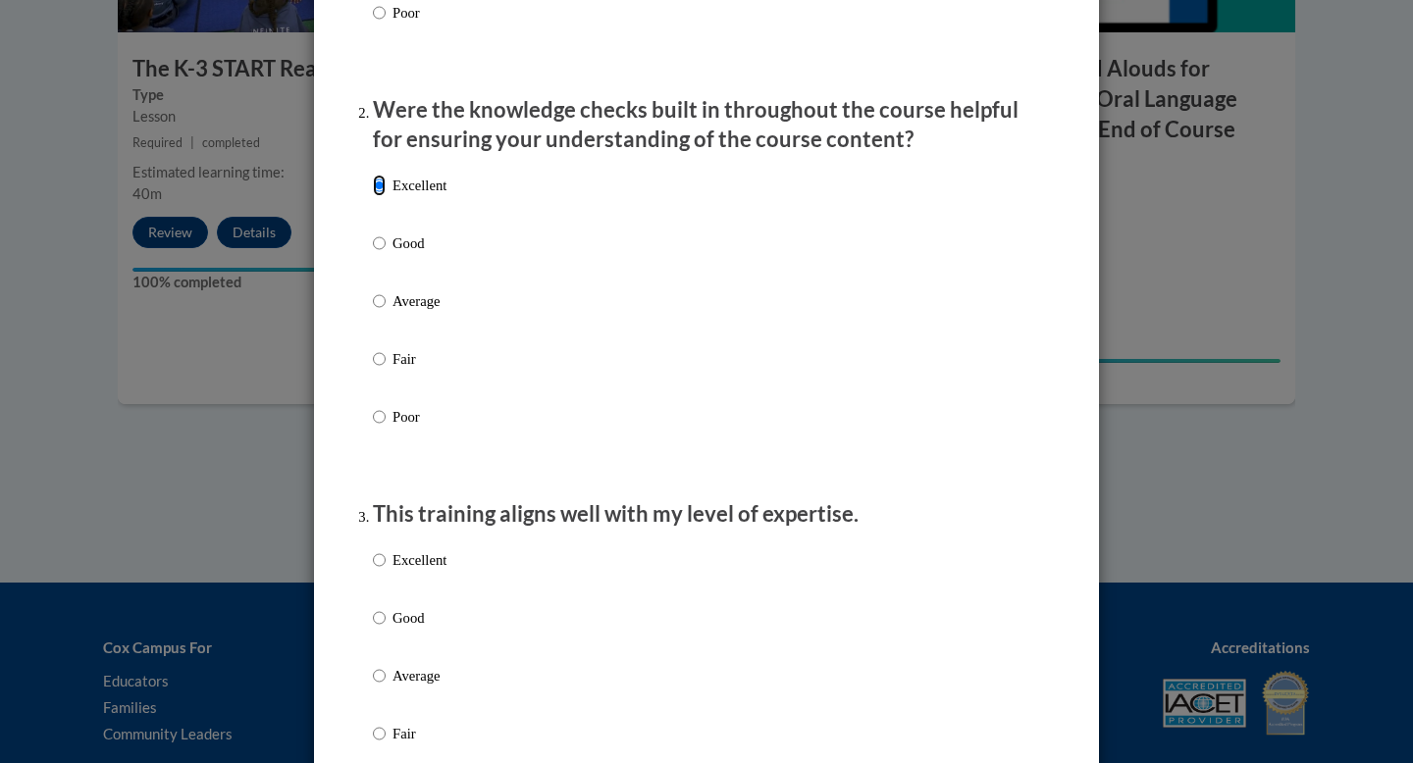
scroll to position [628, 0]
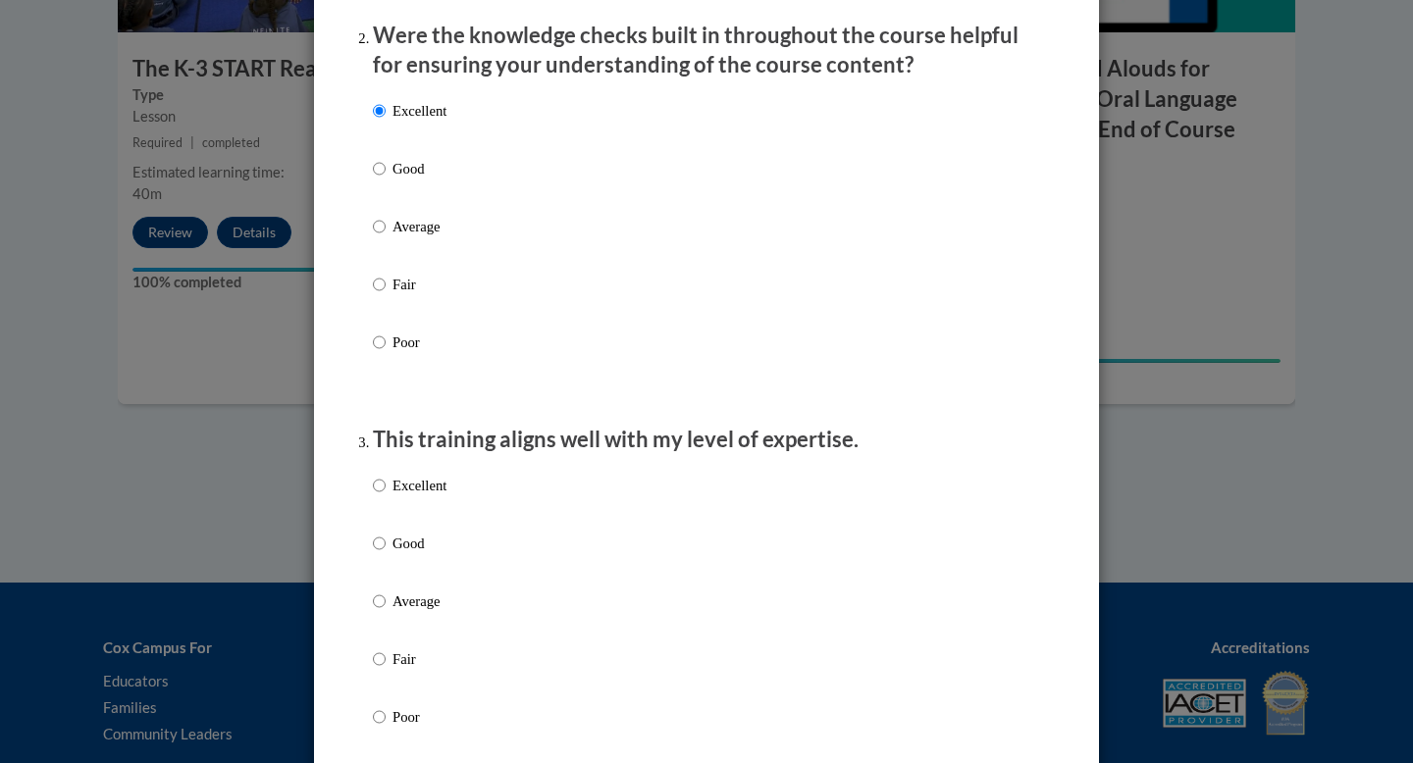
click at [443, 497] on p "Excellent" at bounding box center [420, 486] width 54 height 22
click at [386, 497] on input "Excellent" at bounding box center [379, 486] width 13 height 22
radio input "true"
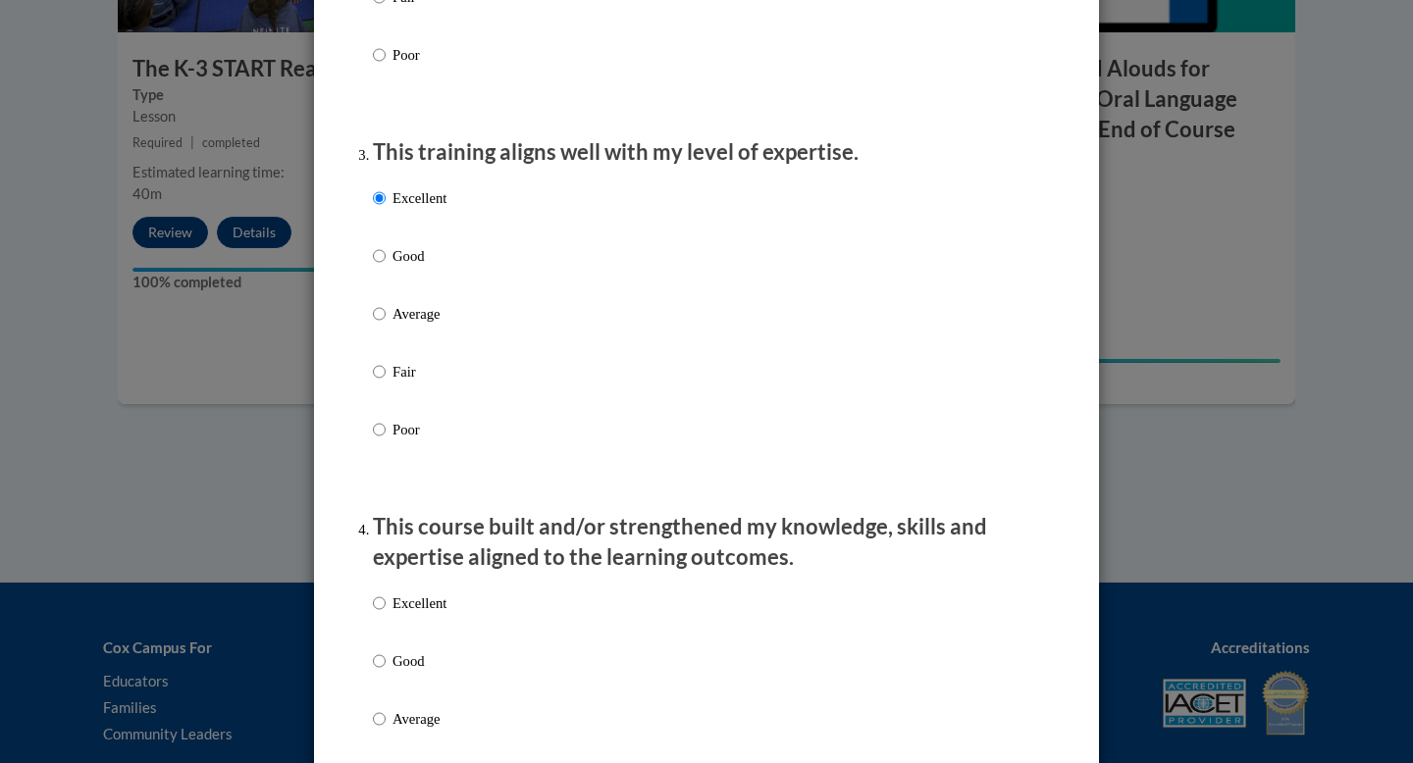
click at [432, 614] on p "Excellent" at bounding box center [420, 604] width 54 height 22
click at [386, 614] on input "Excellent" at bounding box center [379, 604] width 13 height 22
radio input "true"
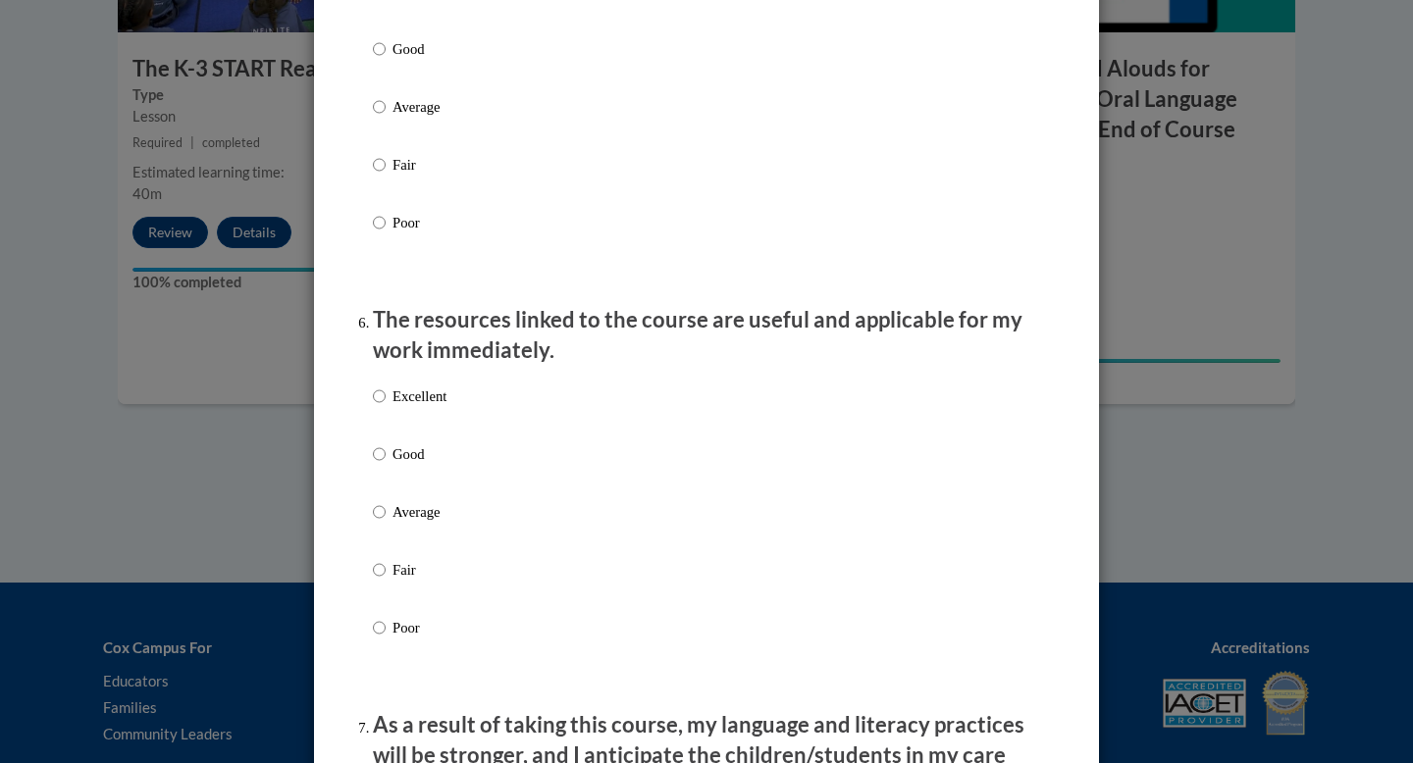
scroll to position [1934, 0]
click at [401, 405] on p "Excellent" at bounding box center [420, 395] width 54 height 22
click at [386, 405] on input "Excellent" at bounding box center [379, 395] width 13 height 22
radio input "true"
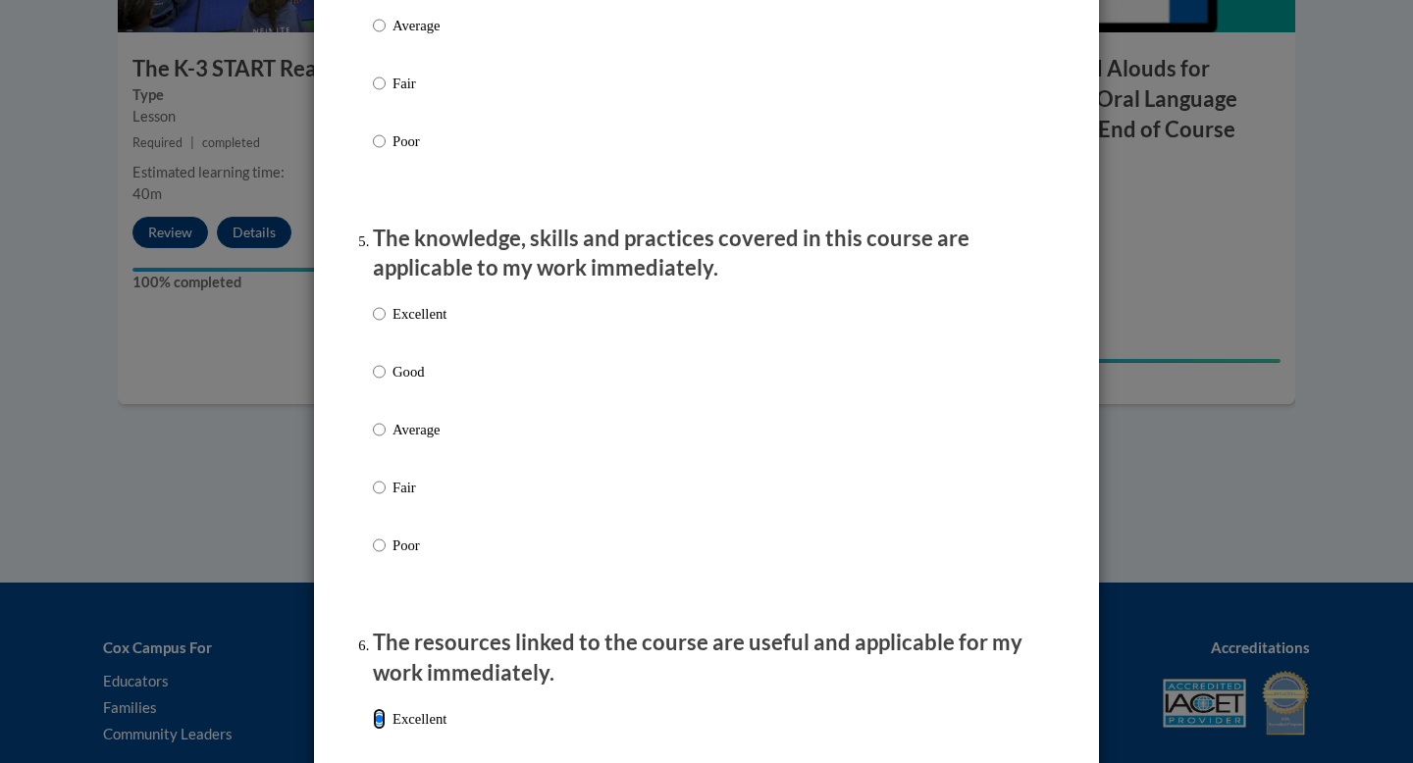
scroll to position [1607, 0]
click at [407, 318] on div "Excellent Good Average Fair Poor" at bounding box center [410, 447] width 74 height 304
click at [408, 327] on p "Excellent" at bounding box center [420, 316] width 54 height 22
click at [386, 327] on input "Excellent" at bounding box center [379, 316] width 13 height 22
radio input "true"
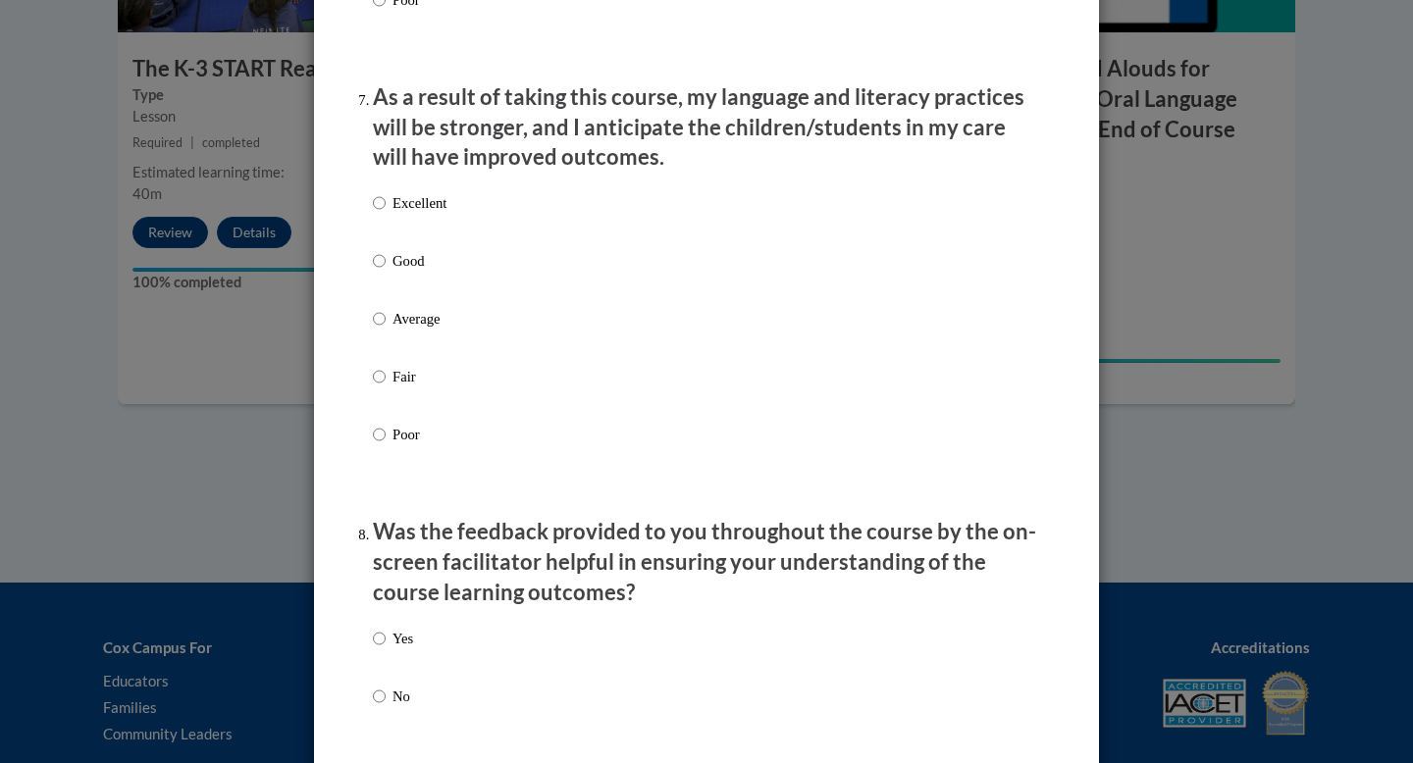
click at [388, 221] on label "Excellent" at bounding box center [410, 218] width 74 height 53
click at [386, 214] on input "Excellent" at bounding box center [379, 203] width 13 height 22
radio input "true"
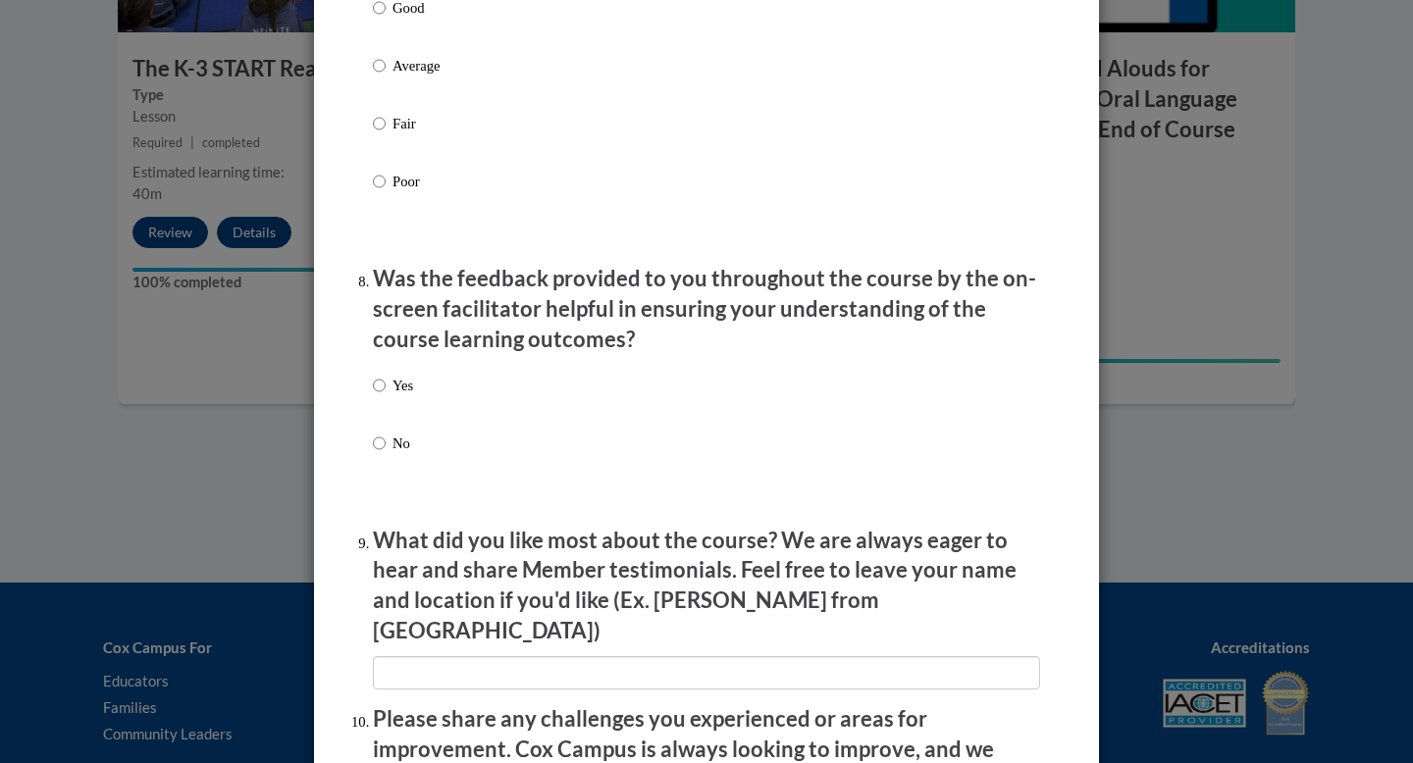
scroll to position [2825, 0]
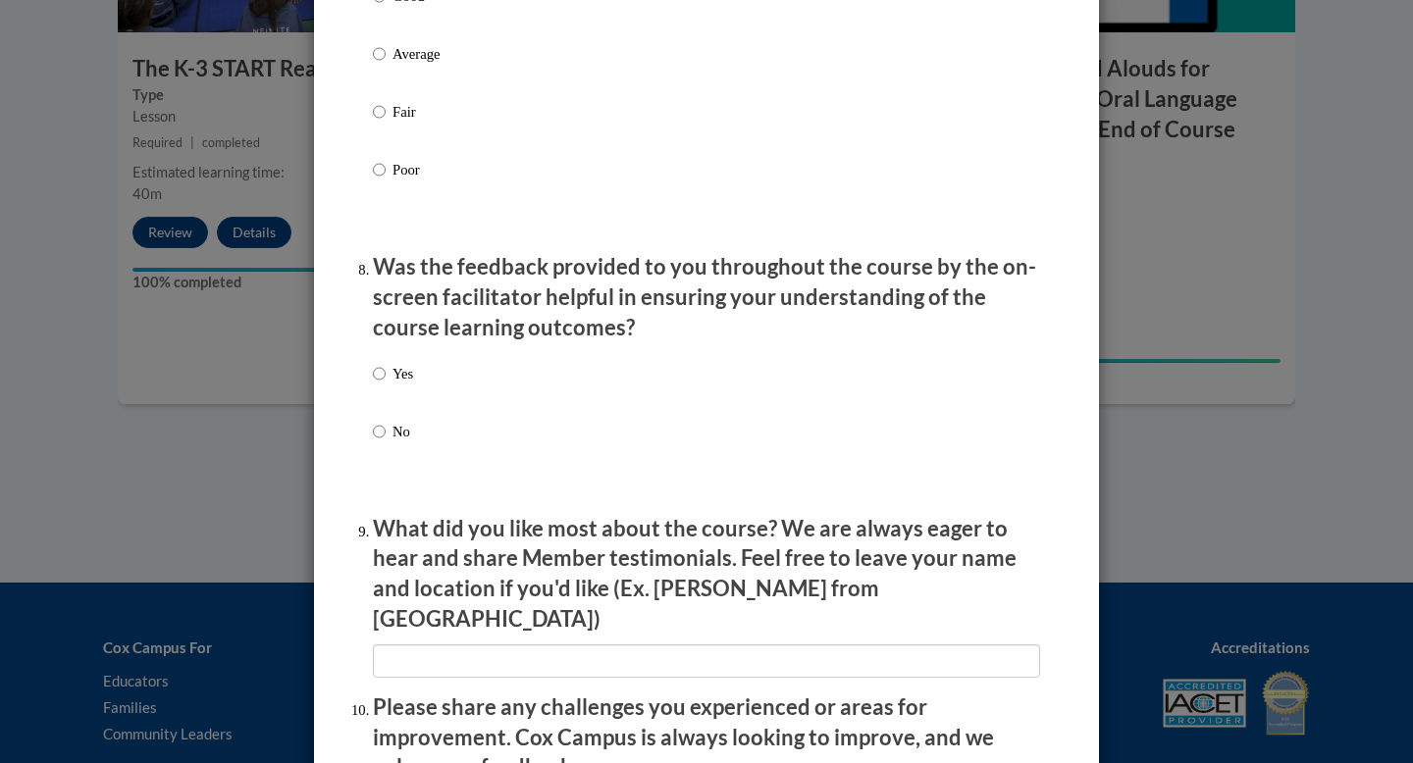
click at [401, 385] on p "Yes" at bounding box center [403, 374] width 21 height 22
click at [386, 385] on input "Yes" at bounding box center [379, 374] width 13 height 22
radio input "true"
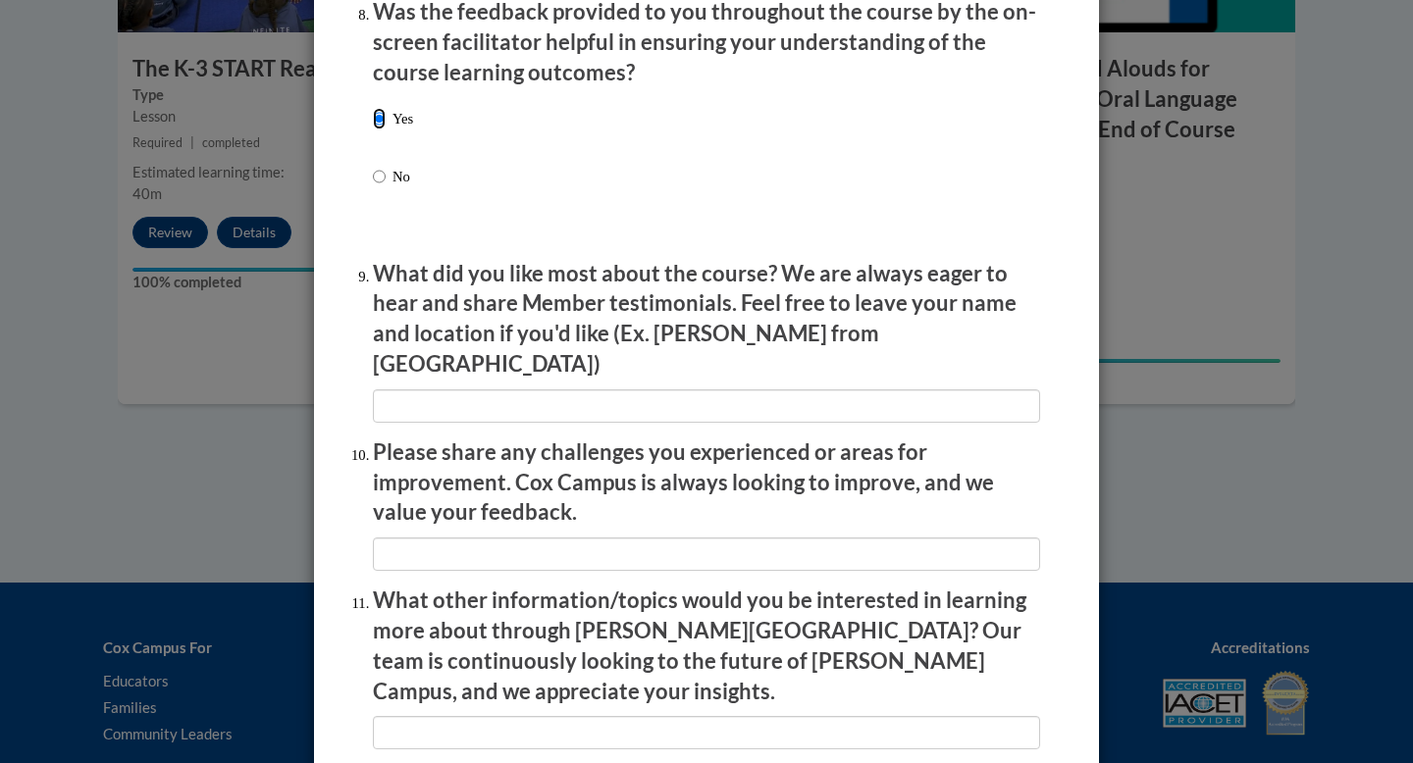
scroll to position [3319, 0]
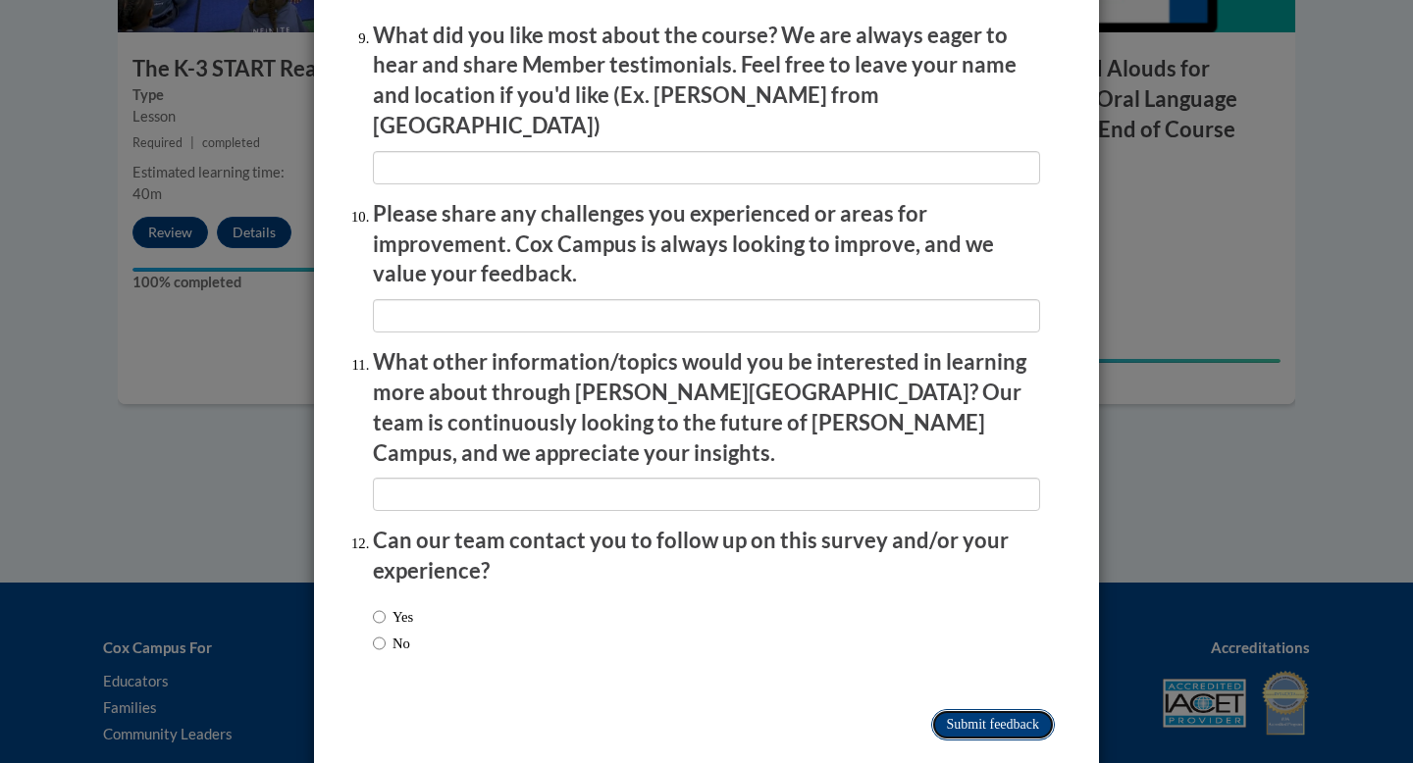
click at [951, 709] on input "Submit feedback" at bounding box center [993, 724] width 124 height 31
